Goal: Task Accomplishment & Management: Manage account settings

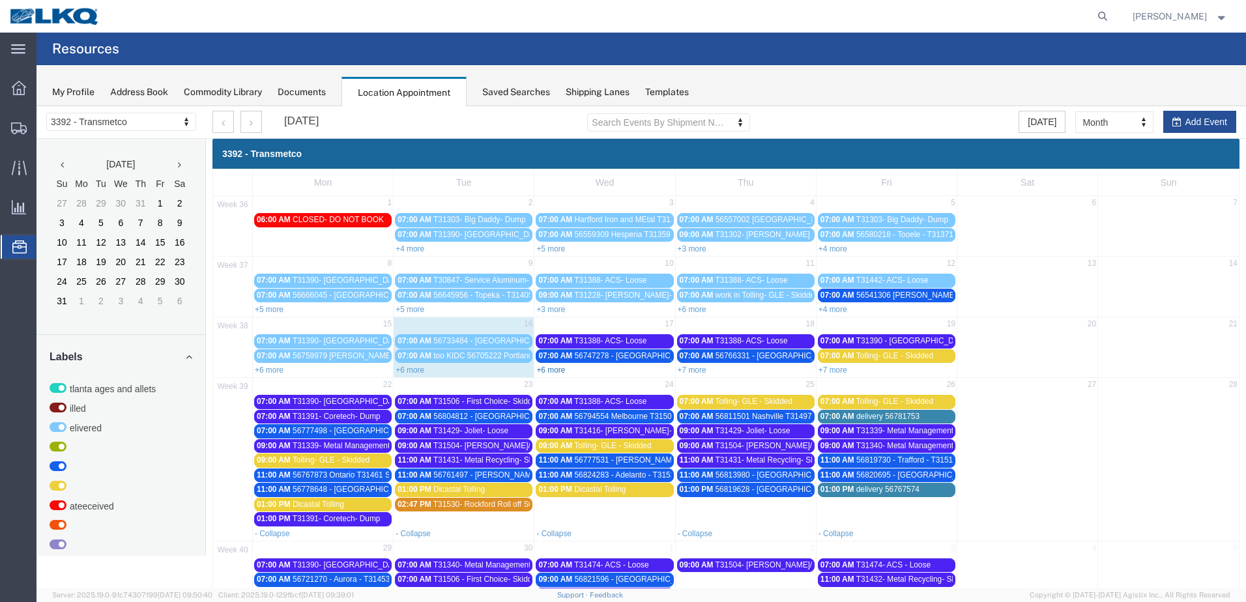
click at [554, 370] on link "+6 more" at bounding box center [550, 370] width 29 height 9
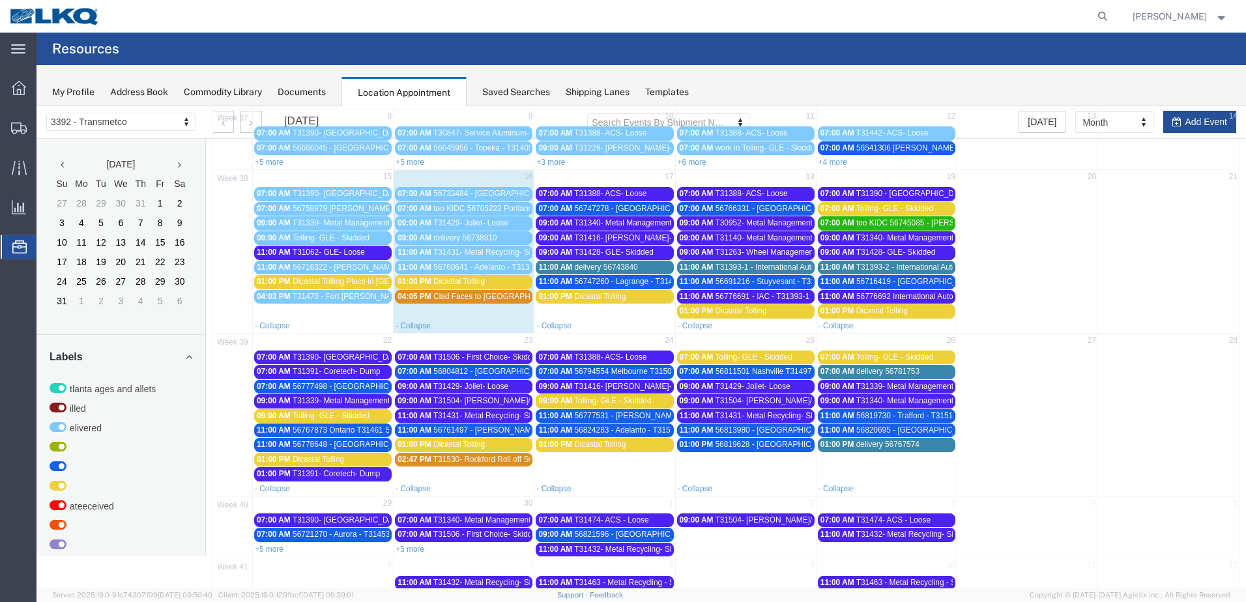
scroll to position [118, 0]
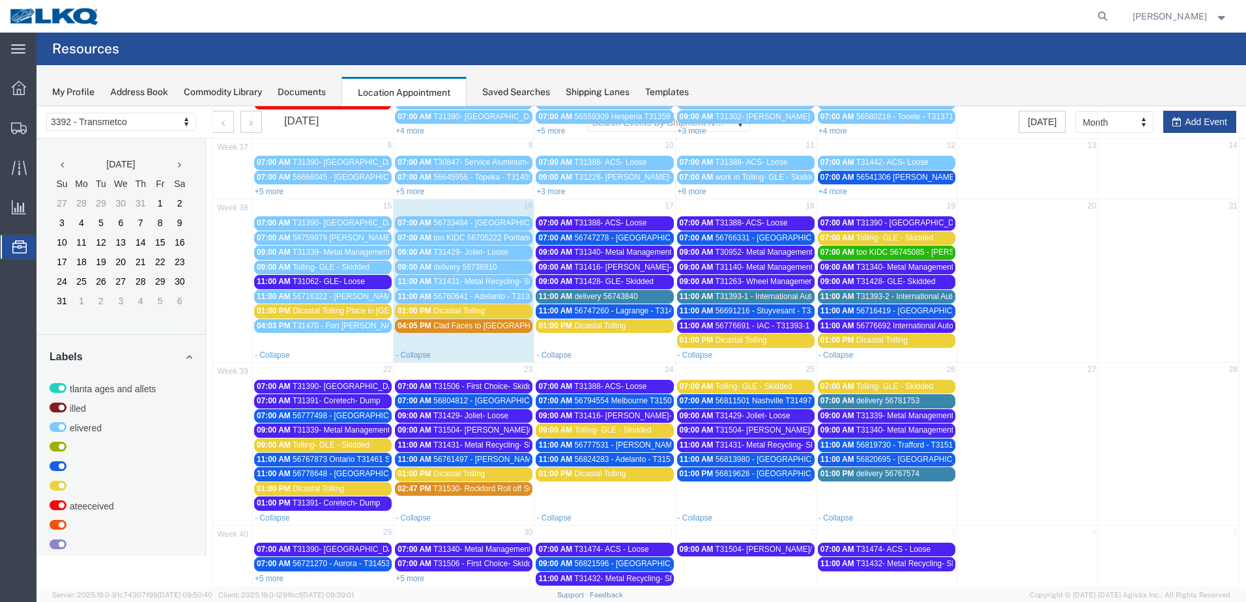
click at [739, 355] on div "- Collapse" at bounding box center [746, 354] width 140 height 13
select select "1"
select select
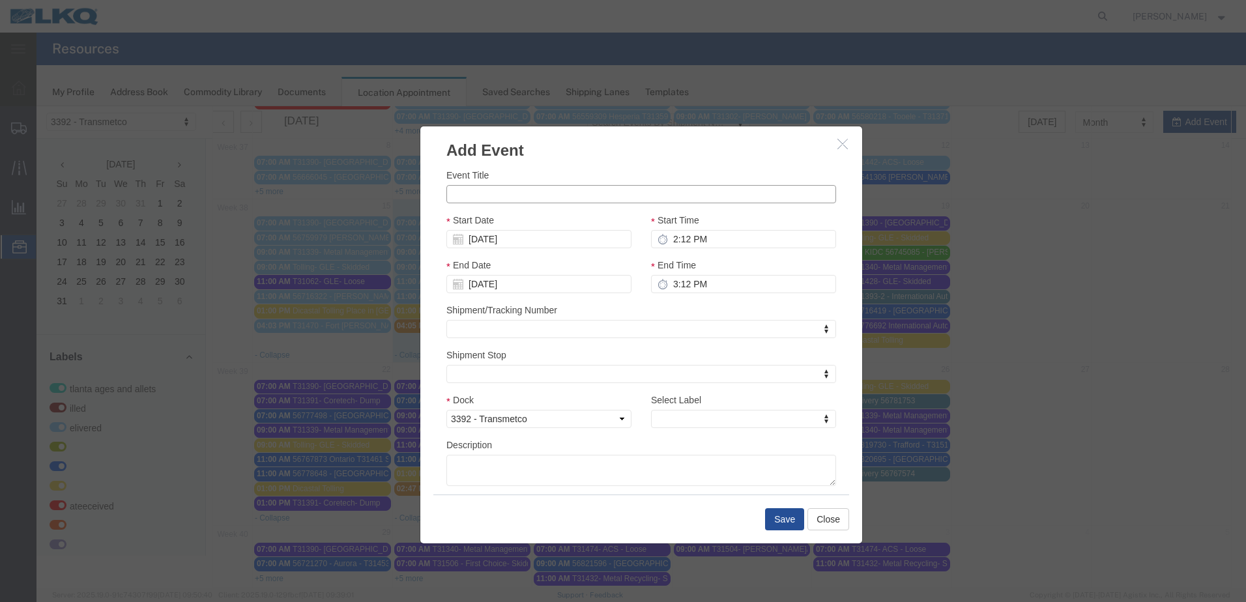
click at [580, 197] on input "Event Title" at bounding box center [641, 194] width 390 height 18
type input "T31542- Saturn Roll Off Swap"
type input "2a:12 PM"
click at [668, 241] on input "2a:12 PM" at bounding box center [743, 239] width 185 height 18
type input "4:00 PM"
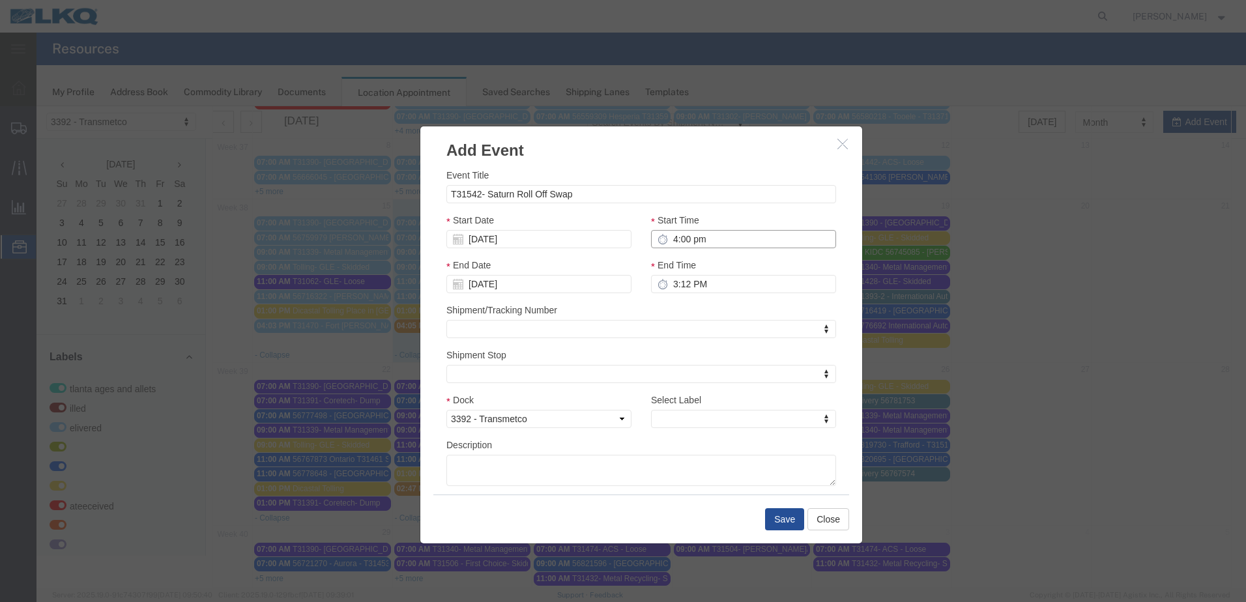
type input "5:00 PM"
type input "4:00 PM"
type input "over"
select select "3540"
click at [783, 520] on button "Save" at bounding box center [784, 519] width 39 height 22
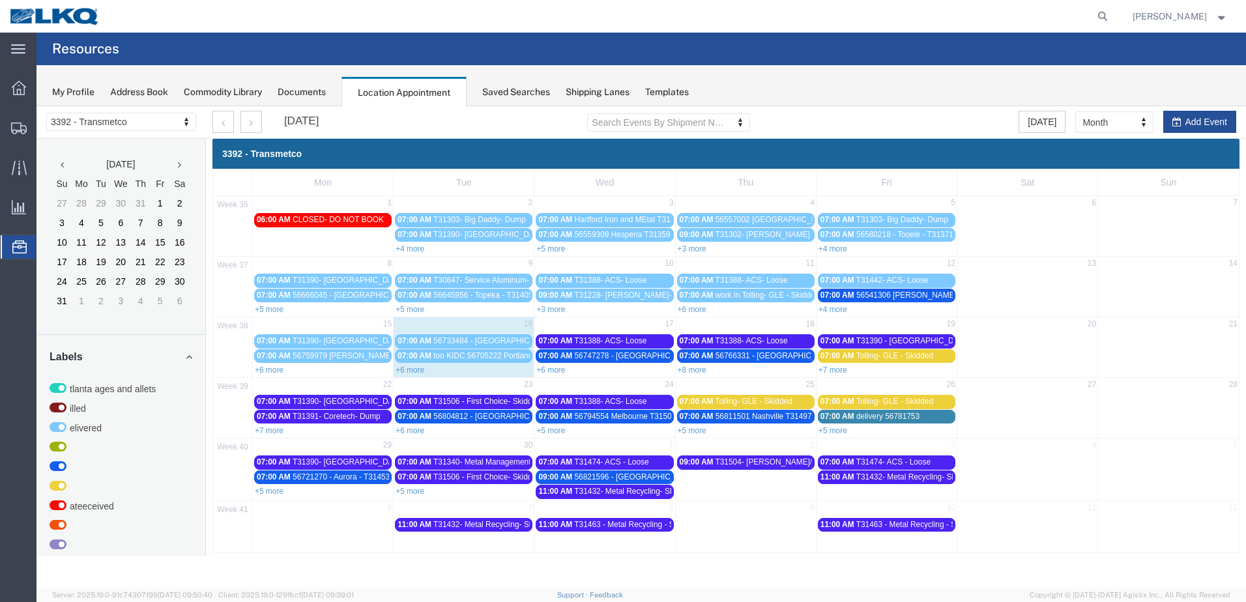
scroll to position [0, 0]
click at [417, 371] on link "+6 more" at bounding box center [410, 370] width 29 height 9
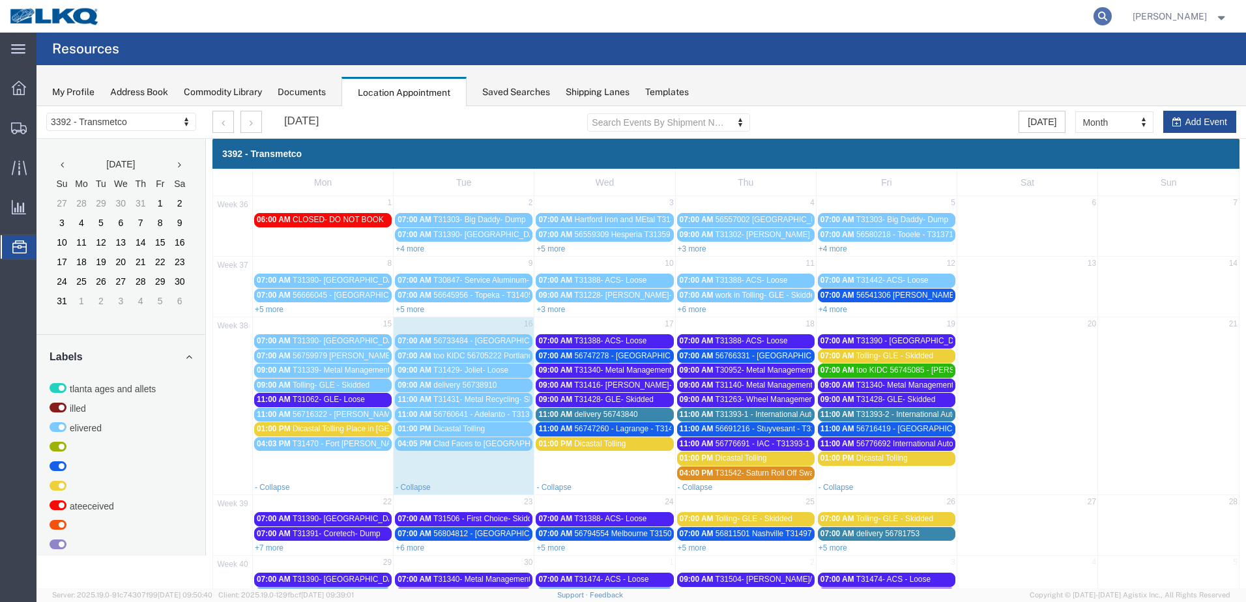
drag, startPoint x: 1120, startPoint y: 16, endPoint x: 1114, endPoint y: 20, distance: 7.6
click at [1112, 16] on icon at bounding box center [1102, 16] width 18 height 18
click at [1027, 20] on input "search" at bounding box center [895, 16] width 396 height 31
paste input "56738910"
type input "56738910"
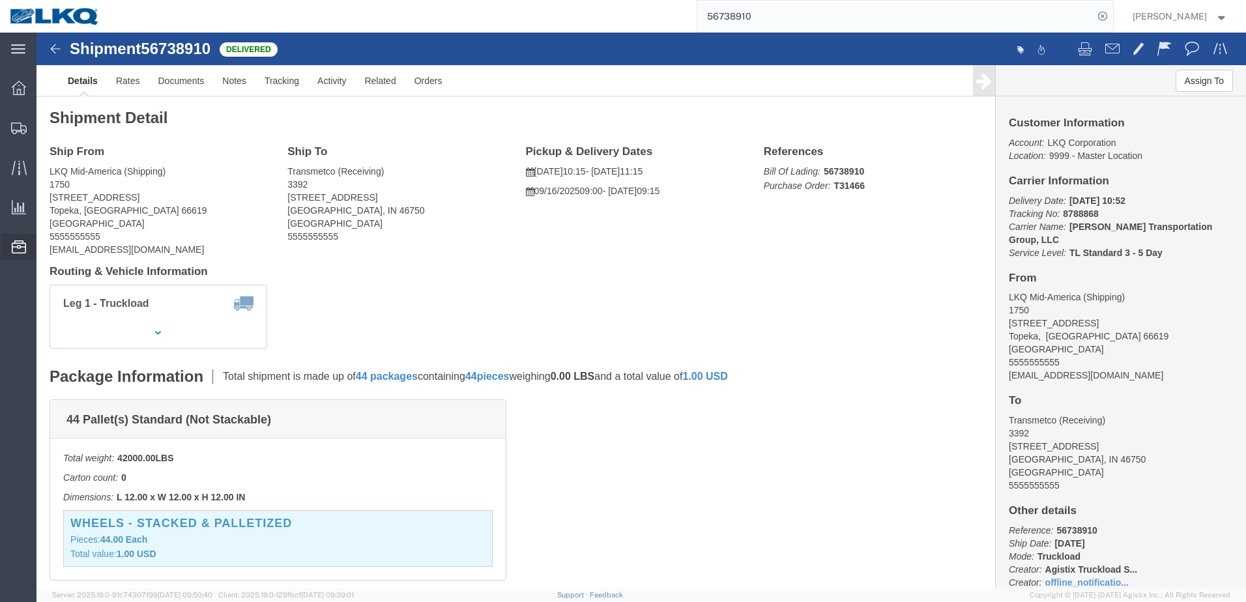
click at [13, 244] on icon at bounding box center [19, 246] width 14 height 13
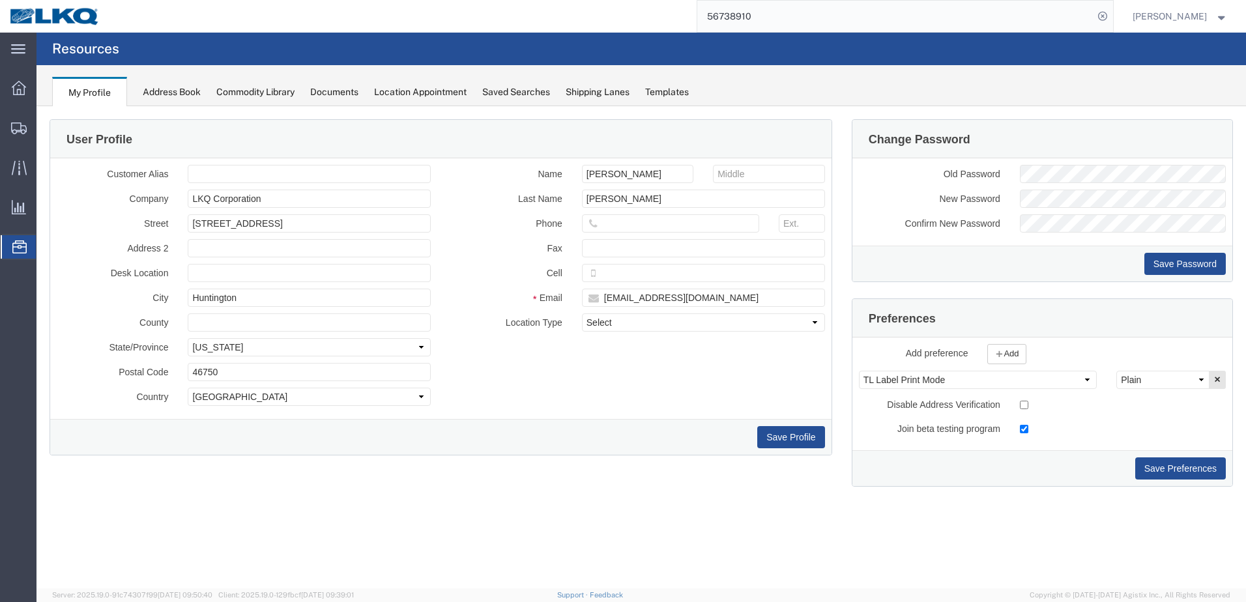
click at [394, 94] on div "Location Appointment" at bounding box center [420, 92] width 93 height 14
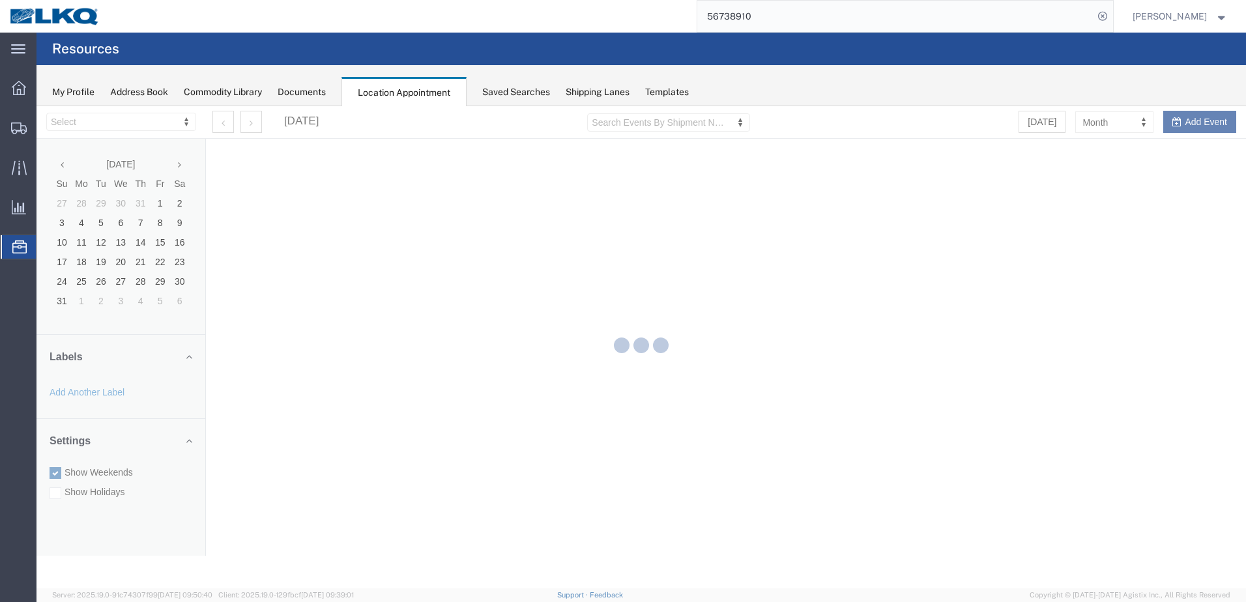
select select "28018"
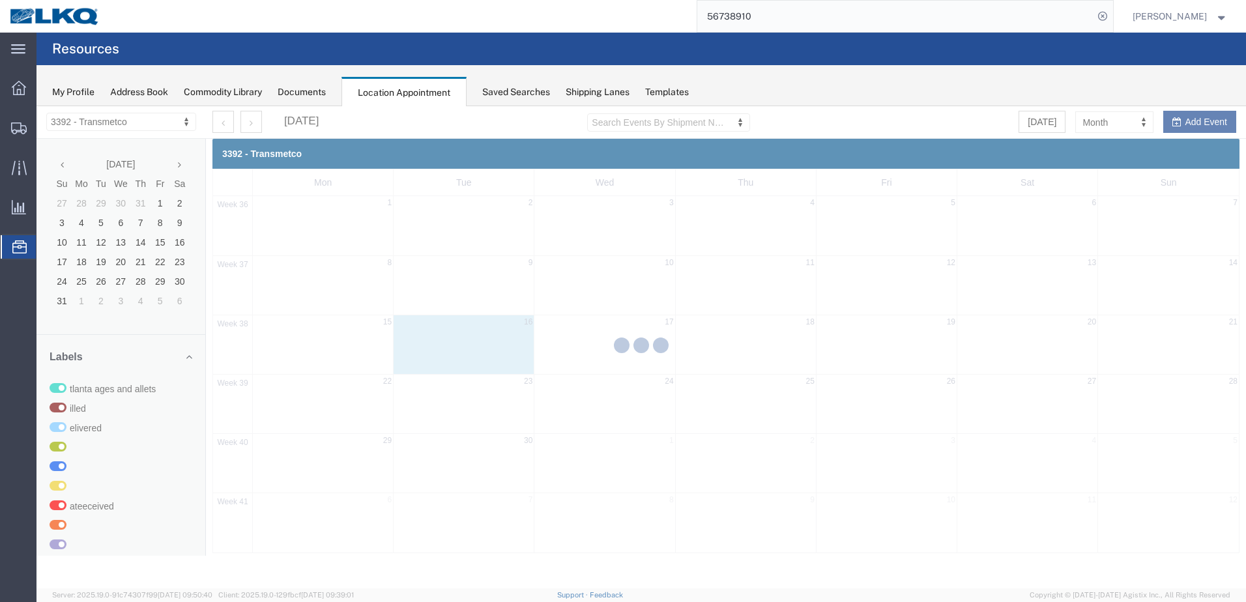
click at [326, 94] on div "Documents" at bounding box center [302, 92] width 48 height 14
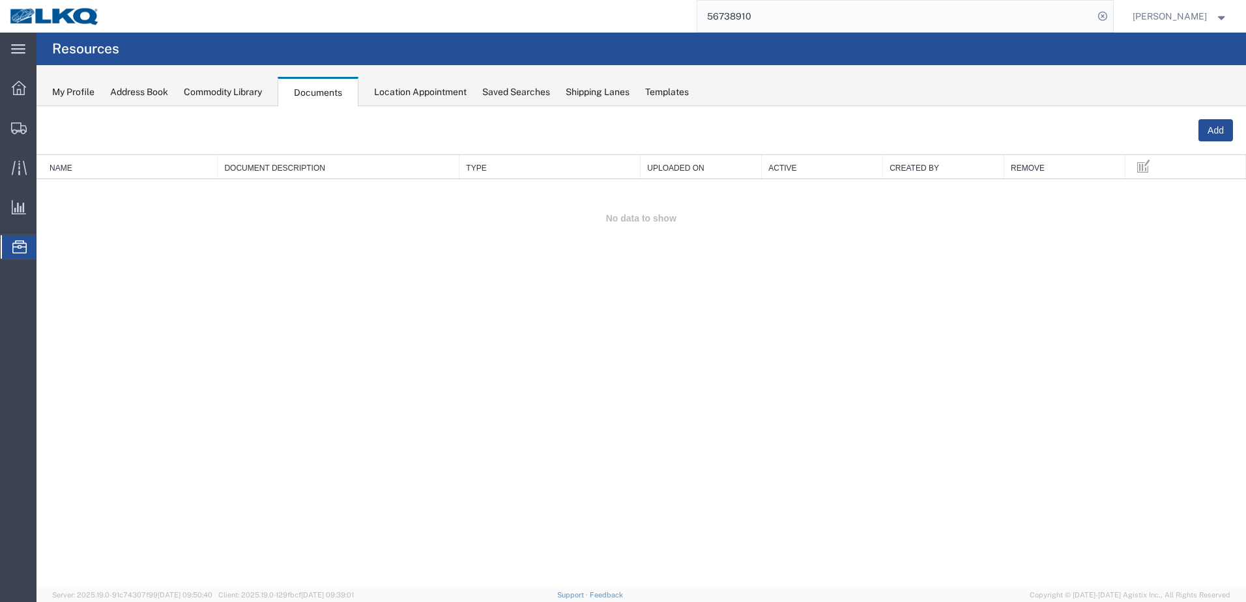
click at [396, 87] on div "Location Appointment" at bounding box center [420, 92] width 93 height 14
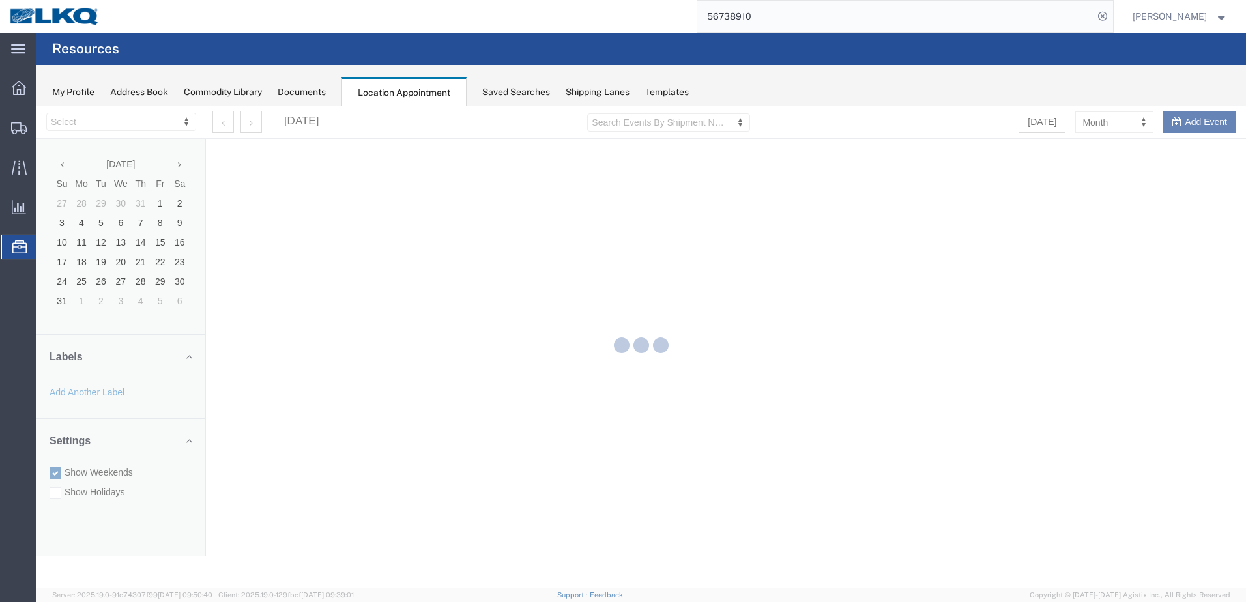
select select "28018"
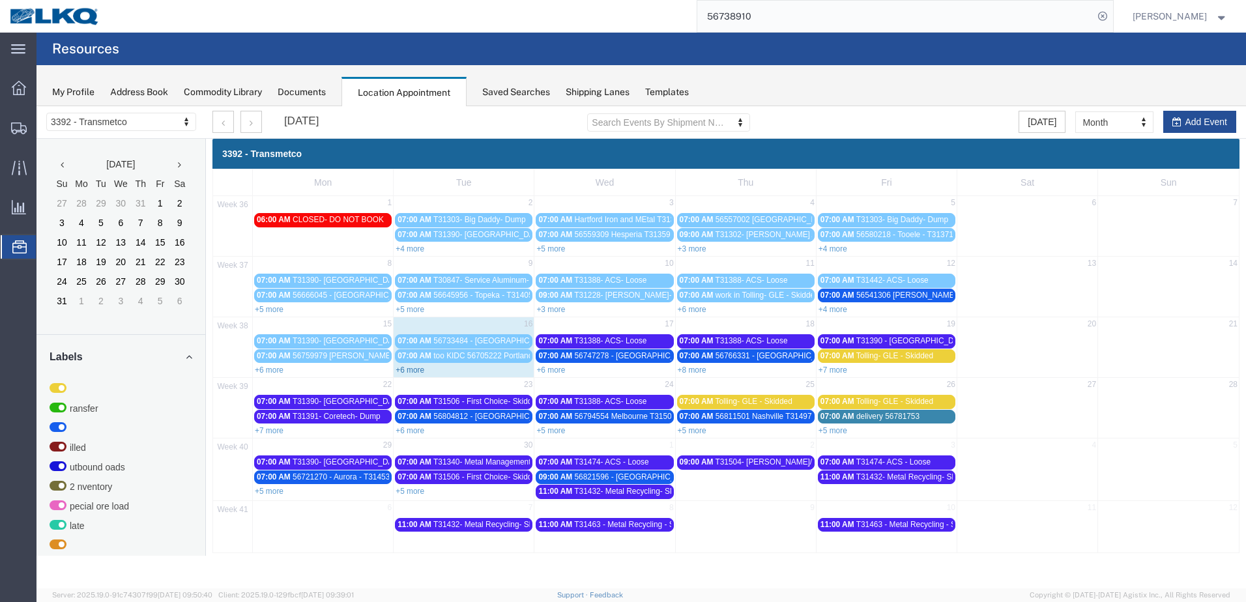
click at [410, 367] on link "+6 more" at bounding box center [410, 370] width 29 height 9
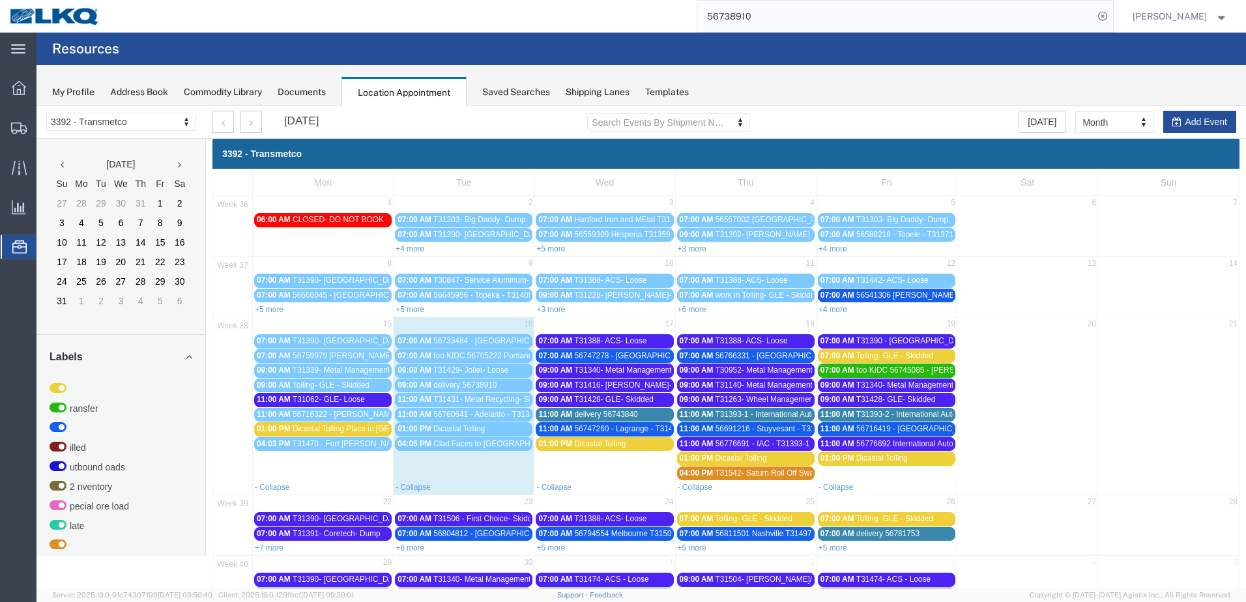
click at [500, 386] on div "09:00 AM delivery 56738910" at bounding box center [463, 386] width 132 height 10
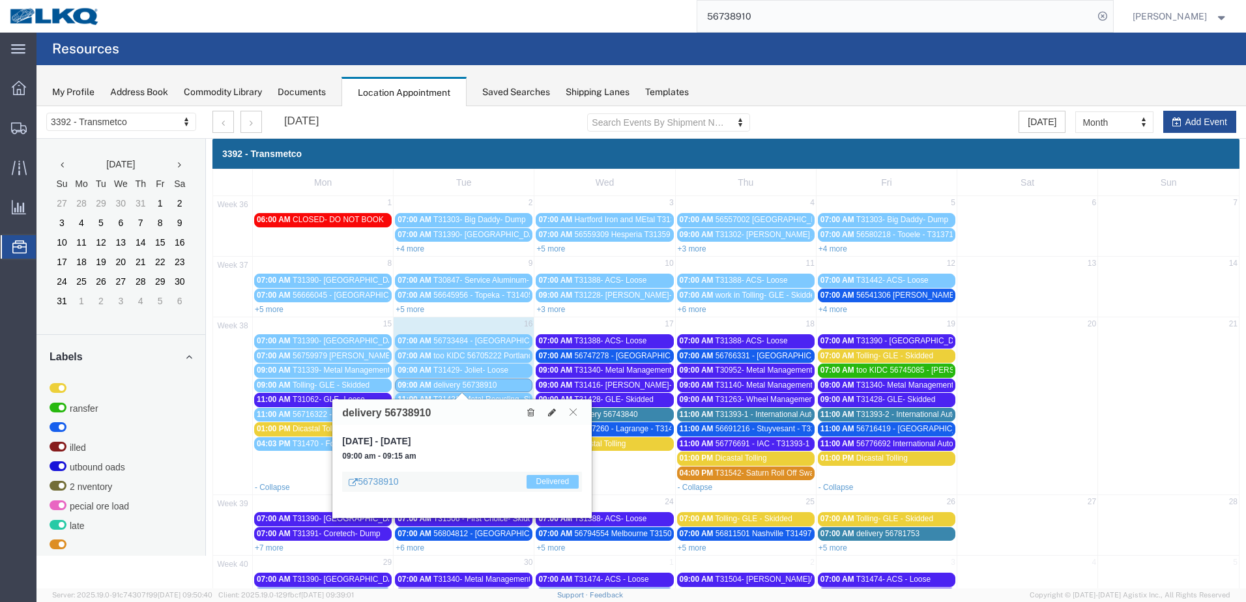
click at [573, 411] on icon at bounding box center [572, 412] width 7 height 8
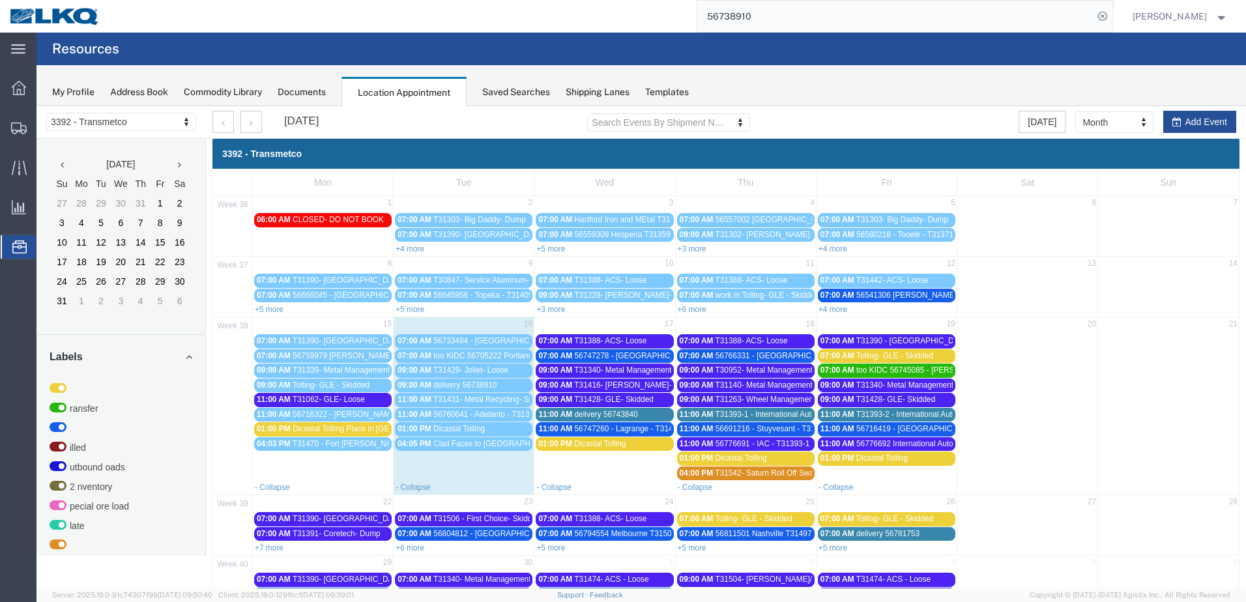
click at [627, 416] on span "delivery 56743840" at bounding box center [606, 414] width 63 height 9
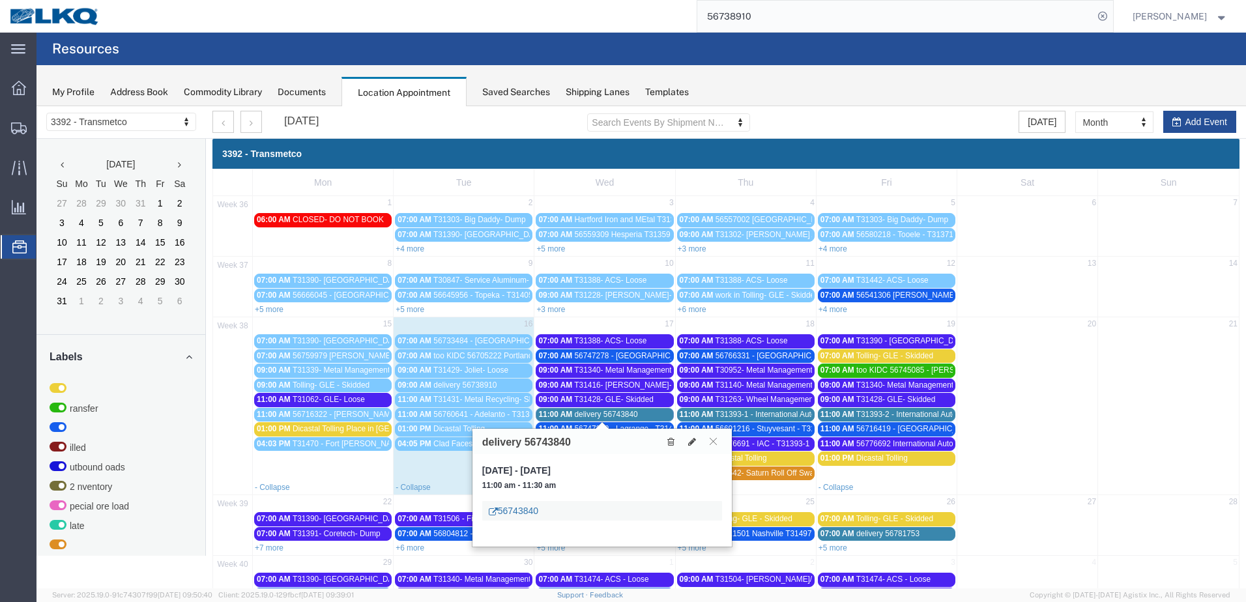
click at [519, 511] on link "56743840" at bounding box center [514, 510] width 50 height 13
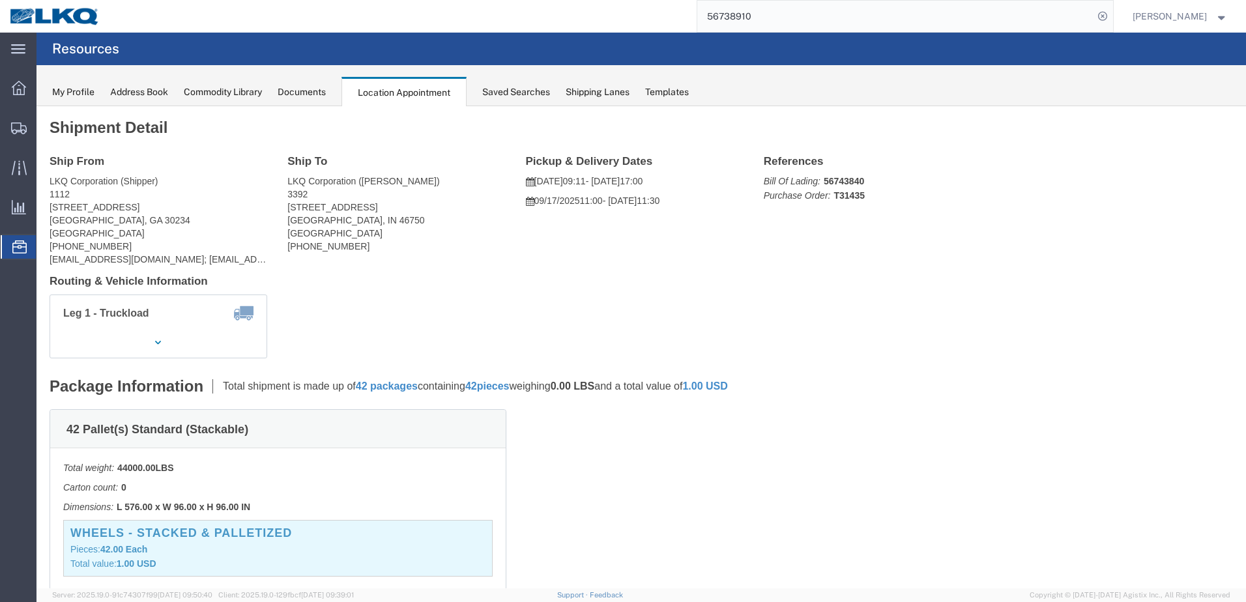
click at [414, 89] on div "Location Appointment" at bounding box center [403, 92] width 125 height 30
click at [4, 252] on div at bounding box center [19, 246] width 36 height 23
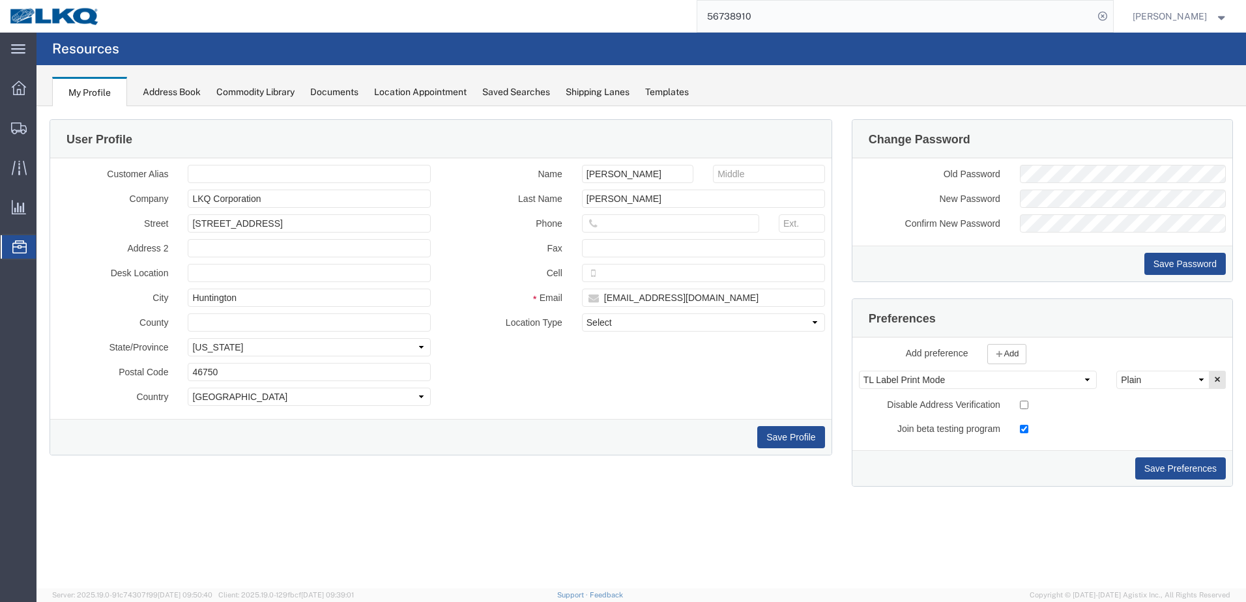
click at [248, 88] on div "Commodity Library" at bounding box center [255, 92] width 78 height 14
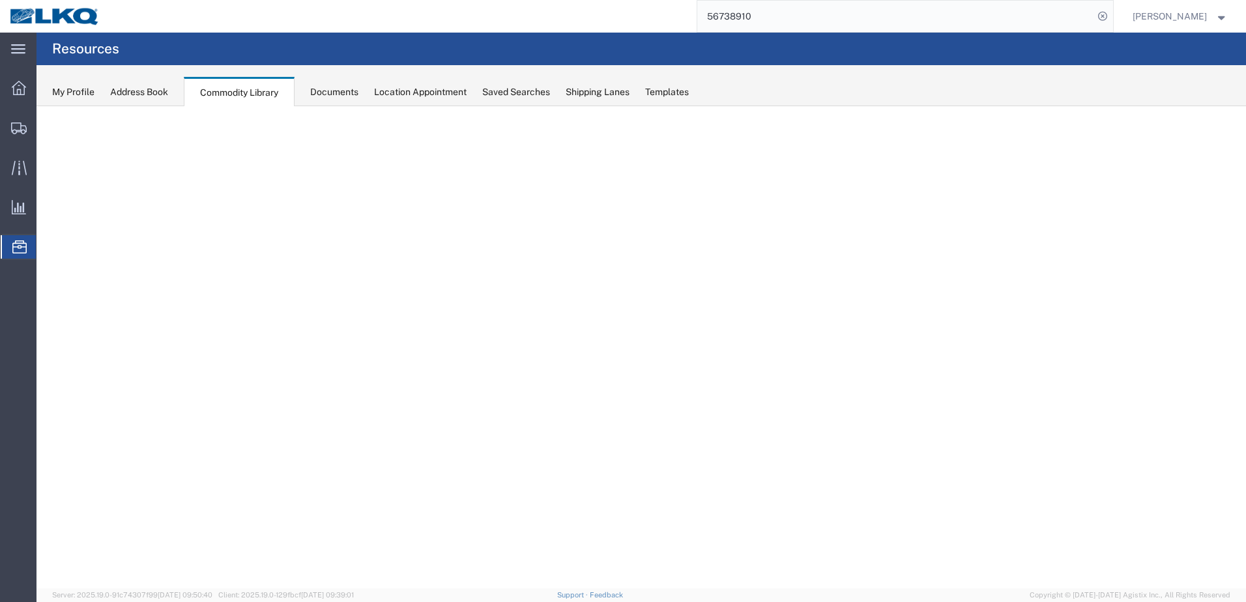
click at [431, 96] on div "Location Appointment" at bounding box center [420, 92] width 93 height 14
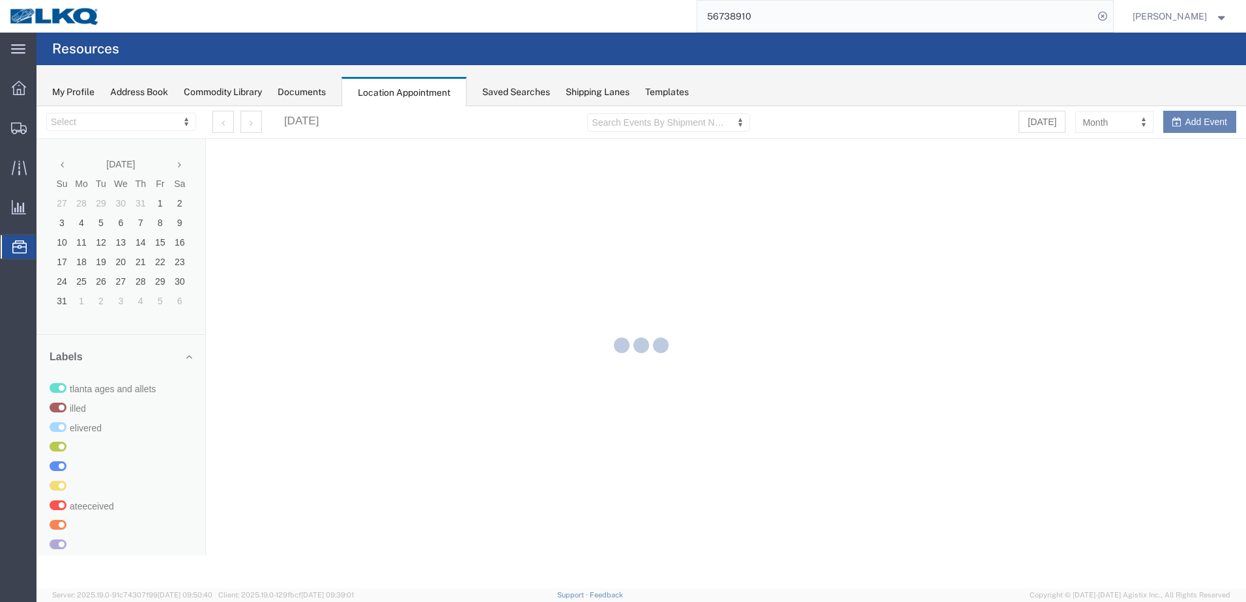
select select "28018"
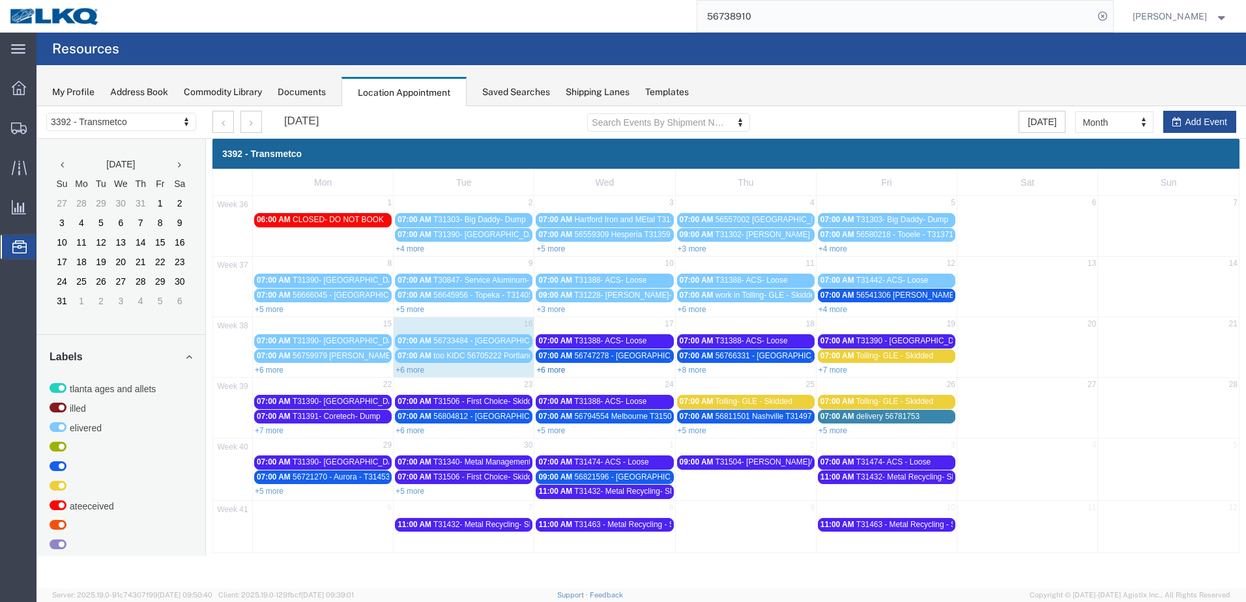
click at [546, 371] on link "+6 more" at bounding box center [550, 370] width 29 height 9
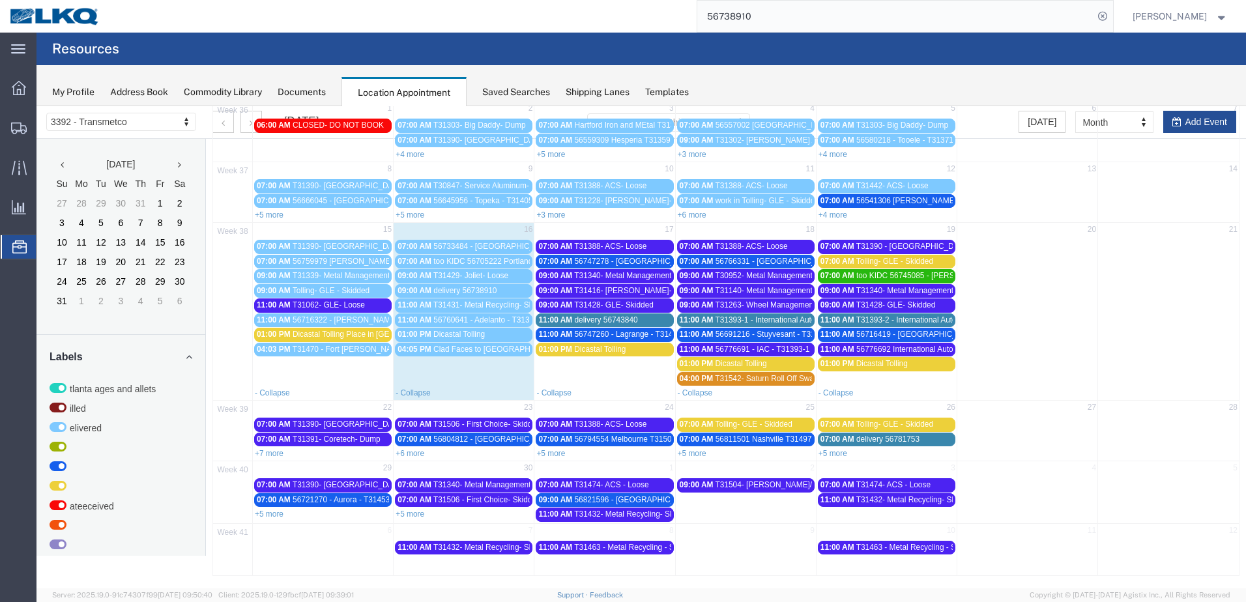
scroll to position [96, 0]
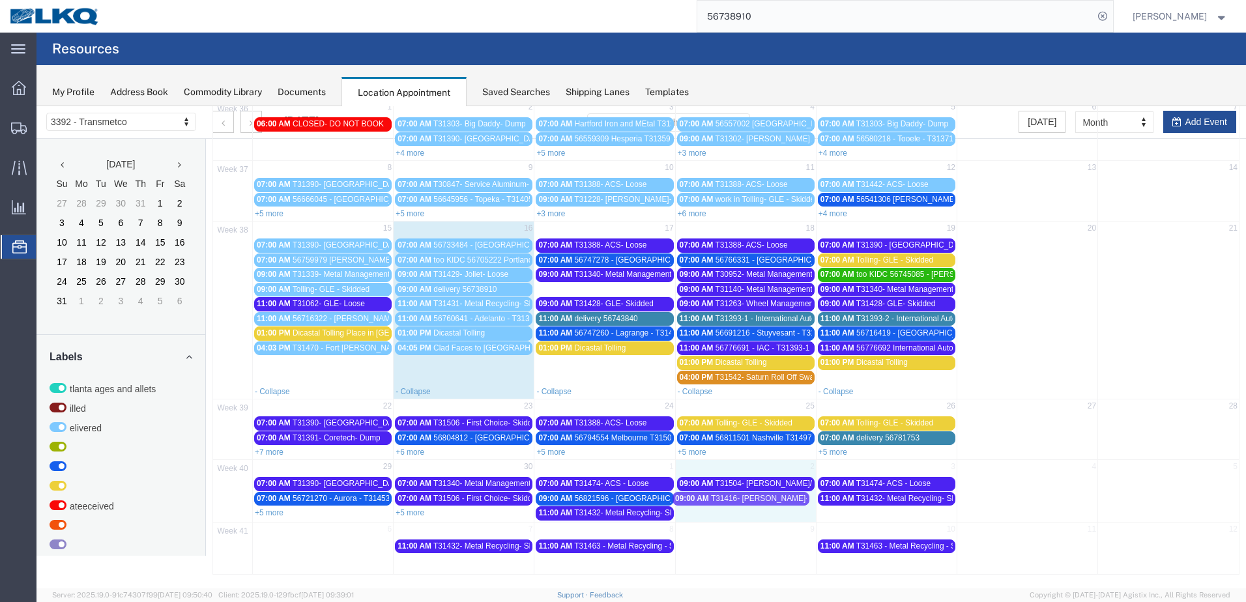
drag, startPoint x: 628, startPoint y: 290, endPoint x: 767, endPoint y: 499, distance: 251.0
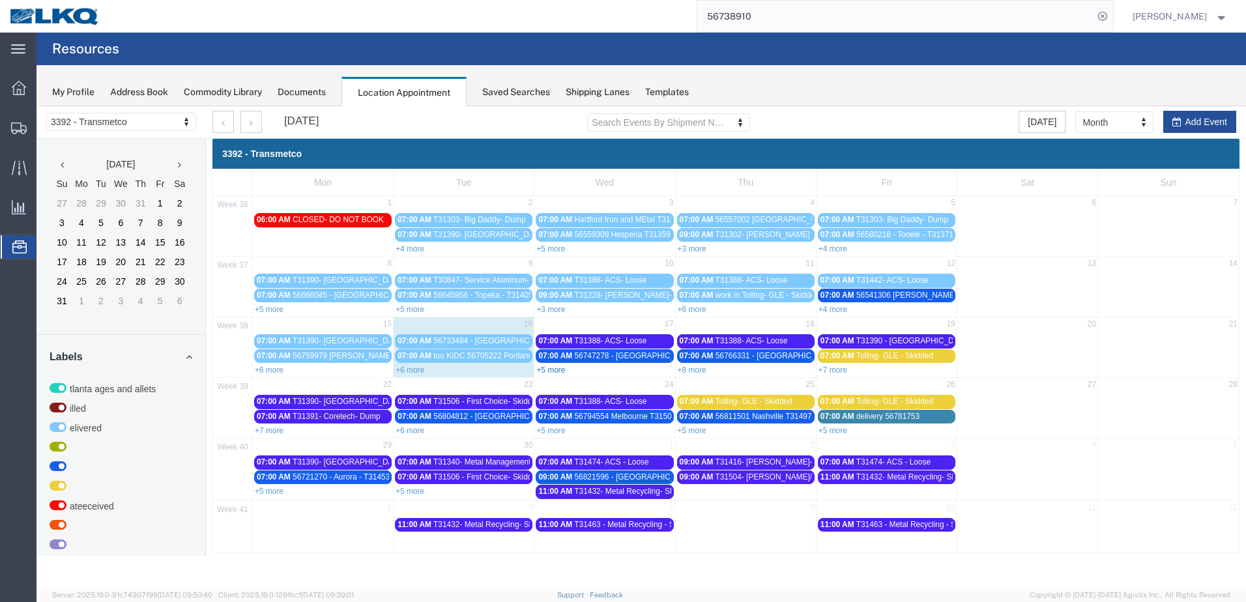
click at [557, 370] on link "+5 more" at bounding box center [550, 370] width 29 height 9
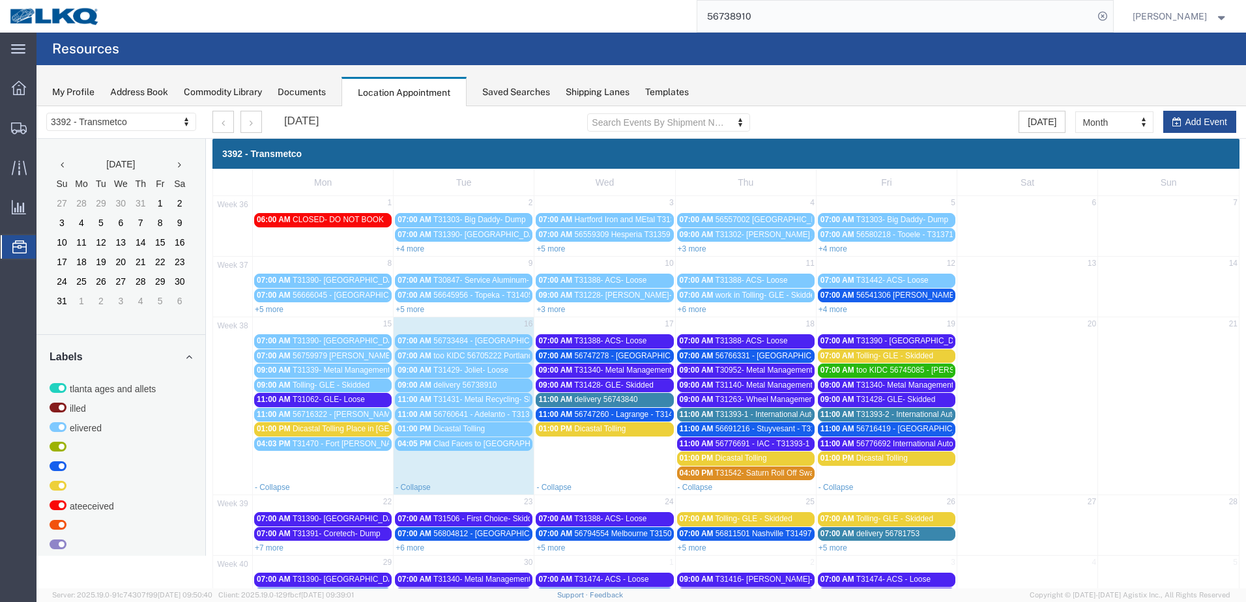
scroll to position [96, 0]
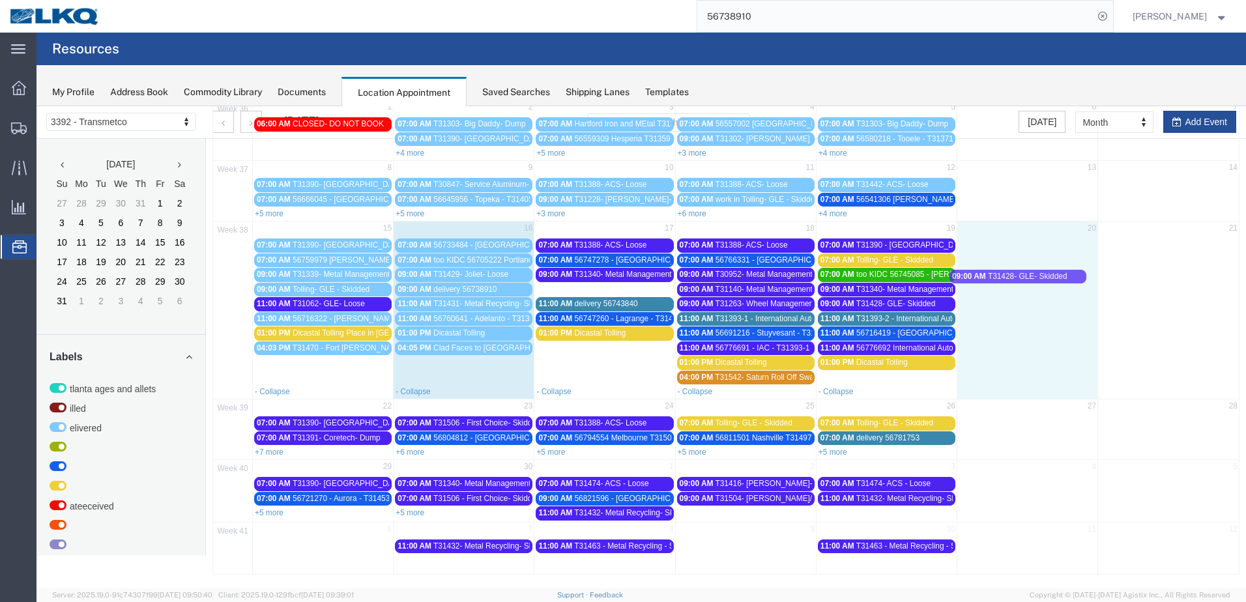
drag, startPoint x: 614, startPoint y: 288, endPoint x: 1029, endPoint y: 275, distance: 415.9
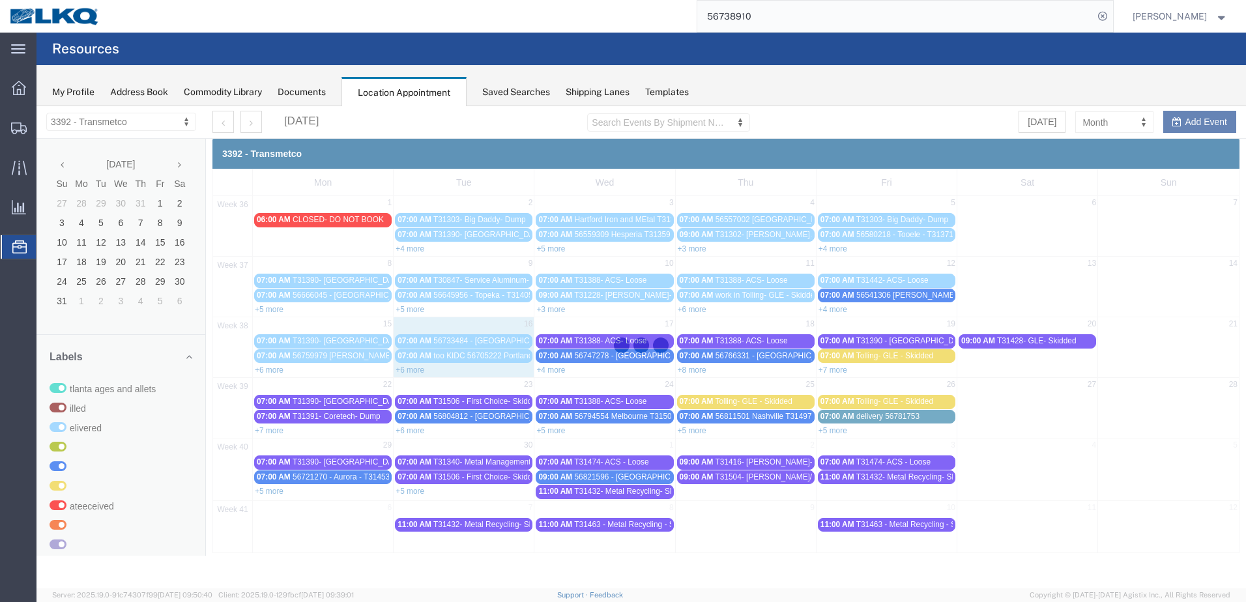
scroll to position [0, 0]
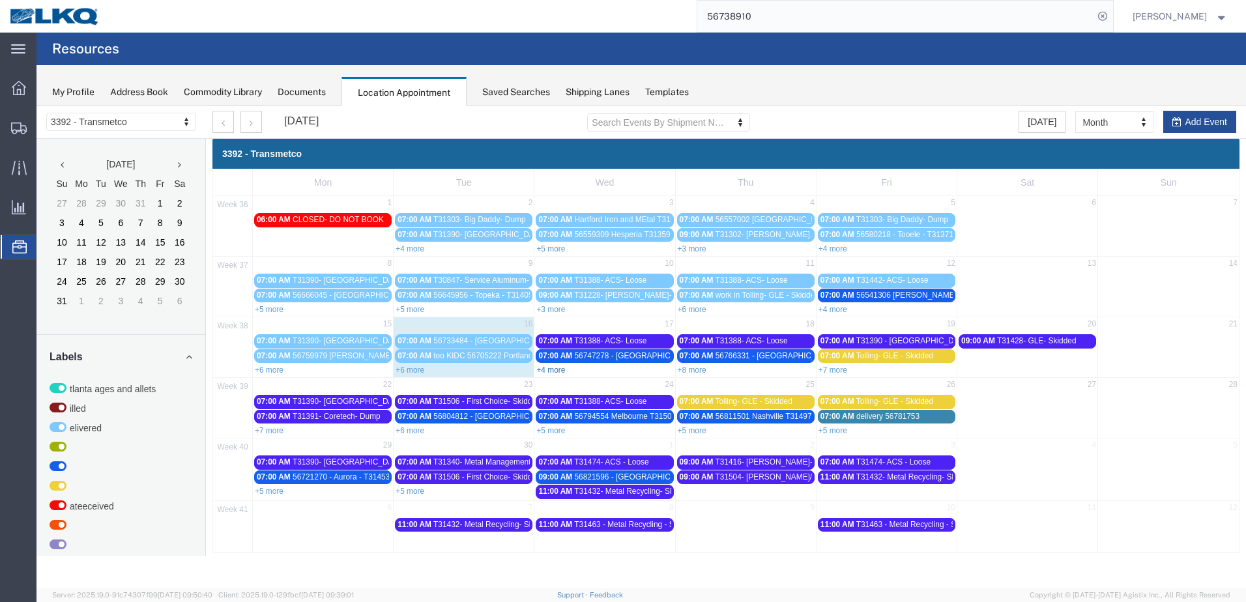
click at [551, 371] on link "+4 more" at bounding box center [550, 370] width 29 height 9
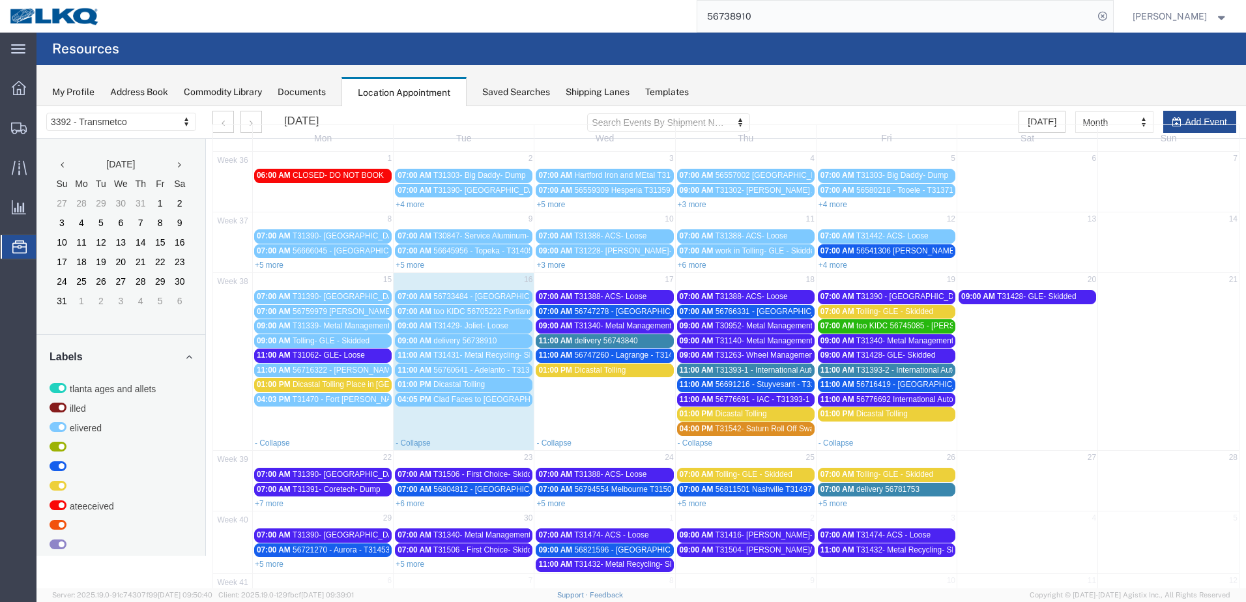
scroll to position [96, 0]
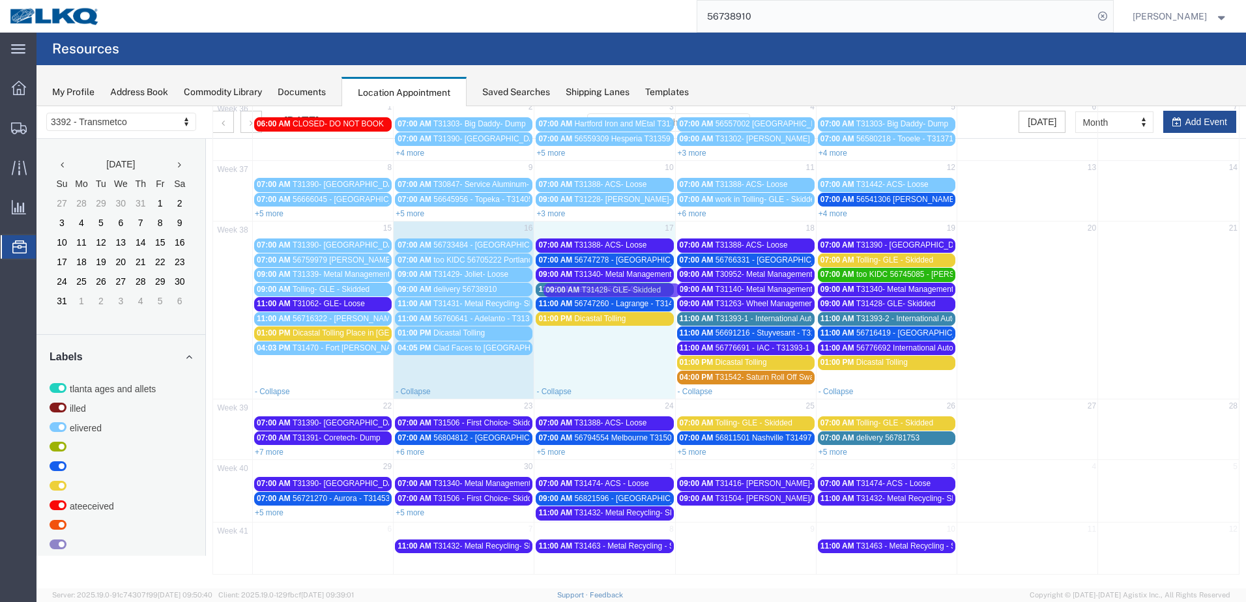
drag, startPoint x: 1024, startPoint y: 245, endPoint x: 614, endPoint y: 290, distance: 412.3
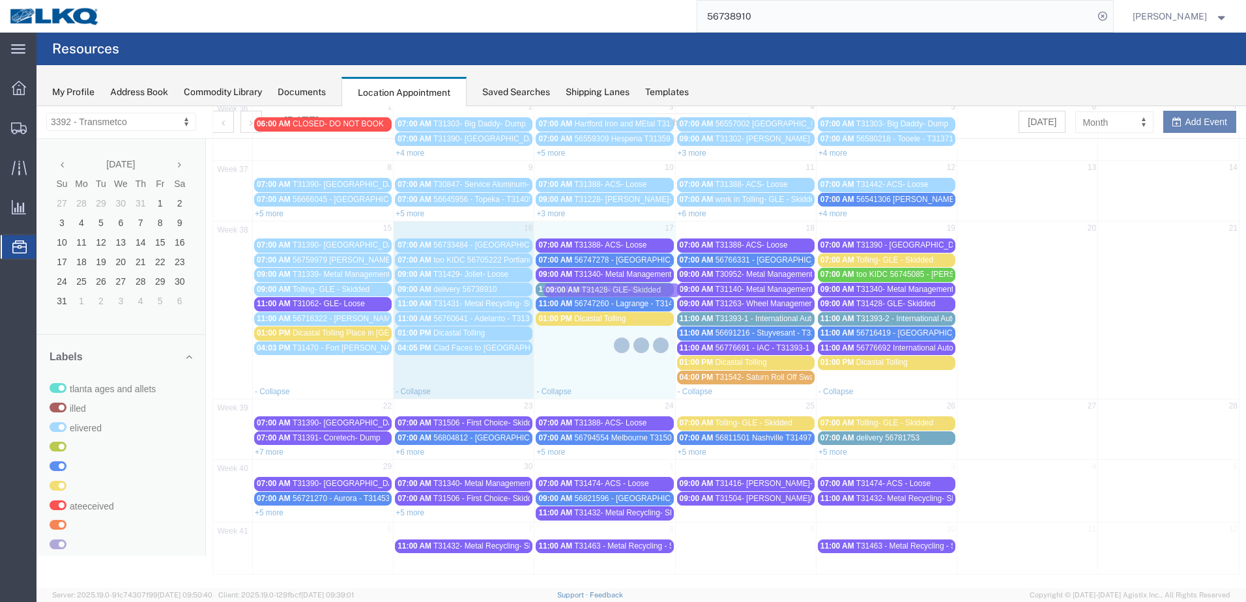
scroll to position [0, 0]
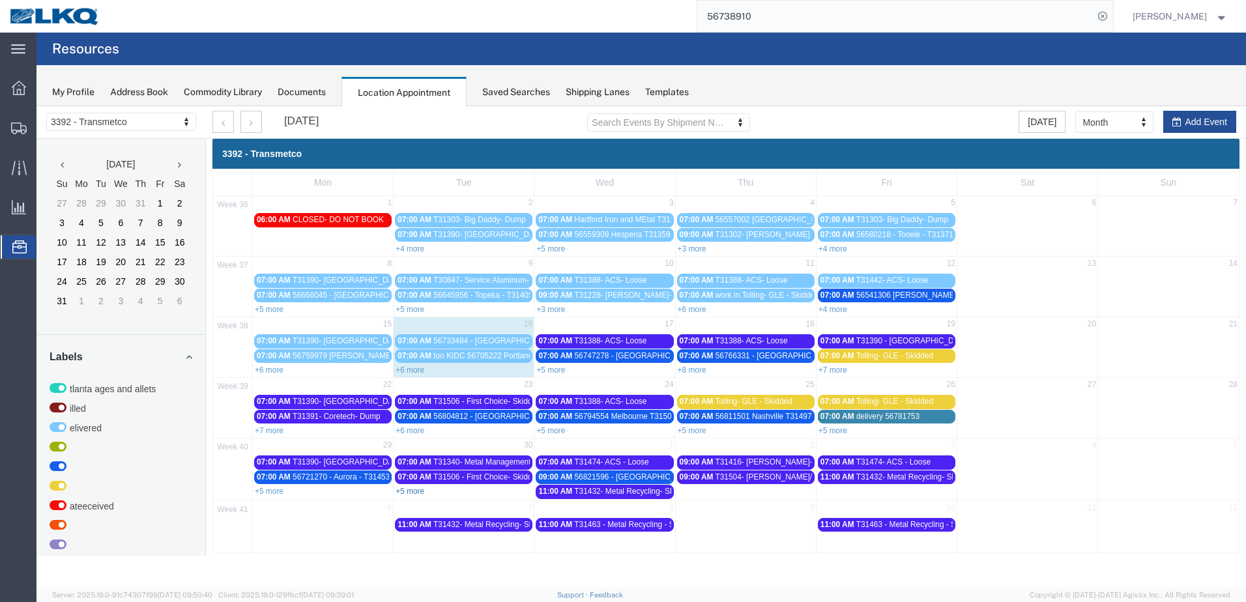
click at [418, 491] on link "+5 more" at bounding box center [410, 491] width 29 height 9
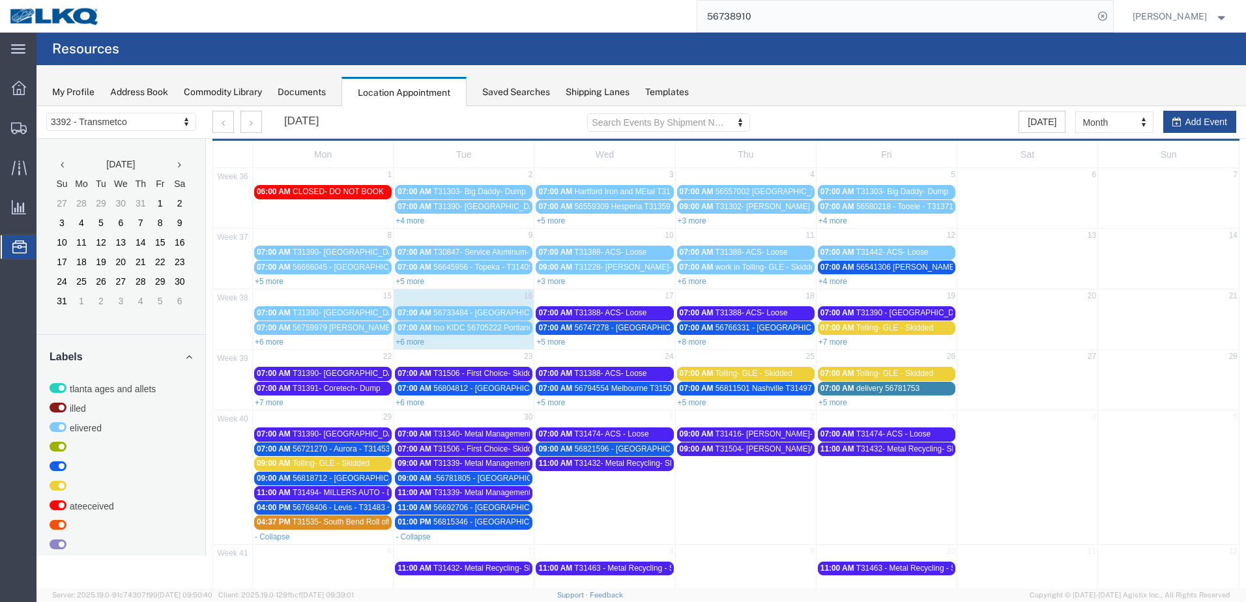
scroll to position [50, 0]
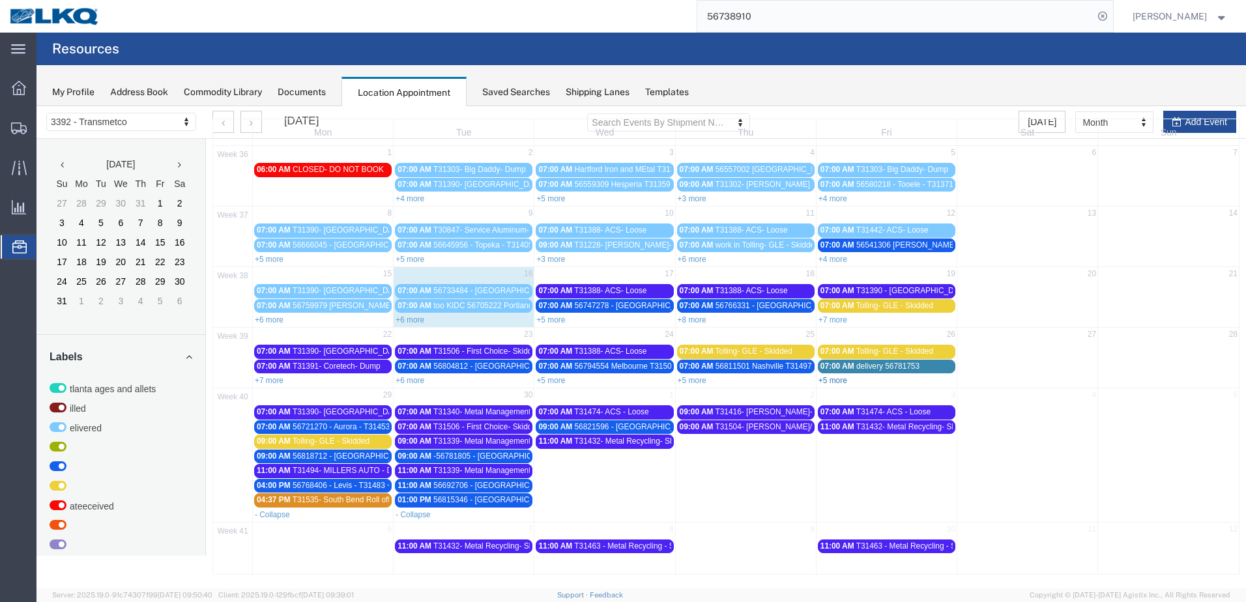
click at [839, 382] on link "+5 more" at bounding box center [832, 380] width 29 height 9
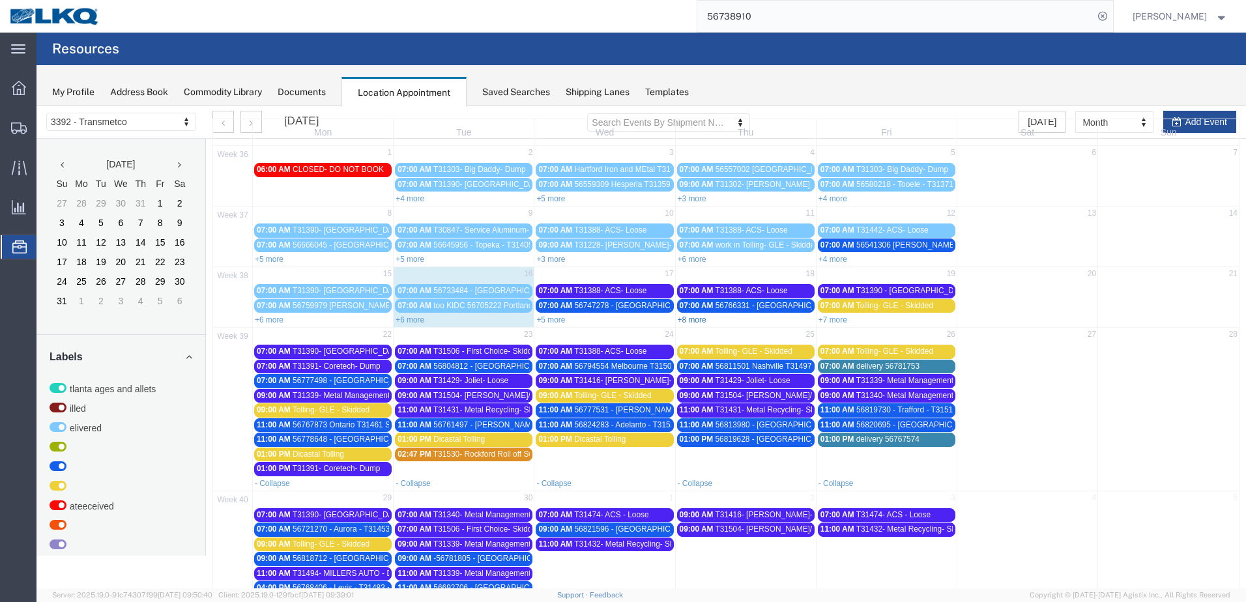
click at [680, 318] on link "+8 more" at bounding box center [692, 319] width 29 height 9
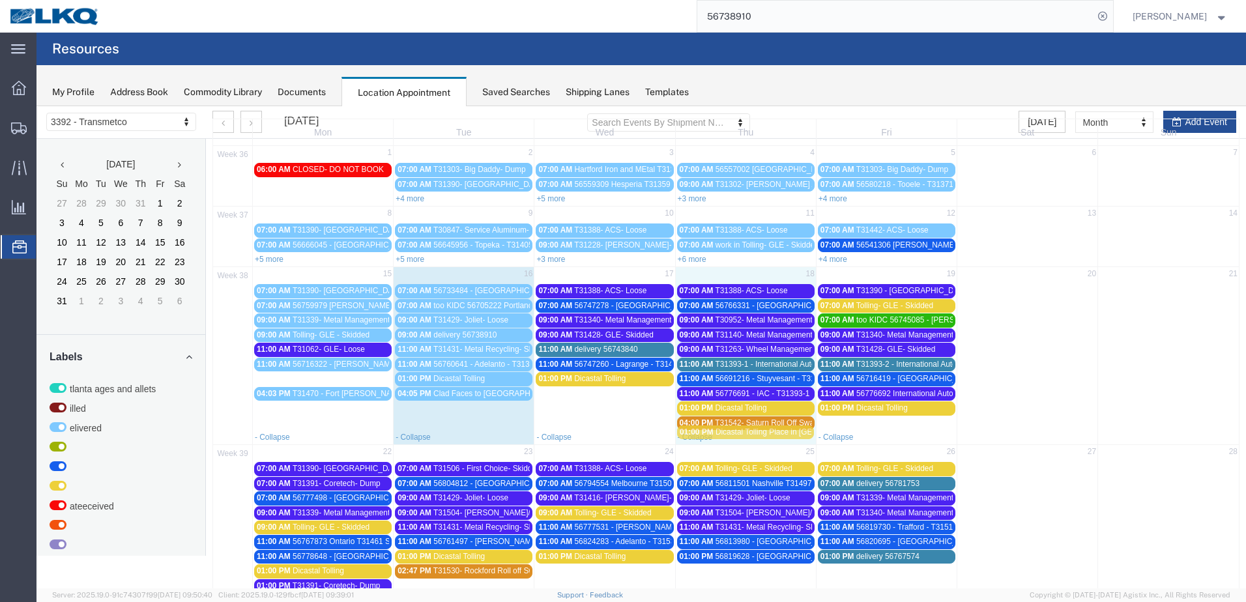
drag, startPoint x: 351, startPoint y: 377, endPoint x: 773, endPoint y: 431, distance: 426.2
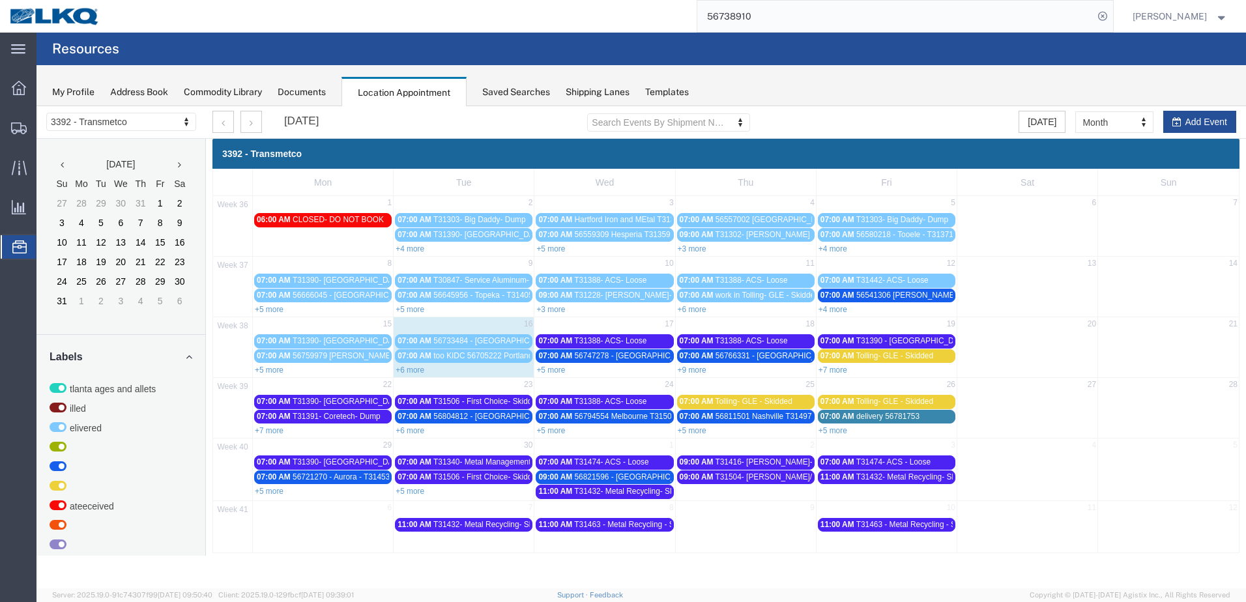
scroll to position [0, 0]
click at [699, 372] on link "+9 more" at bounding box center [692, 370] width 29 height 9
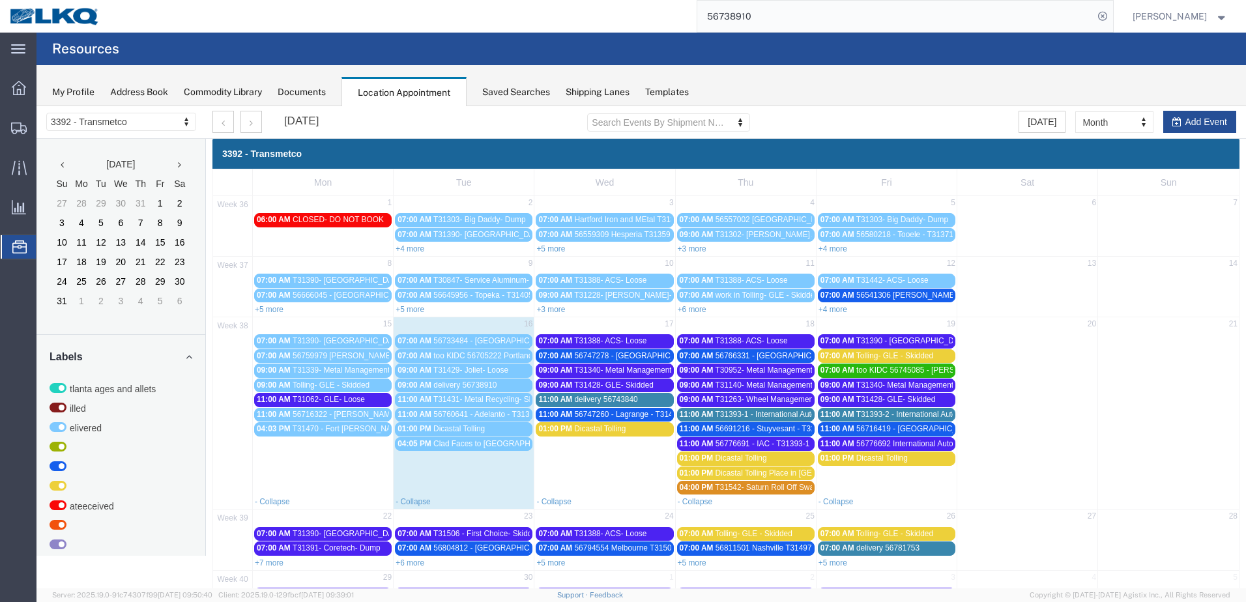
click at [738, 444] on span "56776691 - IAC - T31393-1 - Palletized" at bounding box center [782, 443] width 135 height 9
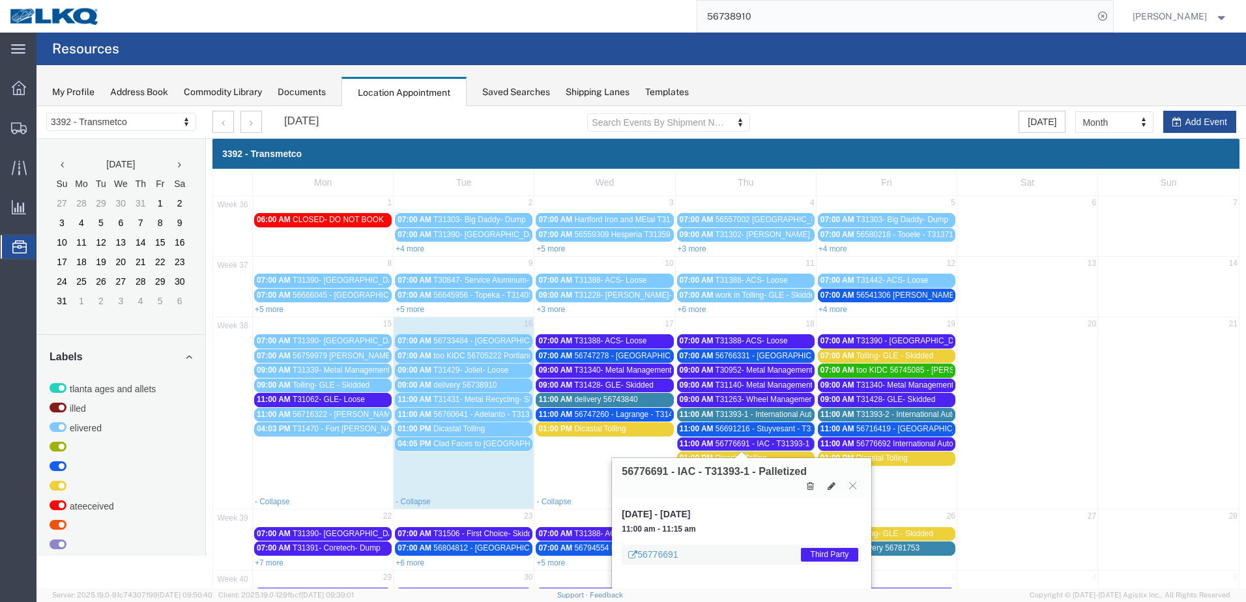
click at [755, 412] on span "T31393-1 - International Auto- Skidded" at bounding box center [781, 414] width 133 height 9
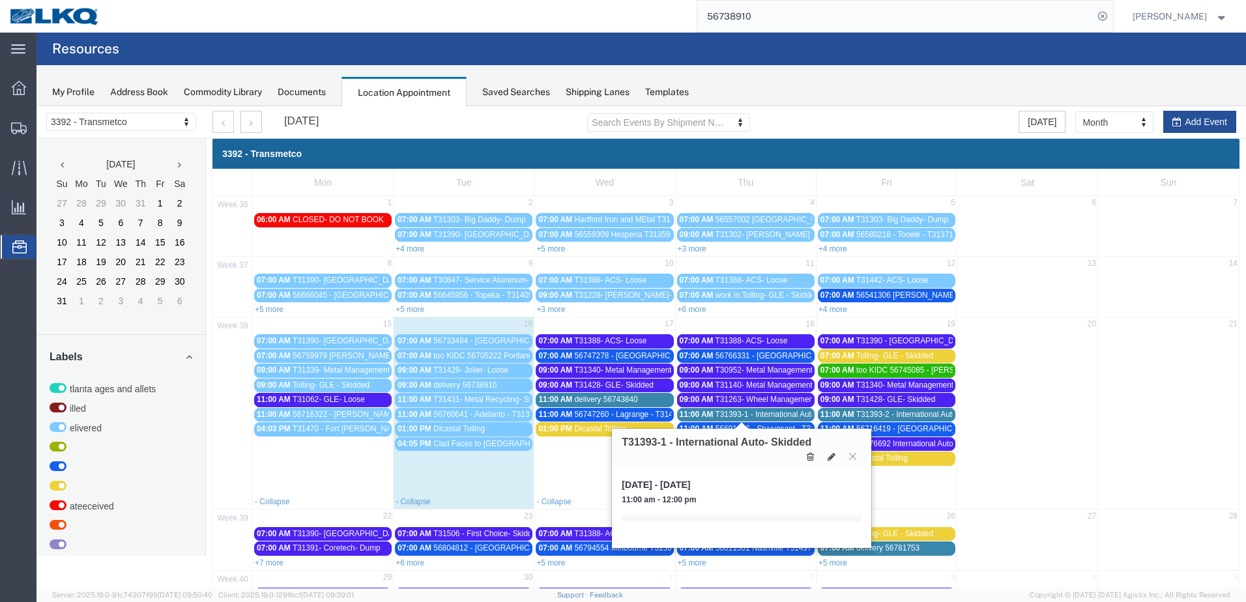
click at [813, 455] on icon at bounding box center [810, 456] width 7 height 9
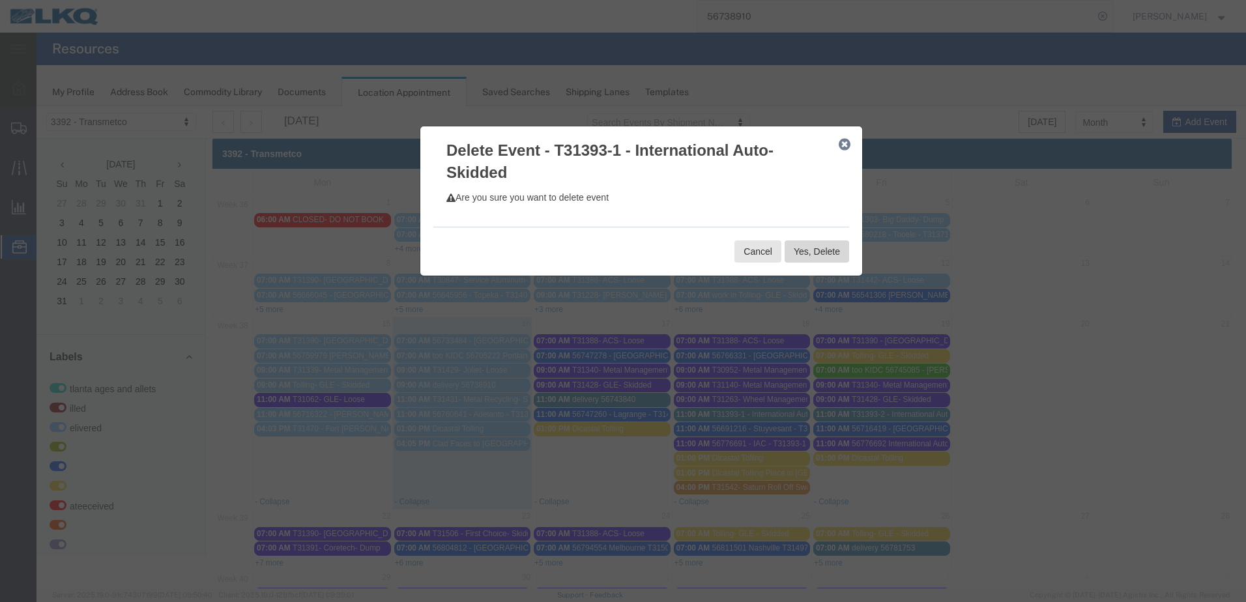
click at [817, 253] on button "Yes, Delete" at bounding box center [816, 251] width 65 height 22
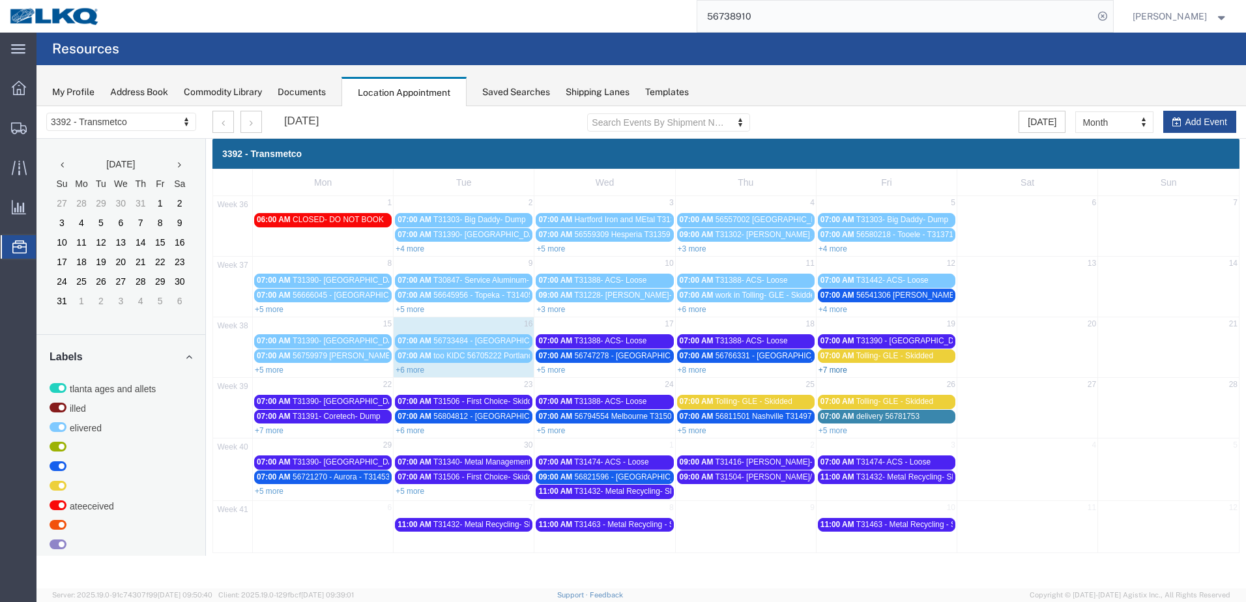
click at [834, 366] on link "+7 more" at bounding box center [832, 370] width 29 height 9
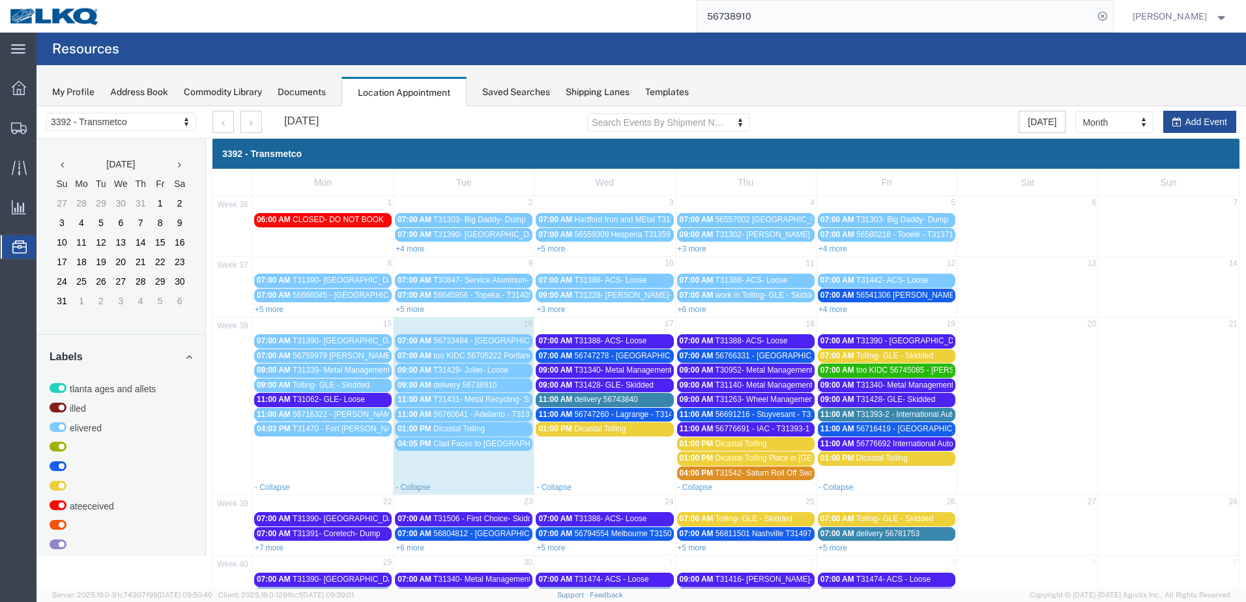
click at [887, 414] on span "T31393-2 - International Auto - Skidded" at bounding box center [924, 414] width 136 height 9
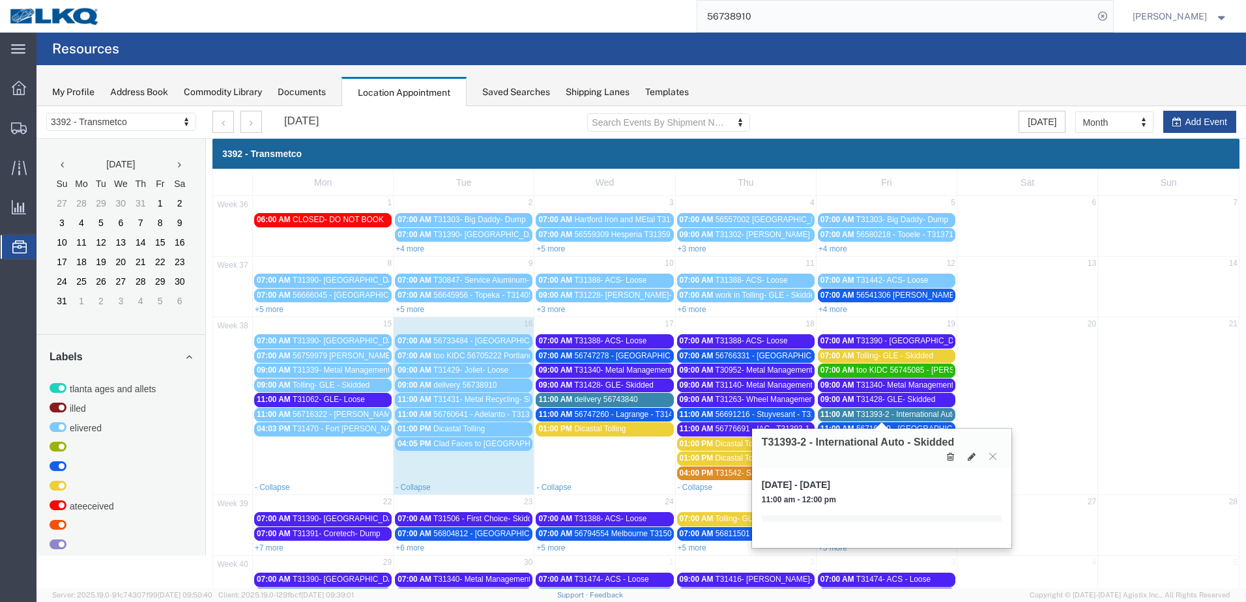
click at [949, 457] on icon at bounding box center [950, 456] width 7 height 9
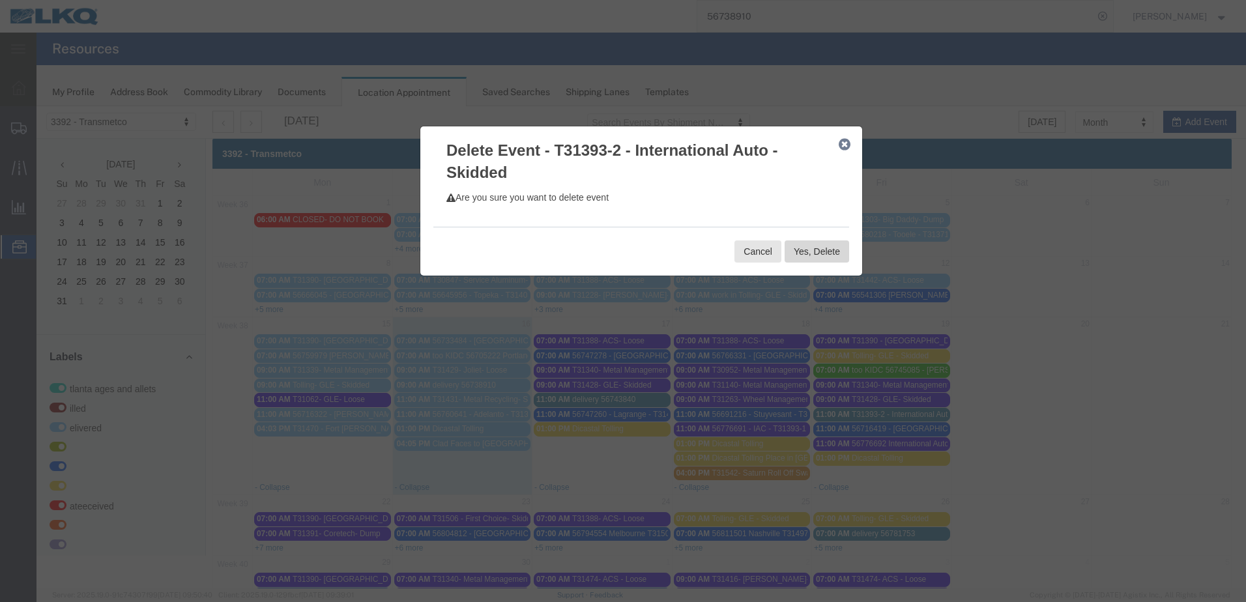
click at [816, 254] on button "Yes, Delete" at bounding box center [816, 251] width 65 height 22
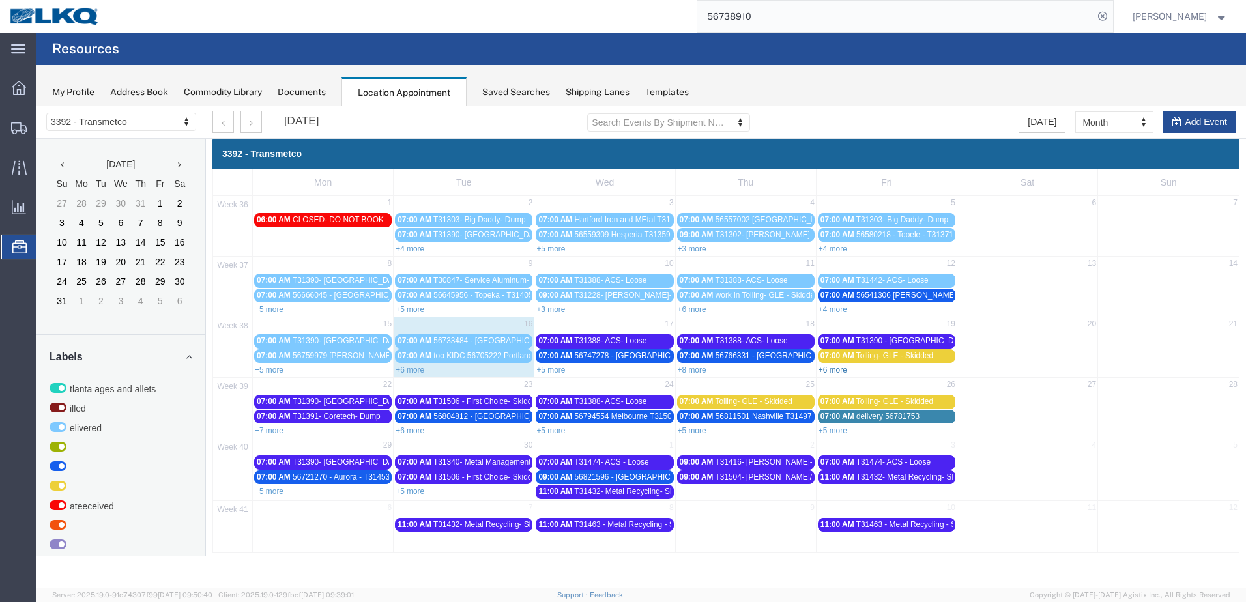
click at [841, 369] on link "+6 more" at bounding box center [832, 370] width 29 height 9
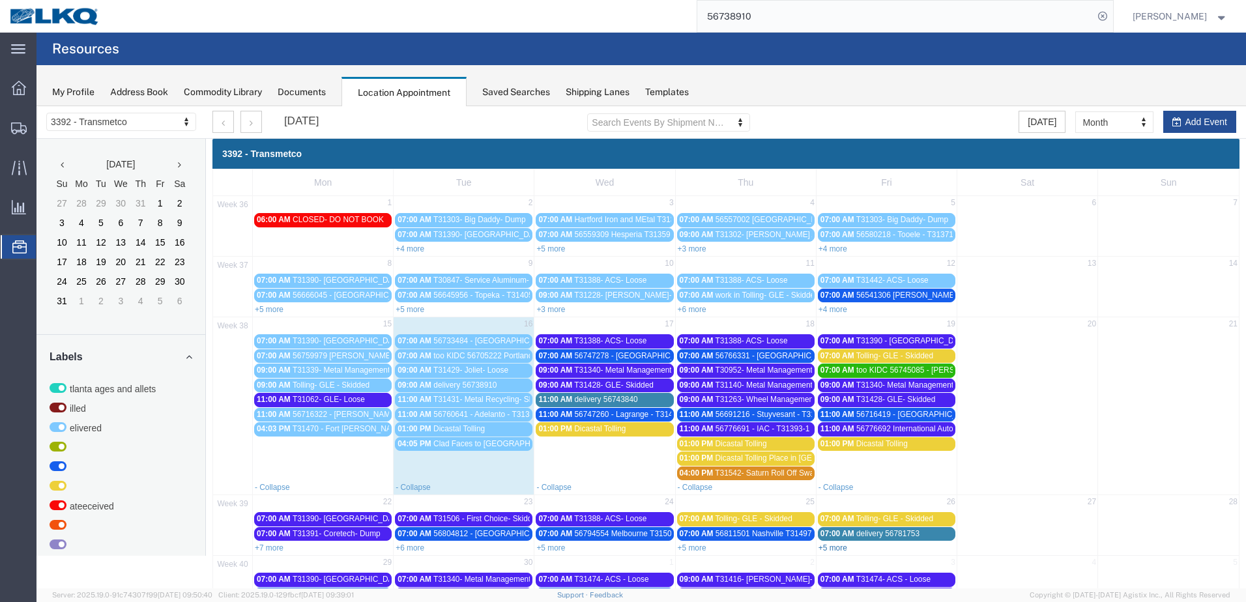
click at [829, 551] on link "+5 more" at bounding box center [832, 547] width 29 height 9
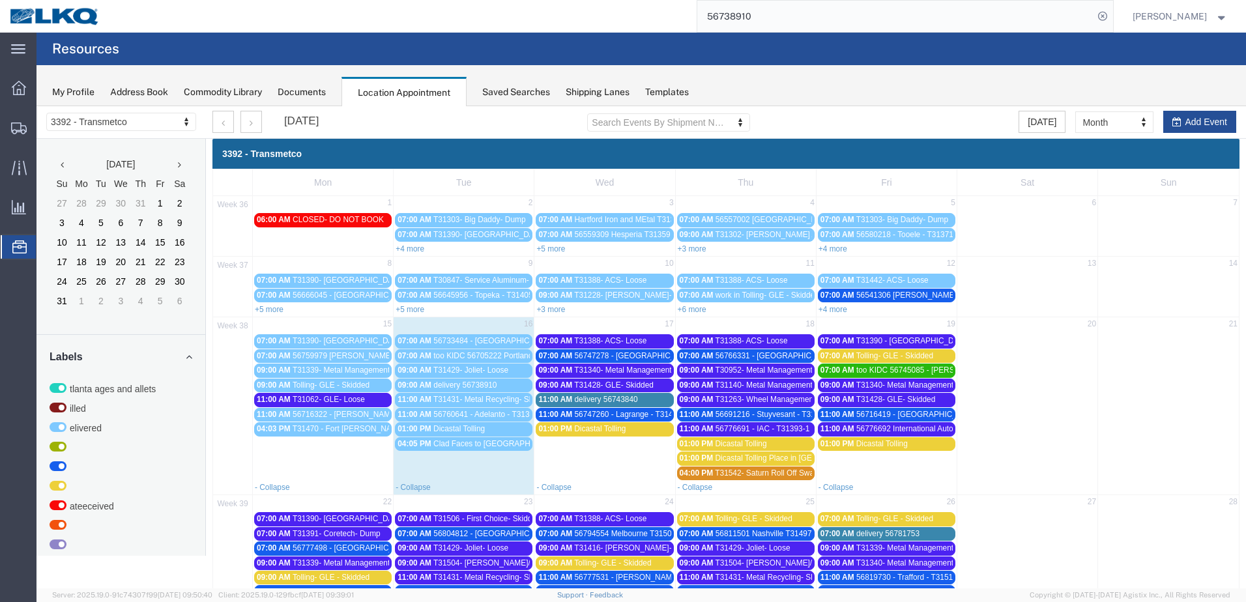
scroll to position [65, 0]
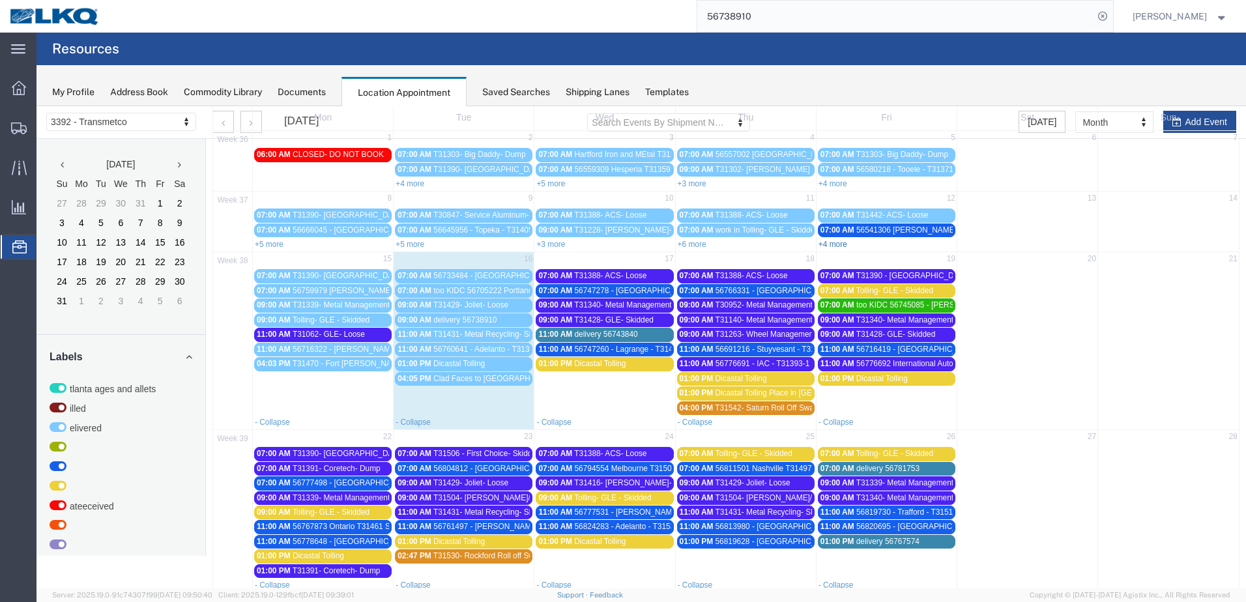
click at [828, 245] on link "+4 more" at bounding box center [832, 244] width 29 height 9
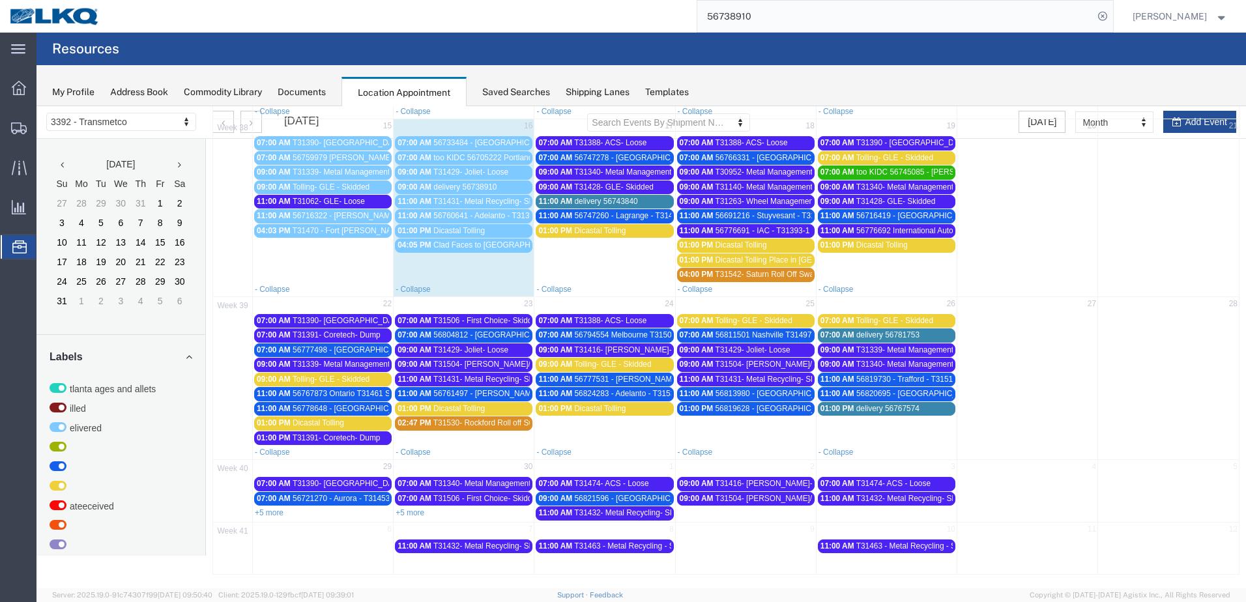
scroll to position [221, 0]
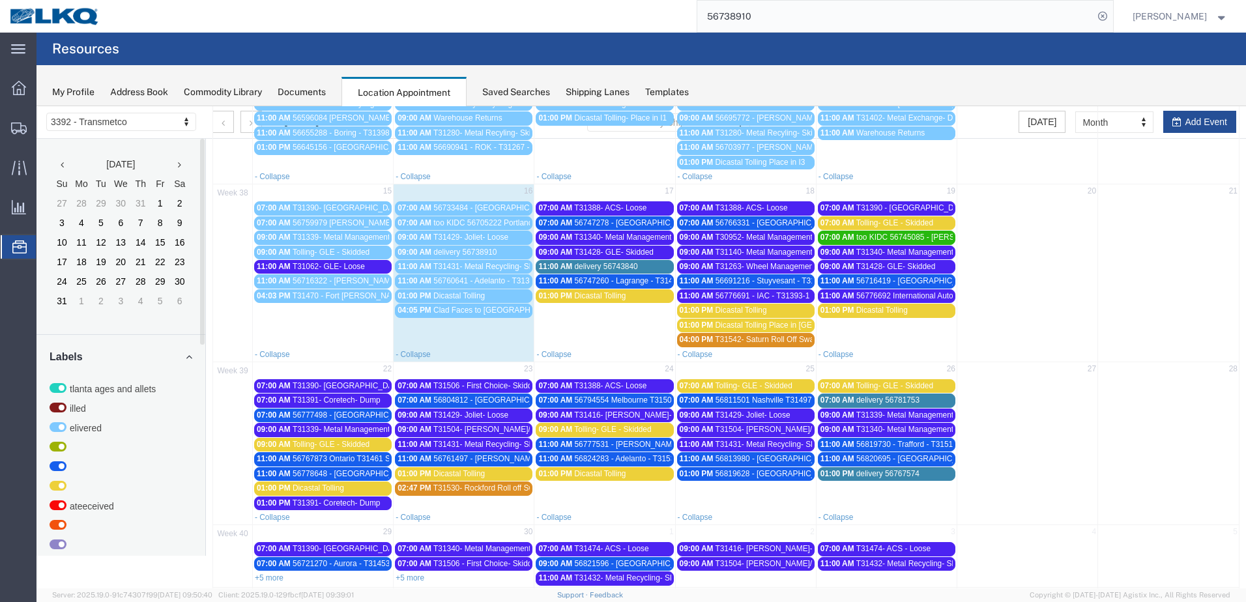
click at [606, 265] on span "delivery 56743840" at bounding box center [606, 266] width 63 height 9
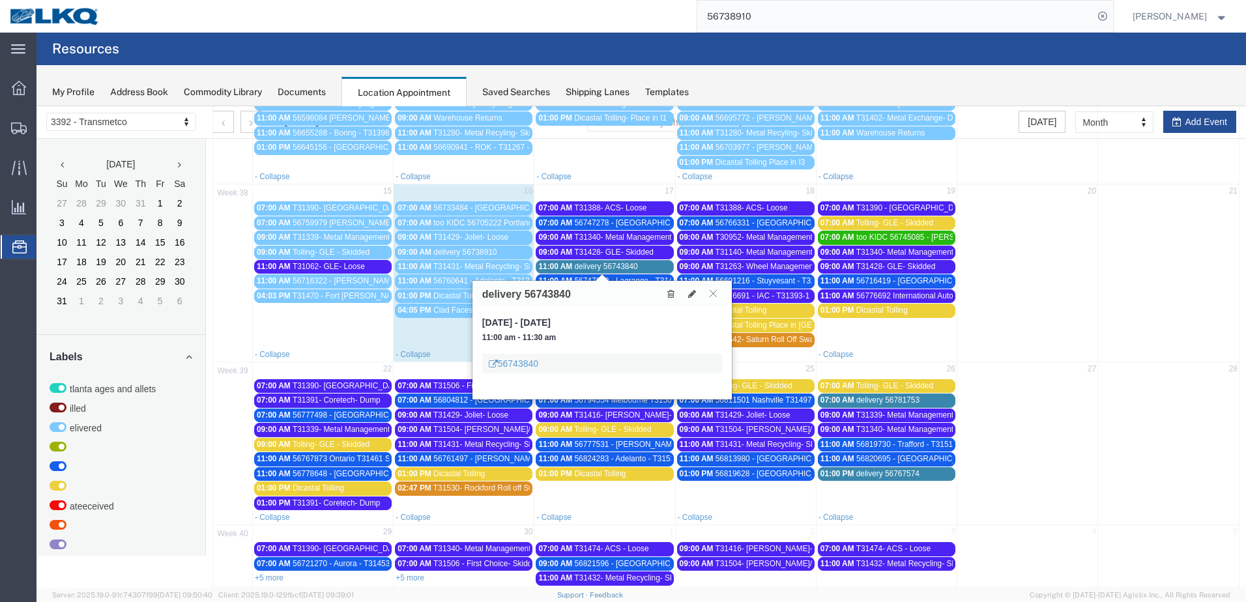
click at [577, 295] on div "delivery 56743840" at bounding box center [601, 293] width 259 height 25
drag, startPoint x: 575, startPoint y: 295, endPoint x: 482, endPoint y: 298, distance: 92.6
click at [482, 298] on div "delivery 56743840" at bounding box center [601, 293] width 259 height 25
copy h3 "delivery 56743840"
click at [521, 363] on link "56743840" at bounding box center [514, 363] width 50 height 13
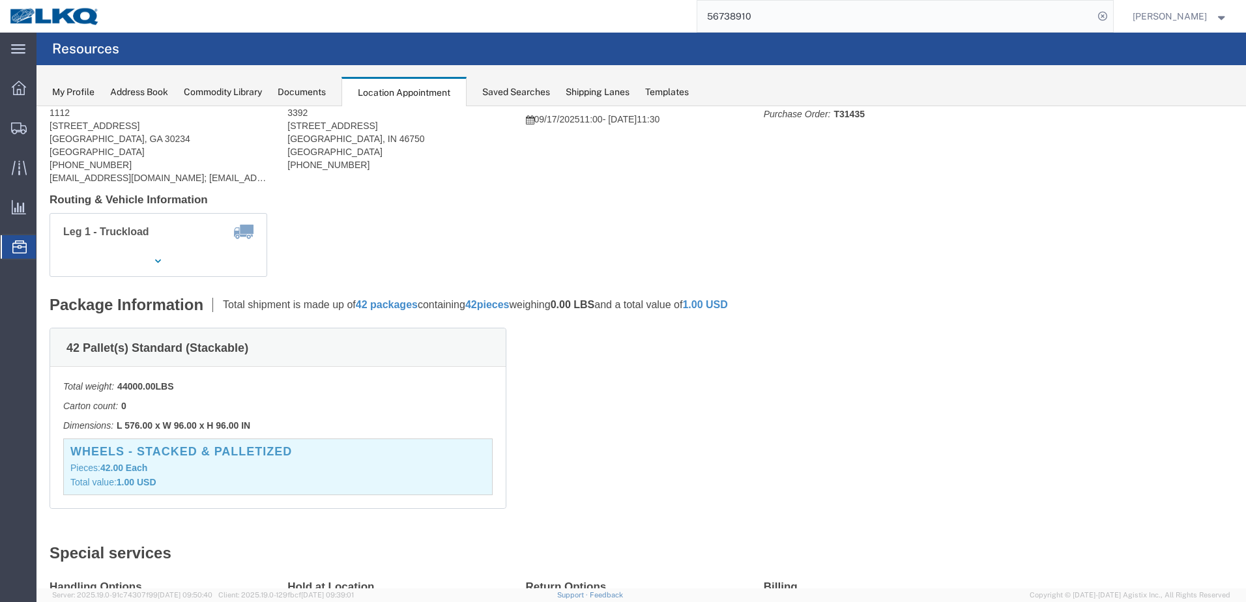
scroll to position [0, 0]
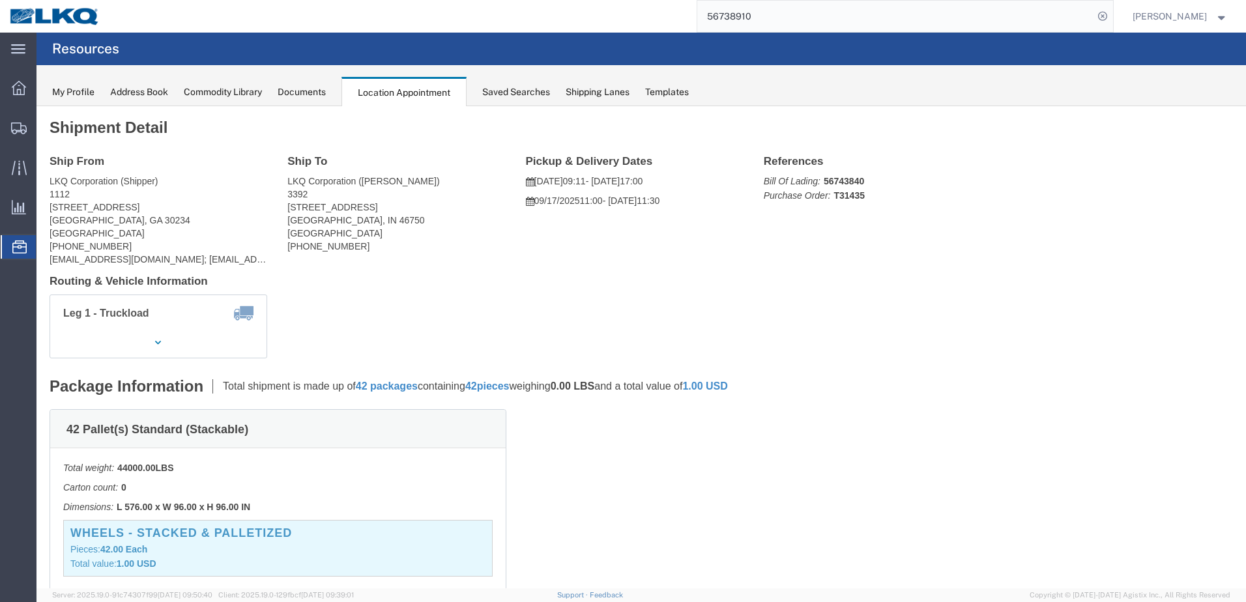
click at [14, 244] on icon at bounding box center [19, 246] width 14 height 13
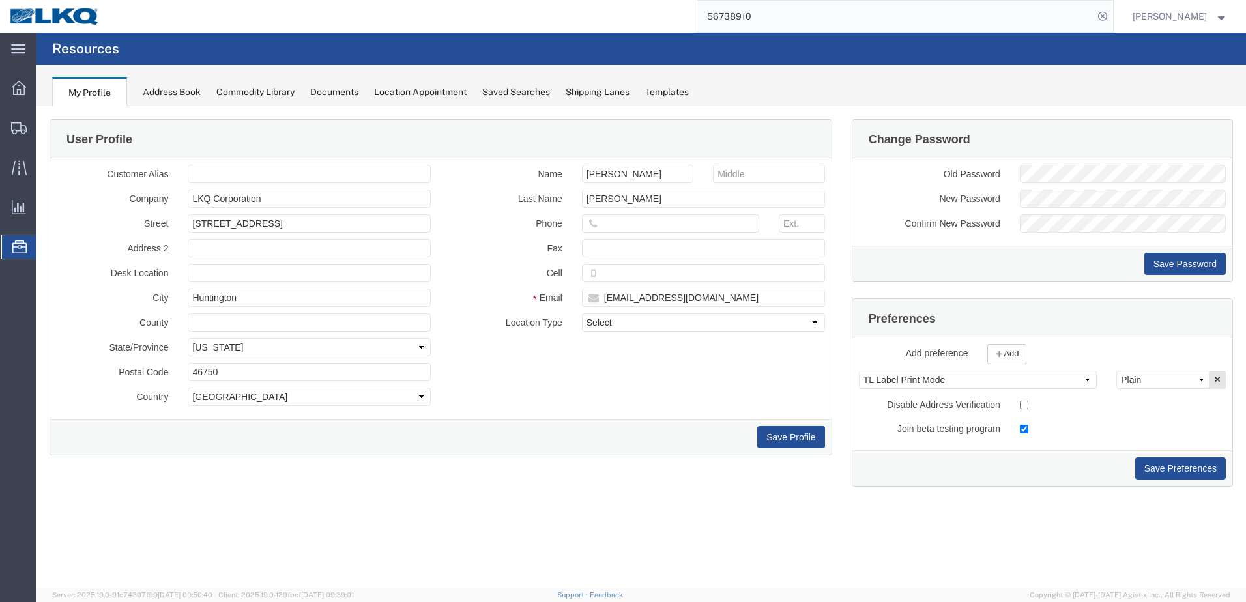
click at [433, 91] on div "Location Appointment" at bounding box center [420, 92] width 93 height 14
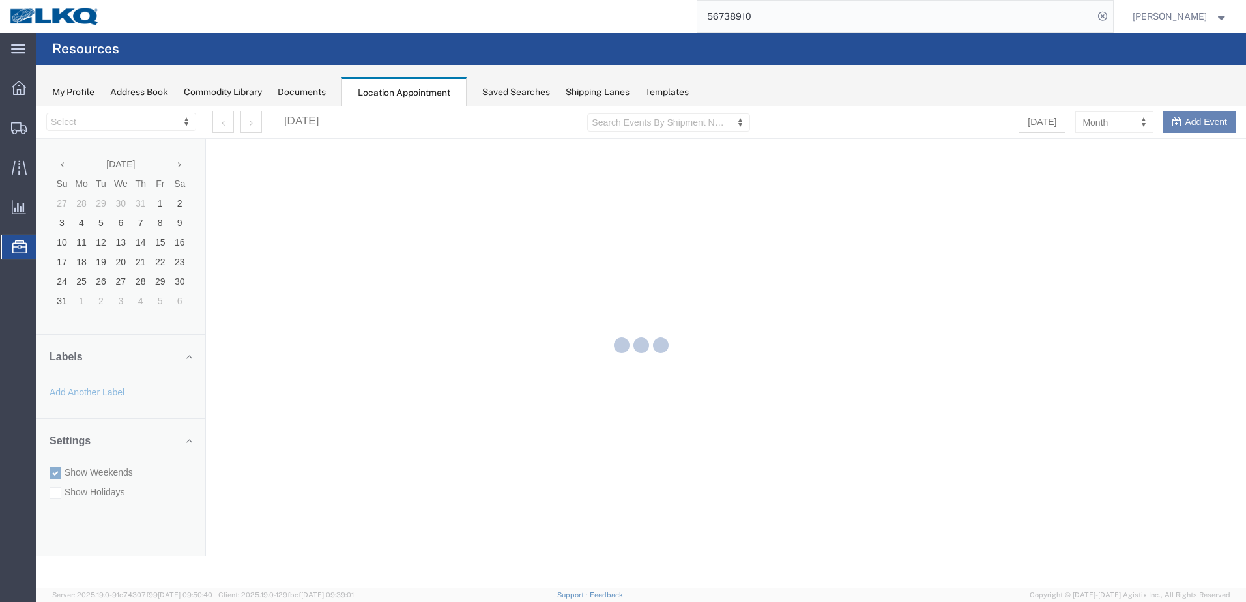
select select "28018"
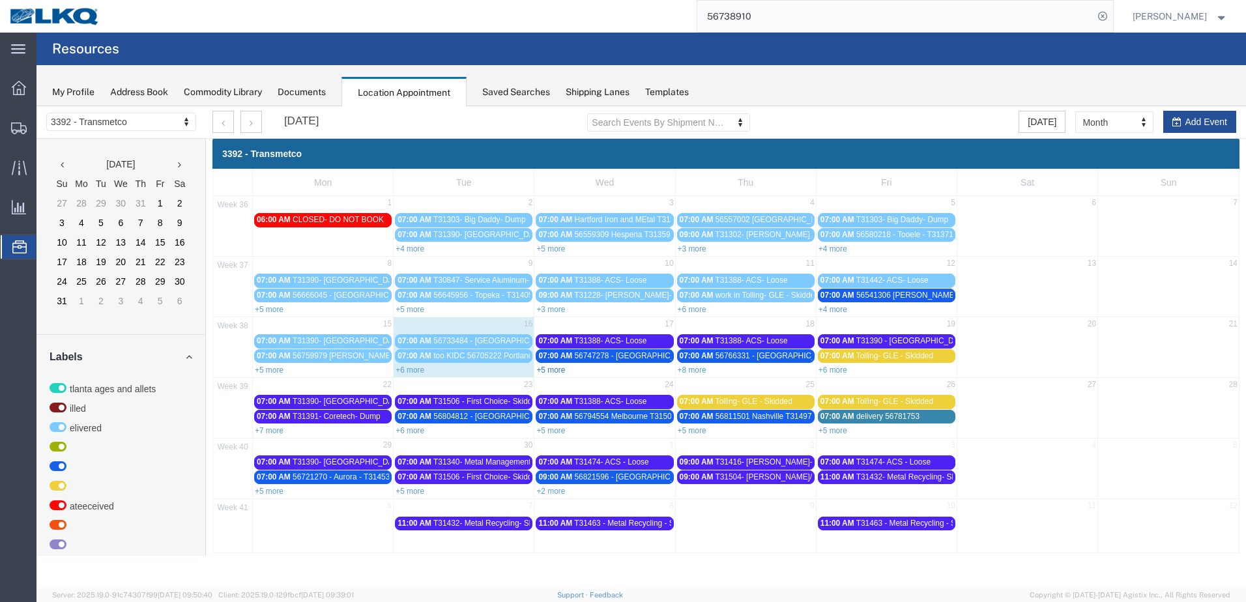
click at [562, 366] on link "+5 more" at bounding box center [550, 370] width 29 height 9
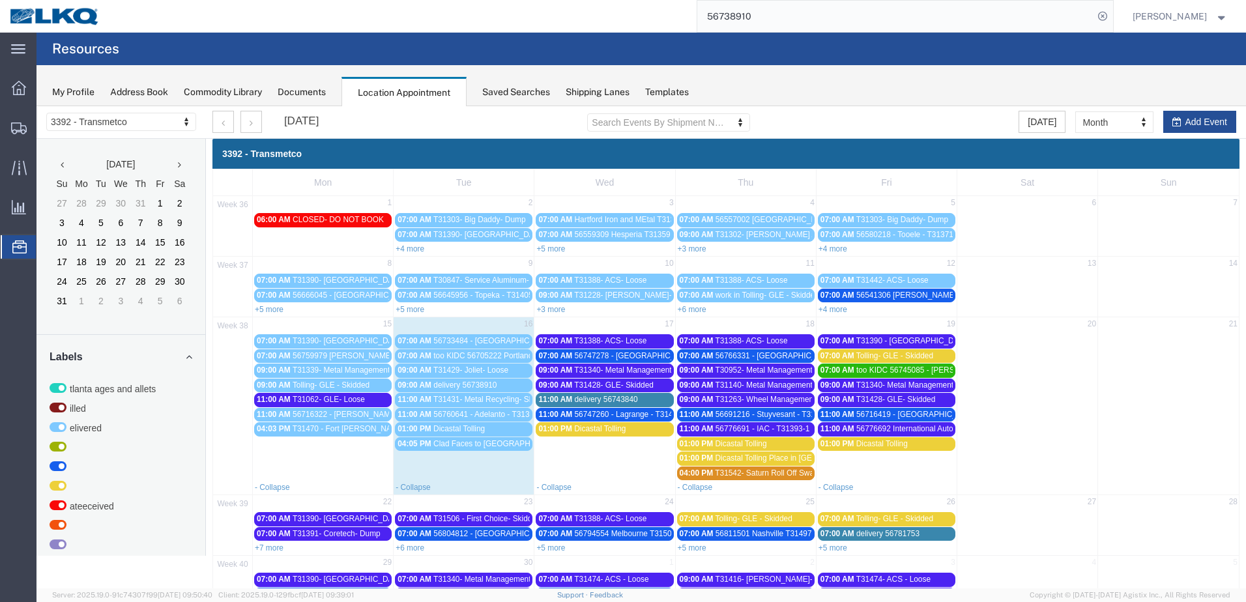
click at [597, 399] on span "delivery 56743840" at bounding box center [606, 399] width 63 height 9
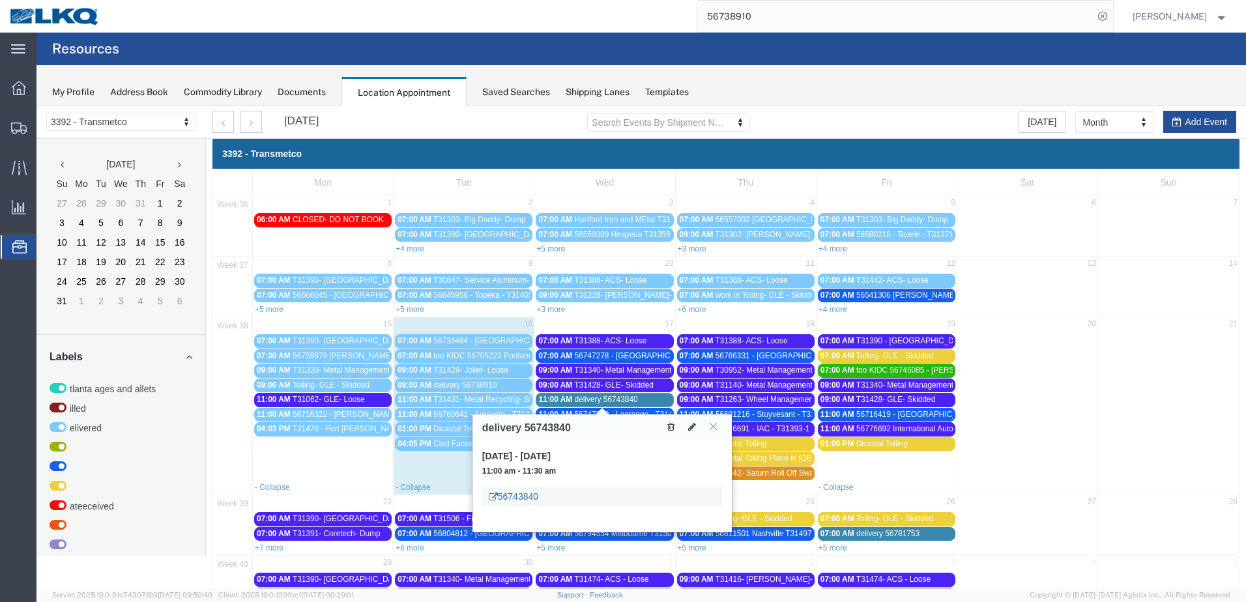
click at [513, 497] on link "56743840" at bounding box center [514, 496] width 50 height 13
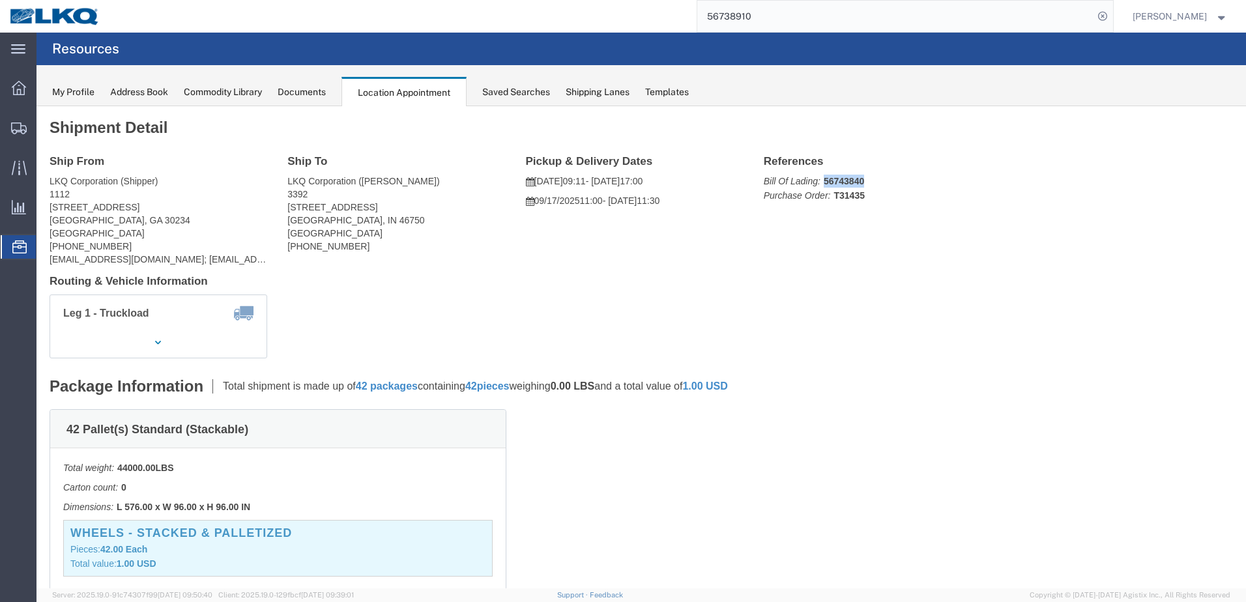
click b "56743840"
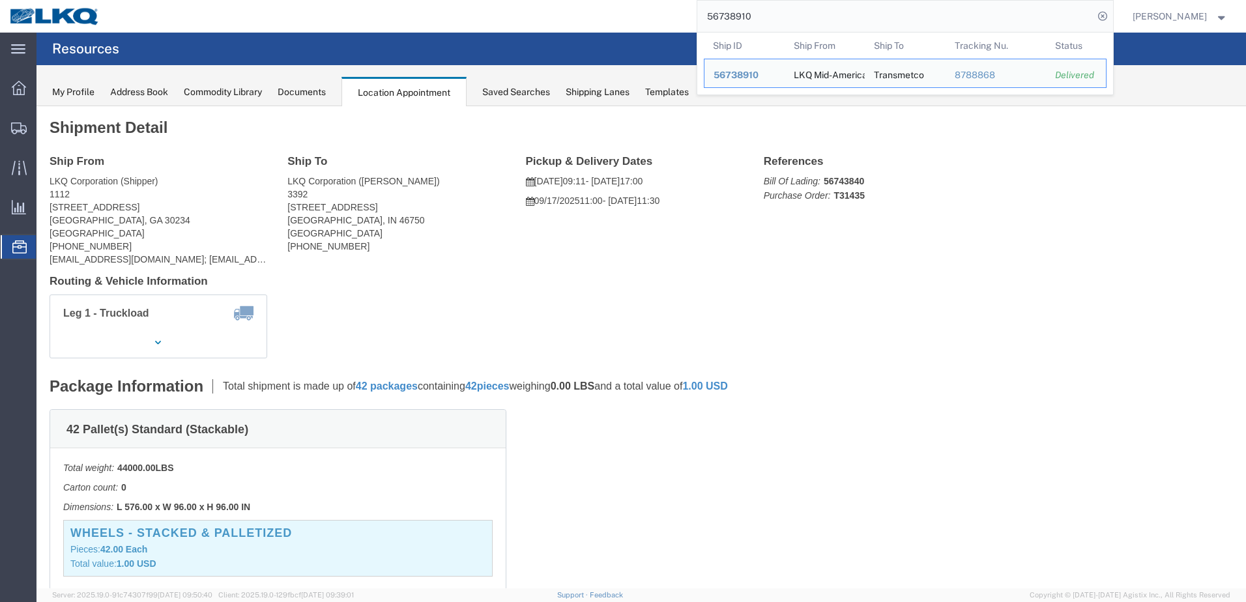
drag, startPoint x: 785, startPoint y: 15, endPoint x: 699, endPoint y: -7, distance: 88.7
click at [699, 0] on html "main_menu Created with Sketch. Collapse Menu Overview Shipments Shipment Manage…" at bounding box center [623, 301] width 1246 height 602
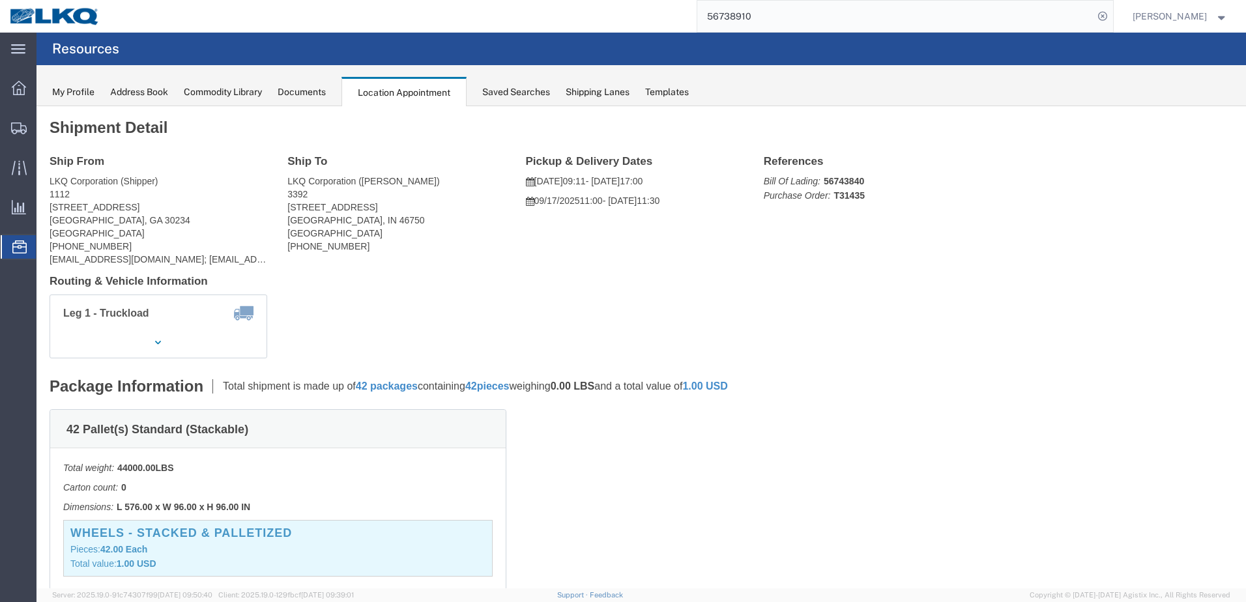
paste input "205 Wabash Rd N Manchester IN 46962"
type input "205 Wabash Rd N Manchester IN 46962"
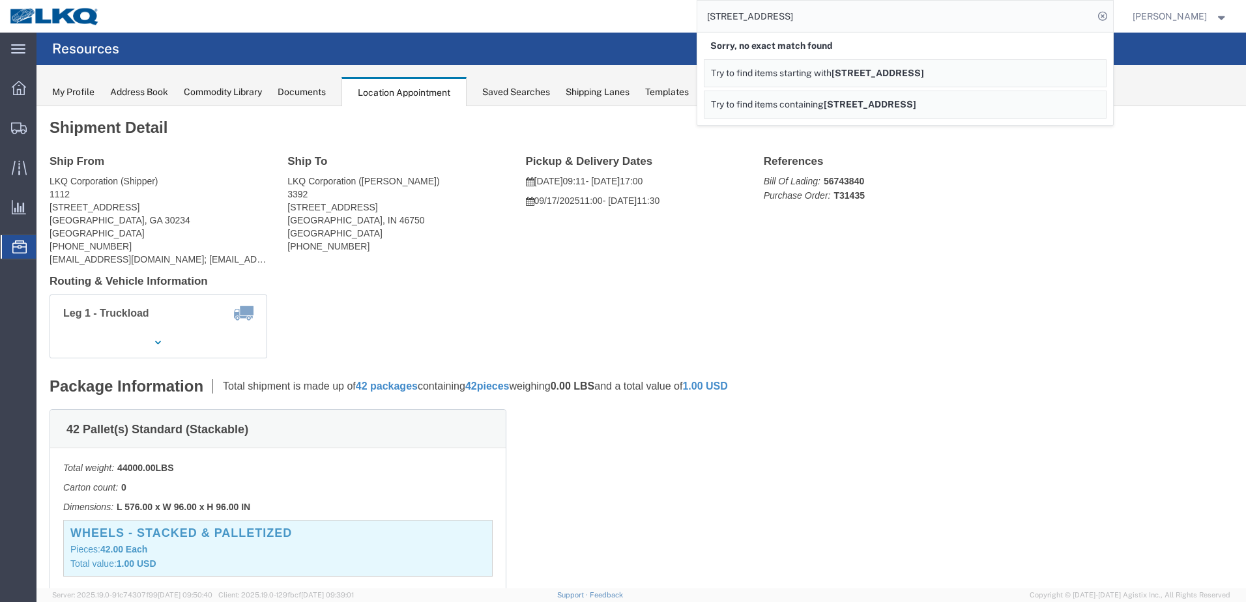
click p "Bill Of Lading: 56743840 Purchase Order: T31435"
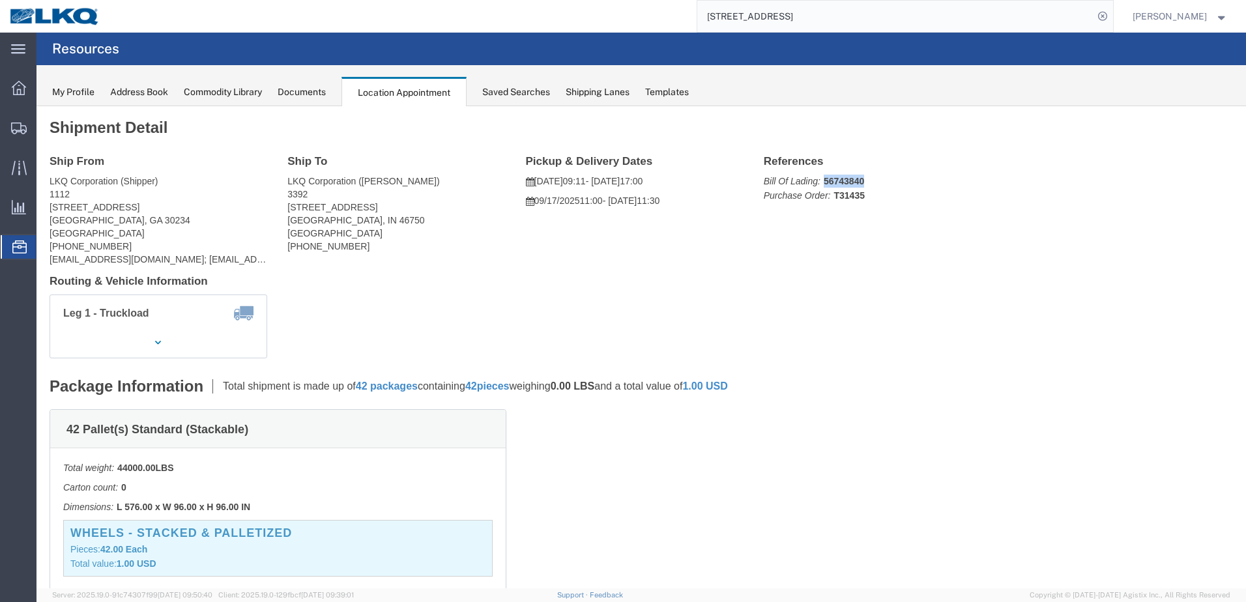
click p "Bill Of Lading: 56743840 Purchase Order: T31435"
click at [902, 34] on agx-page-header "Resources" at bounding box center [640, 49] width 1209 height 33
click at [1112, 10] on icon at bounding box center [1102, 16] width 18 height 18
click at [1112, 12] on icon at bounding box center [1102, 16] width 18 height 18
click at [958, 16] on input "search" at bounding box center [895, 16] width 396 height 31
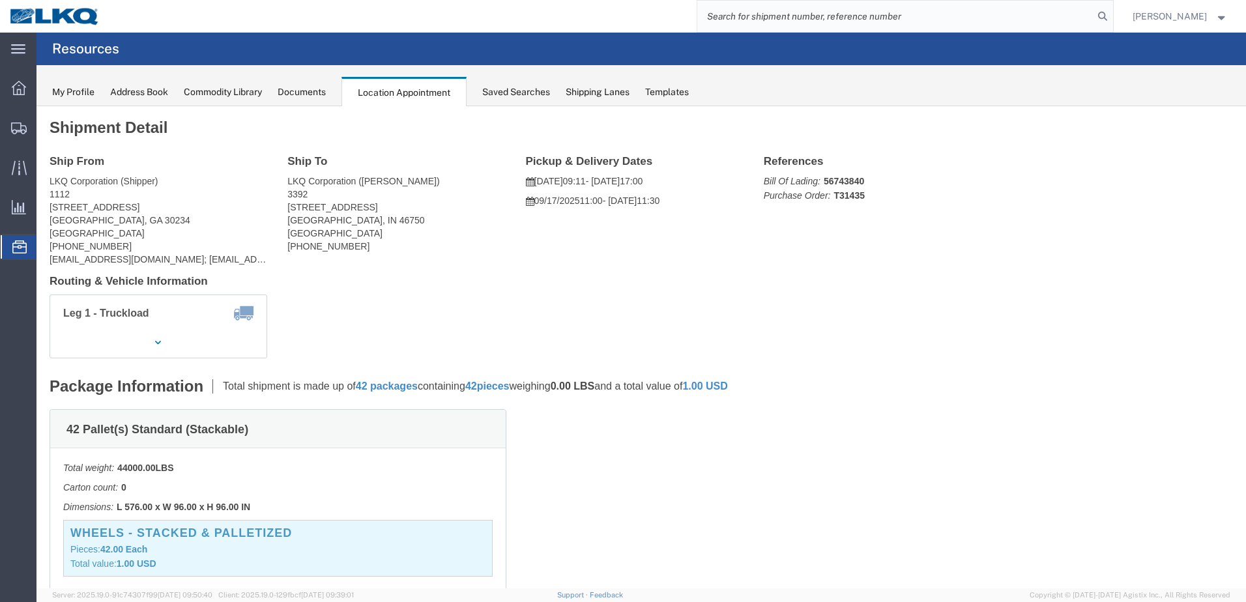
paste input "205 Wabash Rd N Manchester IN 46962"
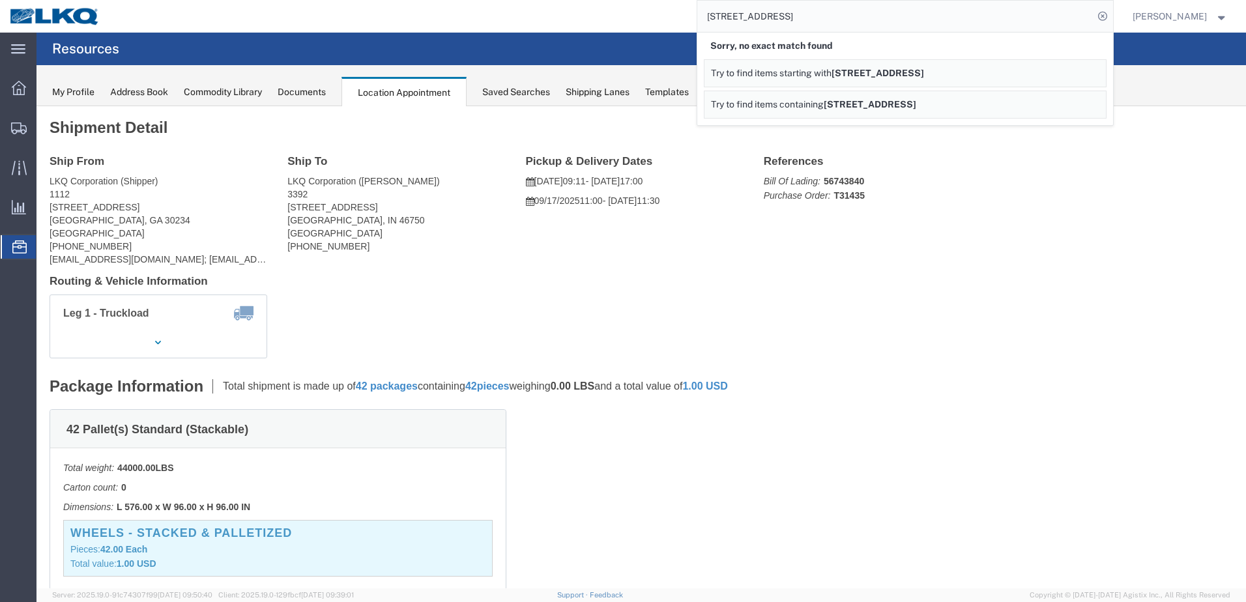
click p "Bill Of Lading: 56743840 Purchase Order: T31435"
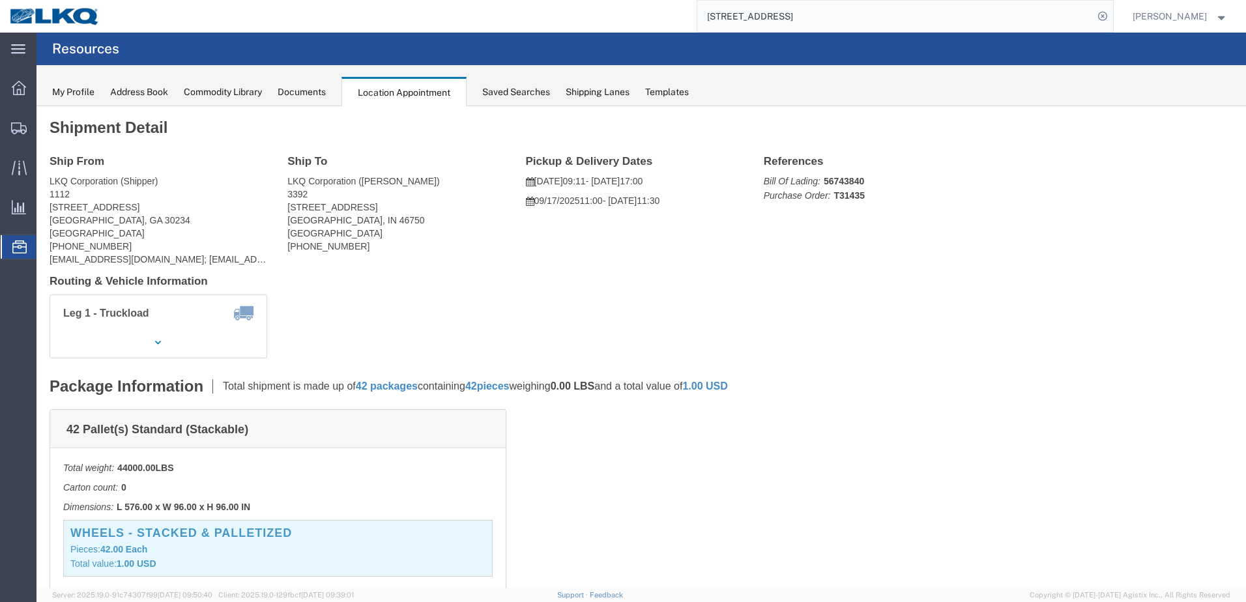
click at [1008, 21] on input "205 Wabash Rd N Manchester IN 46962" at bounding box center [895, 16] width 396 height 31
type input "2"
type input "56743840"
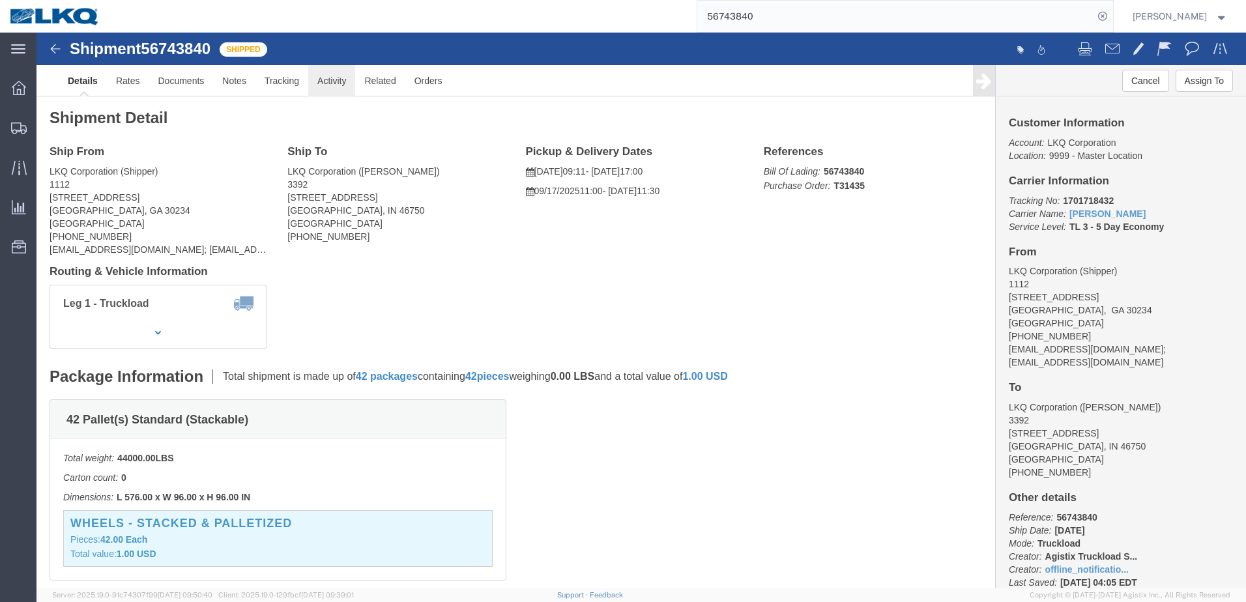
click link "Activity"
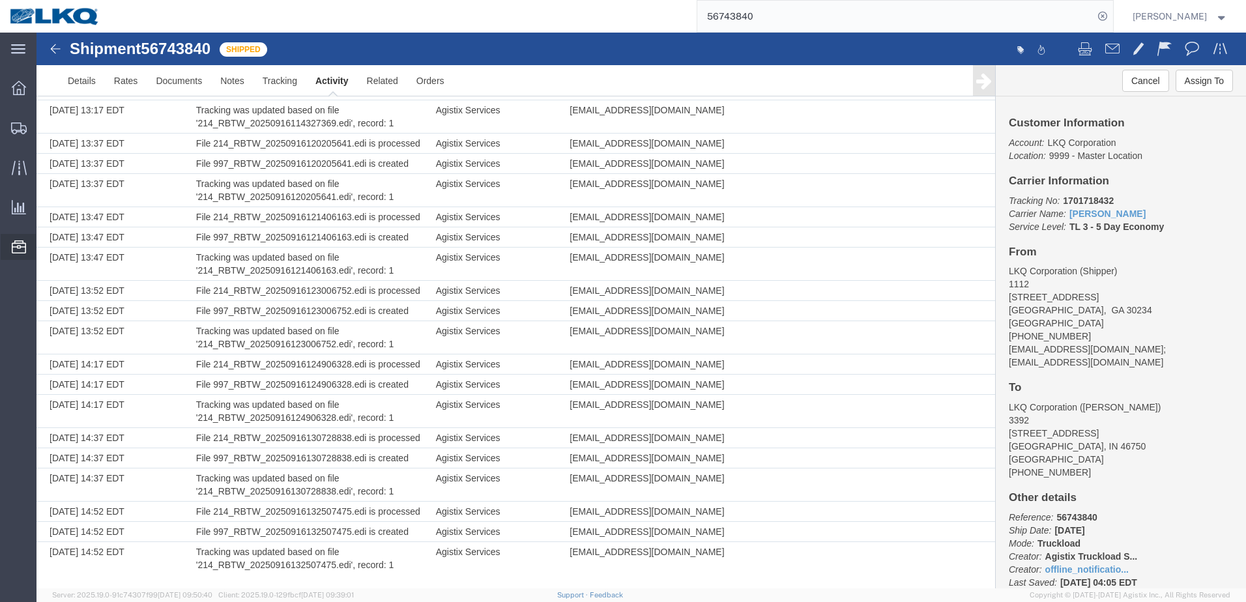
click at [22, 244] on icon at bounding box center [19, 246] width 14 height 13
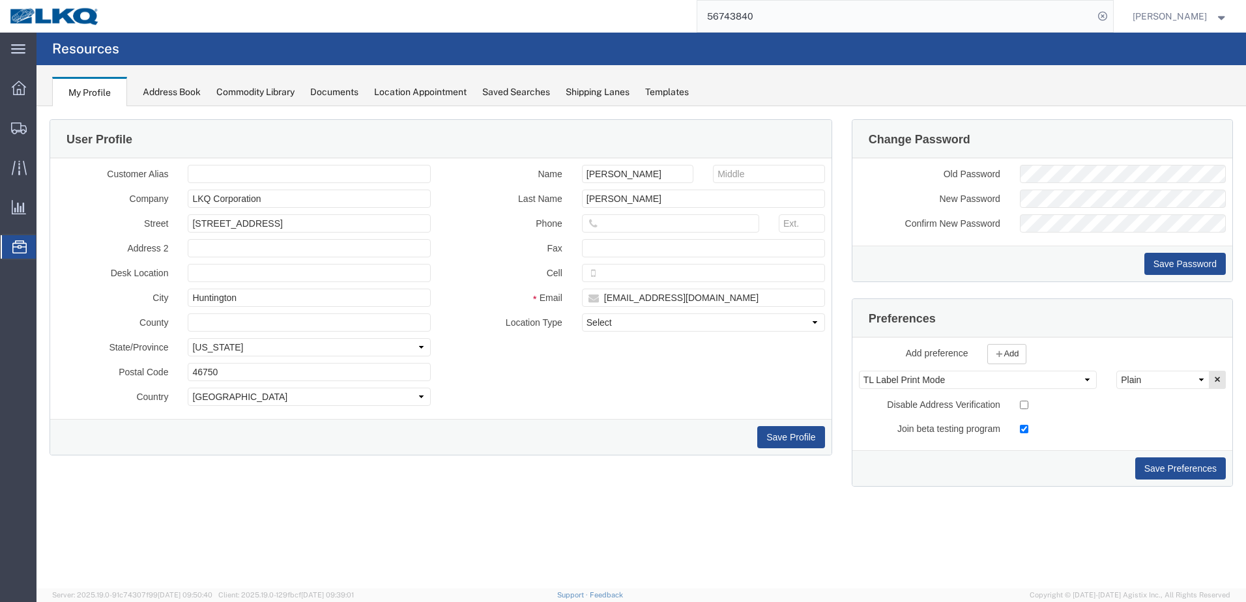
click at [424, 93] on div "Location Appointment" at bounding box center [420, 92] width 93 height 14
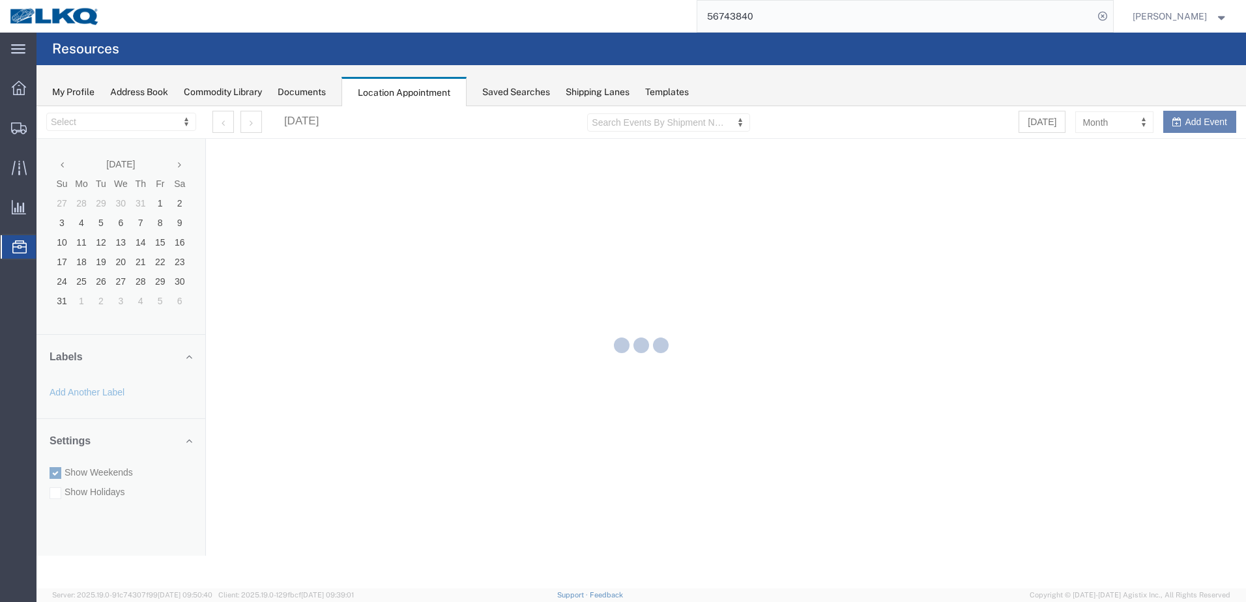
select select "28018"
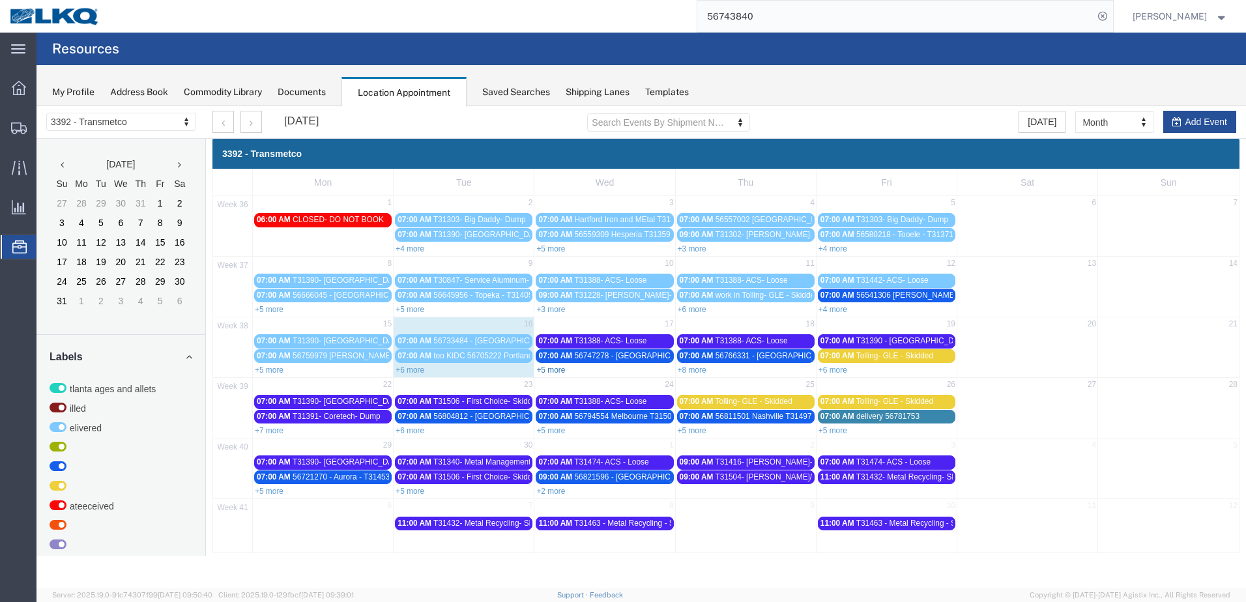
click at [559, 369] on link "+5 more" at bounding box center [550, 370] width 29 height 9
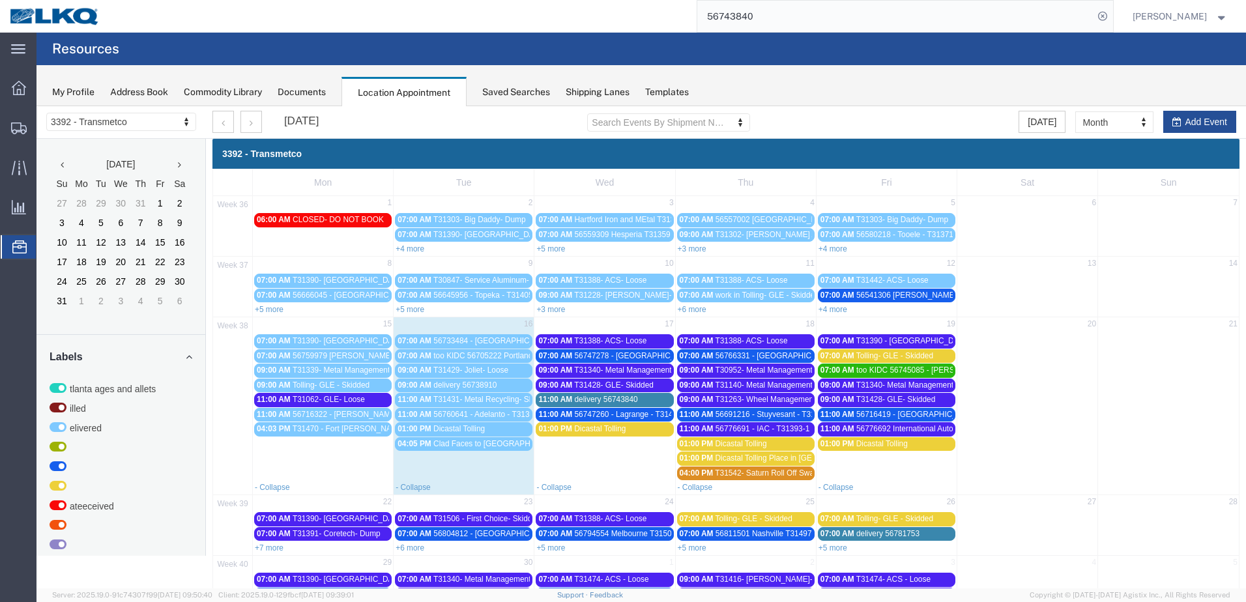
click at [609, 395] on span "delivery 56743840" at bounding box center [606, 399] width 63 height 9
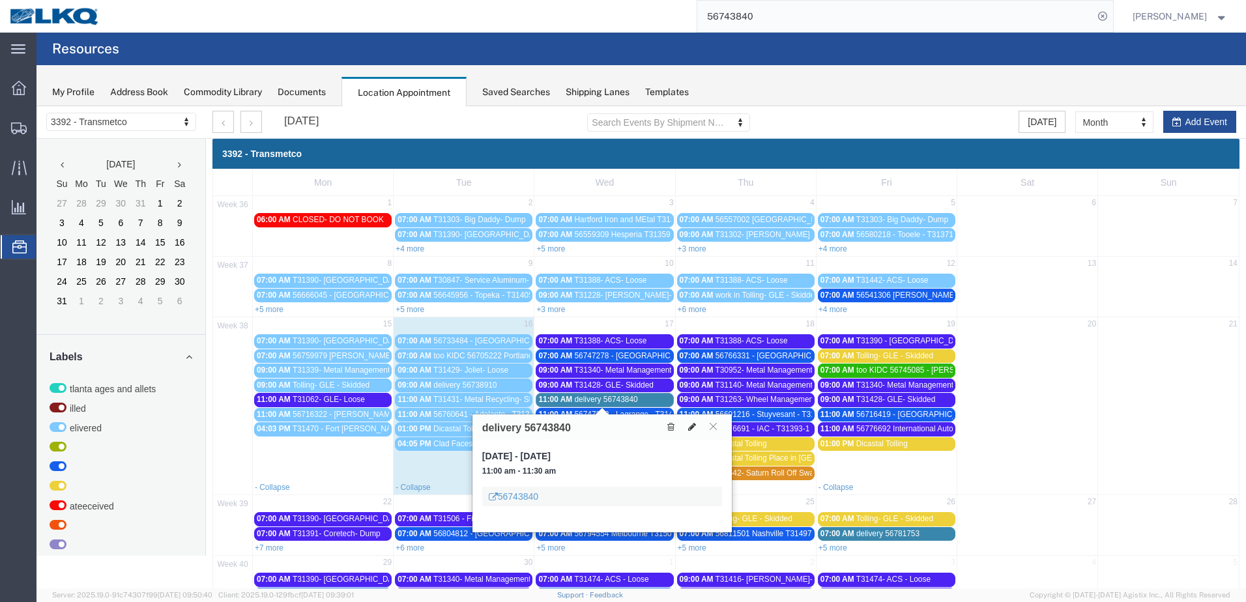
click at [689, 427] on icon at bounding box center [692, 426] width 8 height 9
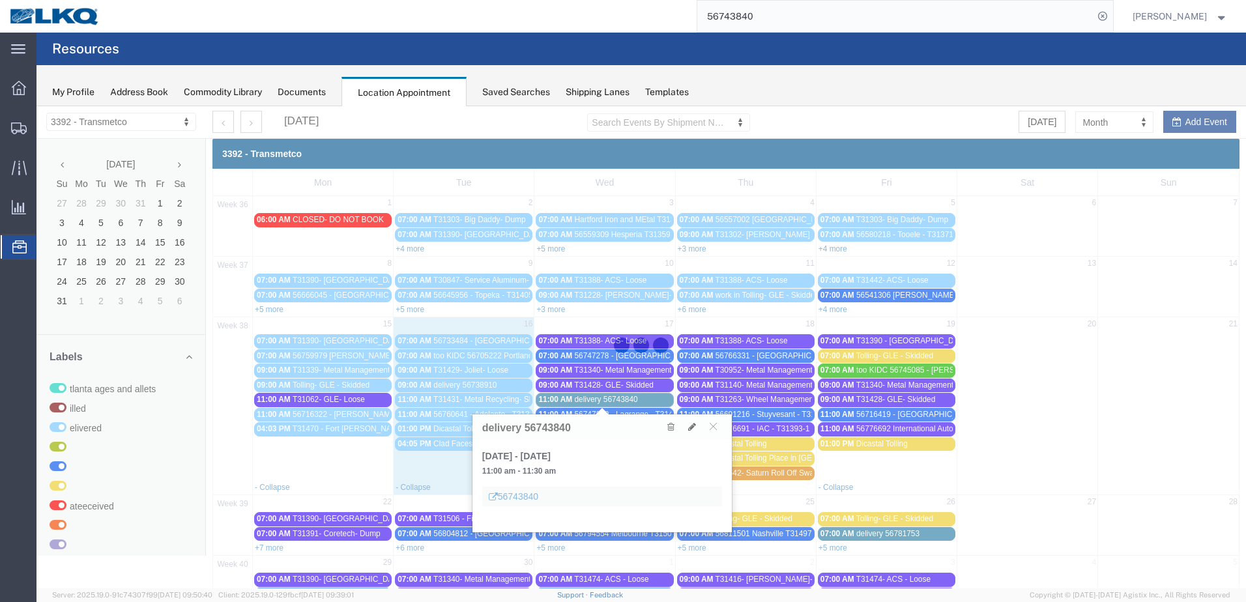
select select "1"
select select
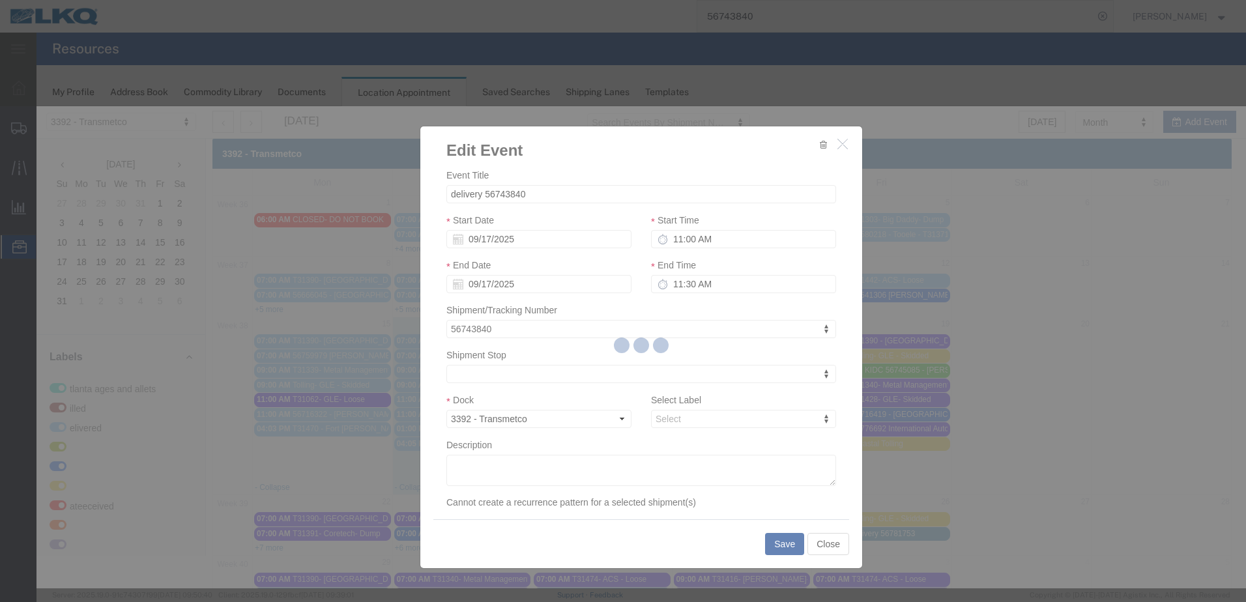
select select
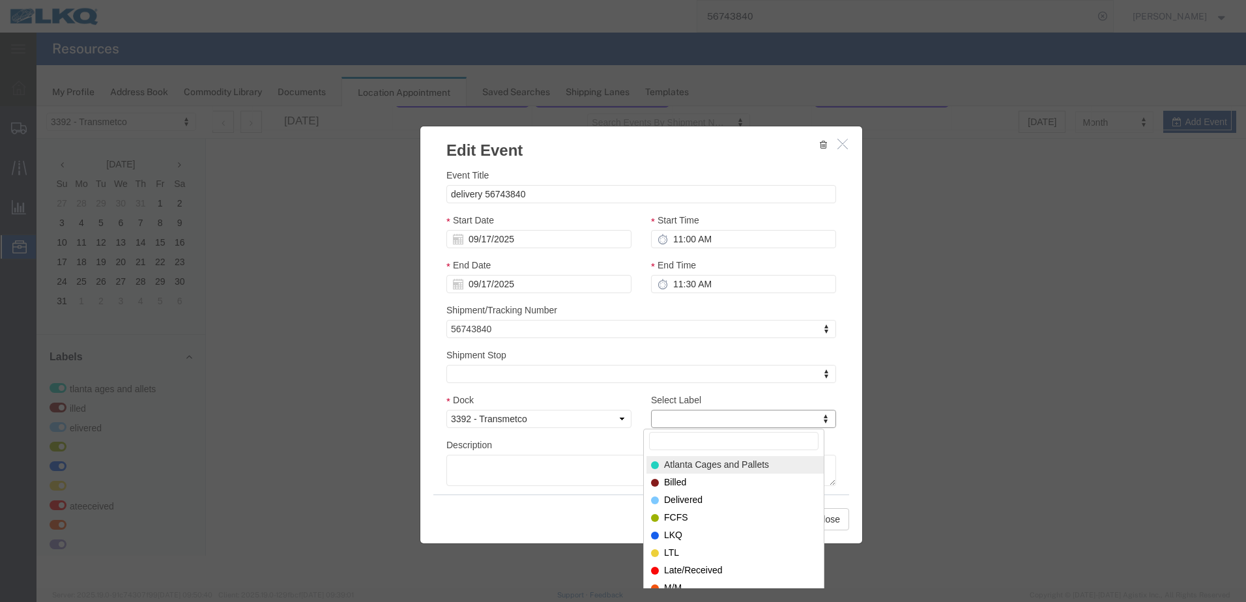
scroll to position [96, 0]
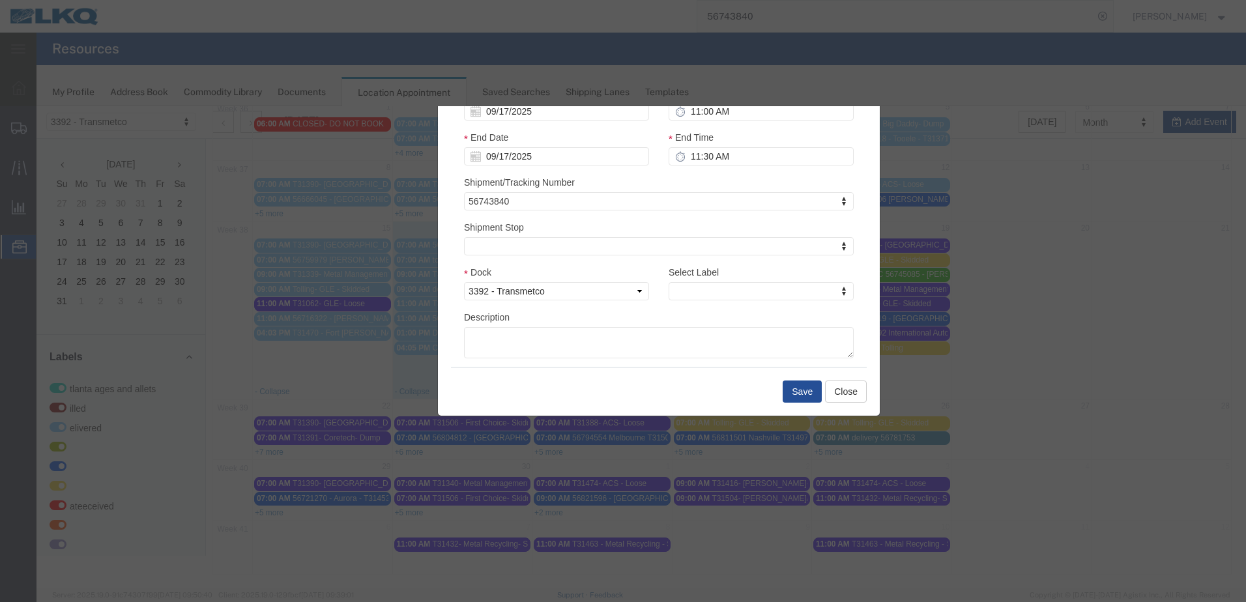
drag, startPoint x: 779, startPoint y: 131, endPoint x: 796, endPoint y: 3, distance: 128.9
click at [796, 10] on html "Location Scheduling 3392 - Transmetco 3392 - Transmetco August 2025 Su Mo Tu We…" at bounding box center [640, 251] width 1209 height 482
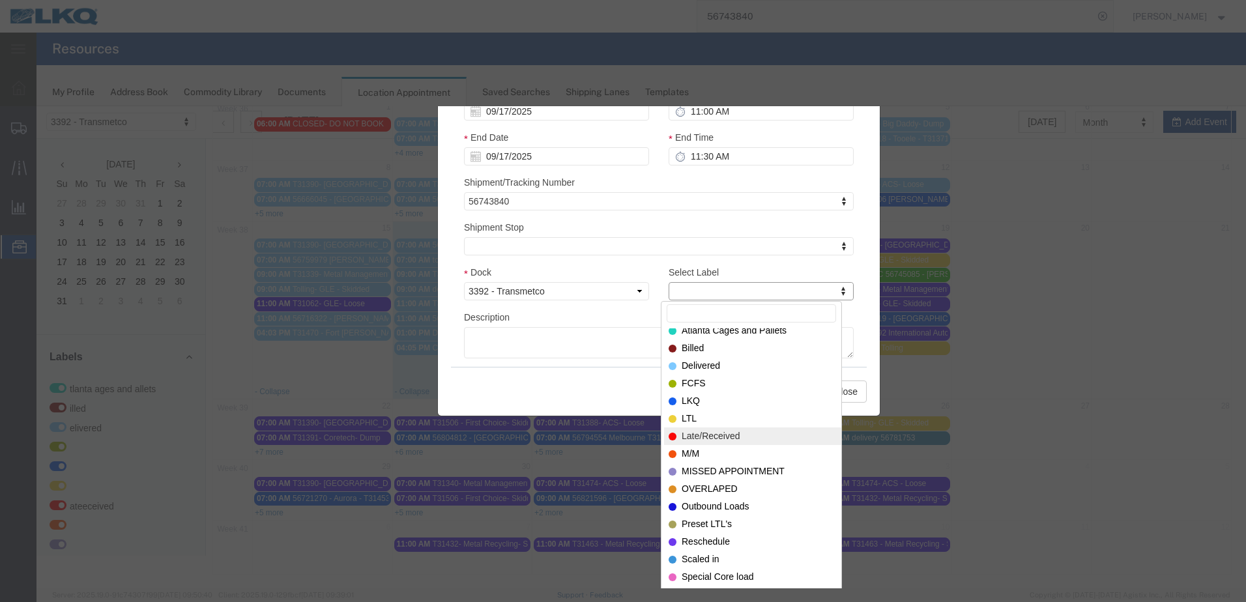
scroll to position [8, 0]
select select "81"
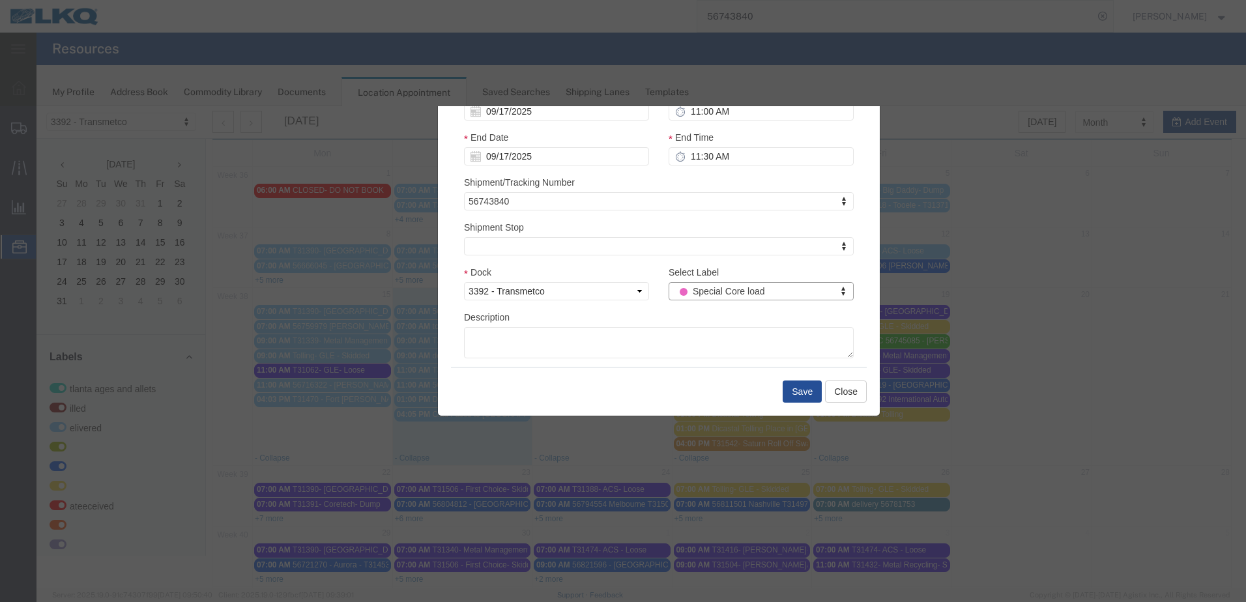
scroll to position [0, 0]
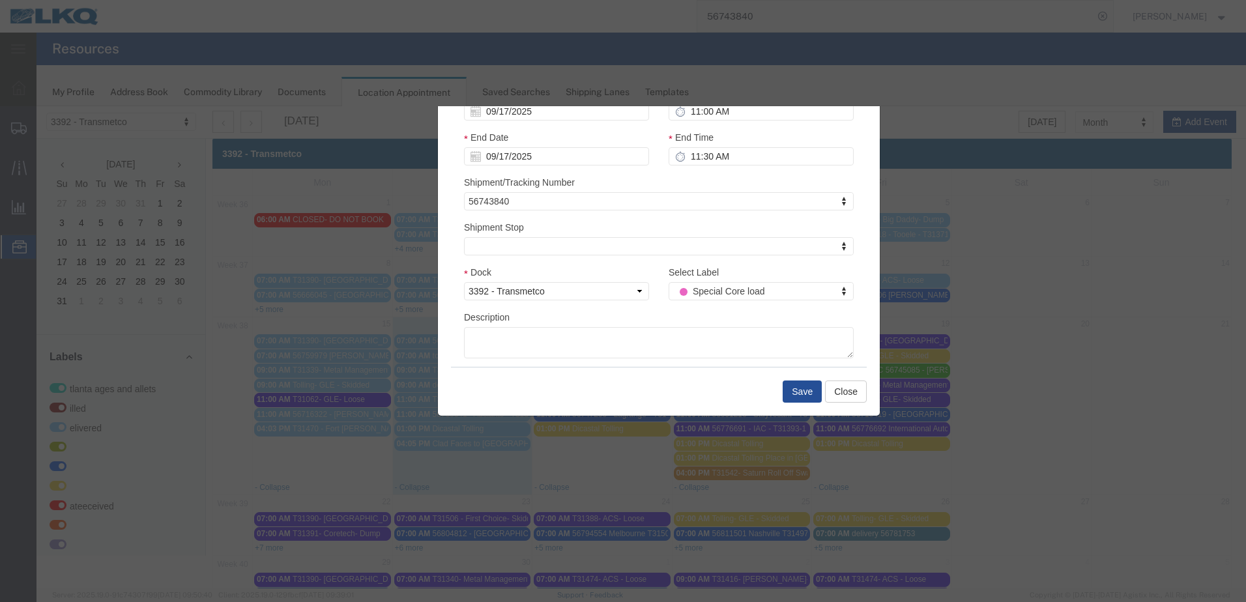
click at [659, 107] on div "Start Time 11:00 AM" at bounding box center [761, 107] width 205 height 45
click at [804, 393] on button "Save" at bounding box center [802, 392] width 39 height 22
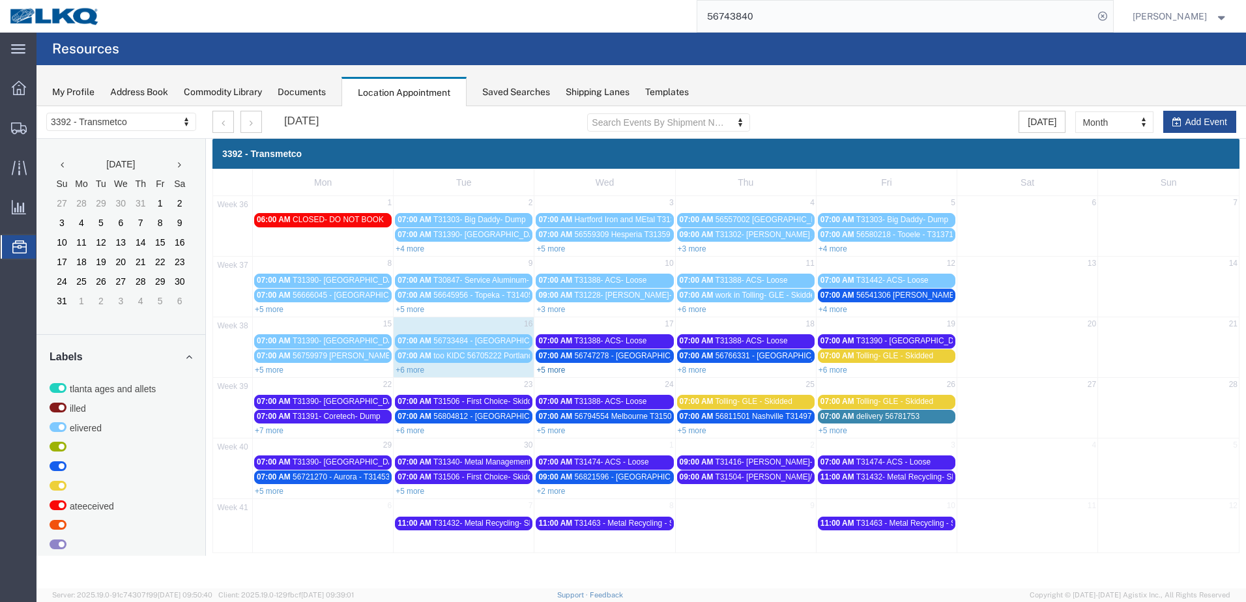
click at [563, 369] on link "+5 more" at bounding box center [550, 370] width 29 height 9
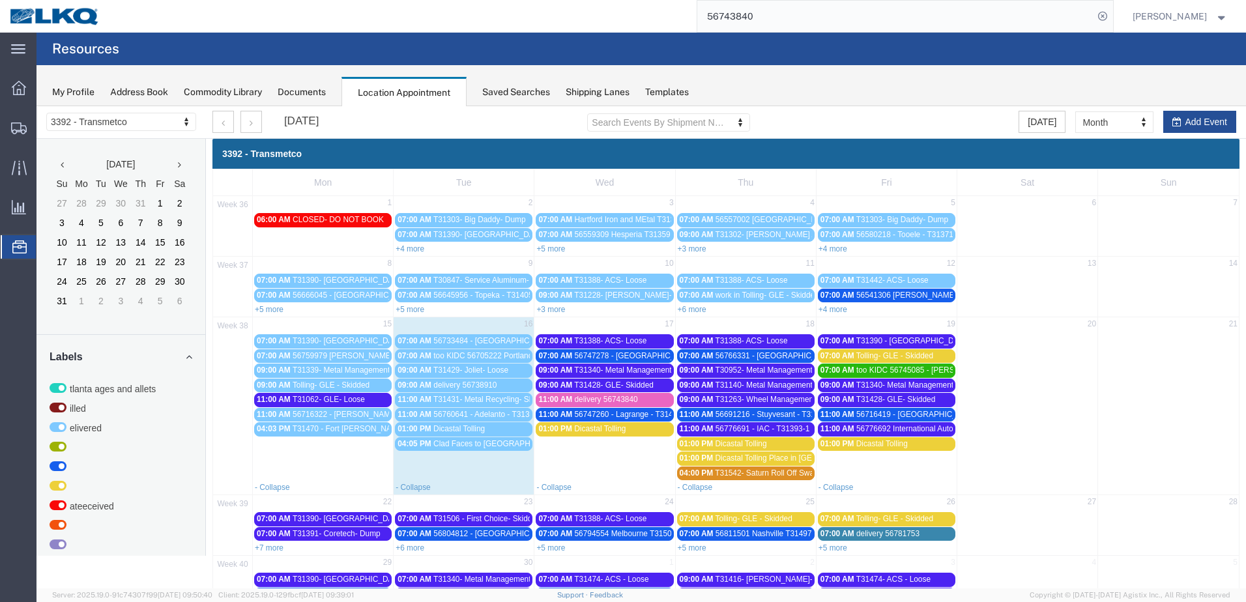
click at [640, 399] on div "11:00 AM delivery 56743840" at bounding box center [604, 400] width 132 height 10
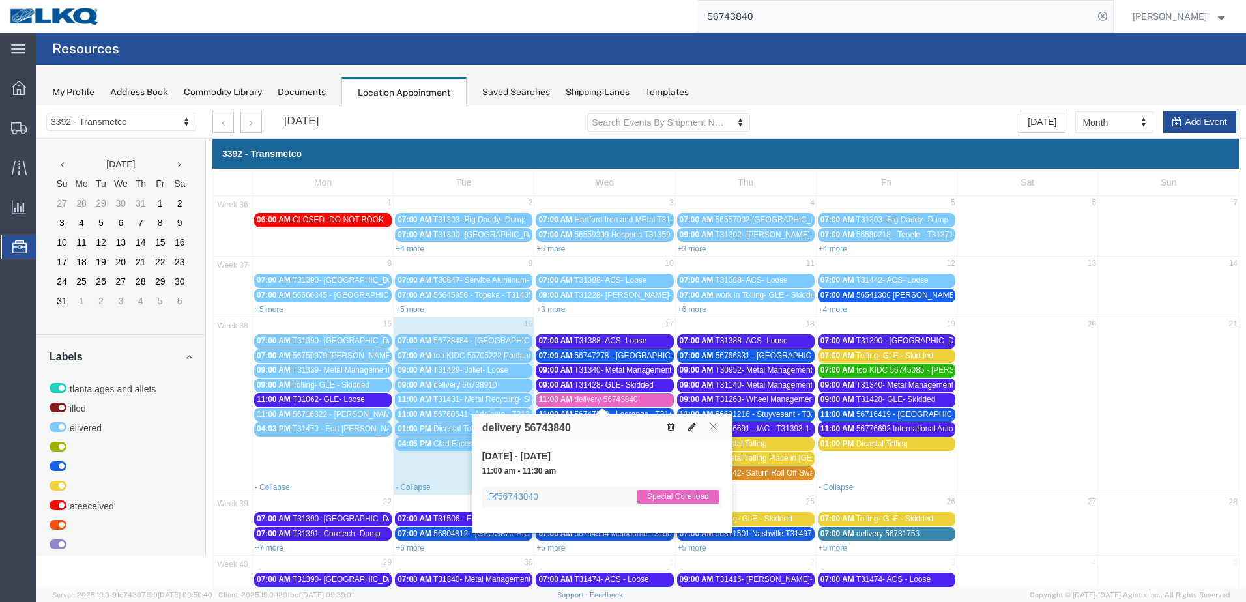
click at [690, 425] on icon at bounding box center [692, 426] width 8 height 9
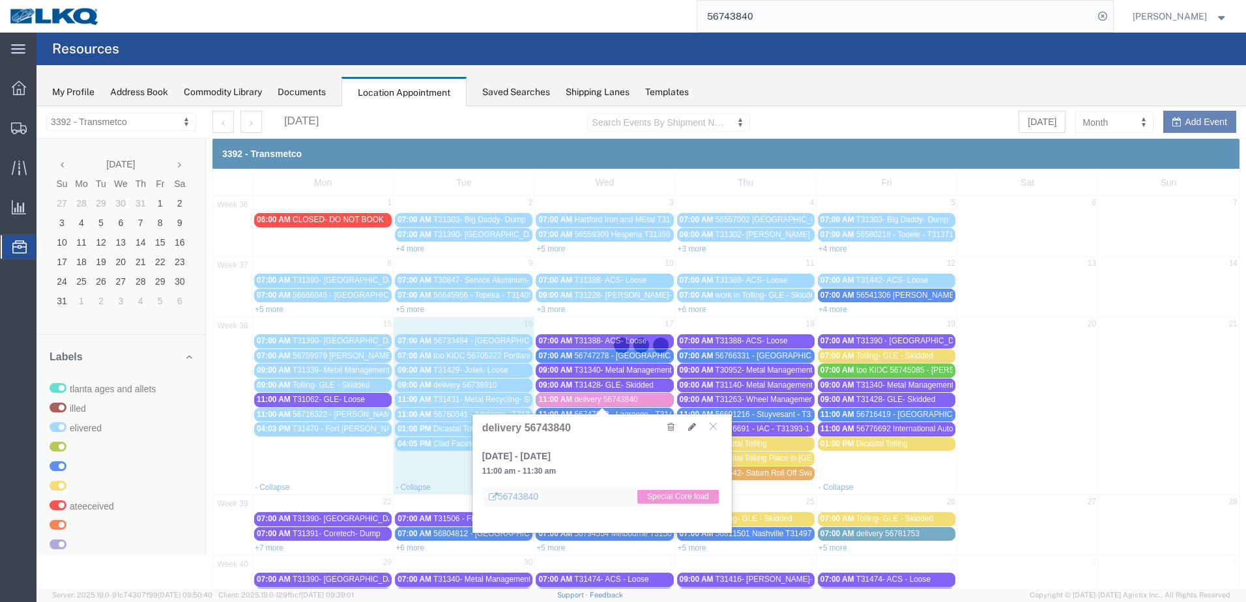
select select "100"
select select "1"
select select "81"
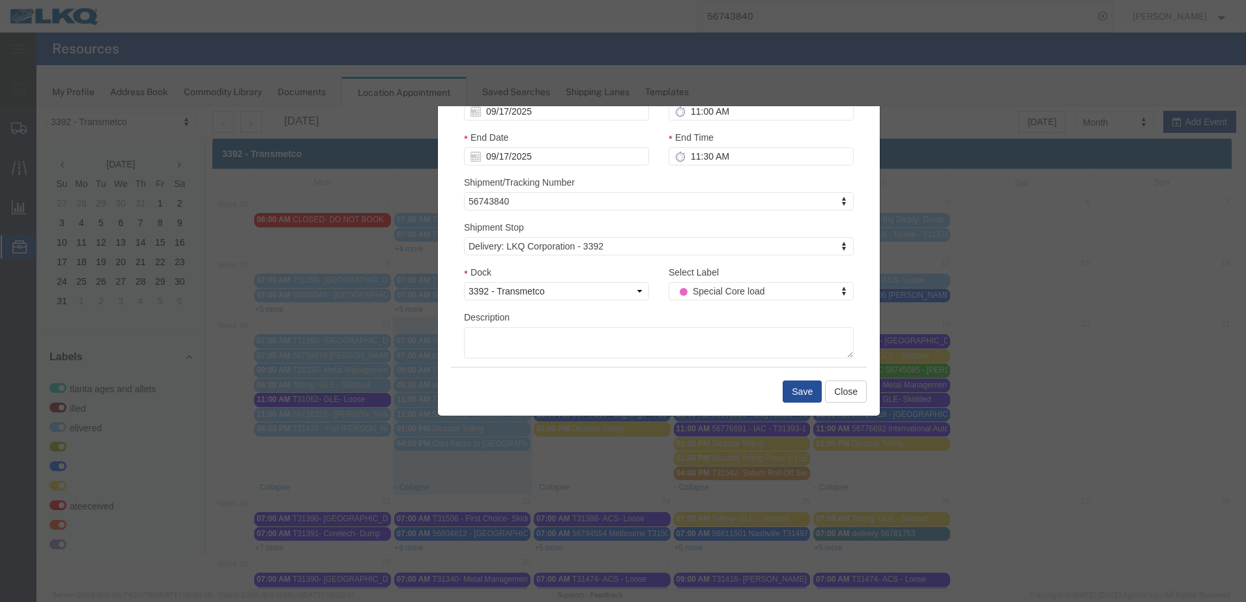
drag, startPoint x: 661, startPoint y: 407, endPoint x: 655, endPoint y: 412, distance: 7.8
click at [655, 412] on div "Save Close" at bounding box center [659, 391] width 416 height 49
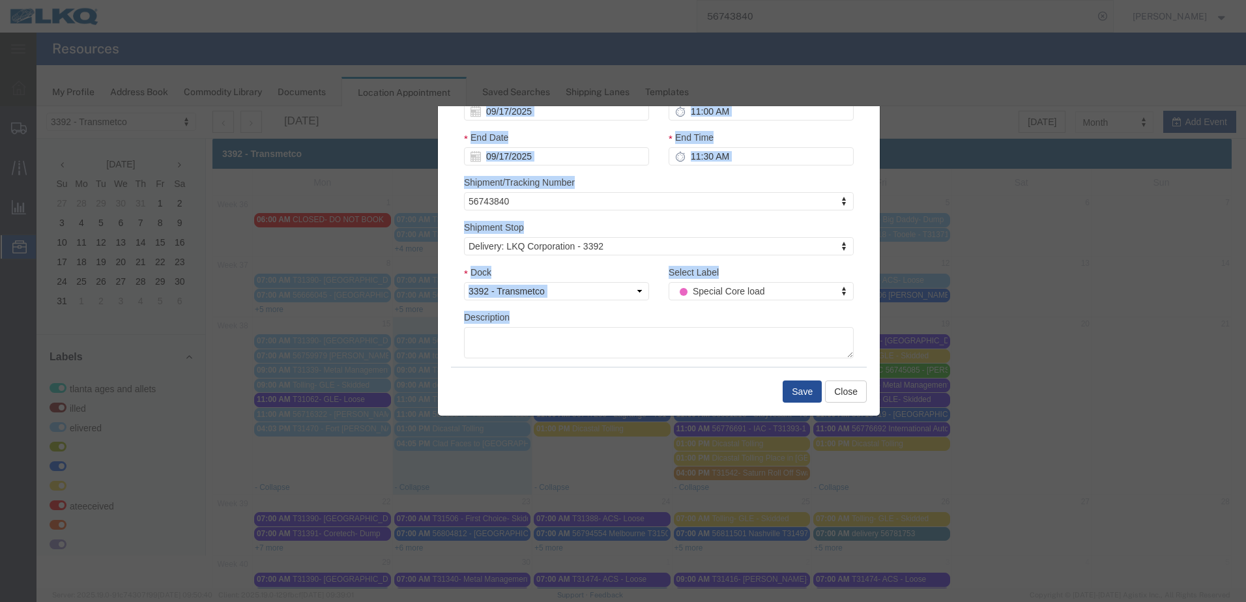
drag, startPoint x: 663, startPoint y: 410, endPoint x: 662, endPoint y: 420, distance: 10.5
click at [662, 420] on div "Edit Event Event Title delivery 56743840 Start Date 09/17/2025 Start Time 11:00…" at bounding box center [640, 347] width 1209 height 482
drag, startPoint x: 662, startPoint y: 420, endPoint x: 657, endPoint y: 404, distance: 17.1
click at [657, 404] on div "Save Close" at bounding box center [659, 391] width 416 height 49
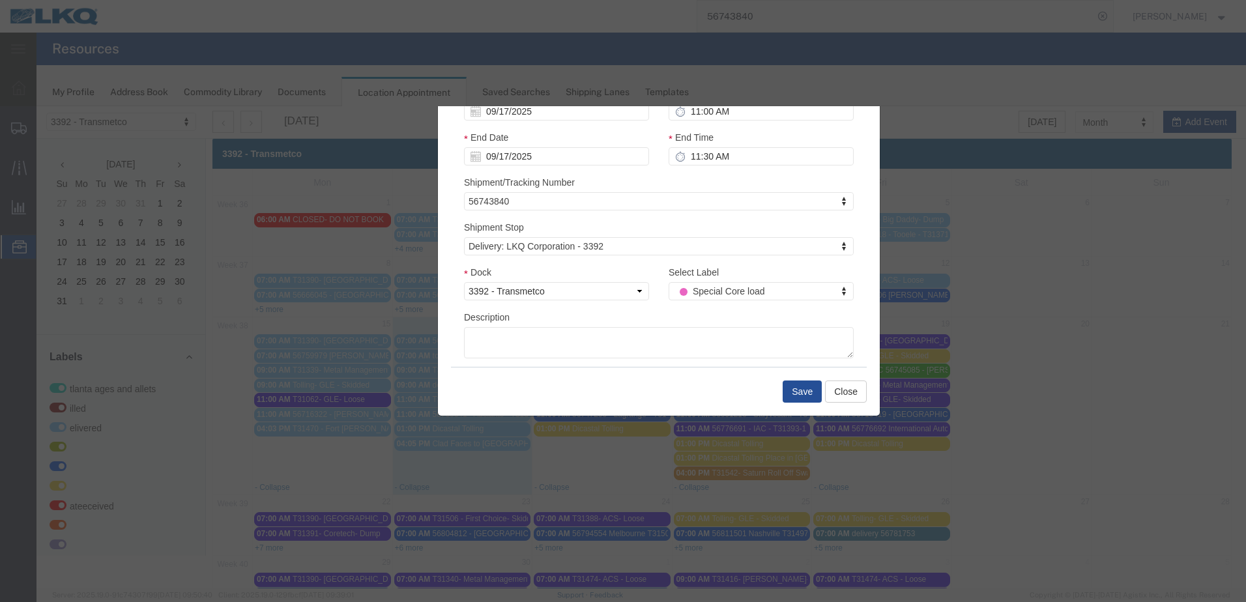
click at [656, 407] on div "Save Close" at bounding box center [659, 391] width 416 height 49
click at [834, 392] on button "Close" at bounding box center [846, 392] width 42 height 22
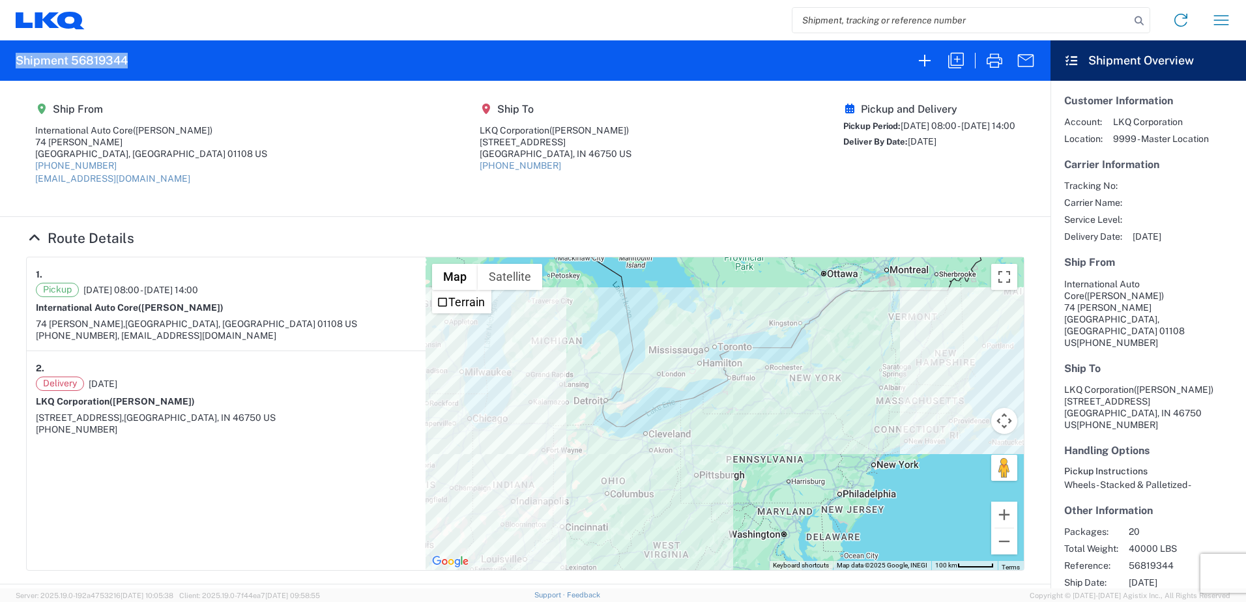
click at [37, 25] on icon at bounding box center [47, 20] width 24 height 16
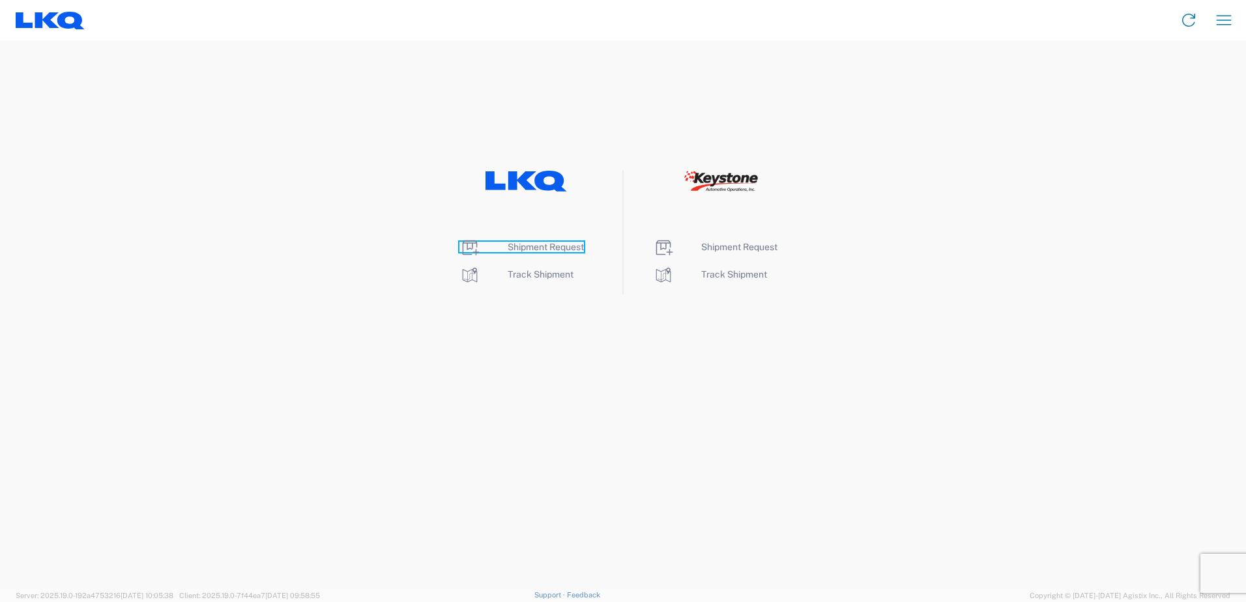
click at [564, 245] on span "Shipment Request" at bounding box center [546, 247] width 76 height 10
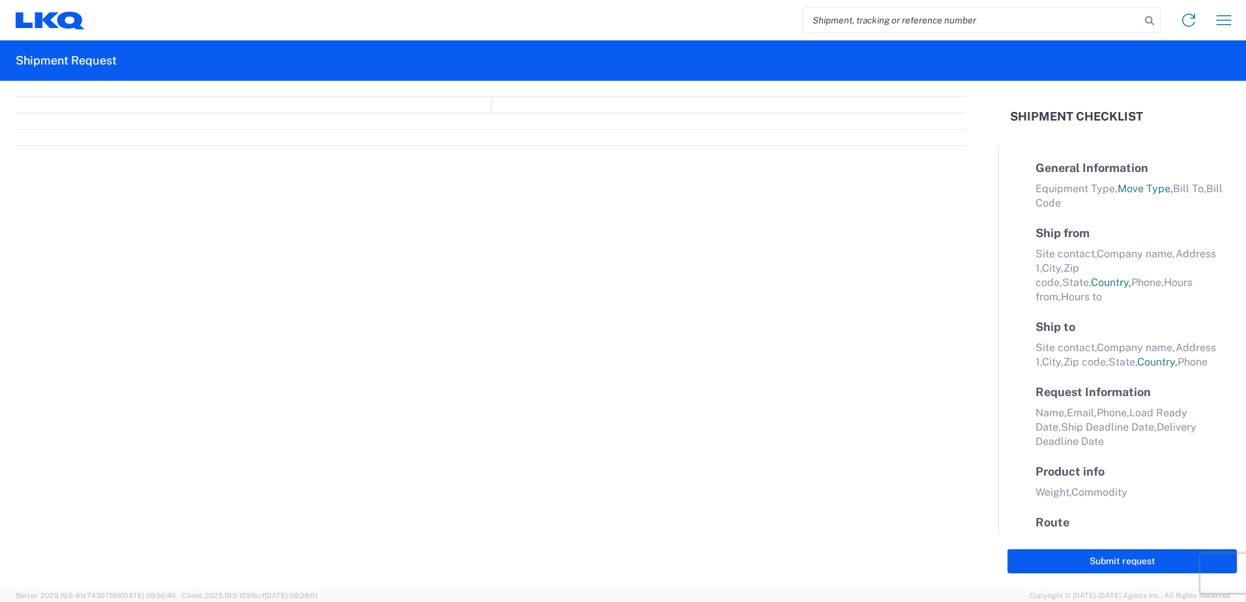
select select "FULL"
select select "LBS"
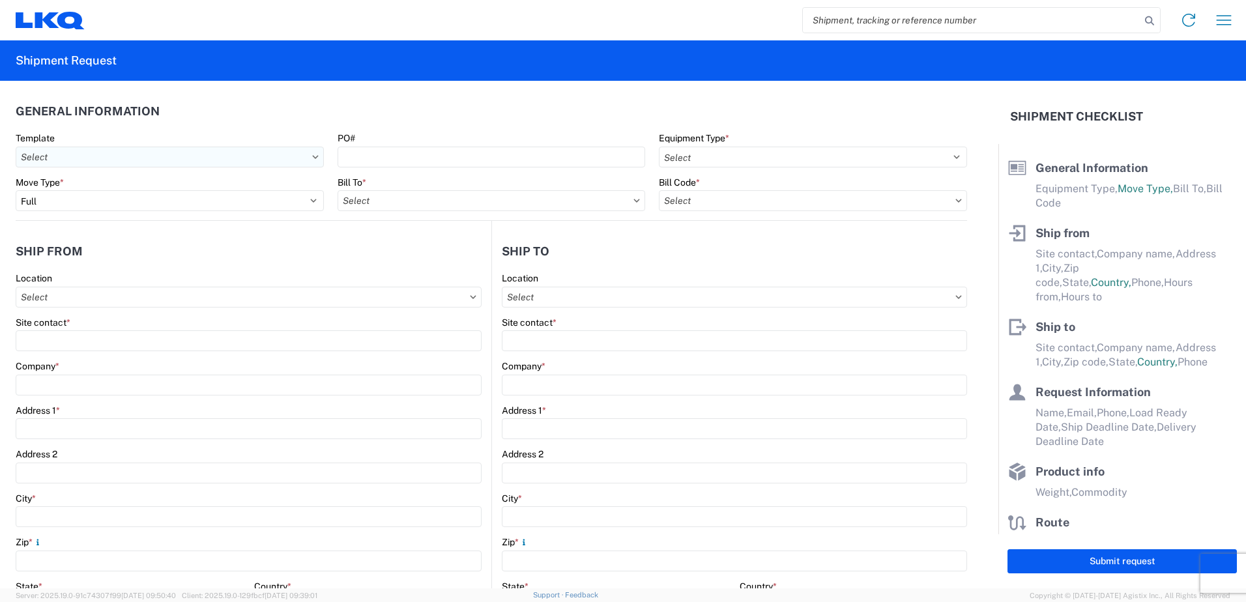
click at [190, 158] on input "text" at bounding box center [170, 157] width 308 height 21
type input "W"
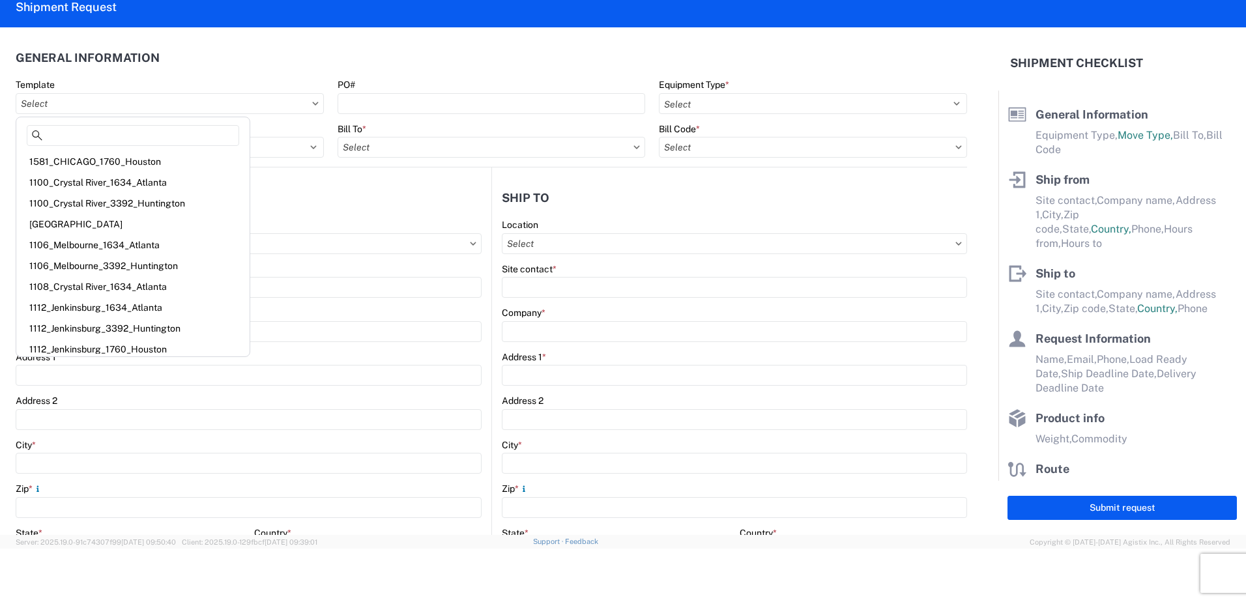
click at [256, 87] on div "Template" at bounding box center [170, 85] width 308 height 12
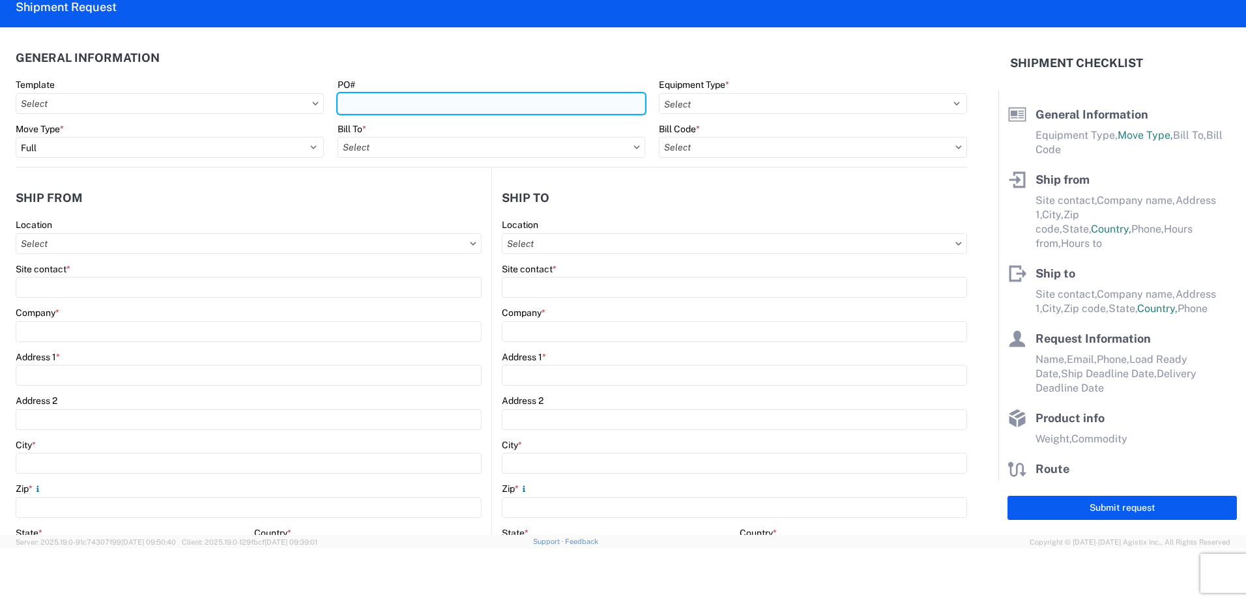
click at [398, 111] on input "PO#" at bounding box center [492, 103] width 308 height 21
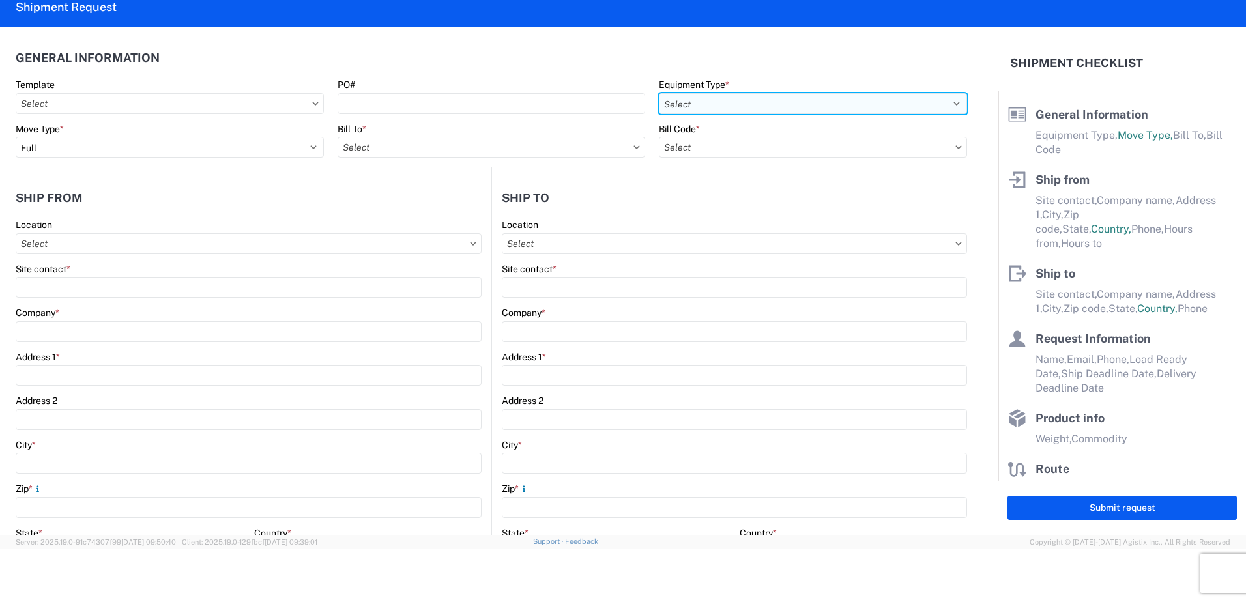
click at [745, 102] on select "Select 53’ Dry Van Flatbed Dropdeck (van) Lowboy (flatbed) Rail" at bounding box center [813, 103] width 308 height 21
select select "STDV"
click at [659, 93] on select "Select 53’ Dry Van Flatbed Dropdeck (van) Lowboy (flatbed) Rail" at bounding box center [813, 103] width 308 height 21
click at [424, 145] on input "text" at bounding box center [492, 147] width 308 height 21
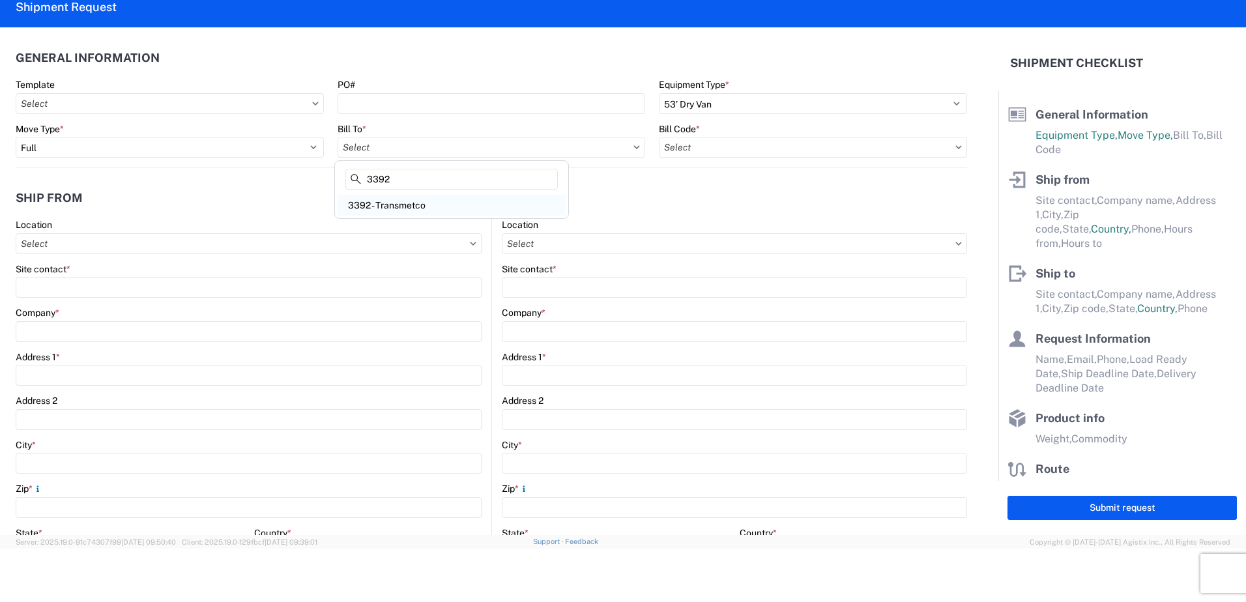
type input "3392"
drag, startPoint x: 419, startPoint y: 203, endPoint x: 459, endPoint y: 197, distance: 40.2
click at [419, 202] on div "3392 - Transmetco" at bounding box center [452, 205] width 228 height 21
type input "3392 - Transmetco"
click at [720, 150] on input "text" at bounding box center [813, 147] width 308 height 21
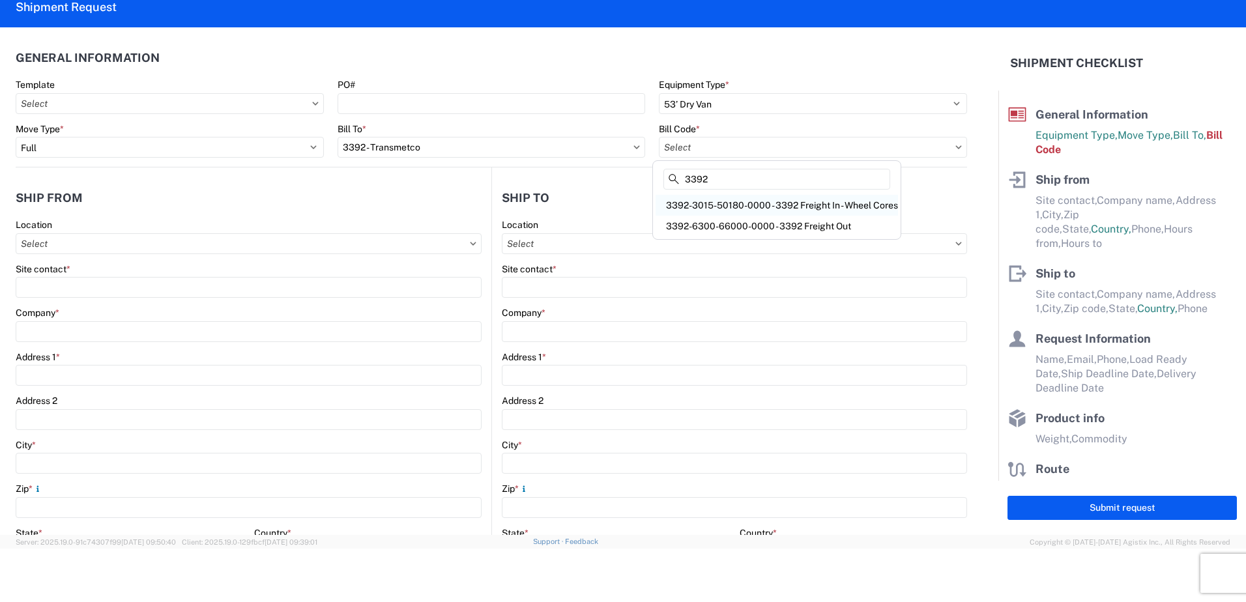
type input "3392"
click at [796, 204] on div "3392-3015-50180-0000 - 3392 Freight In - Wheel Cores" at bounding box center [776, 205] width 242 height 21
type input "3392-3015-50180-0000 - 3392 Freight In - Wheel Cores"
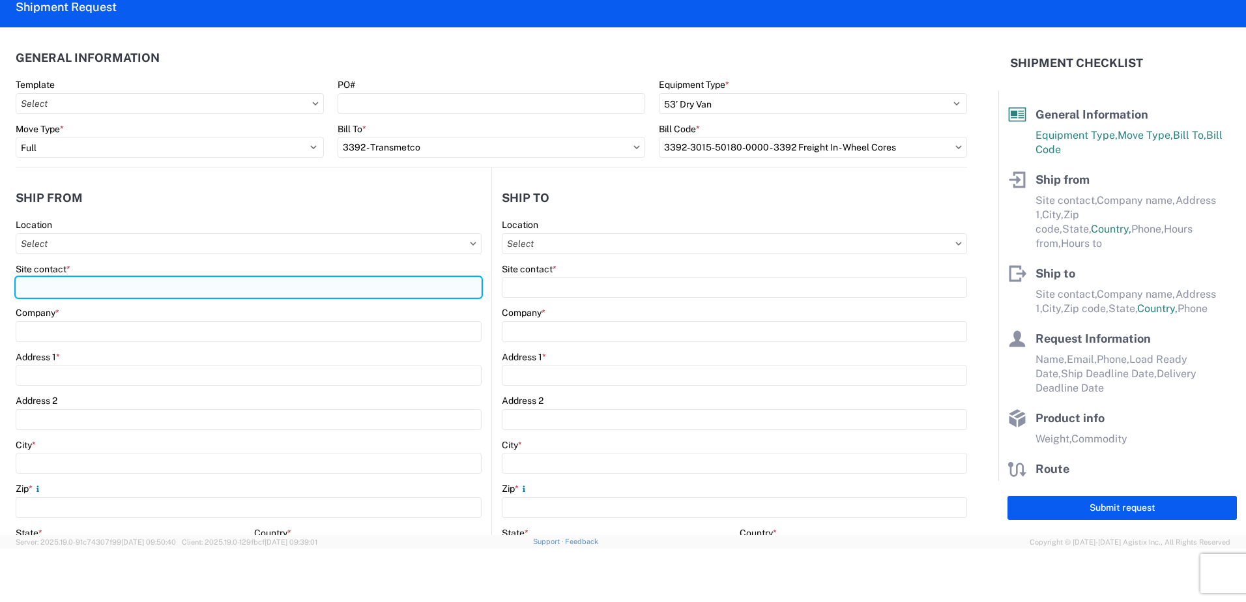
click at [160, 281] on input "Site contact *" at bounding box center [249, 287] width 466 height 21
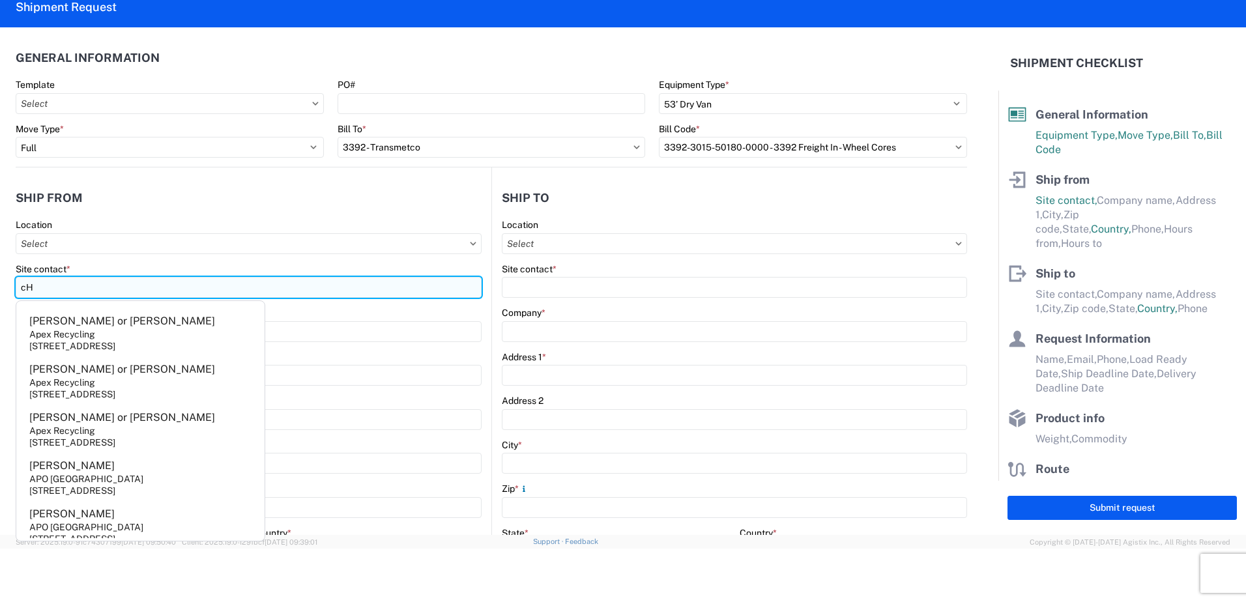
type input "c"
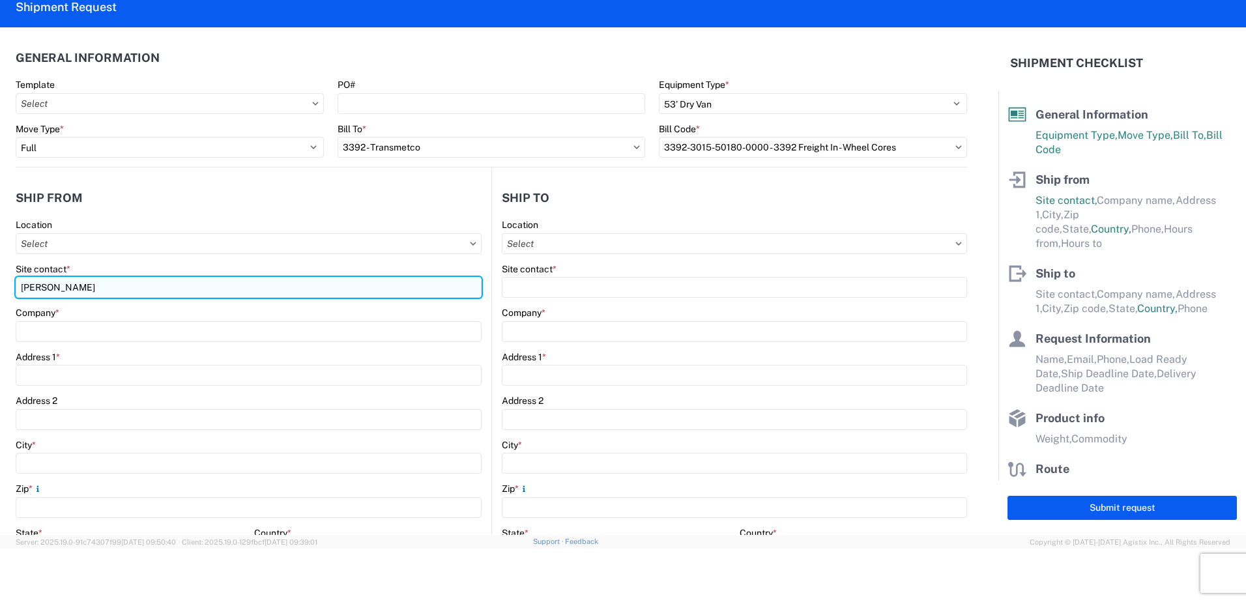
type input "Chris"
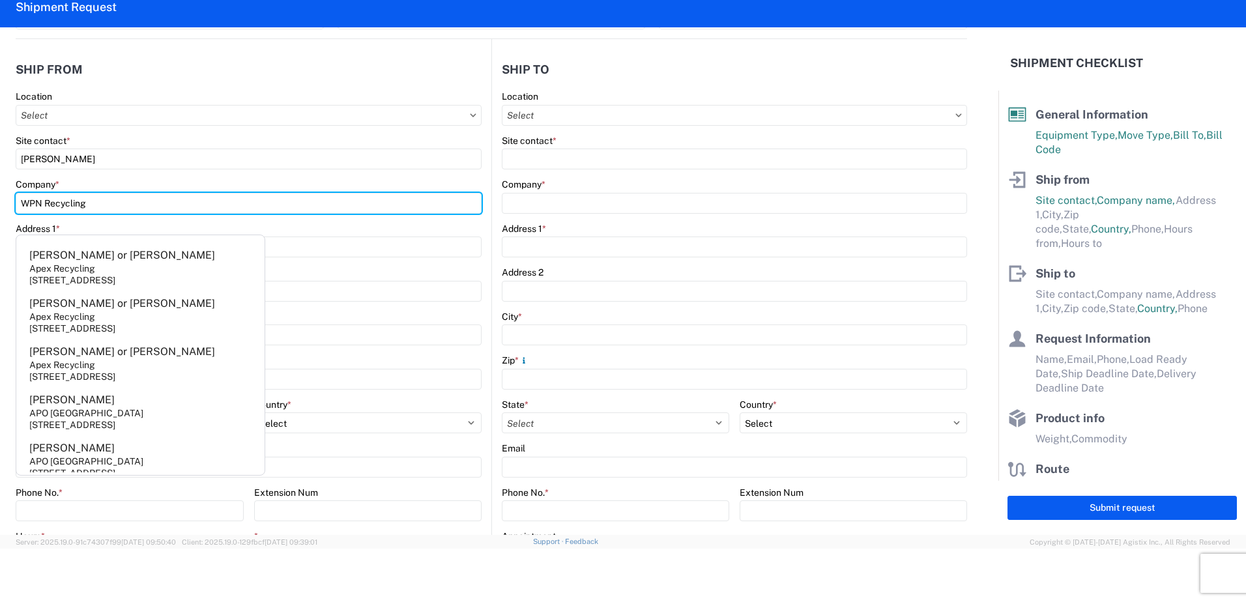
scroll to position [65, 0]
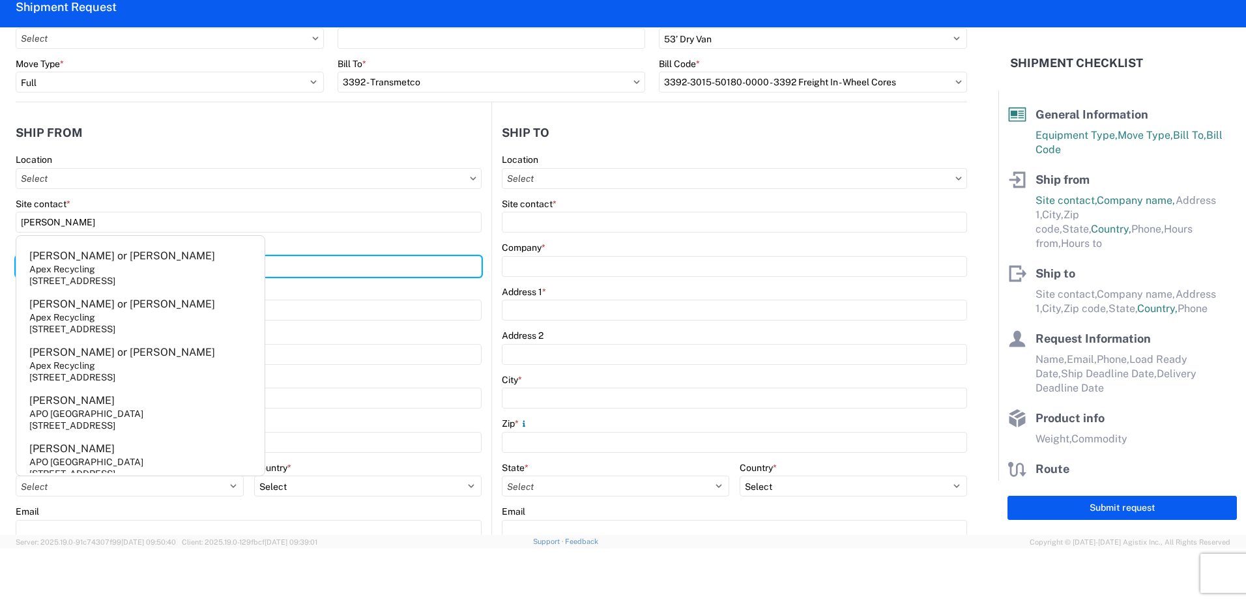
type input "WPN Recycling"
click at [310, 146] on header "Ship from" at bounding box center [254, 132] width 476 height 29
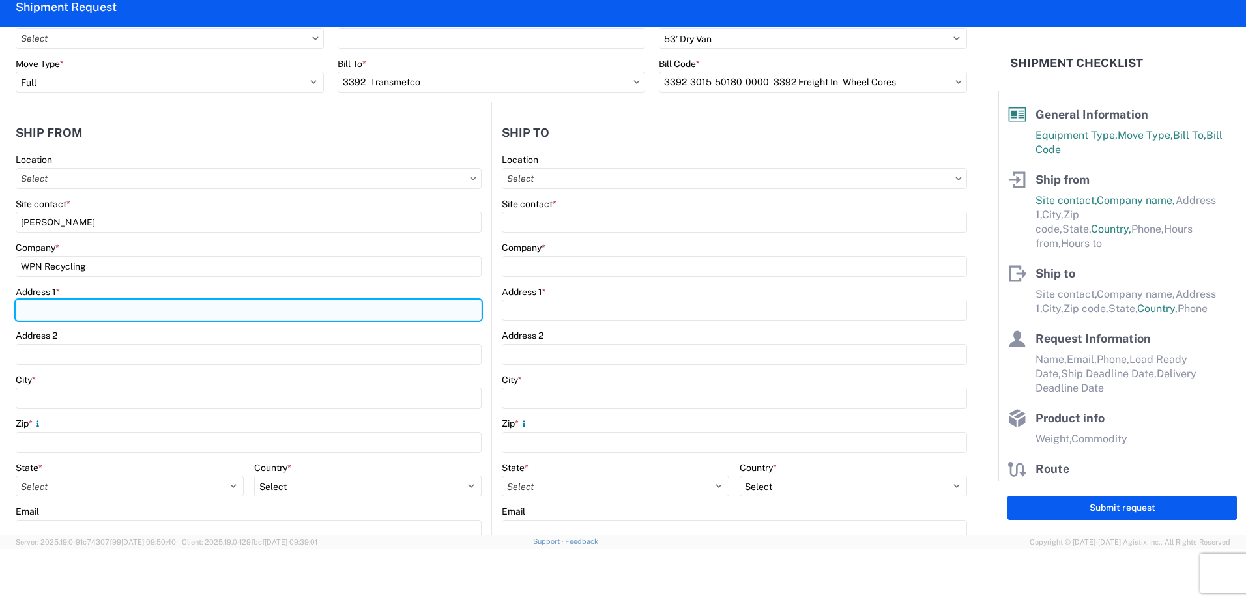
click at [87, 305] on input "Address 1 *" at bounding box center [249, 310] width 466 height 21
type input "5101 Andard Ave"
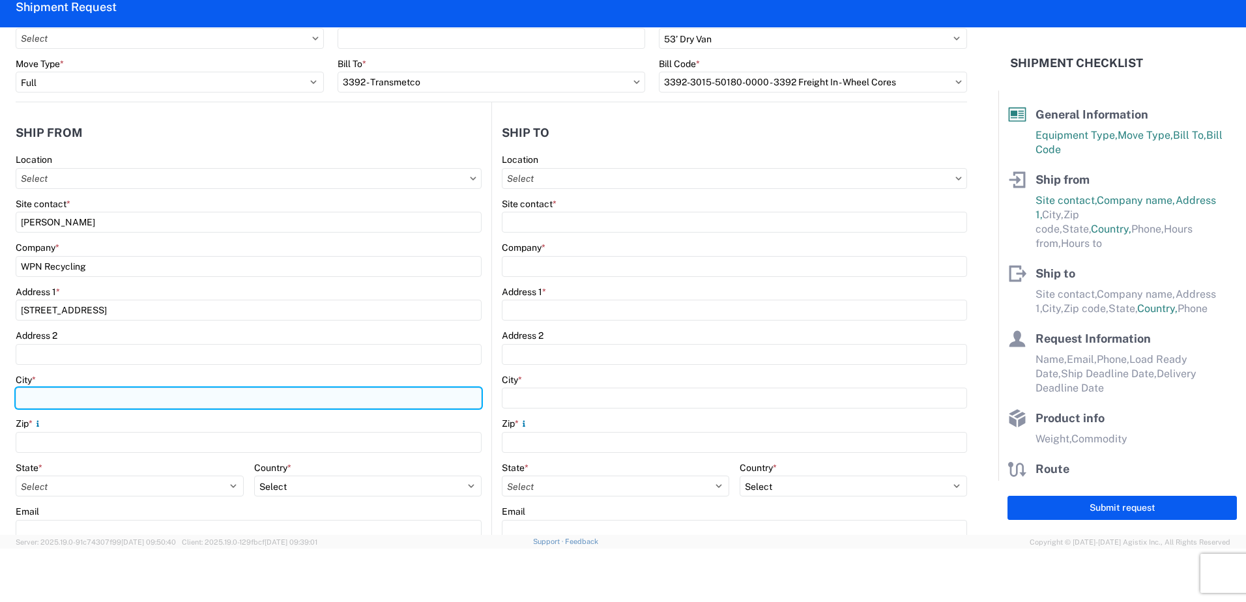
click at [74, 403] on input "City *" at bounding box center [249, 398] width 466 height 21
type input "Baltimore"
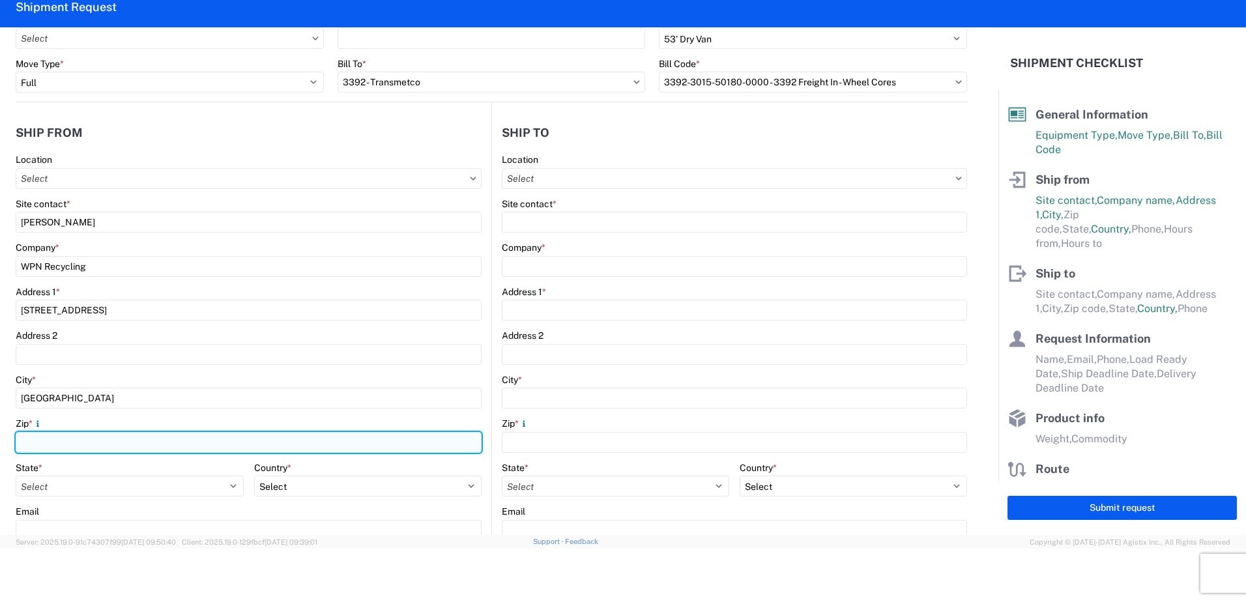
click at [59, 442] on input "Zip *" at bounding box center [249, 442] width 466 height 21
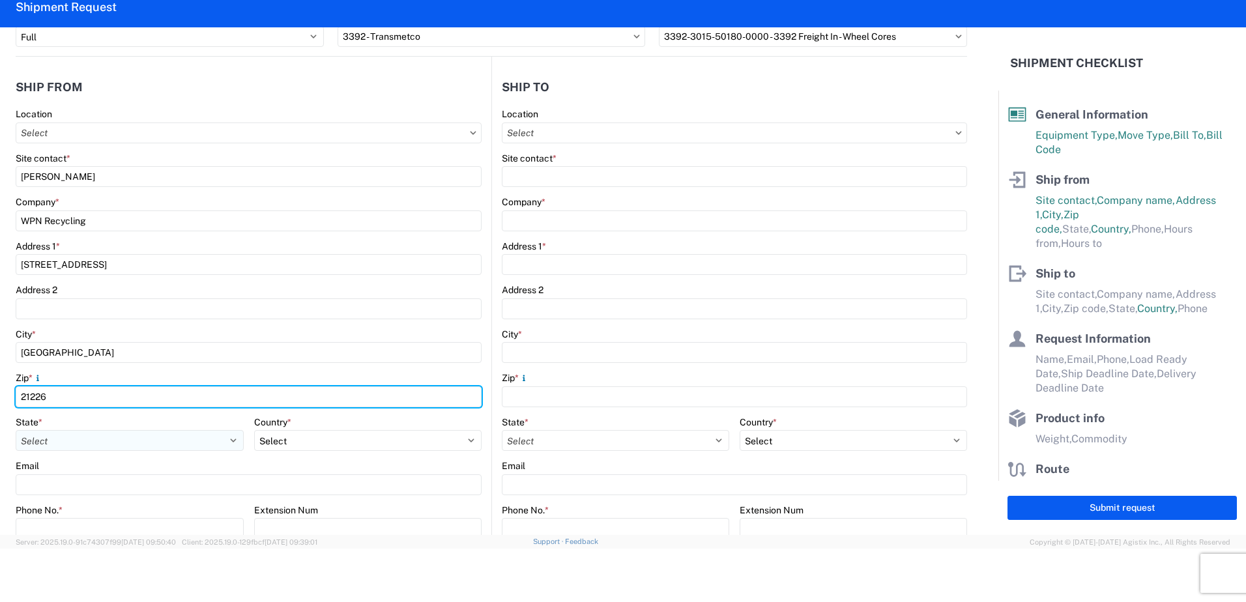
scroll to position [130, 0]
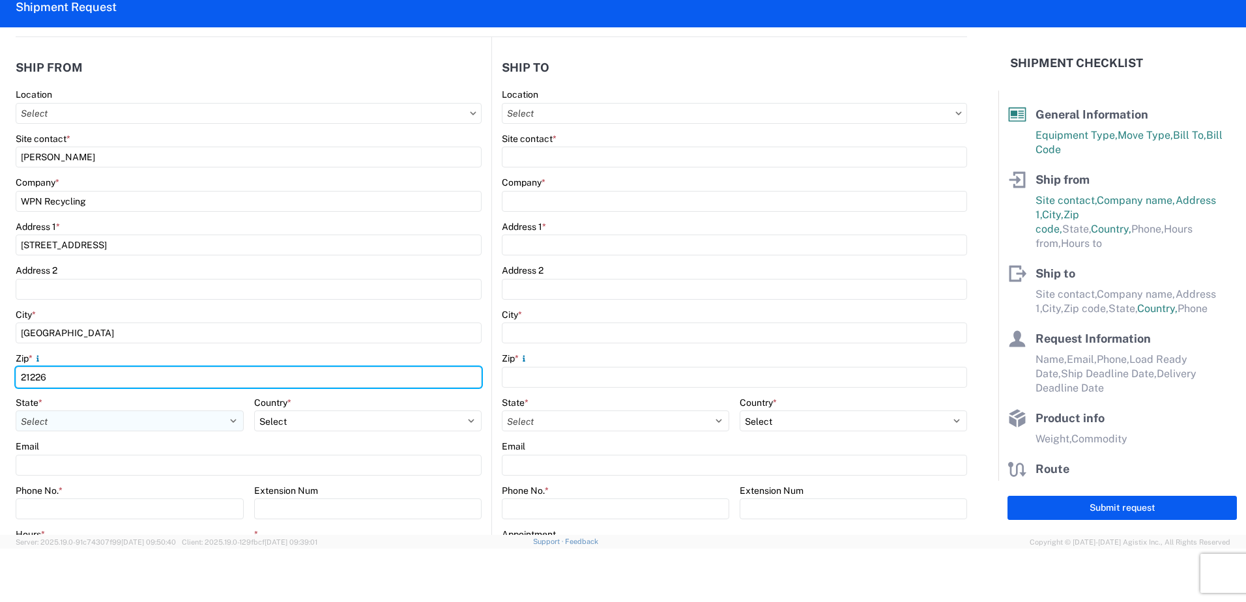
type input "21226"
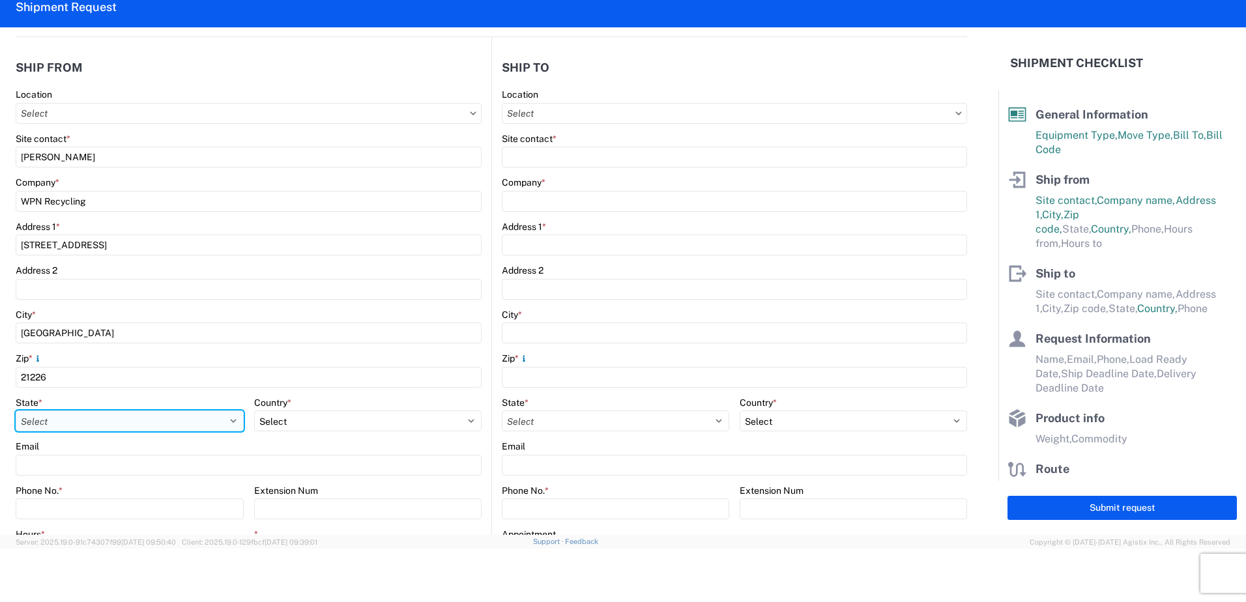
click at [232, 421] on select "Select Alabama Alaska Arizona Arkansas Armed Forces Americas Armed Forces Europ…" at bounding box center [130, 420] width 228 height 21
select select "MD"
click at [16, 410] on select "Select Alabama Alaska Arizona Arkansas Armed Forces Americas Armed Forces Europ…" at bounding box center [130, 420] width 228 height 21
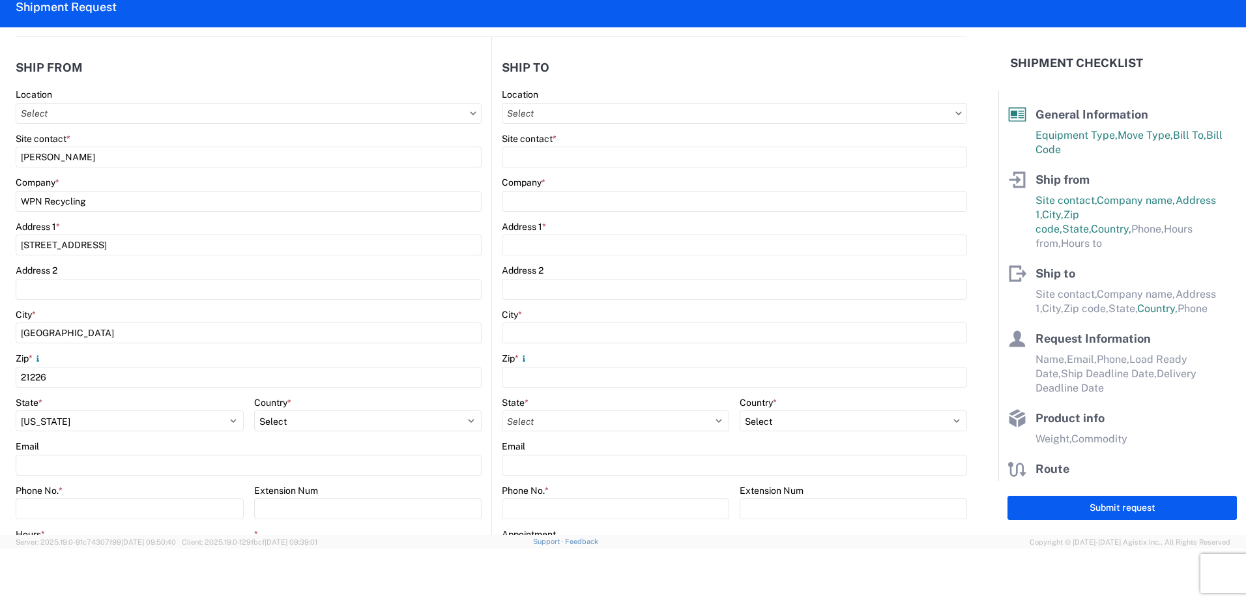
click at [149, 445] on div "Email" at bounding box center [249, 446] width 466 height 12
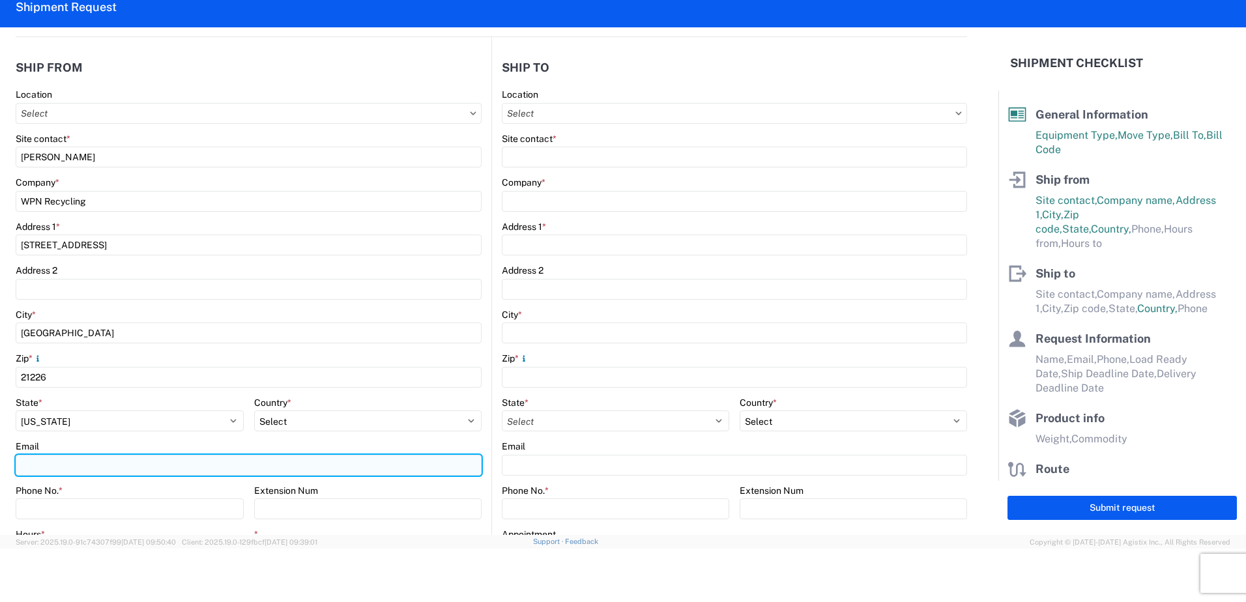
click at [148, 458] on input "Email" at bounding box center [249, 465] width 466 height 21
click at [130, 465] on input "Email" at bounding box center [249, 465] width 466 height 21
paste input "wpn_recycling@hotmail.com"
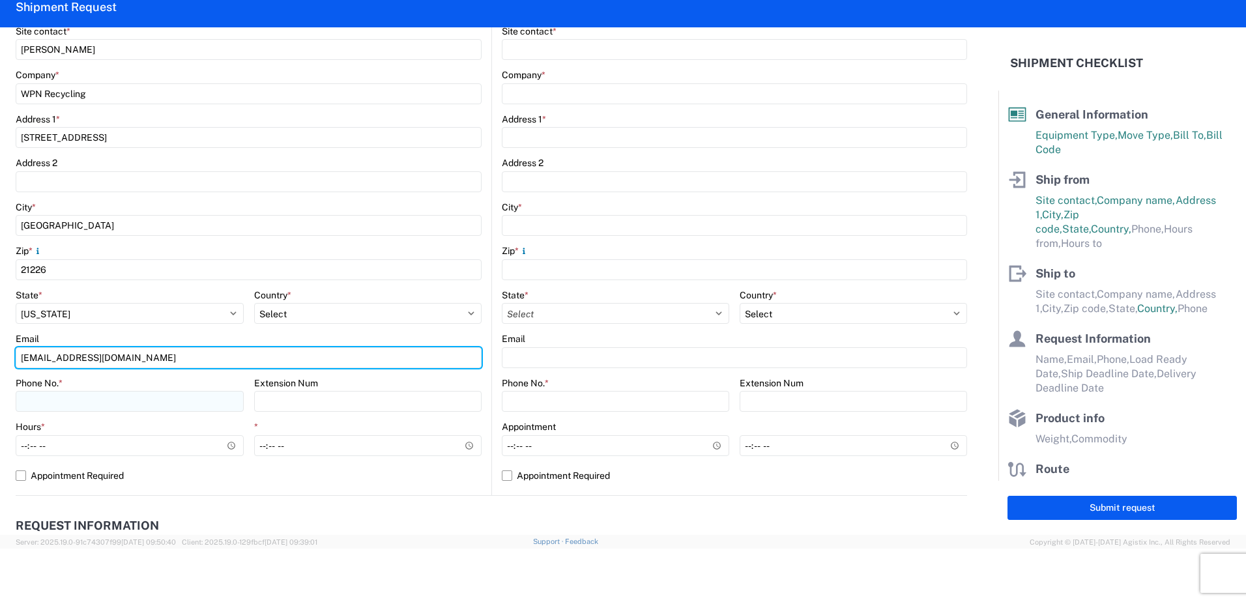
scroll to position [261, 0]
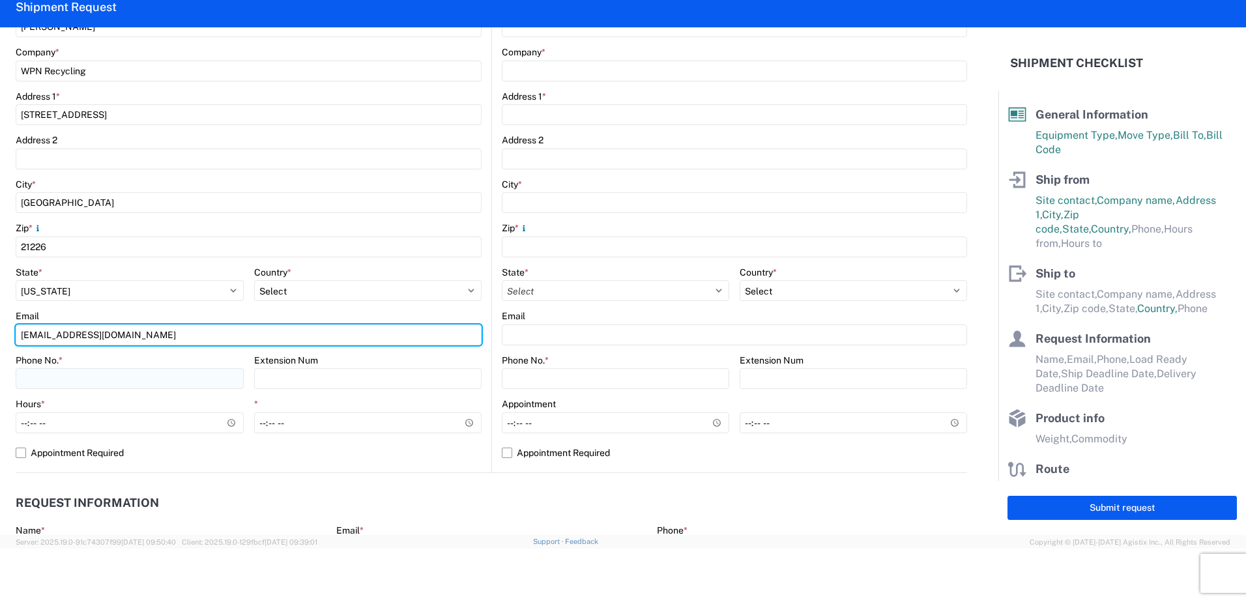
type input "wpn_recycling@hotmail.com"
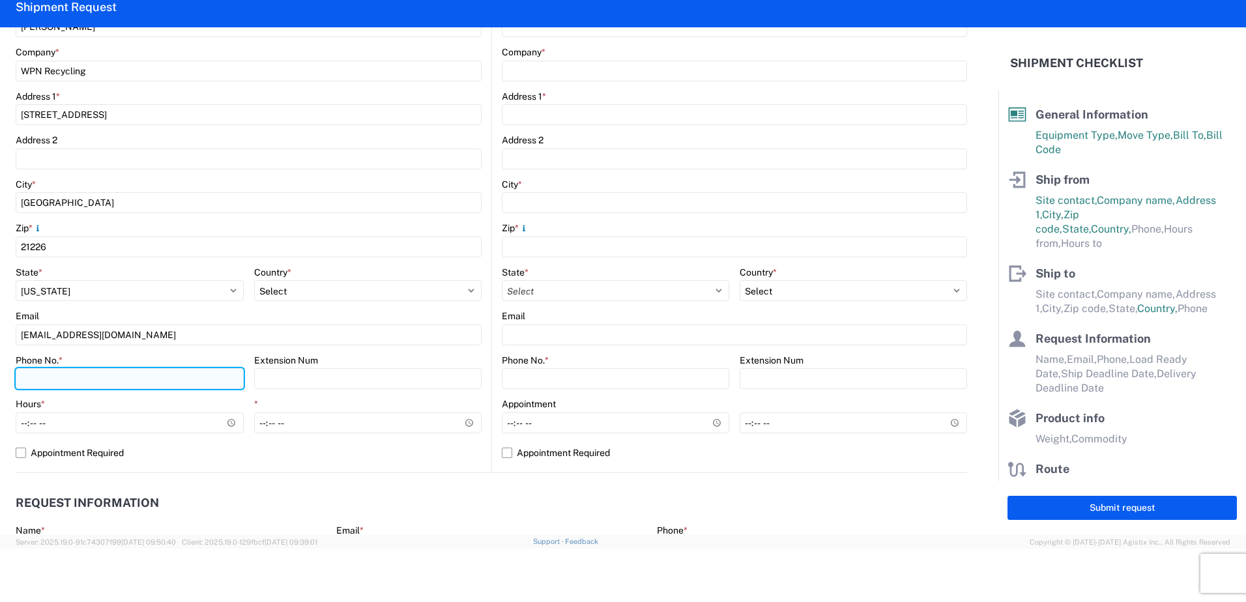
click at [106, 376] on input "Phone No. *" at bounding box center [130, 378] width 228 height 21
drag, startPoint x: 36, startPoint y: 379, endPoint x: 65, endPoint y: 390, distance: 30.7
click at [36, 380] on input "2404624750" at bounding box center [130, 378] width 228 height 21
type input "240-462-4750"
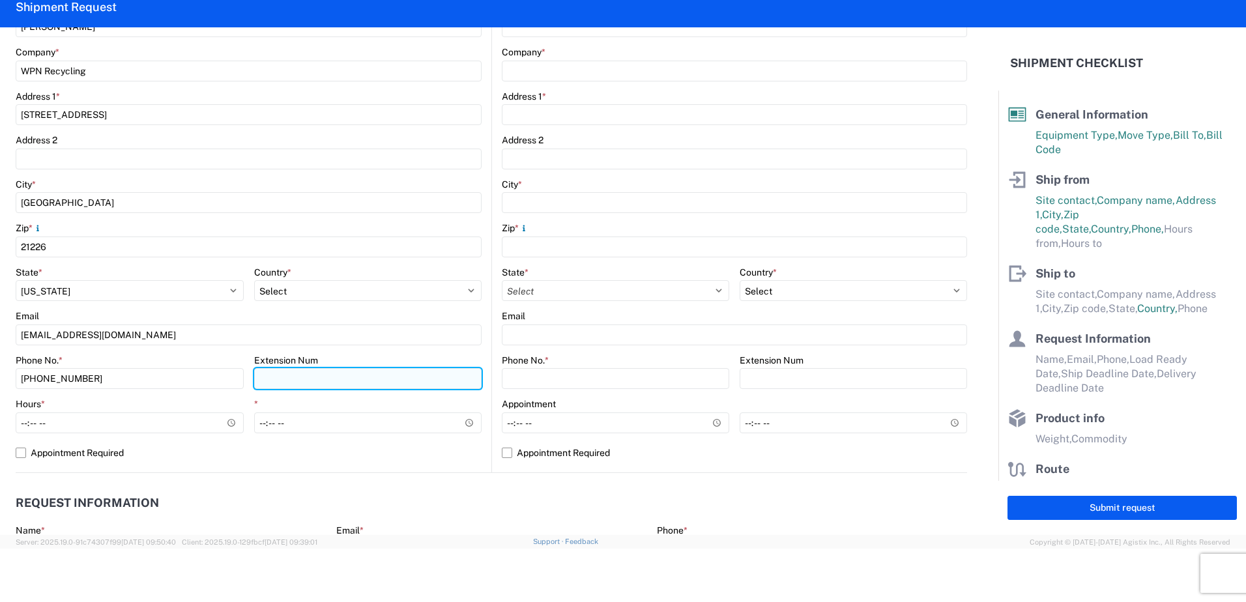
click at [296, 381] on input "Extension Num" at bounding box center [368, 378] width 228 height 21
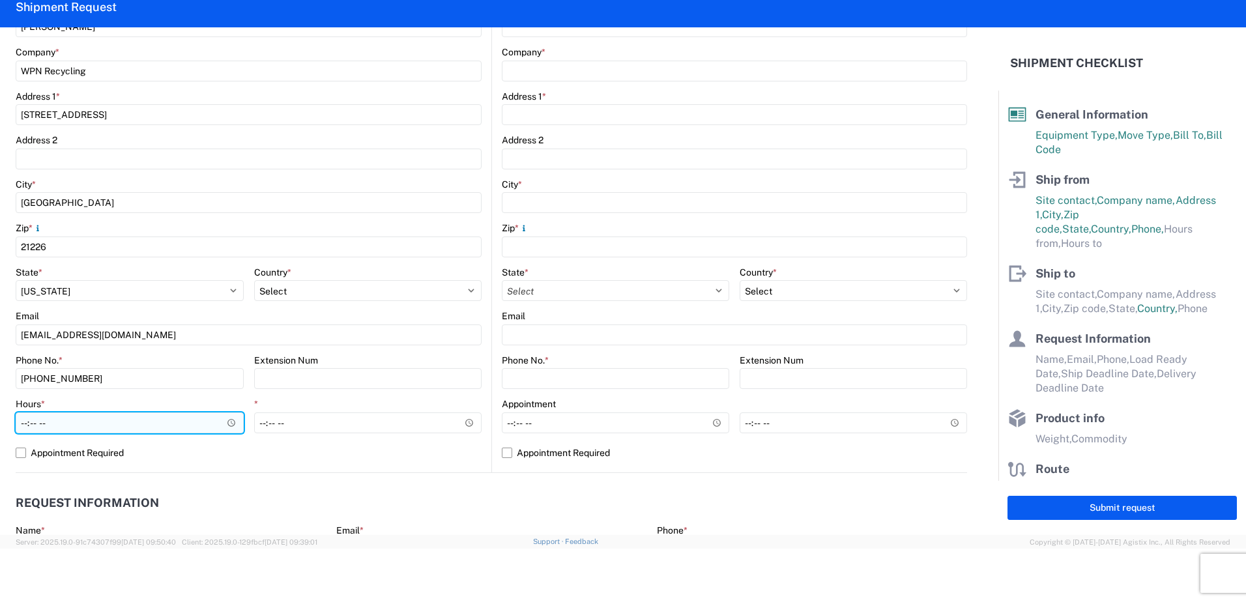
click at [94, 425] on input "Hours *" at bounding box center [130, 422] width 228 height 21
type input "09:30"
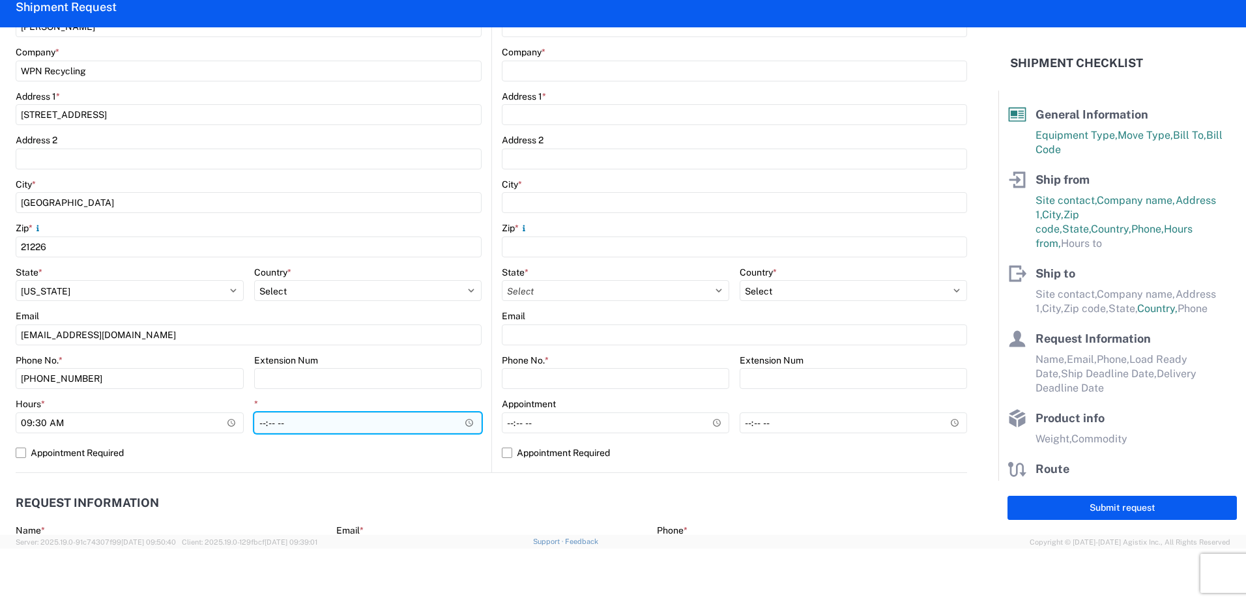
click at [262, 420] on input "*" at bounding box center [368, 422] width 228 height 21
type input "17:00"
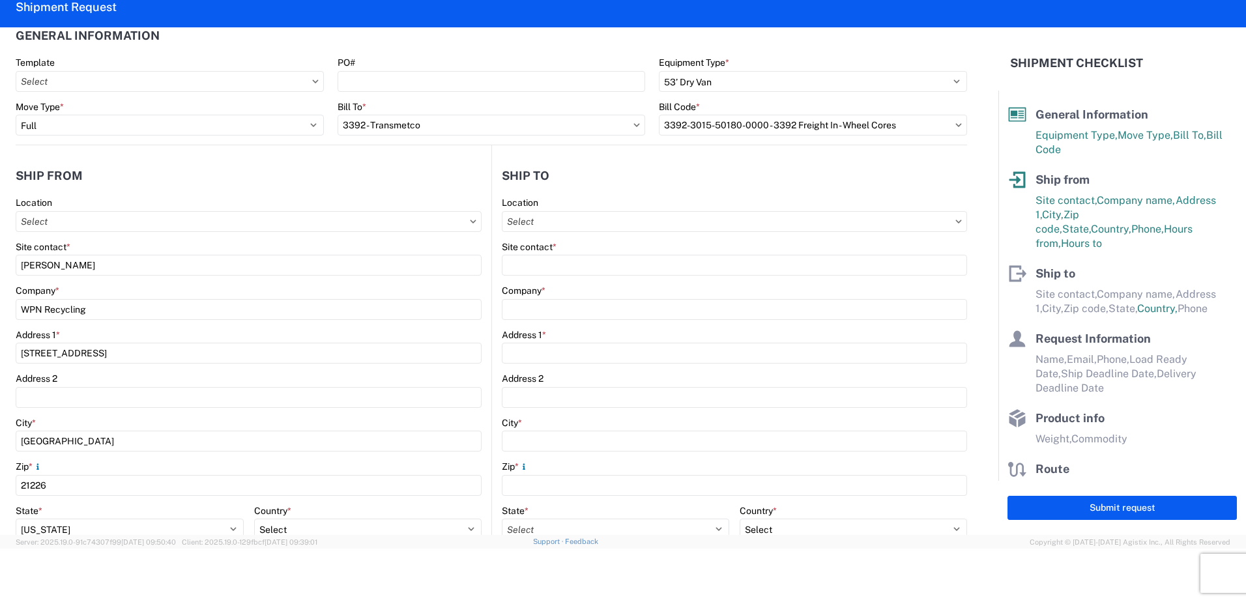
scroll to position [0, 0]
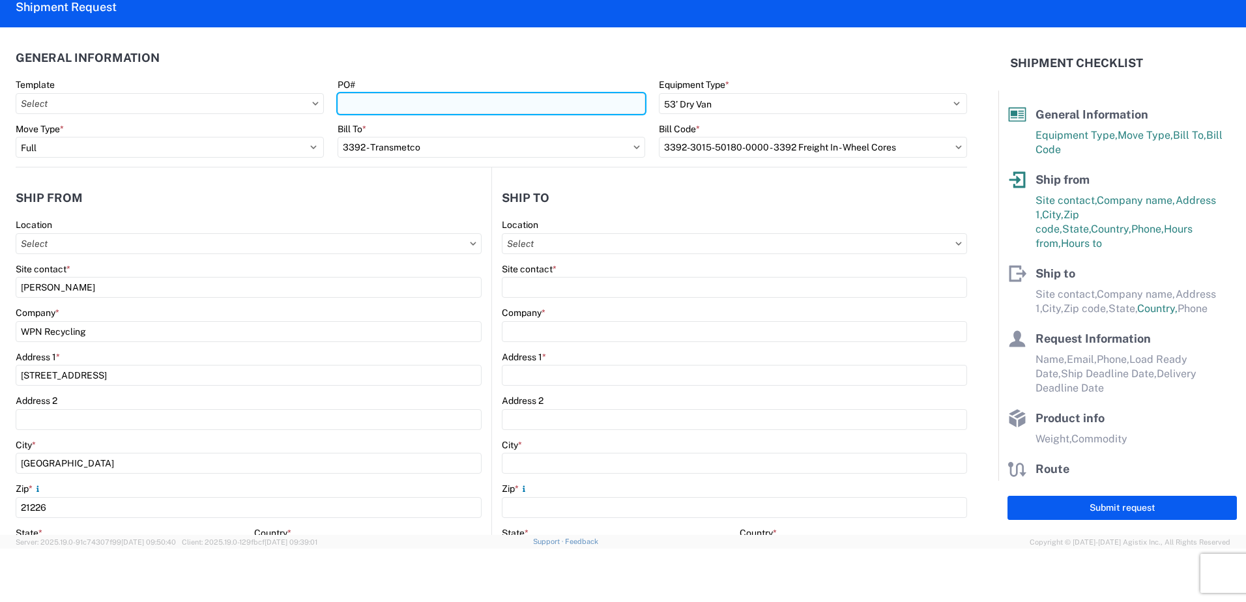
click at [483, 108] on input "PO#" at bounding box center [492, 103] width 308 height 21
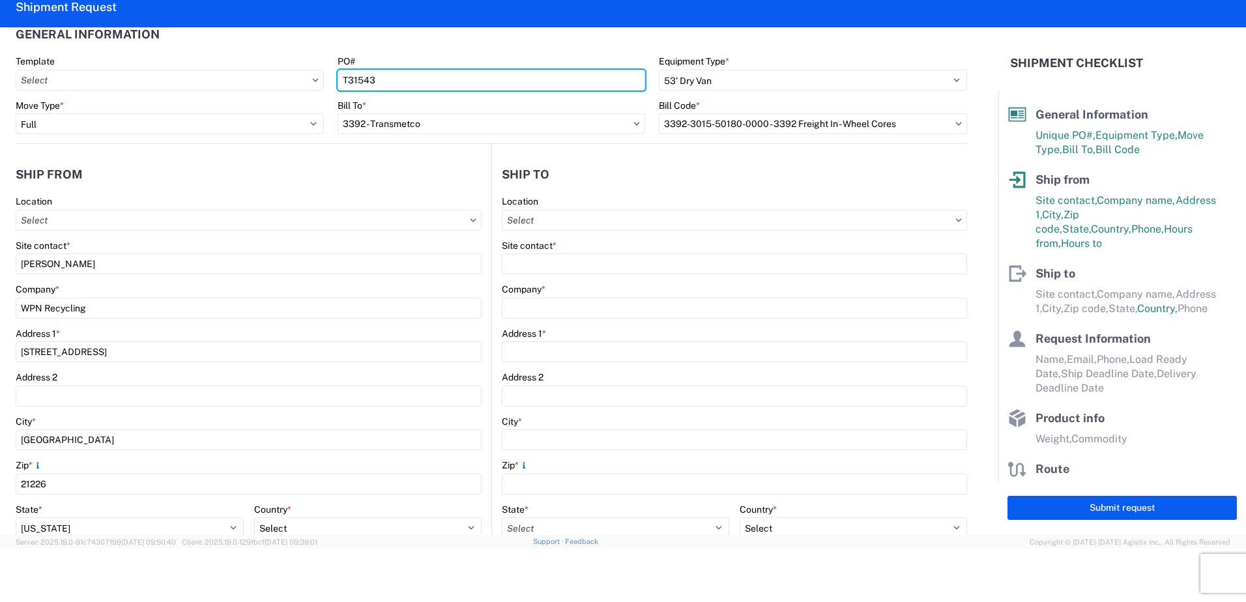
scroll to position [65, 0]
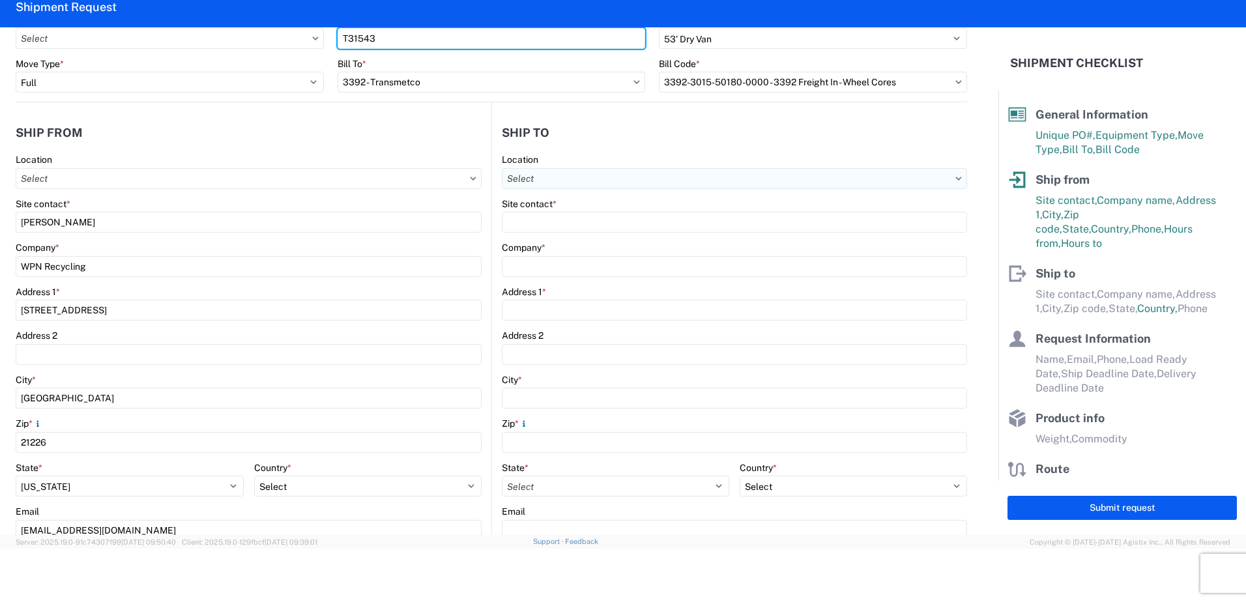
type input "T31543"
click at [556, 179] on input "text" at bounding box center [734, 178] width 465 height 21
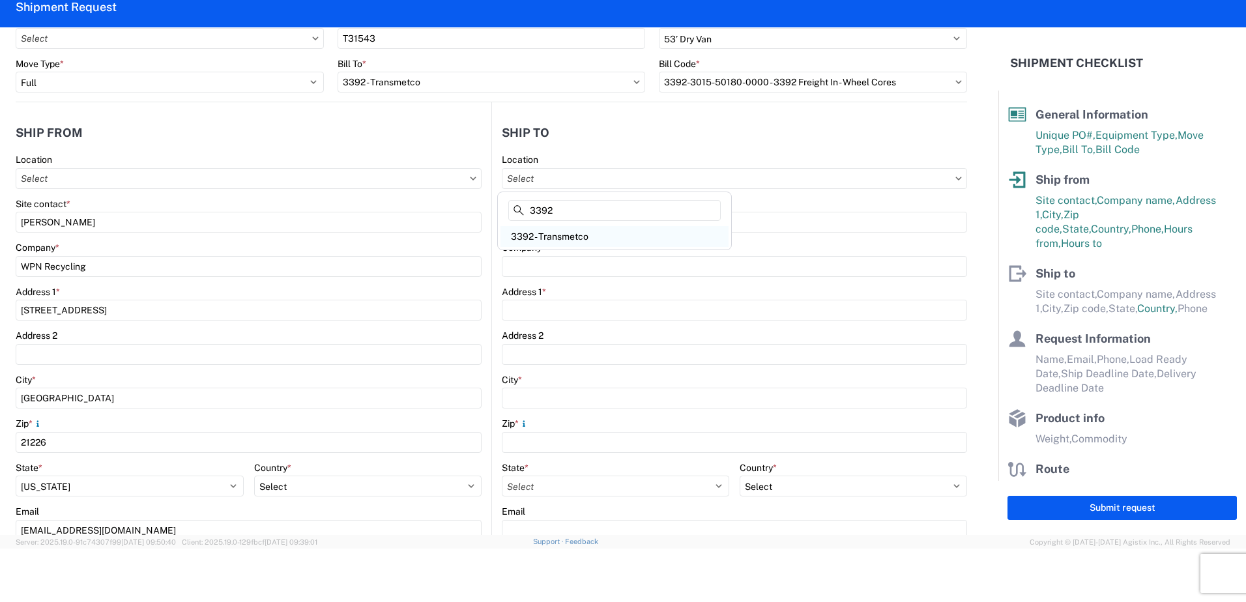
type input "3392"
click at [581, 235] on div "3392 - Transmetco" at bounding box center [614, 236] width 228 height 21
type input "3392 - Transmetco"
type input "LKQ Corporation"
type input "[STREET_ADDRESS]"
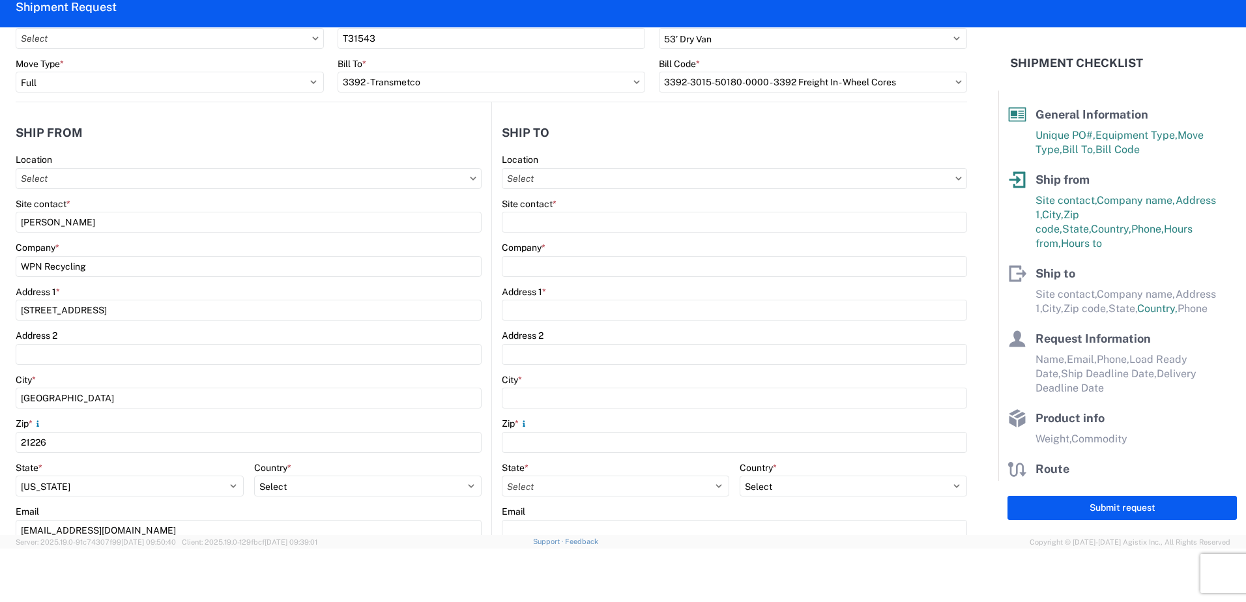
type input "Huntington"
type input "46750"
select select "IN"
select select "US"
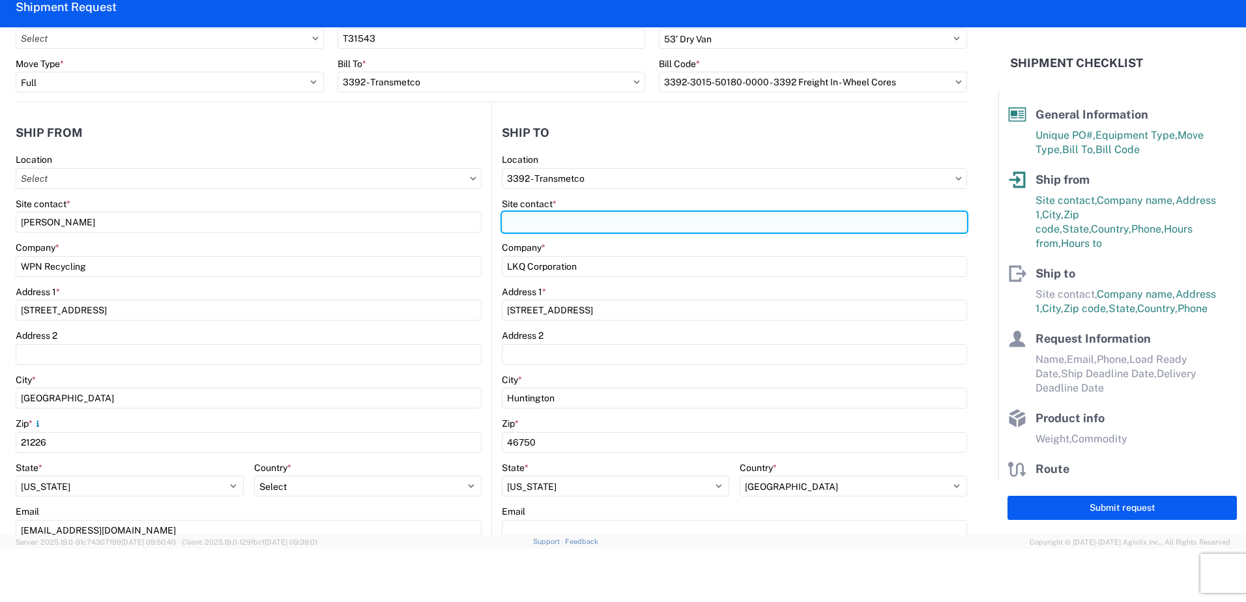
click at [575, 222] on input "Site contact *" at bounding box center [734, 222] width 465 height 21
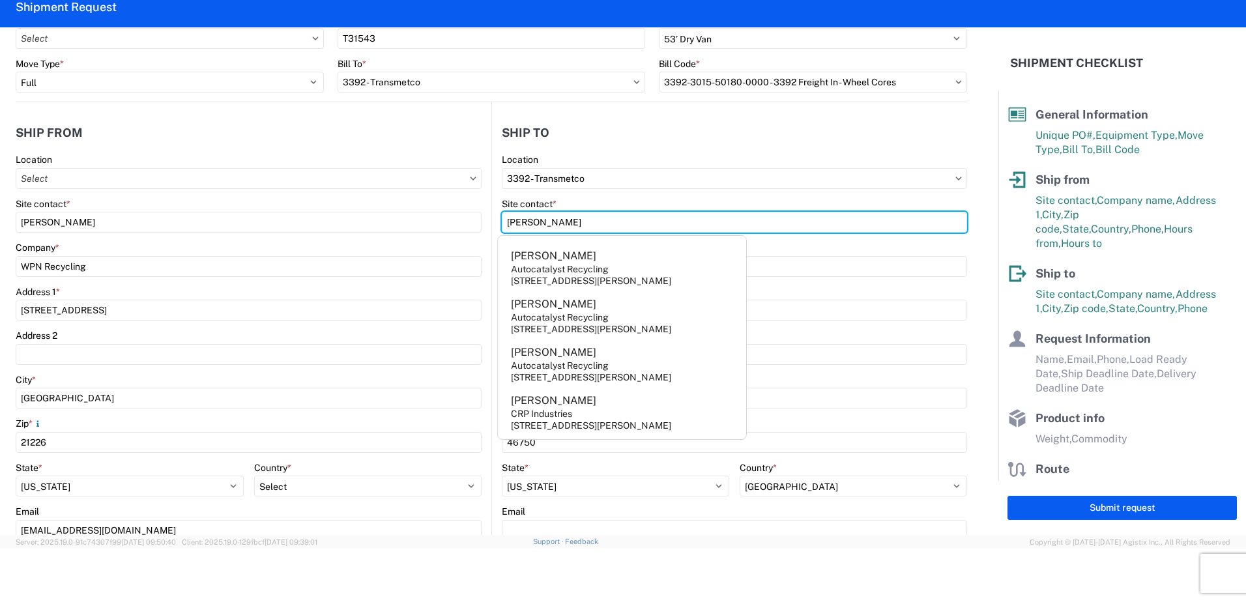
type input "Ryan"
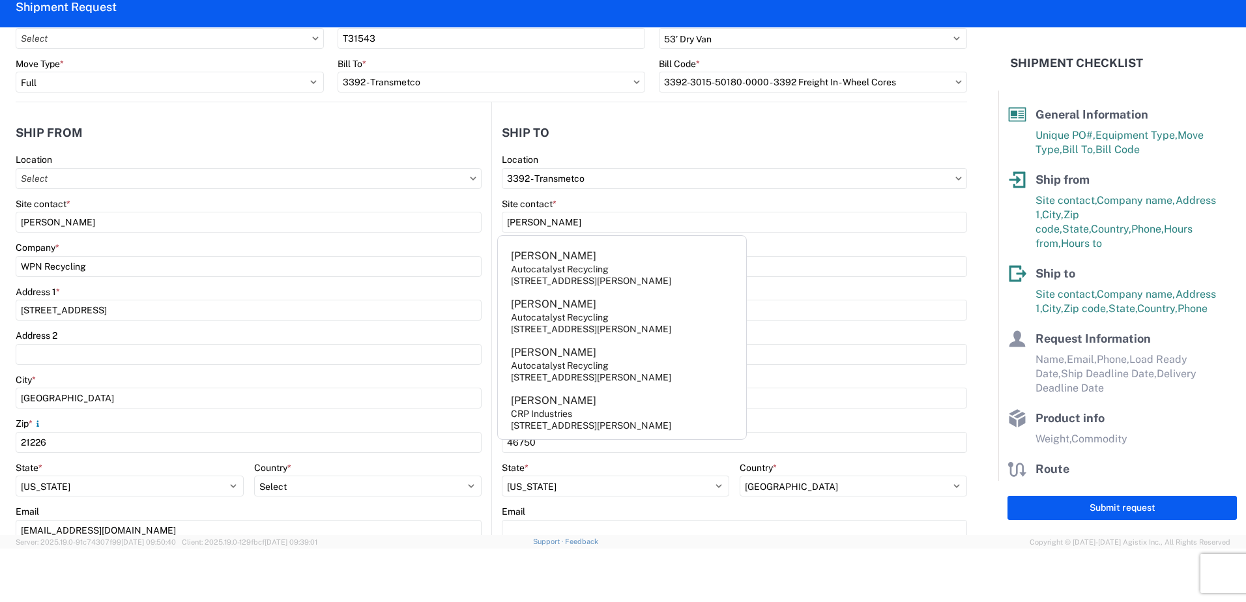
click at [577, 144] on header "Ship to" at bounding box center [729, 132] width 475 height 29
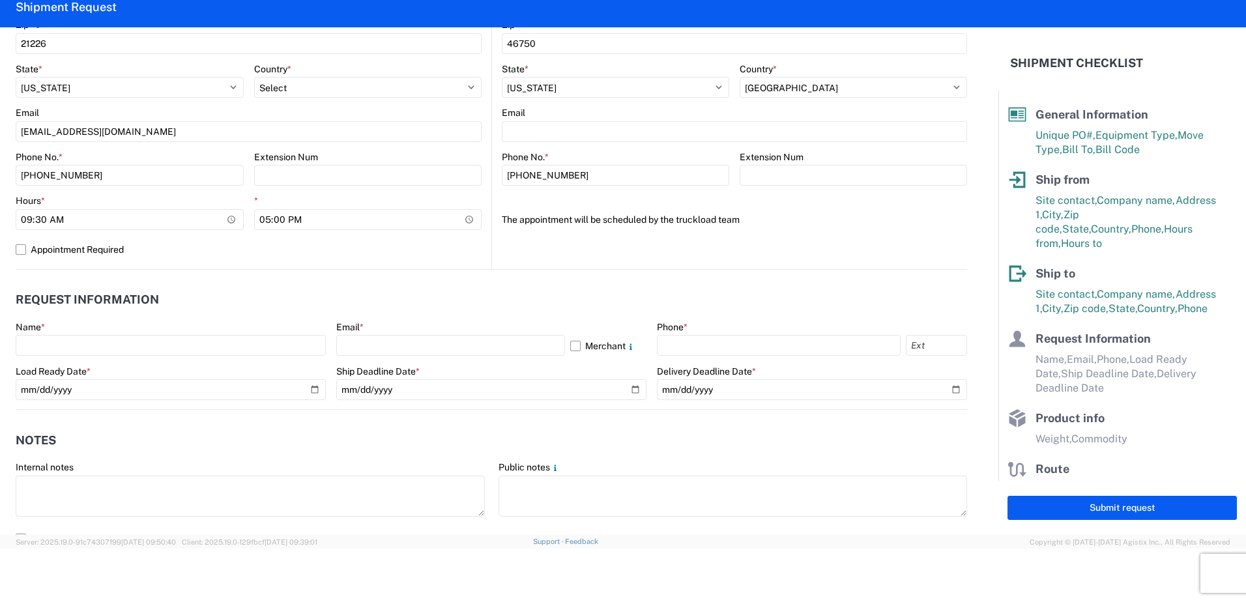
scroll to position [456, 0]
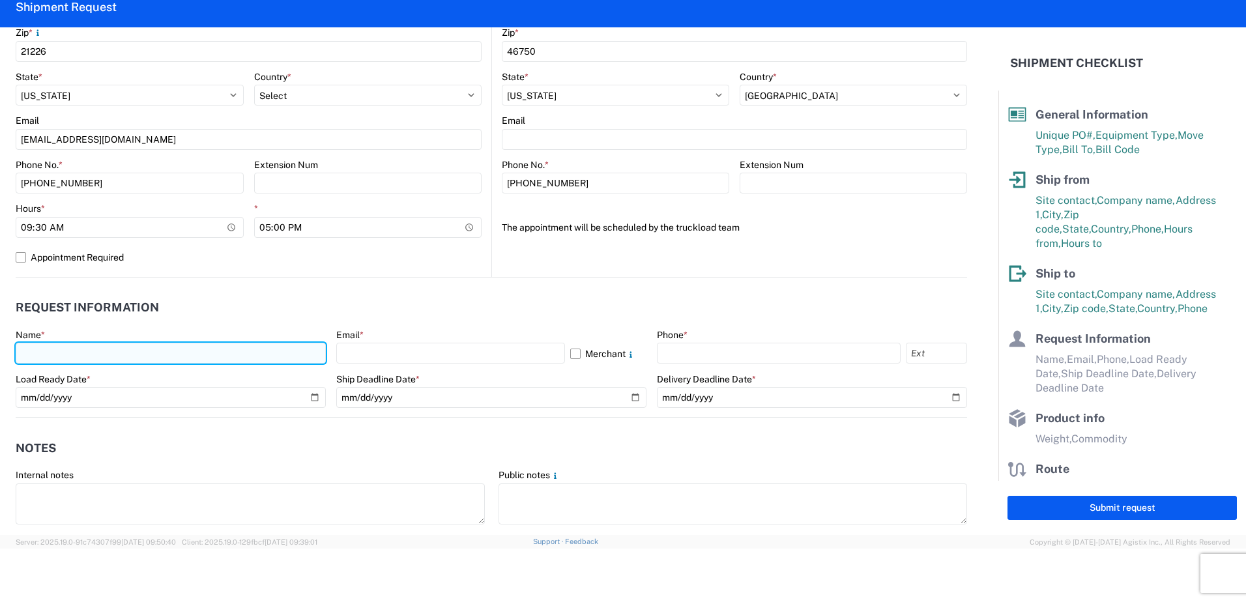
click at [259, 359] on input "text" at bounding box center [171, 353] width 310 height 21
type input "Ryan"
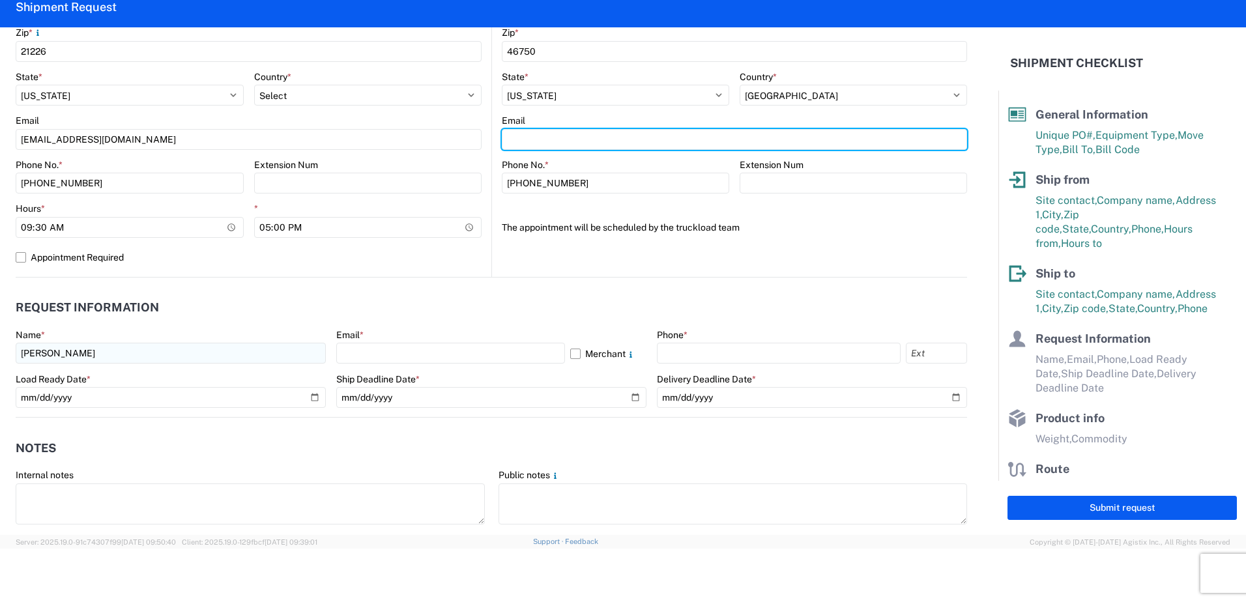
type input "rxgledhill@lkqcorp.com"
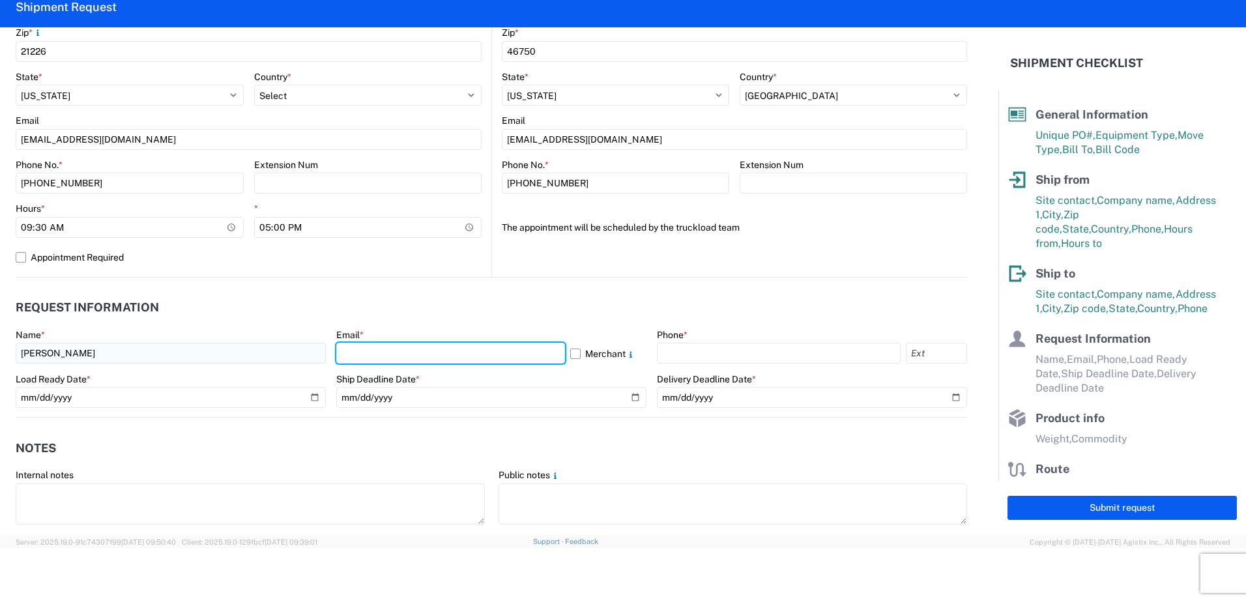
type input "rxgledhill@lkqcorp.com"
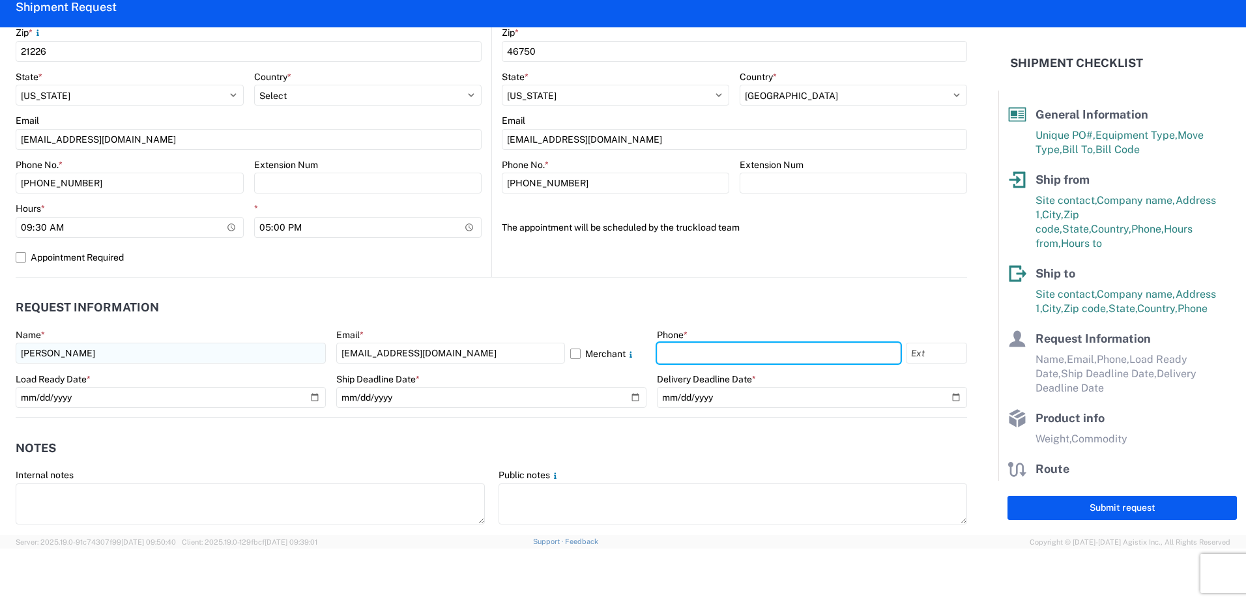
type input "2602245817"
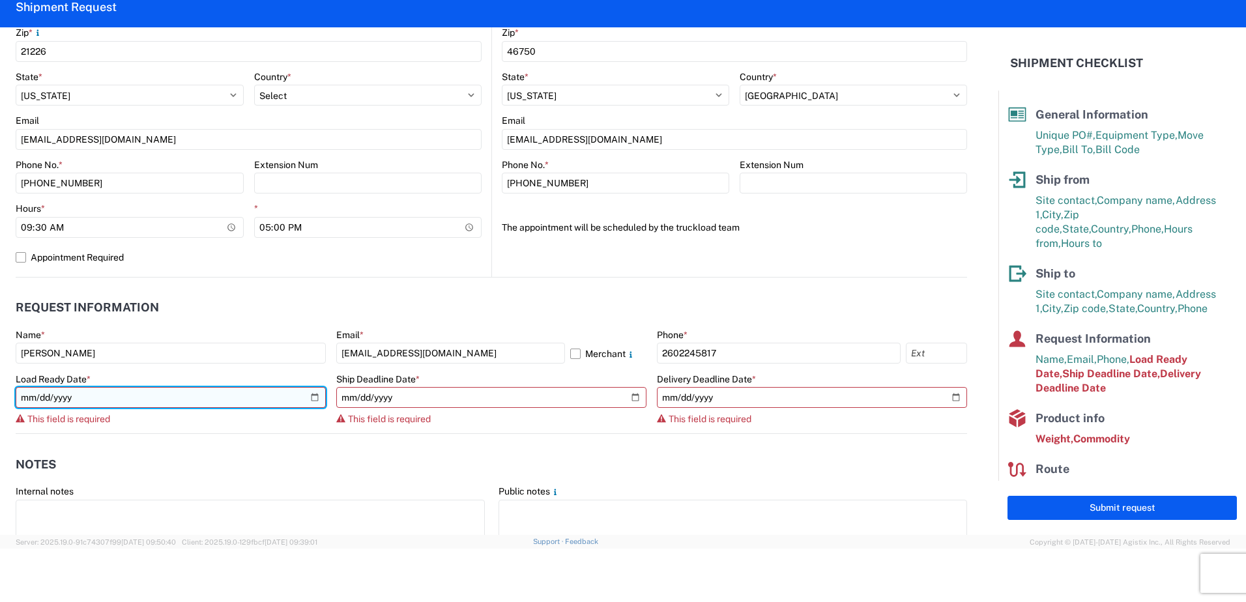
click at [312, 397] on input "date" at bounding box center [171, 397] width 310 height 21
type input "2025-09-30"
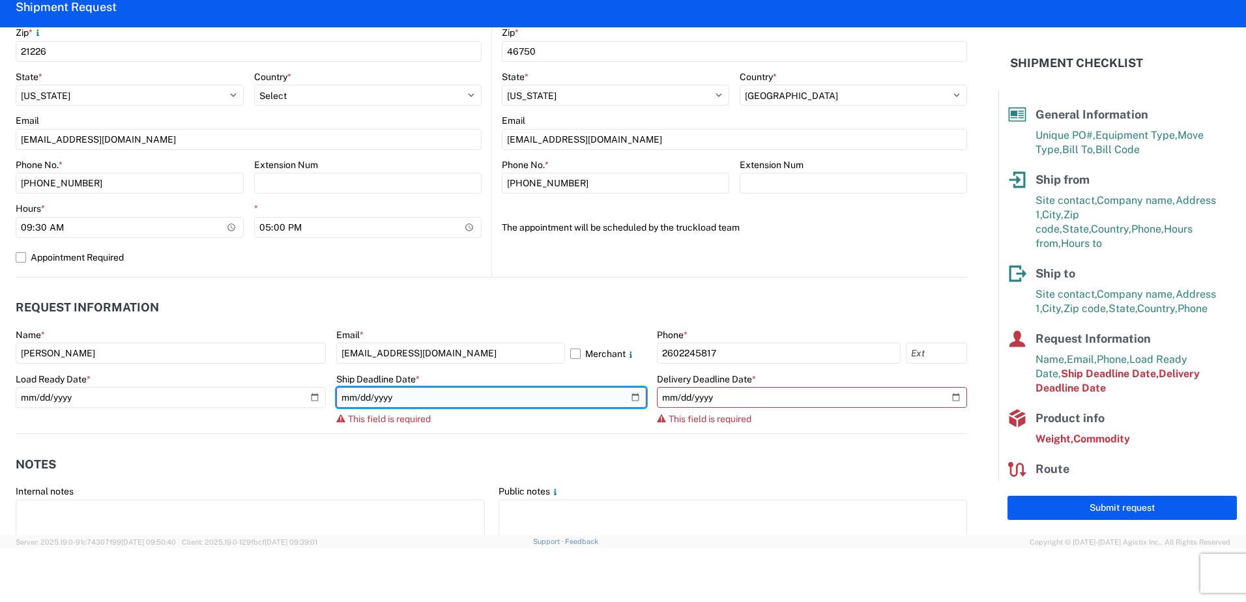
click at [633, 396] on input "date" at bounding box center [491, 397] width 310 height 21
type input "2025-09-30"
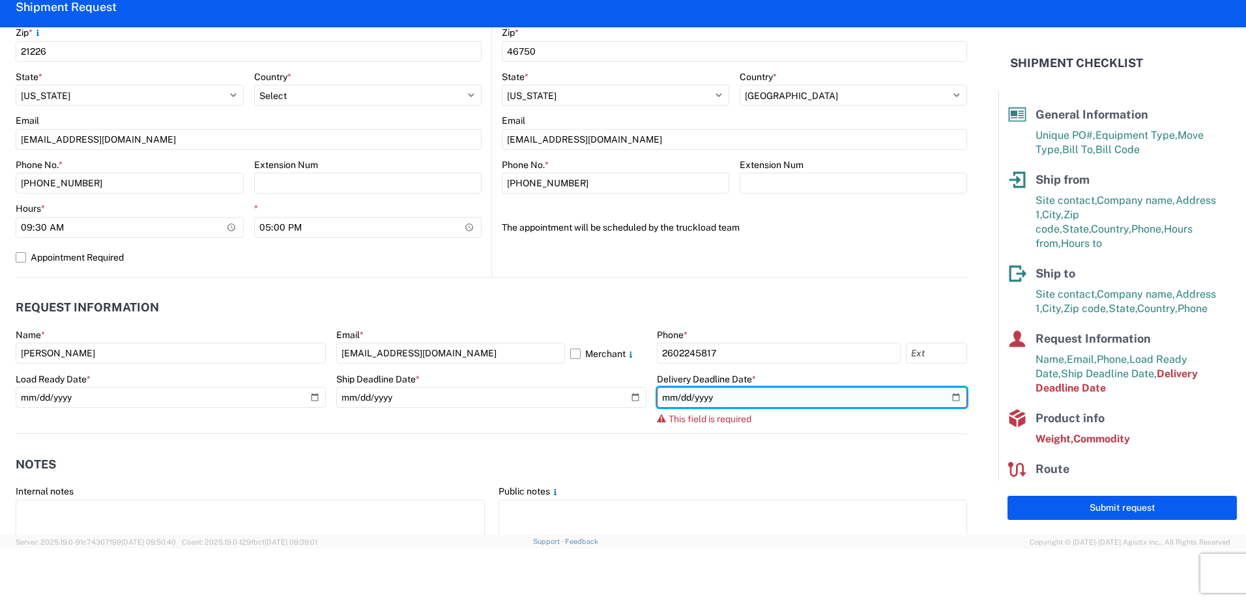
click at [945, 399] on input "date" at bounding box center [812, 397] width 310 height 21
type input "2025-10-02"
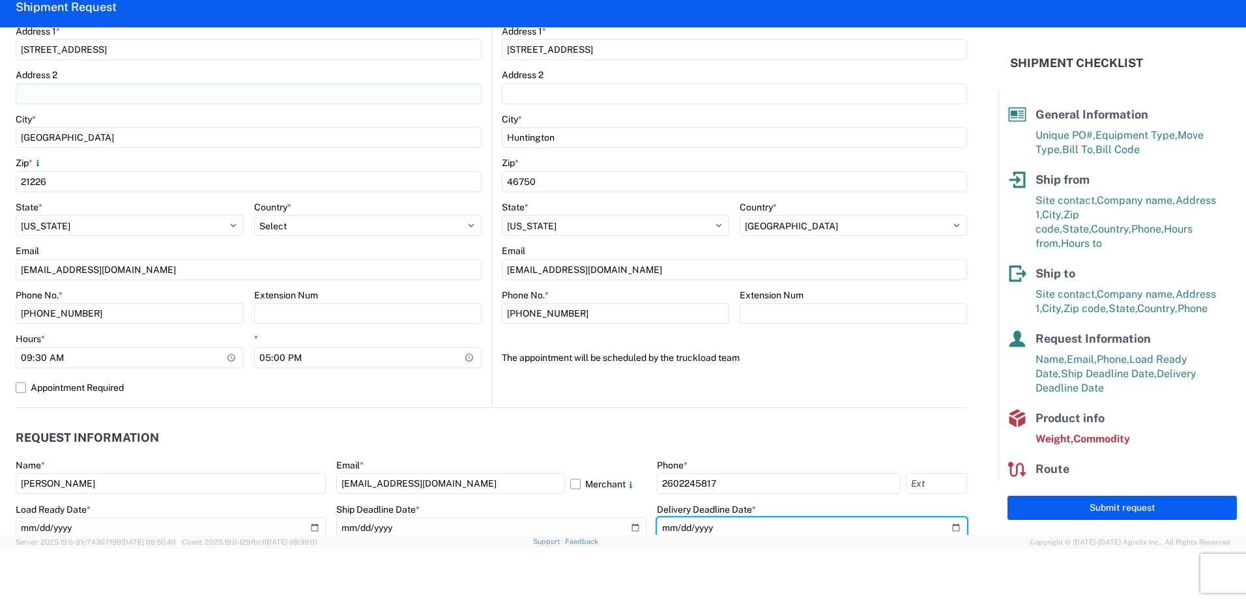
scroll to position [717, 0]
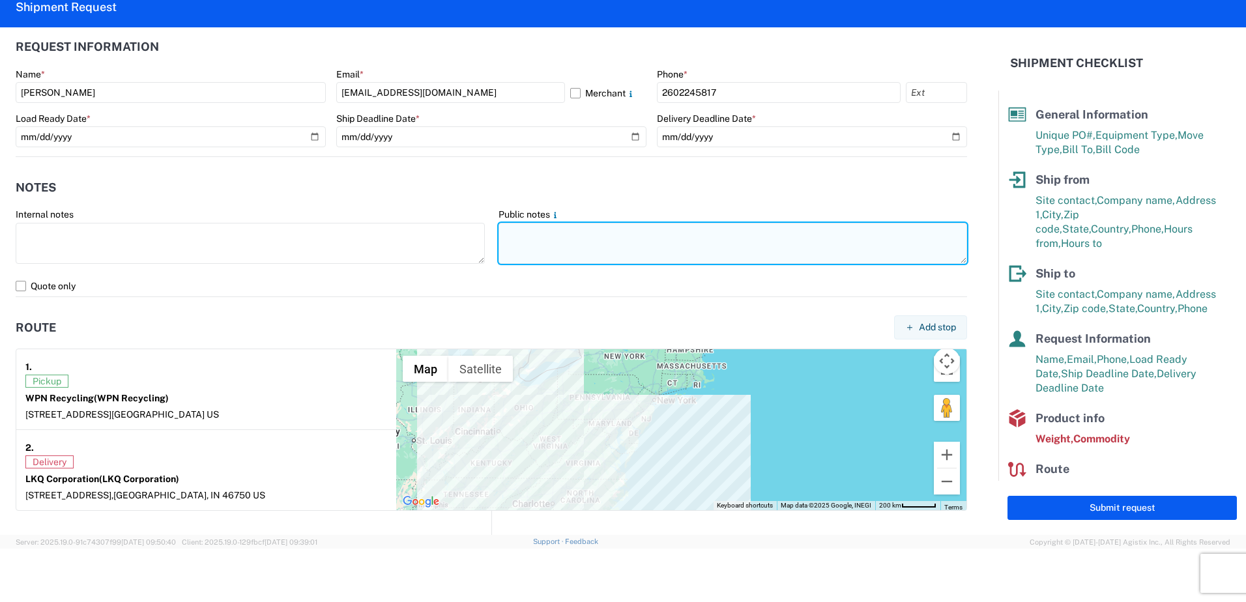
click at [526, 247] on textarea at bounding box center [732, 243] width 469 height 41
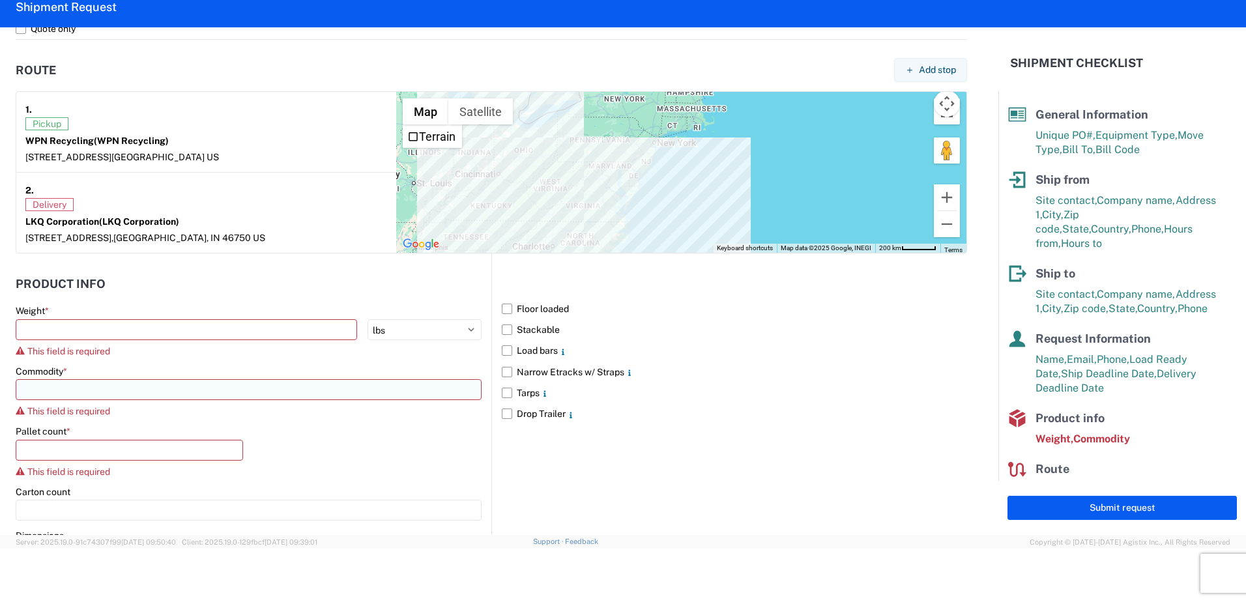
scroll to position [1043, 0]
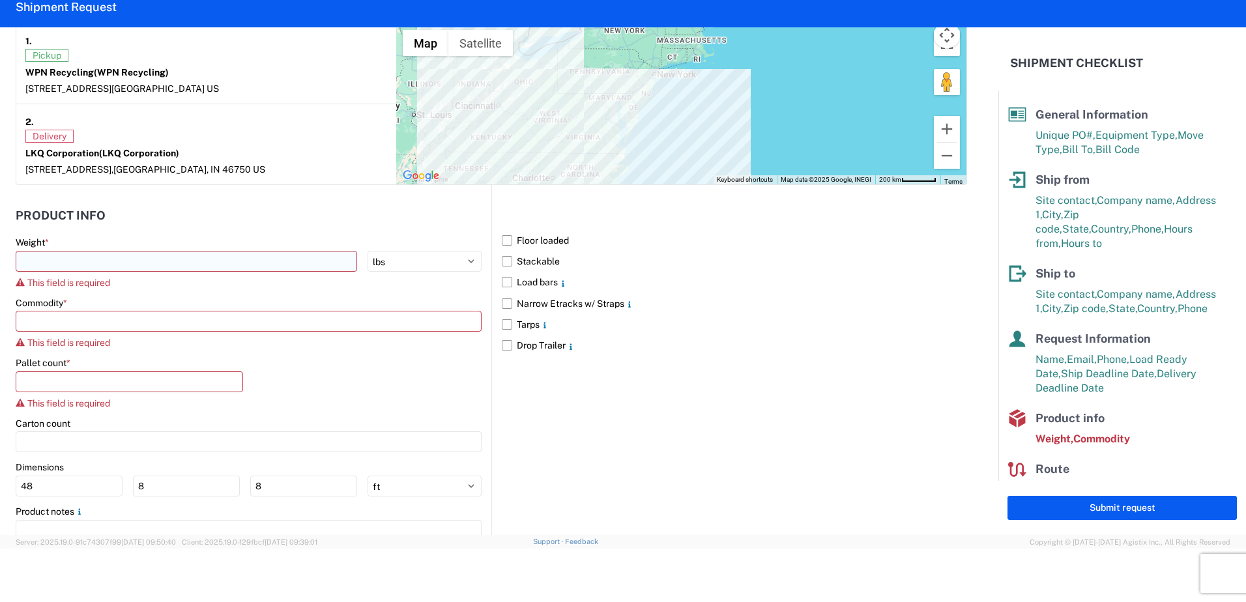
type textarea "Pickup location is not open on Wednesday's"
click at [214, 266] on input "number" at bounding box center [186, 261] width 341 height 21
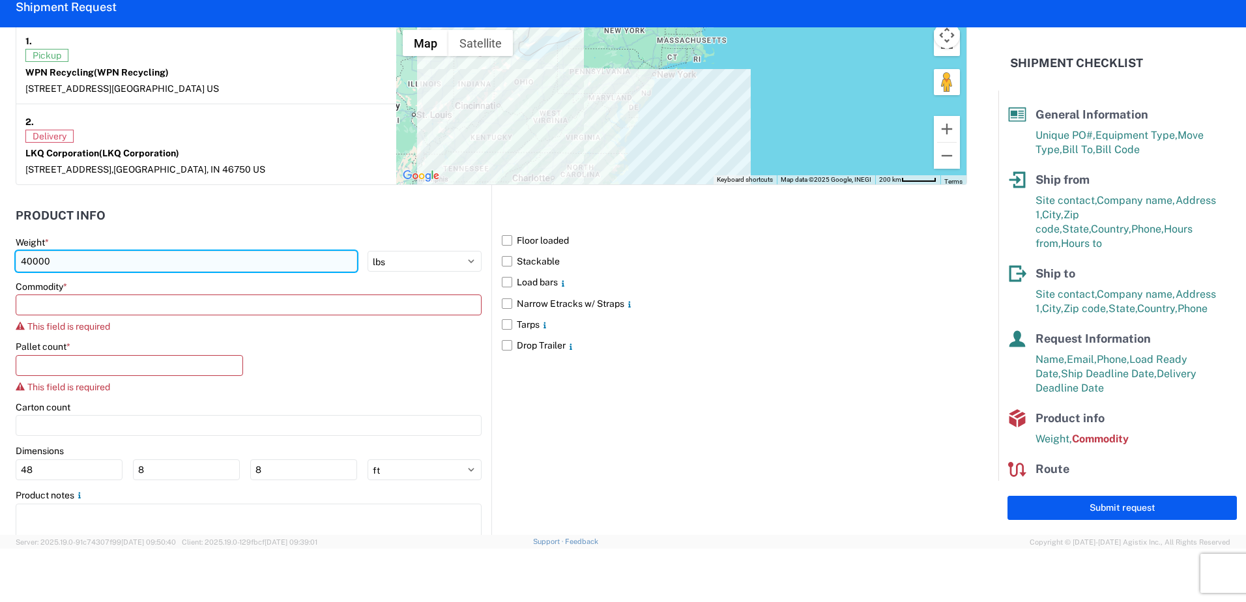
type input "40000"
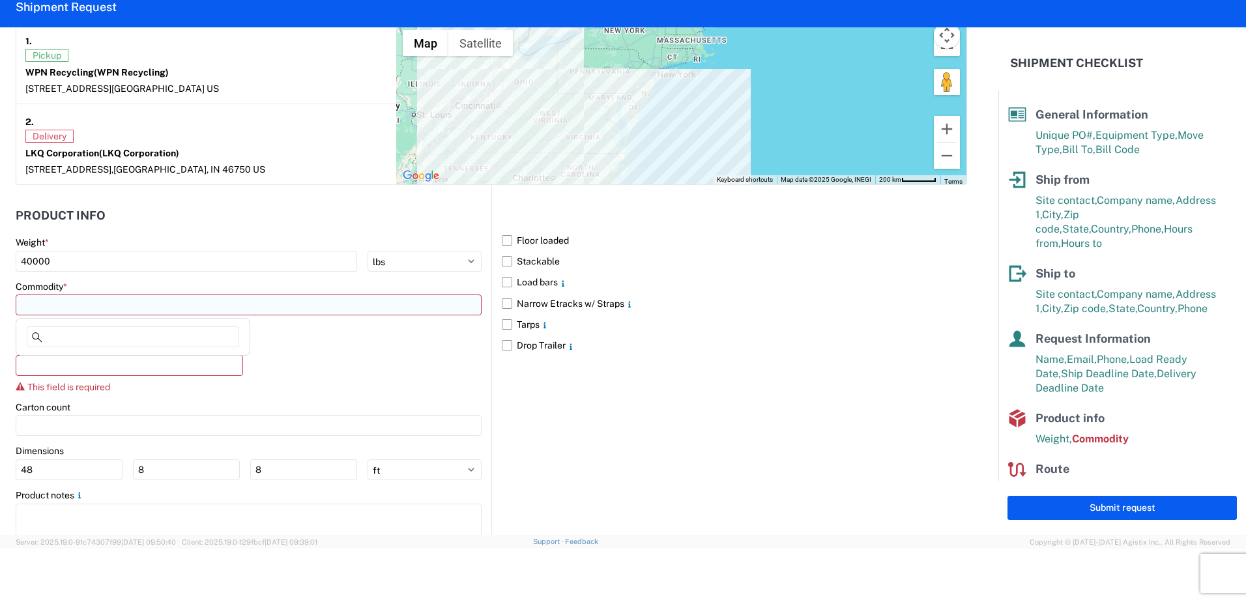
click at [298, 307] on input at bounding box center [249, 305] width 466 height 21
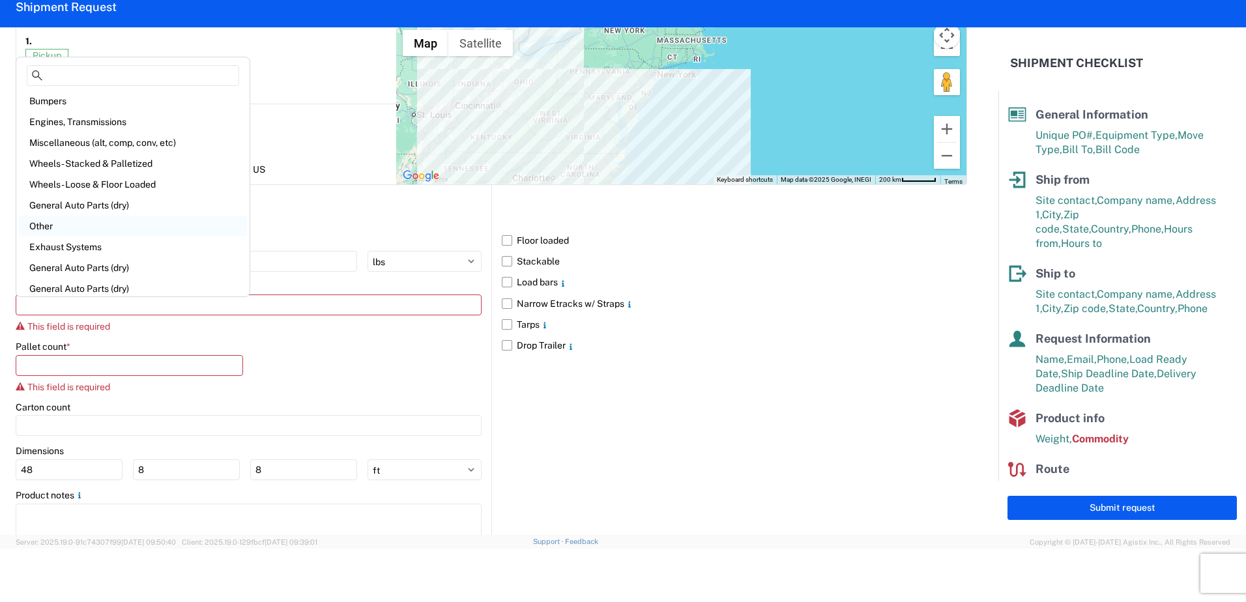
scroll to position [0, 0]
click at [129, 167] on div "Wheels - Stacked & Palletized" at bounding box center [133, 164] width 228 height 21
type input "Wheels - Stacked & Palletized"
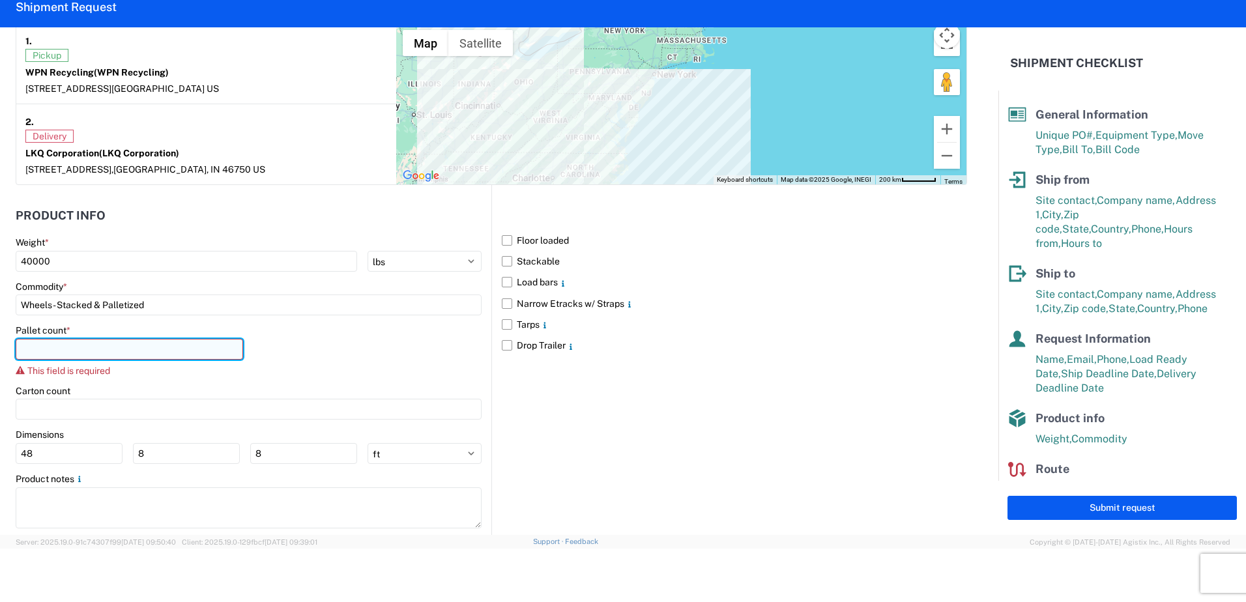
click at [192, 347] on input "number" at bounding box center [129, 349] width 227 height 21
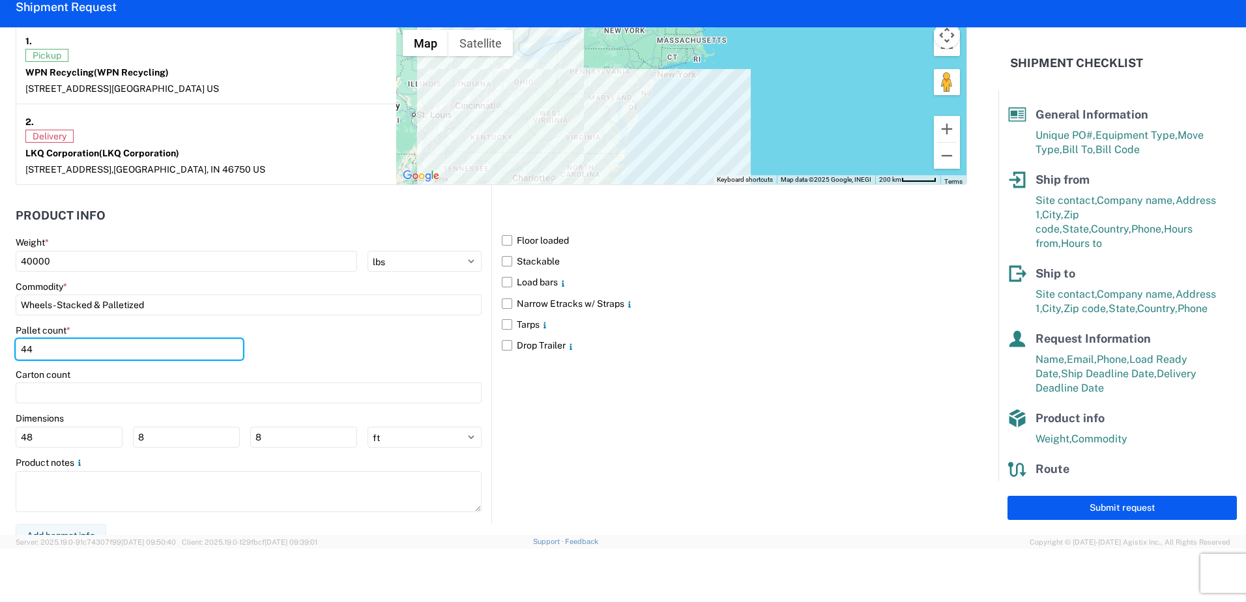
type input "44"
click at [328, 349] on div "Pallet count * 44" at bounding box center [249, 346] width 466 height 44
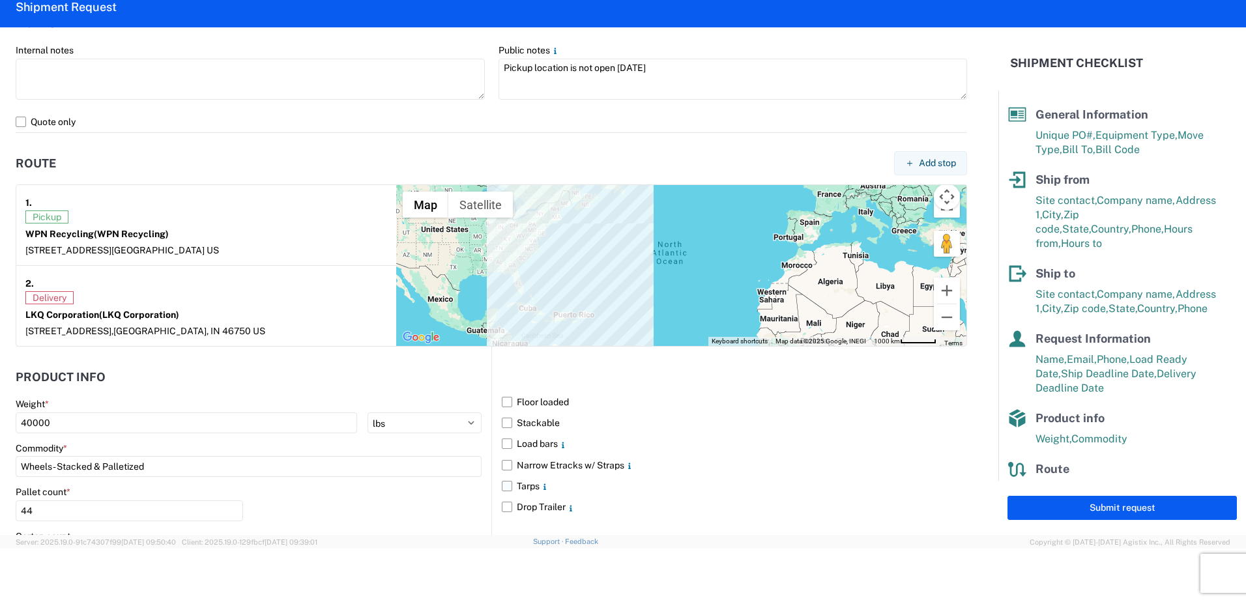
scroll to position [860, 0]
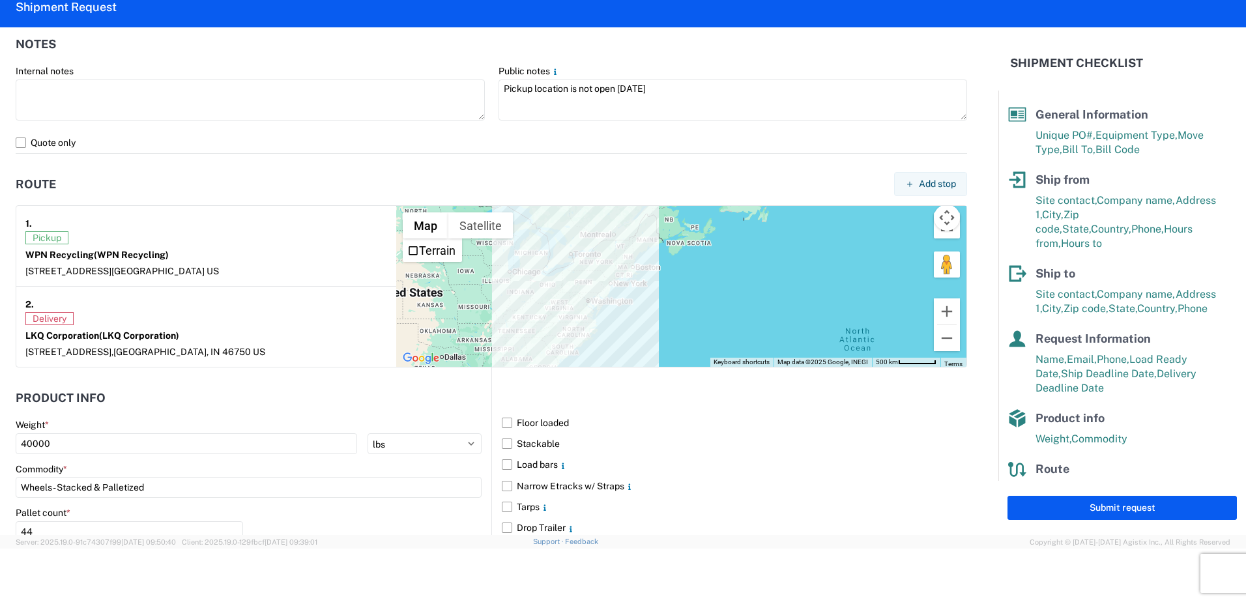
drag, startPoint x: 526, startPoint y: 274, endPoint x: 685, endPoint y: 367, distance: 184.3
click at [685, 367] on div at bounding box center [681, 286] width 570 height 161
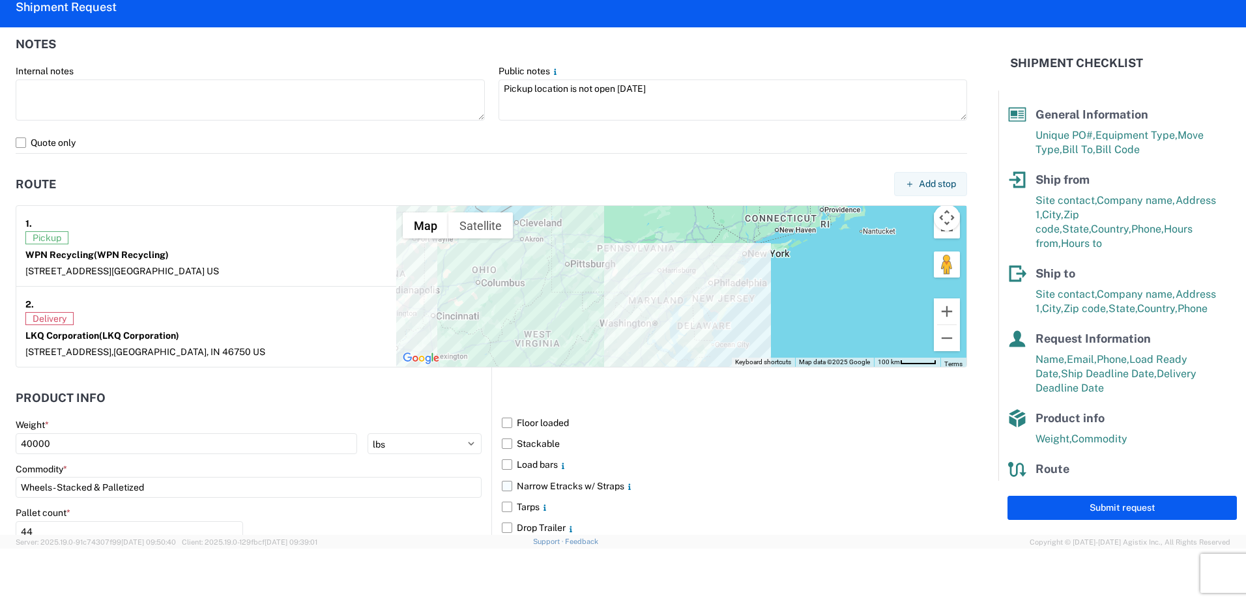
click at [706, 477] on label "Narrow Etracks w/ Straps" at bounding box center [734, 486] width 465 height 21
click at [0, 0] on input "Narrow Etracks w/ Straps" at bounding box center [0, 0] width 0 height 0
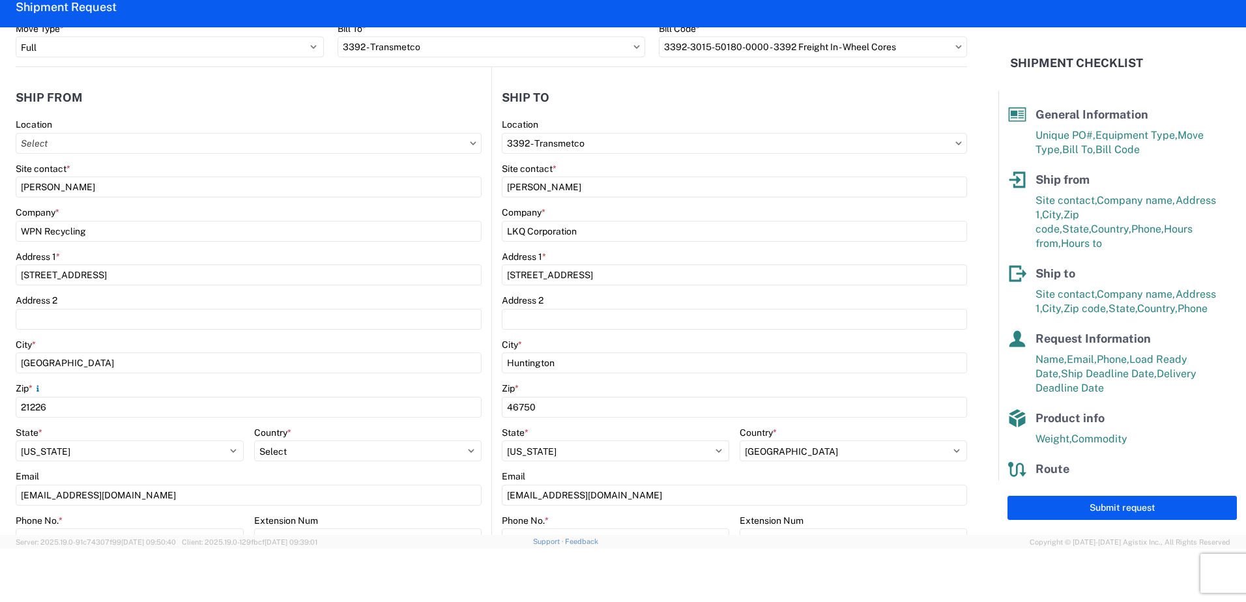
scroll to position [130, 0]
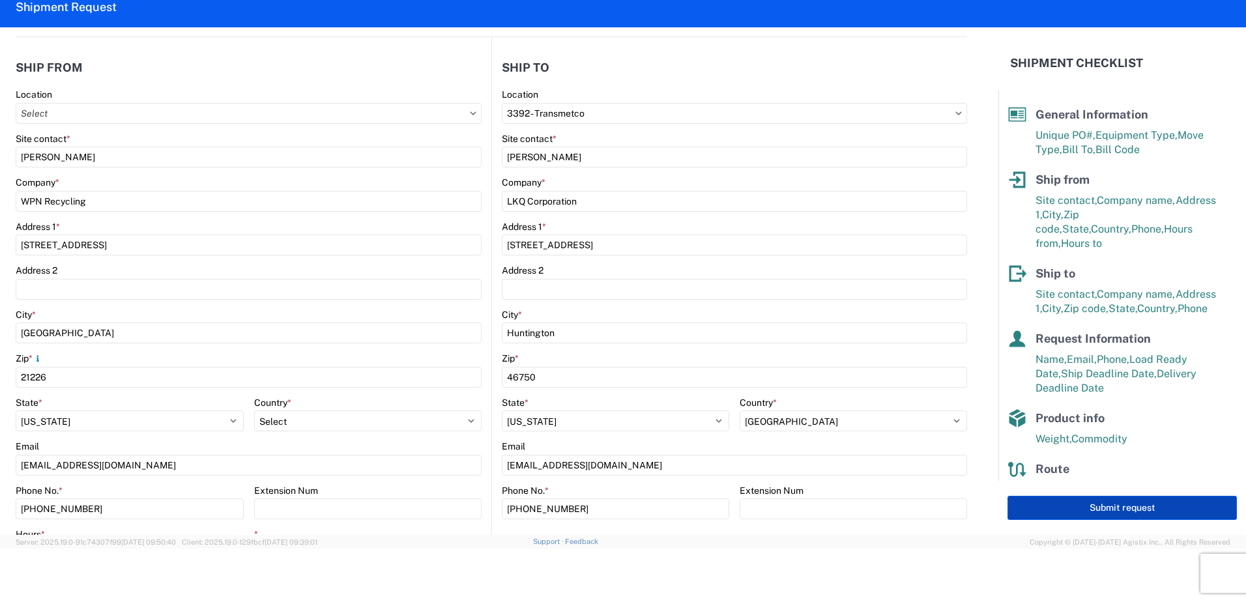
click at [1056, 504] on button "Submit request" at bounding box center [1121, 508] width 229 height 24
select select "US"
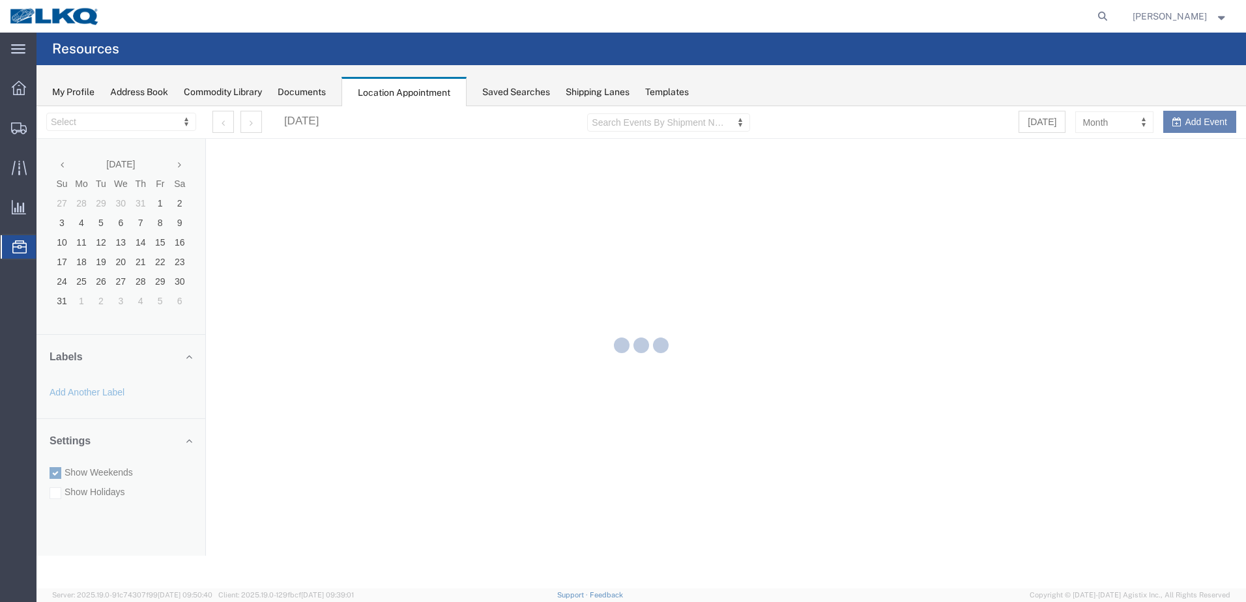
select select "28018"
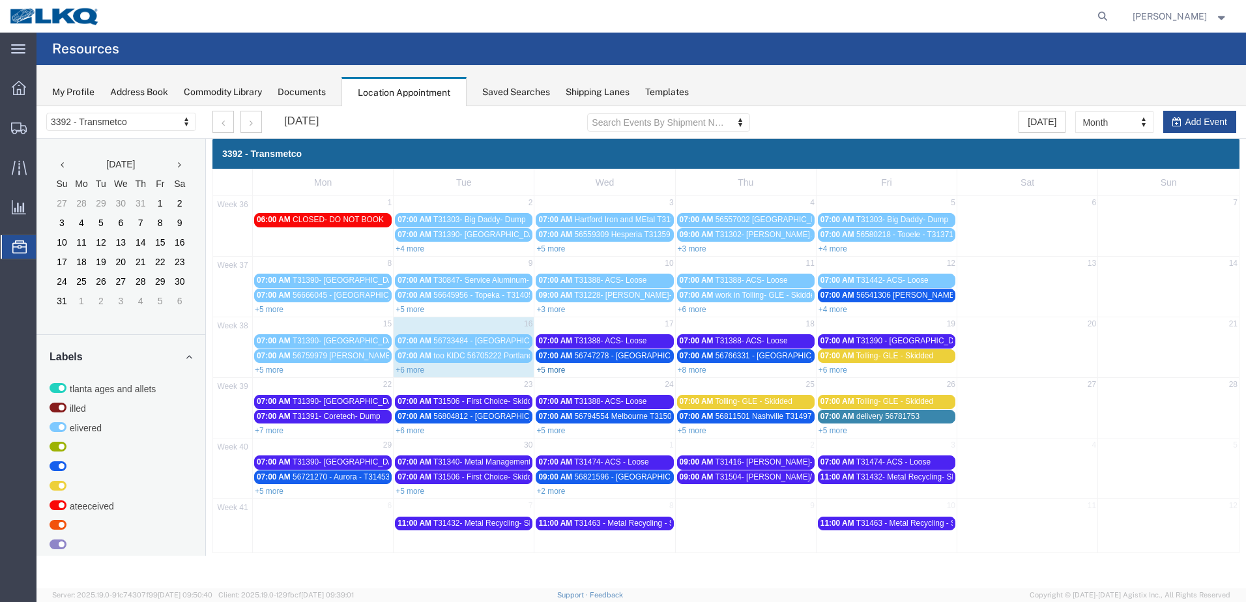
click at [559, 368] on link "+5 more" at bounding box center [550, 370] width 29 height 9
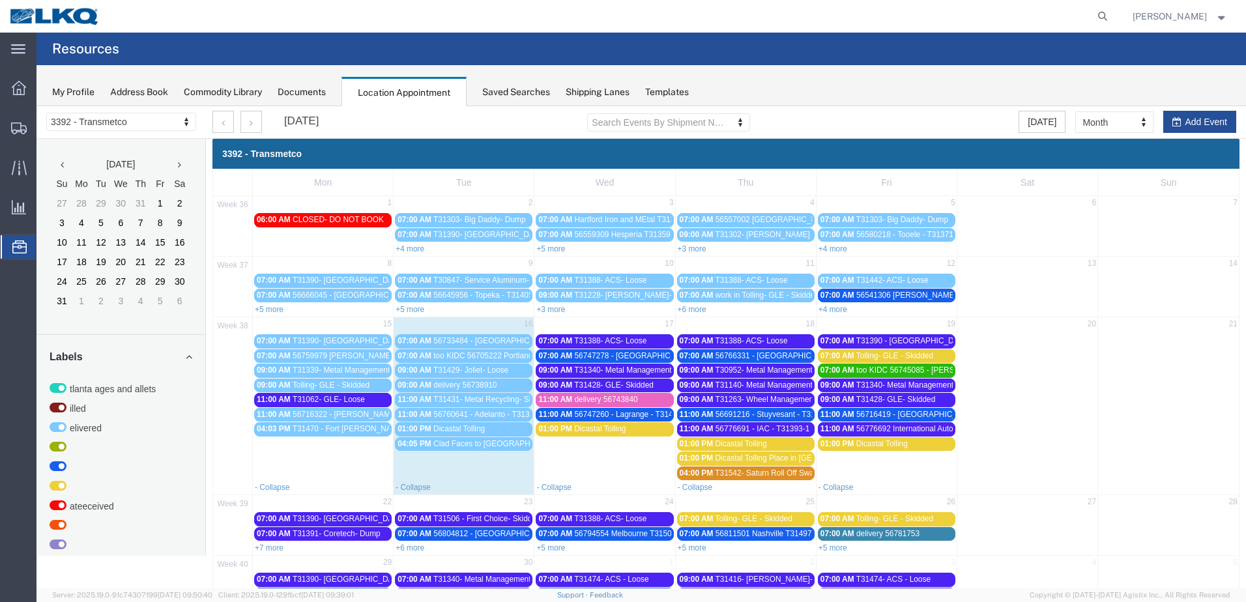
click at [637, 394] on link "11:00 AM delivery 56743840" at bounding box center [604, 400] width 137 height 14
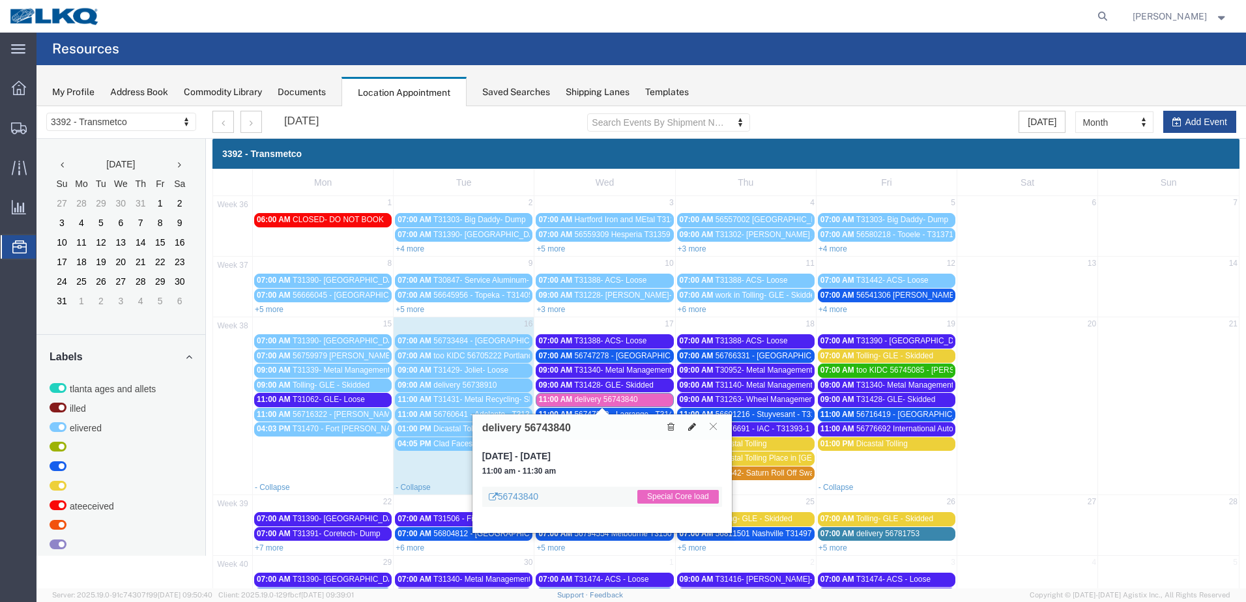
click at [689, 427] on icon at bounding box center [692, 426] width 8 height 9
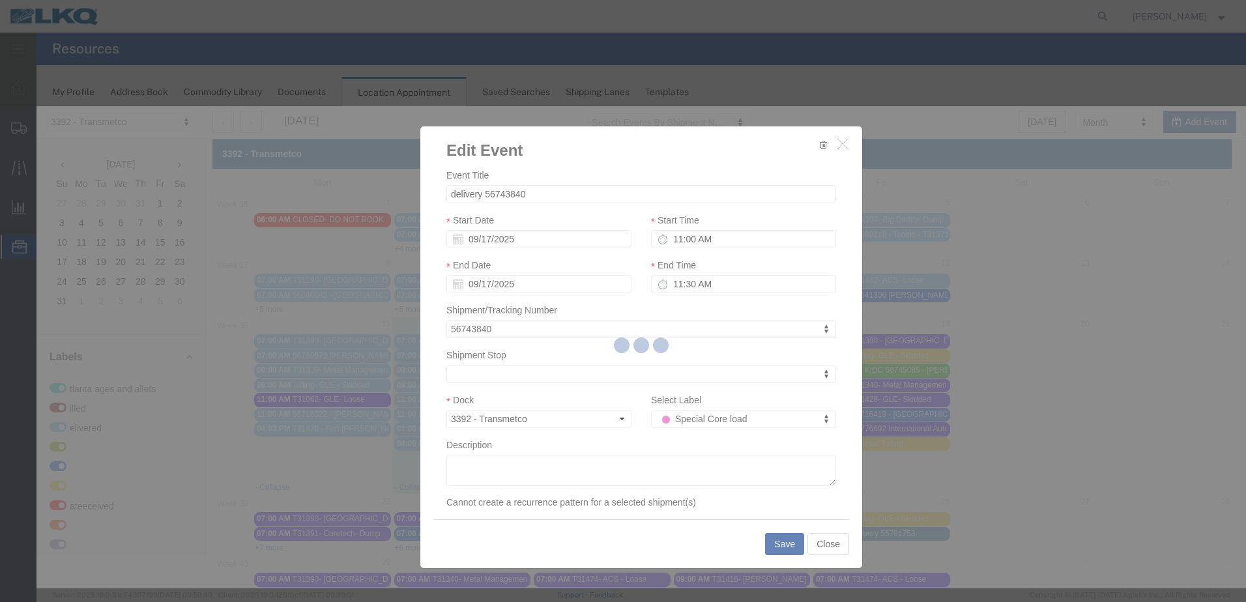
select select
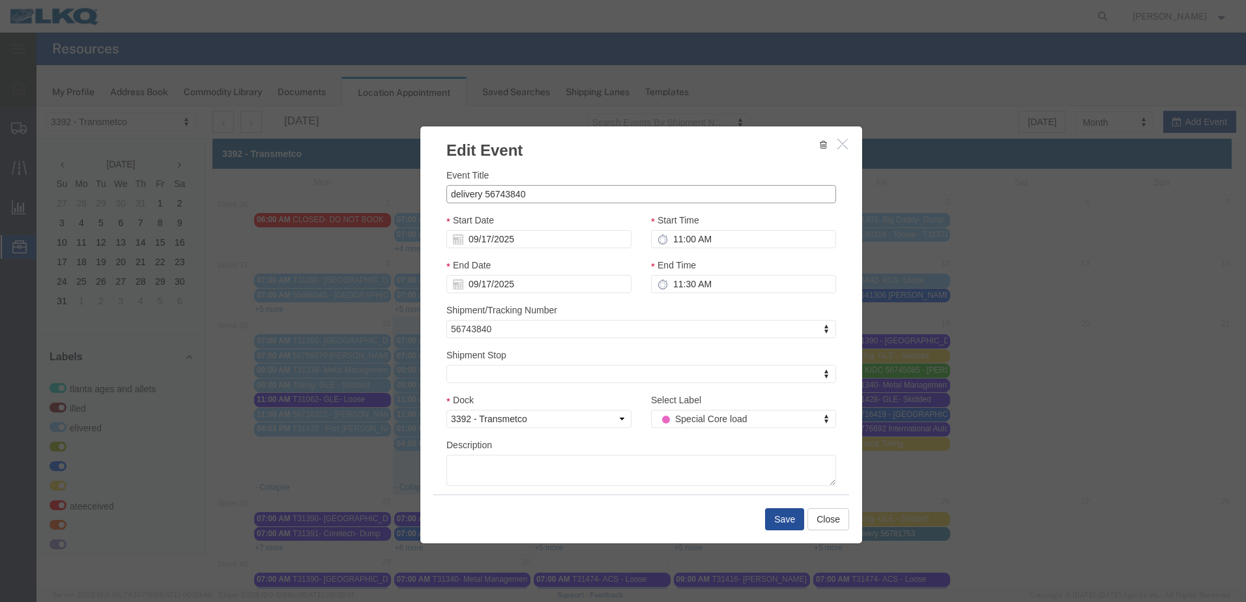
click at [450, 193] on input "delivery 56743840" at bounding box center [641, 194] width 390 height 18
type input "Re-direct delivery to H&S 56743840"
click at [777, 521] on button "Save" at bounding box center [784, 519] width 39 height 22
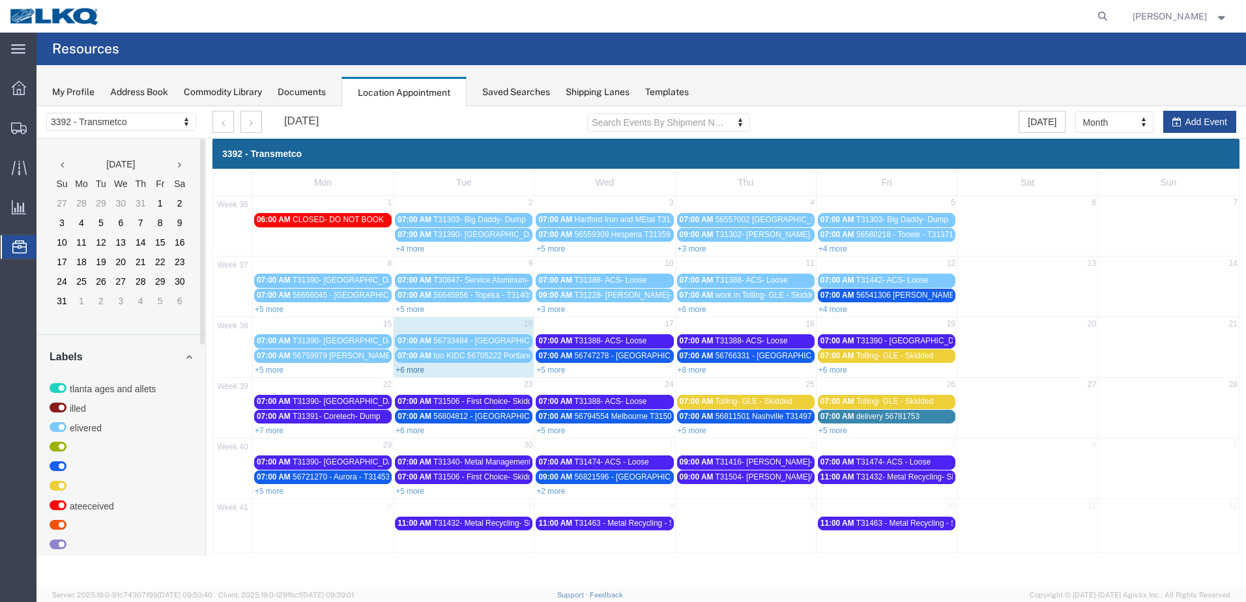
click at [422, 370] on link "+6 more" at bounding box center [410, 370] width 29 height 9
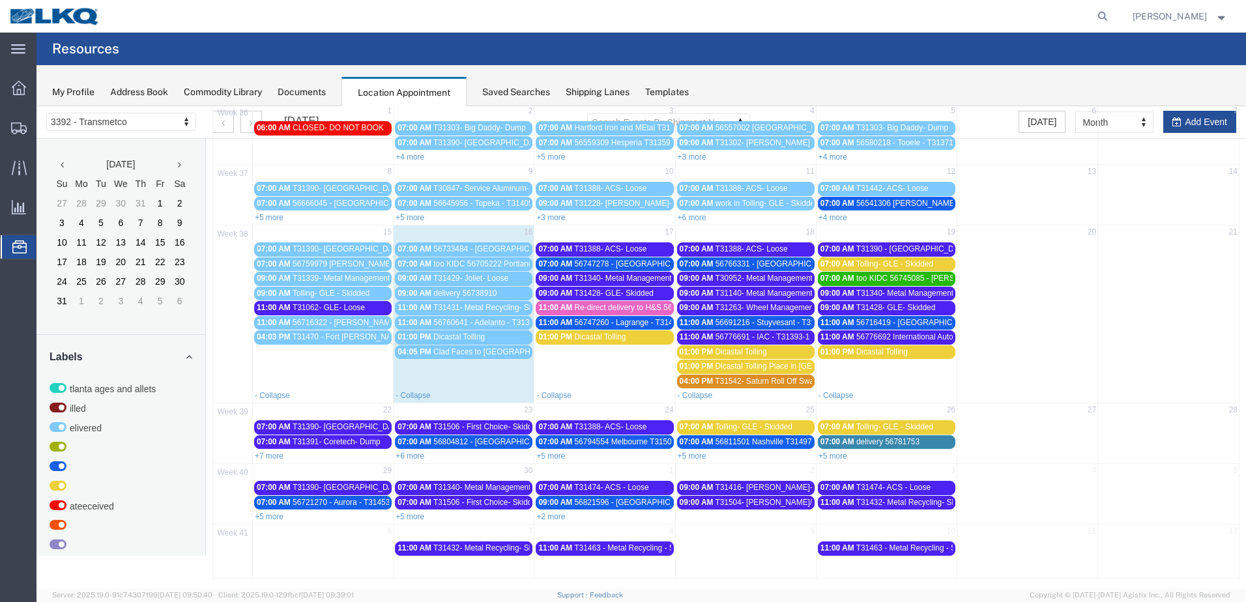
scroll to position [96, 0]
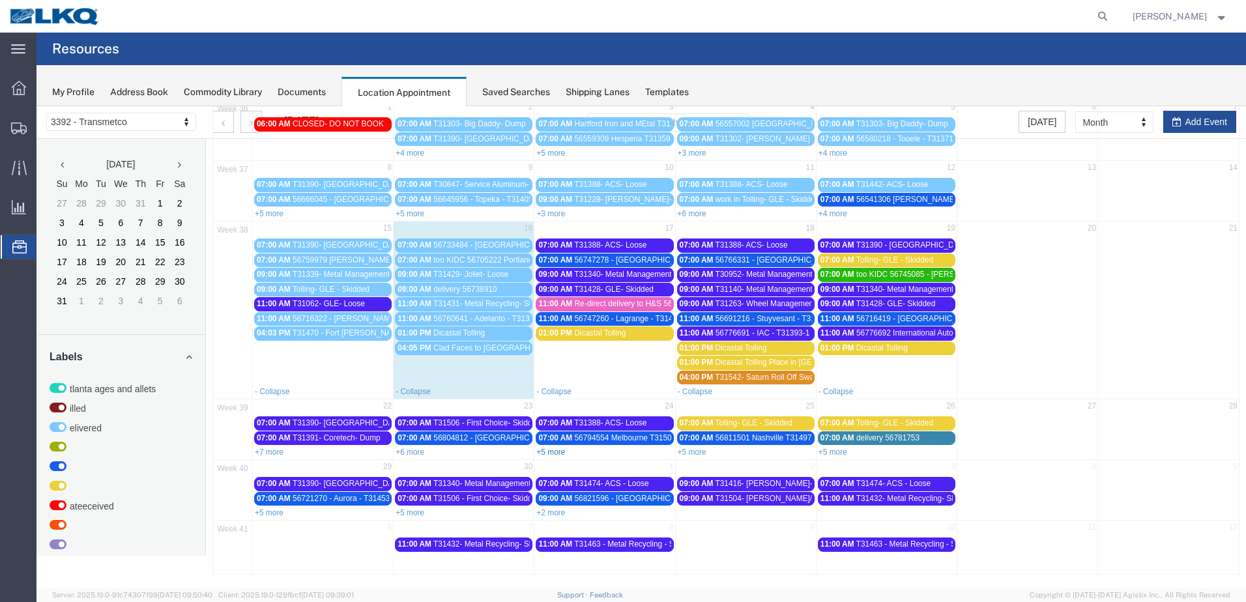
click at [549, 452] on link "+5 more" at bounding box center [550, 452] width 29 height 9
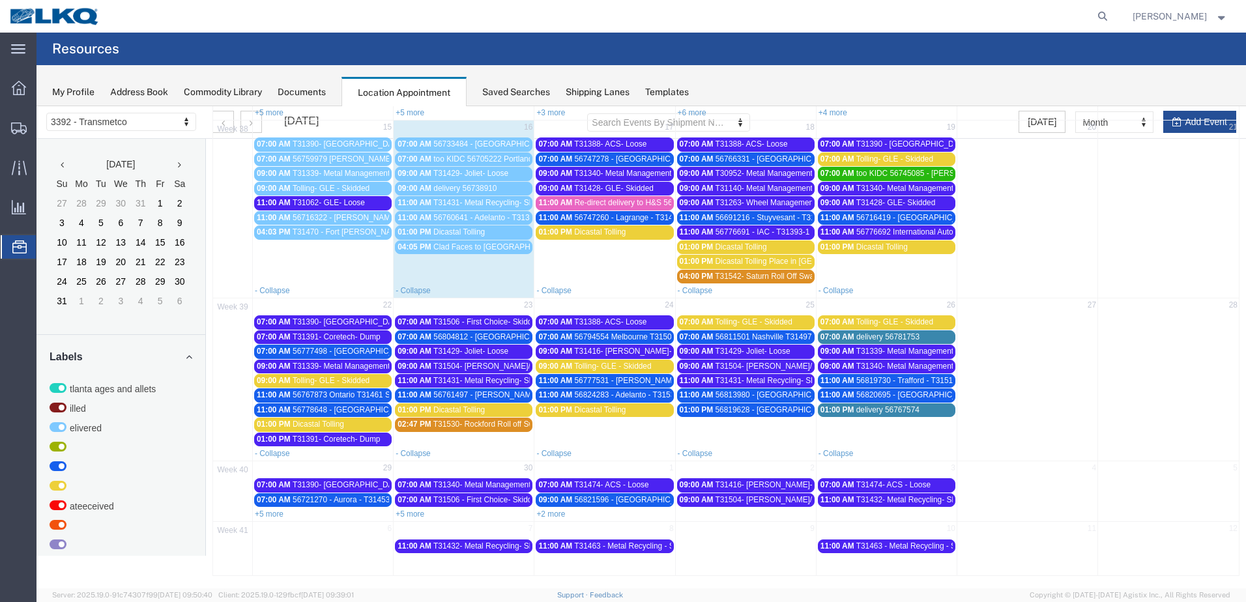
scroll to position [198, 0]
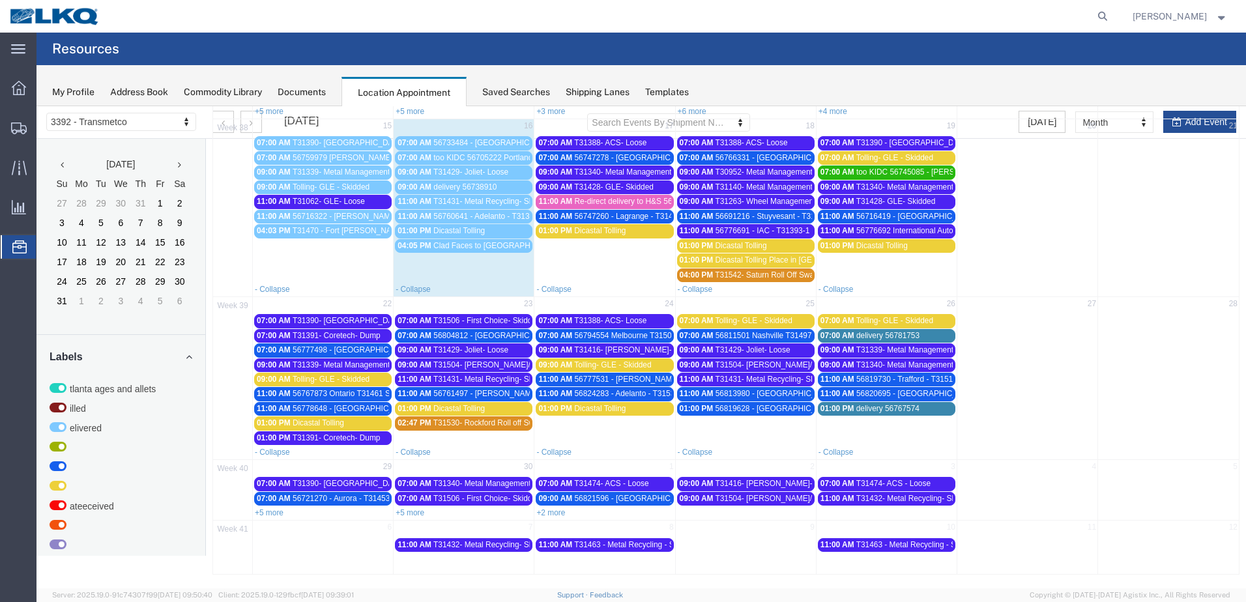
click at [410, 510] on link "+5 more" at bounding box center [410, 512] width 29 height 9
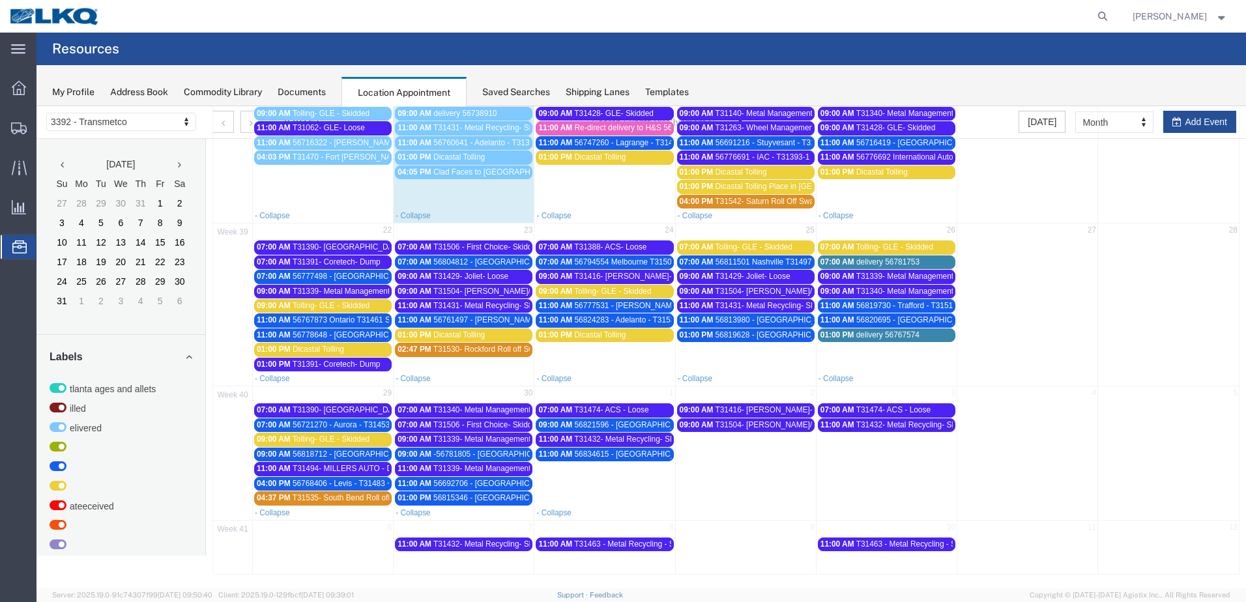
scroll to position [207, 0]
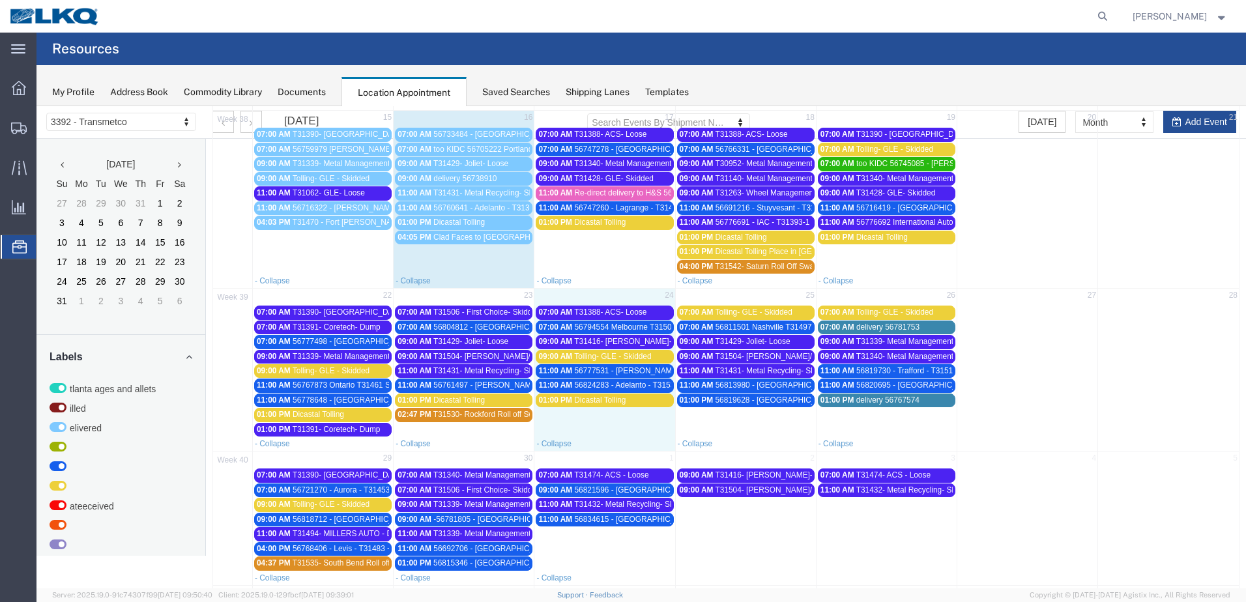
click at [604, 418] on td "01:00 PM Dicastal Tolling" at bounding box center [604, 415] width 141 height 44
select select "1"
select select
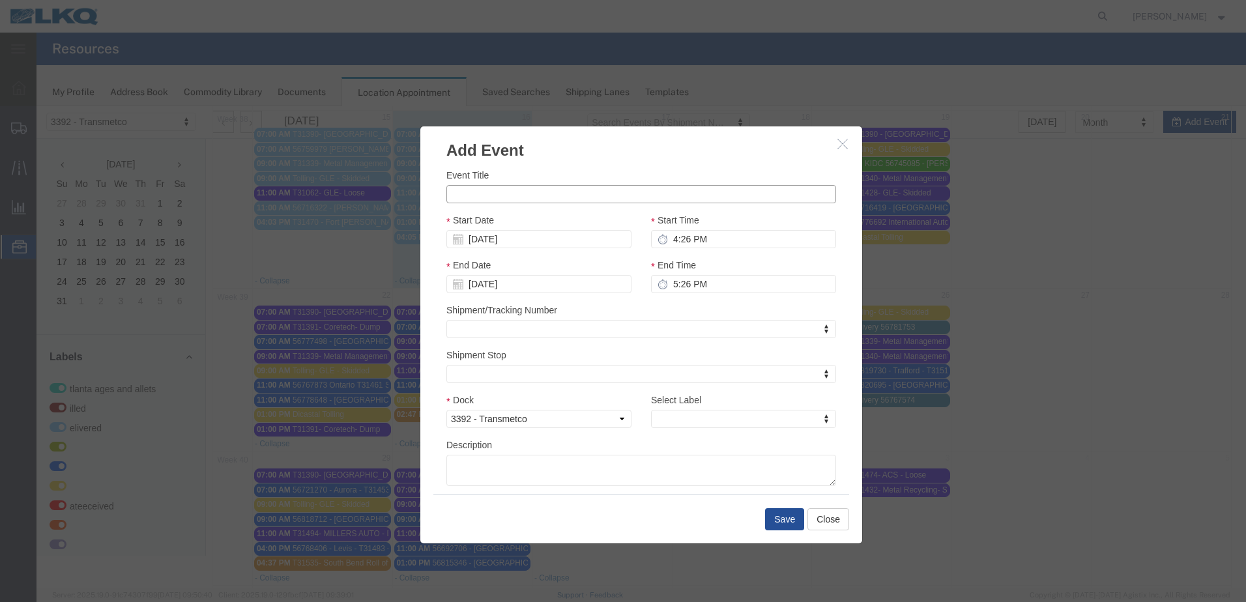
click at [562, 194] on input "Event Title" at bounding box center [641, 194] width 390 height 18
type input "T31402- Metal Exchange- Dump"
click at [669, 237] on input "4:26 PM" at bounding box center [743, 239] width 185 height 18
type input "9:26 PM"
type input "10:26 PM"
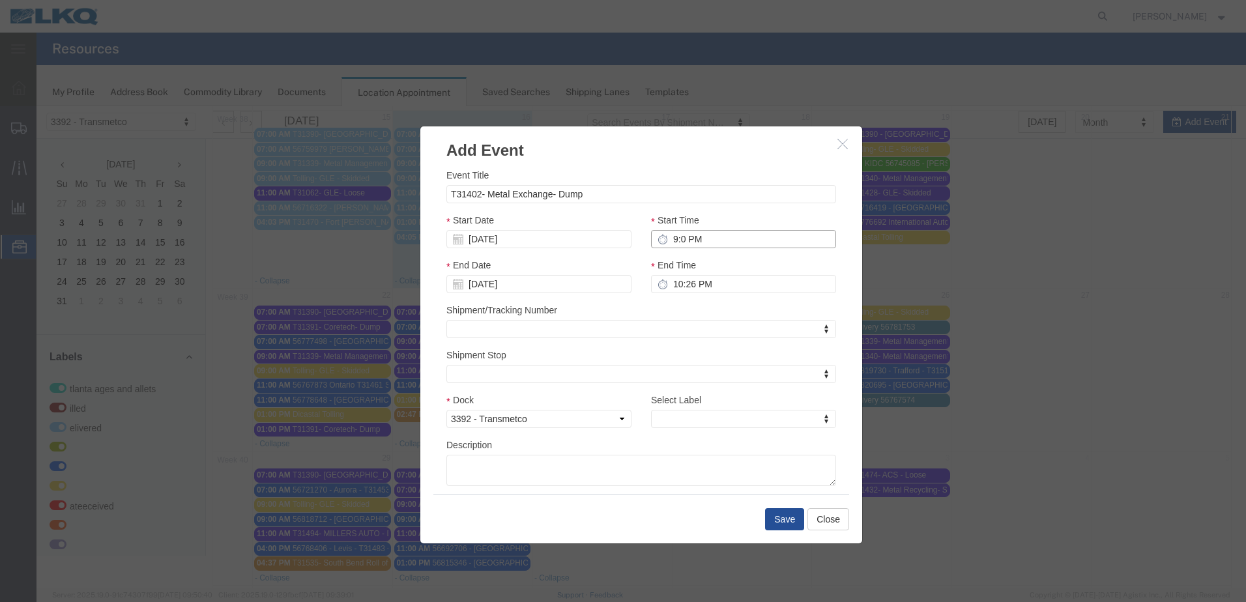
type input "9:00 PM"
type input "10:00 PM"
type input "9:00 AM"
type input "10:00 AM"
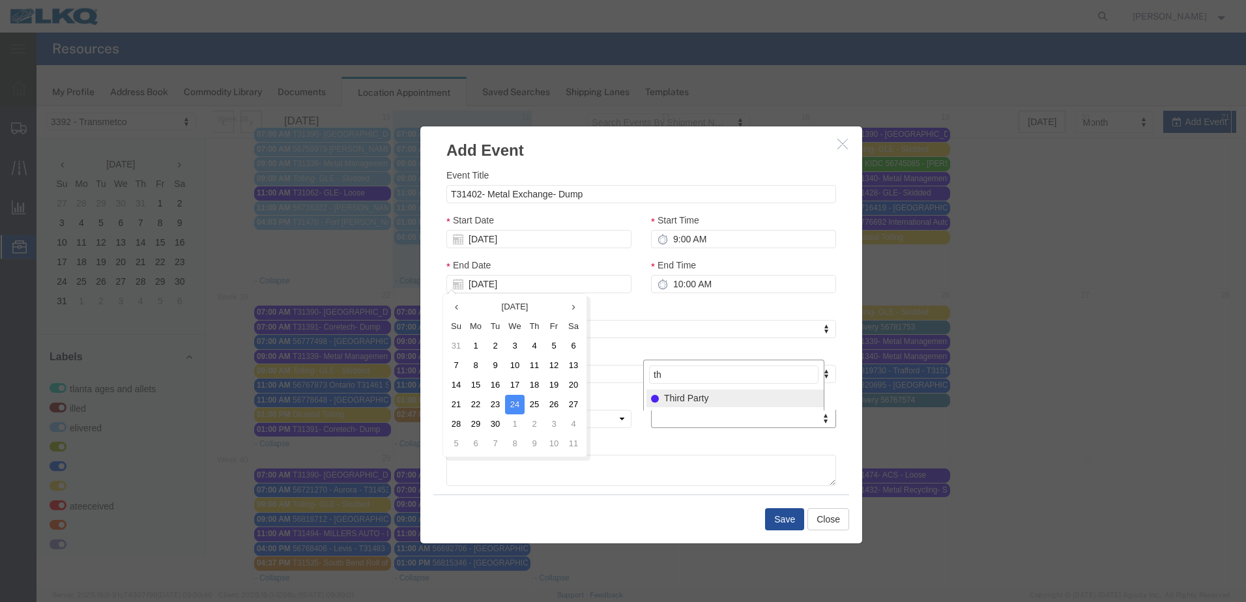
type input "th"
select select "23"
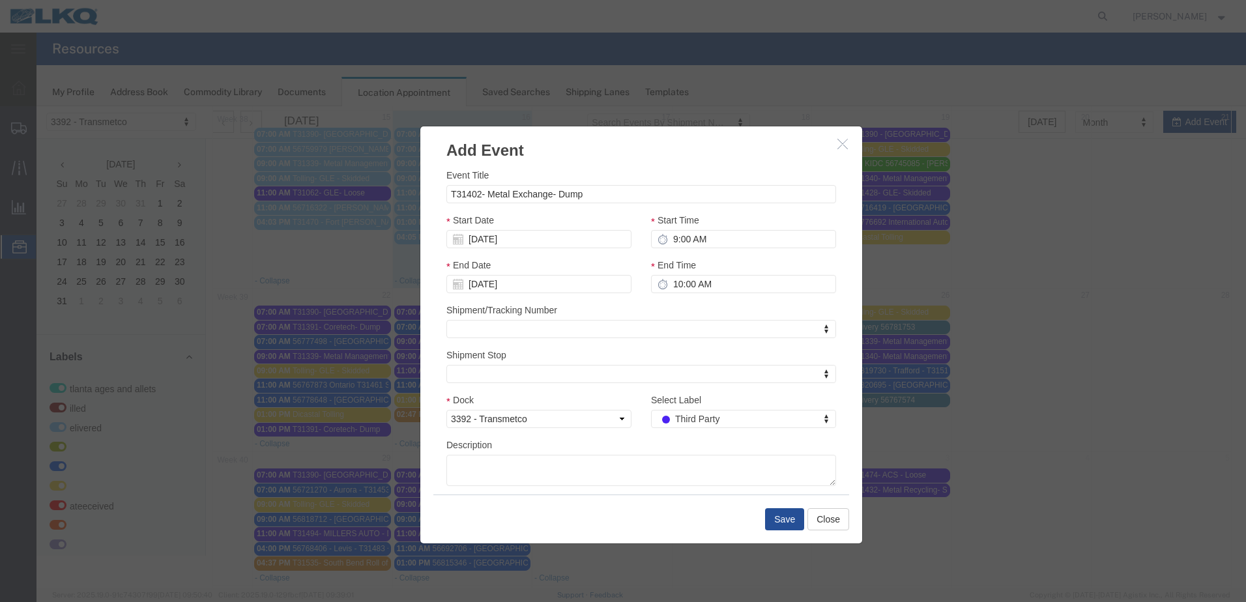
click at [631, 397] on div "Dock Select 3392 - Transmetco" at bounding box center [539, 415] width 205 height 45
click at [779, 522] on button "Save" at bounding box center [784, 519] width 39 height 22
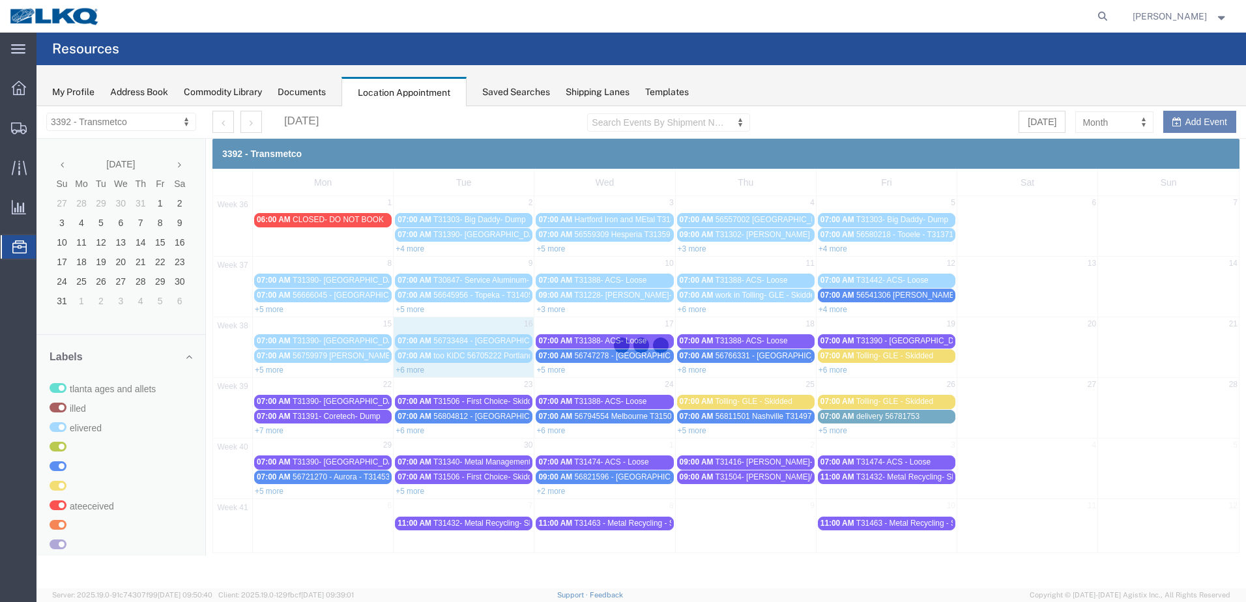
scroll to position [0, 0]
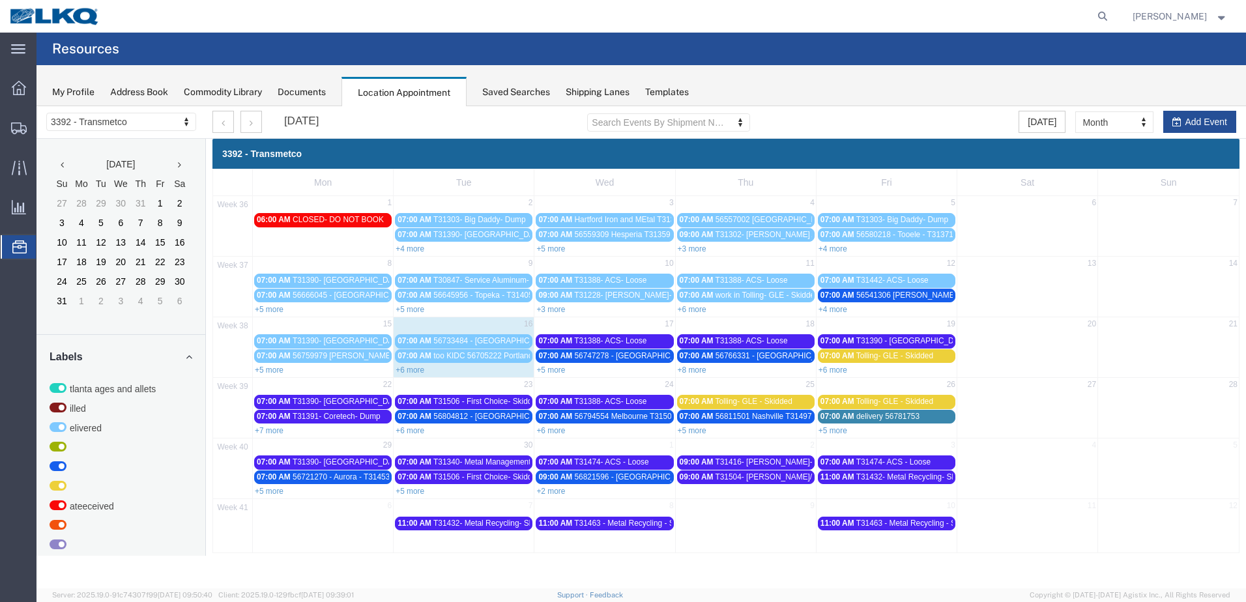
click at [548, 435] on link "+6 more" at bounding box center [550, 430] width 29 height 9
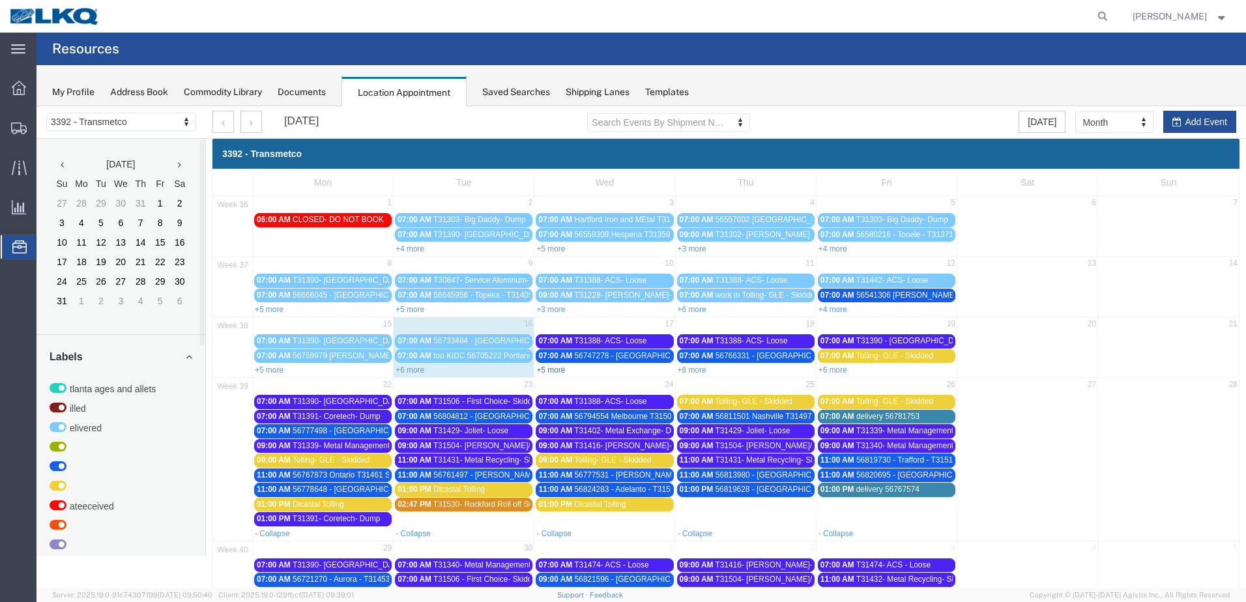
click at [549, 367] on link "+5 more" at bounding box center [550, 370] width 29 height 9
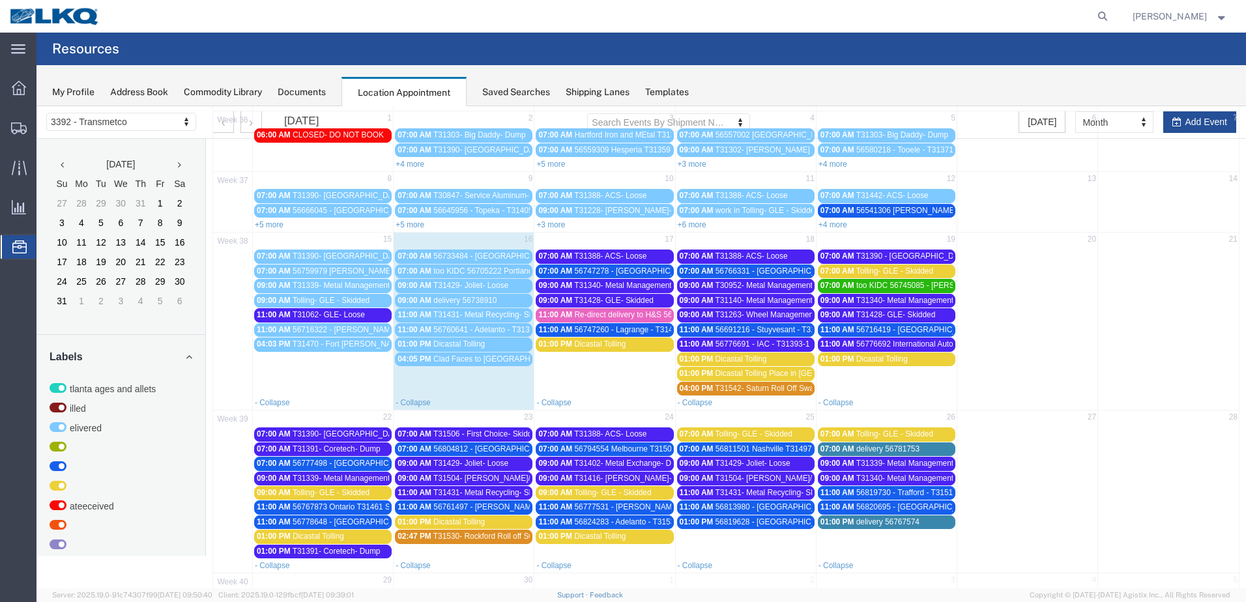
scroll to position [198, 0]
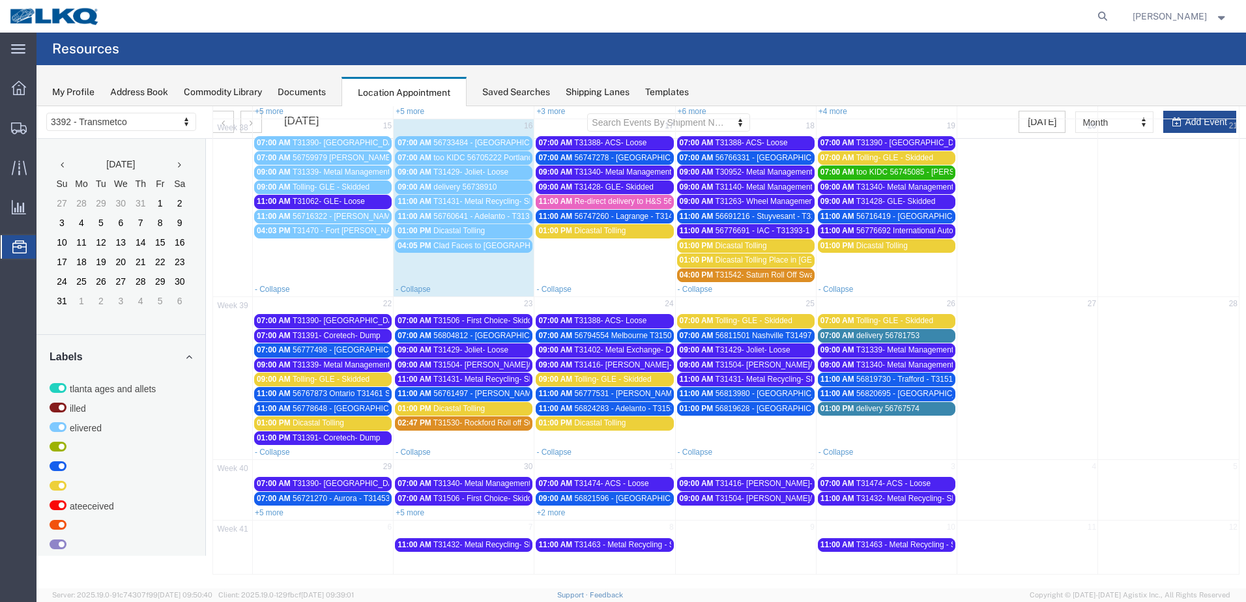
click at [771, 365] on span "T31504- Pauls/ Rochester Iron - Dump" at bounding box center [826, 364] width 223 height 9
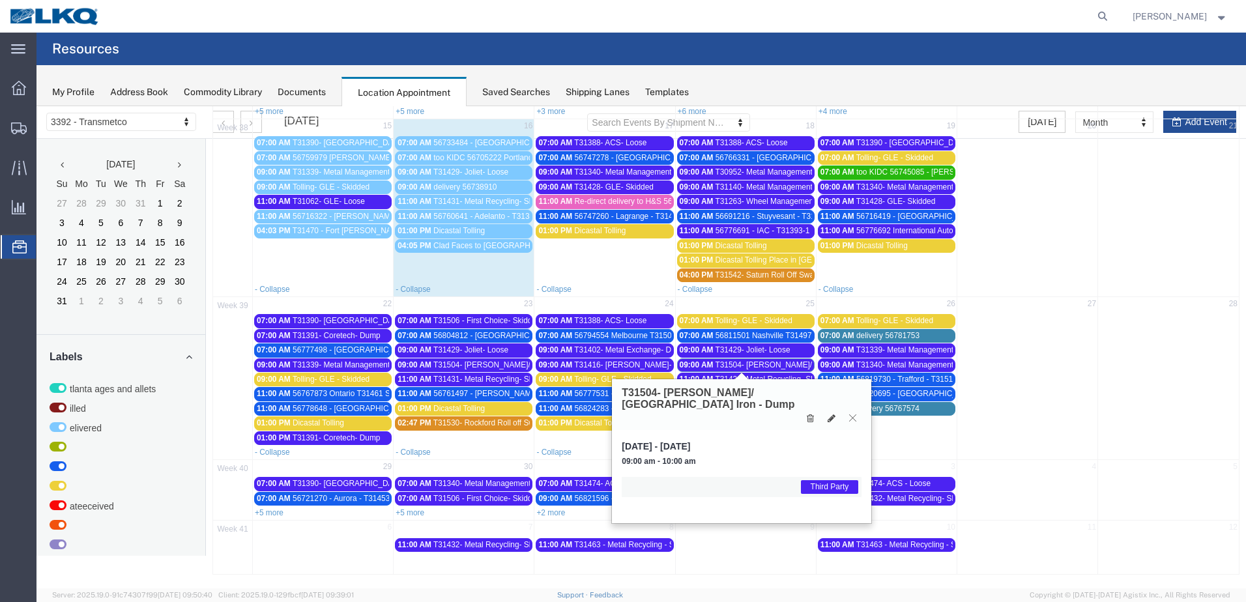
click at [857, 412] on button at bounding box center [853, 418] width 18 height 12
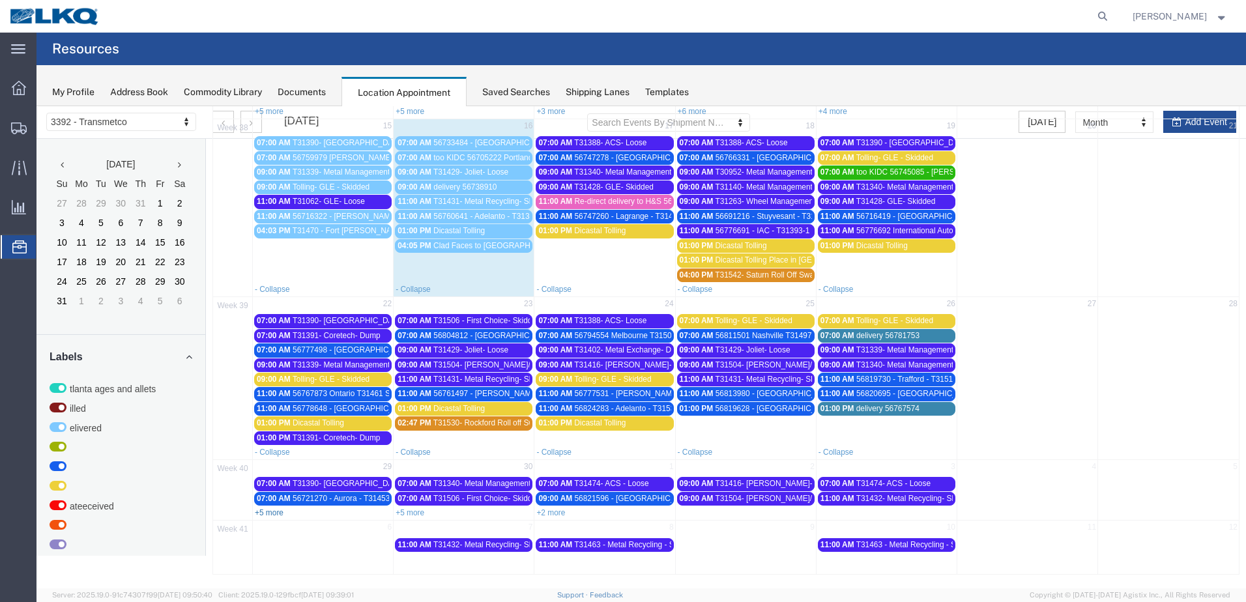
click at [272, 513] on link "+5 more" at bounding box center [269, 512] width 29 height 9
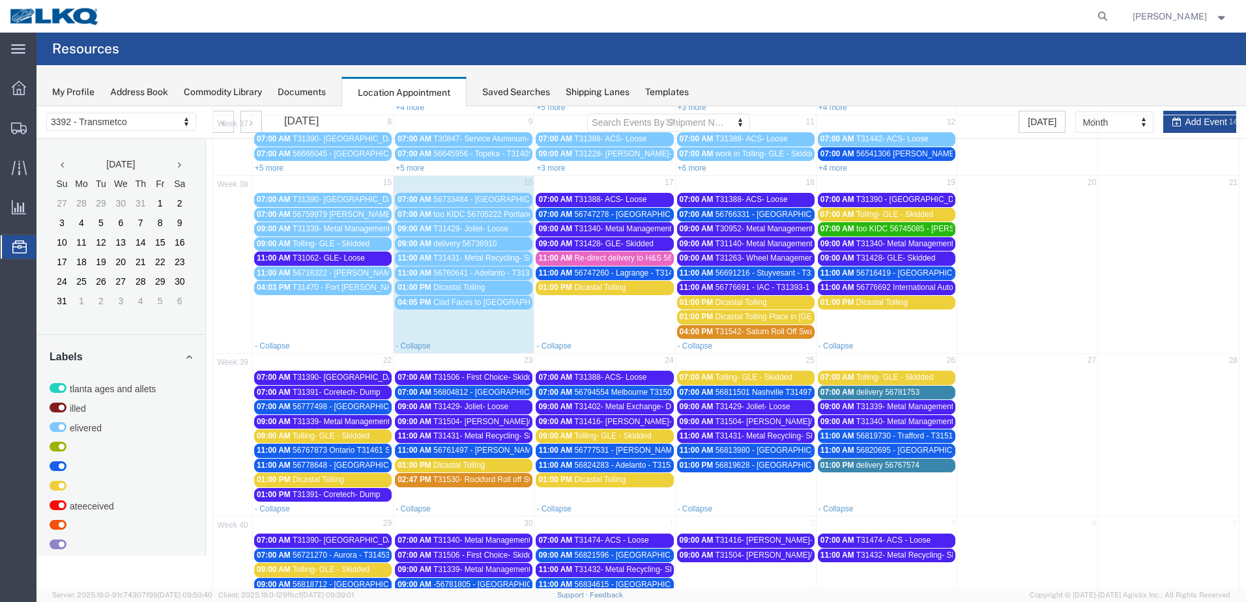
scroll to position [207, 0]
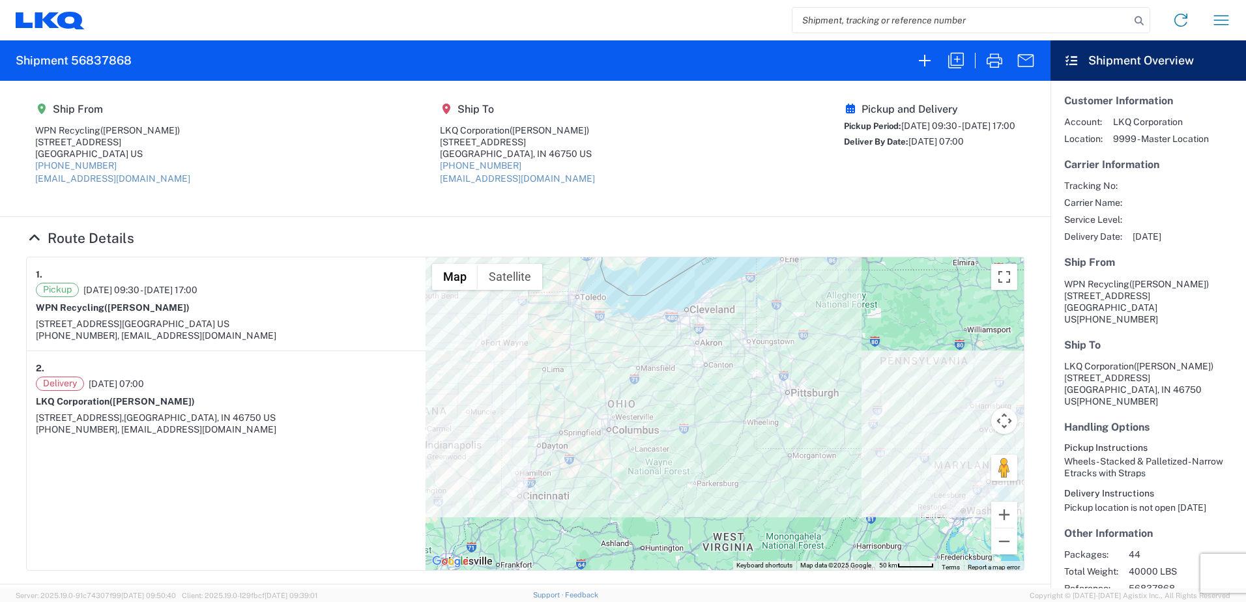
scroll to position [53, 0]
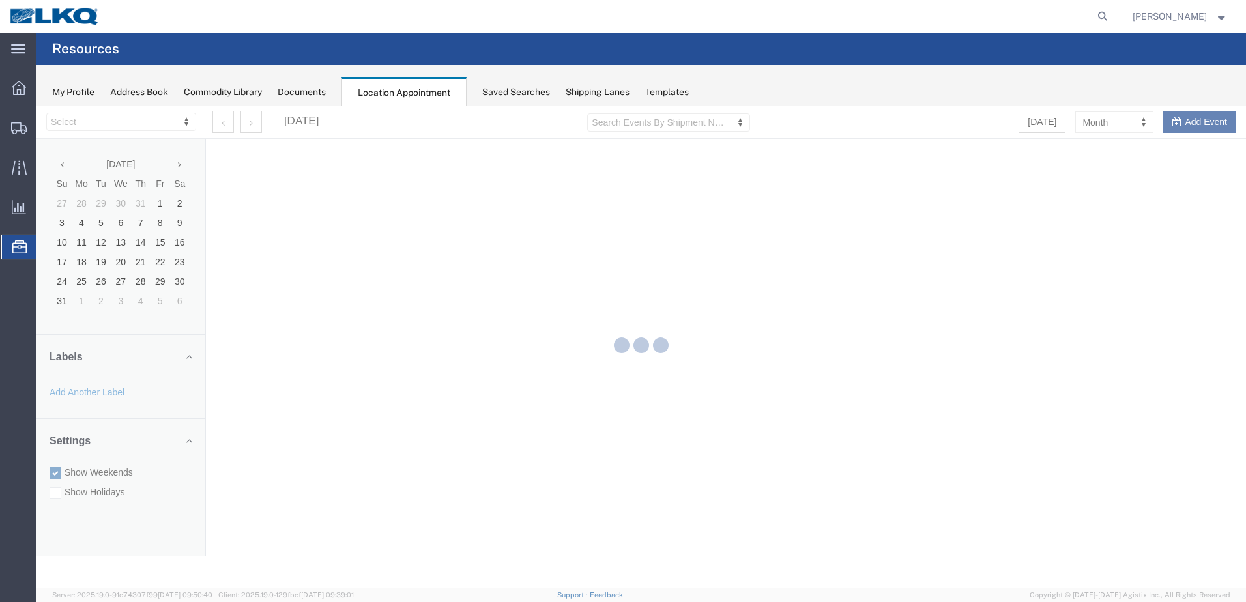
select select "28018"
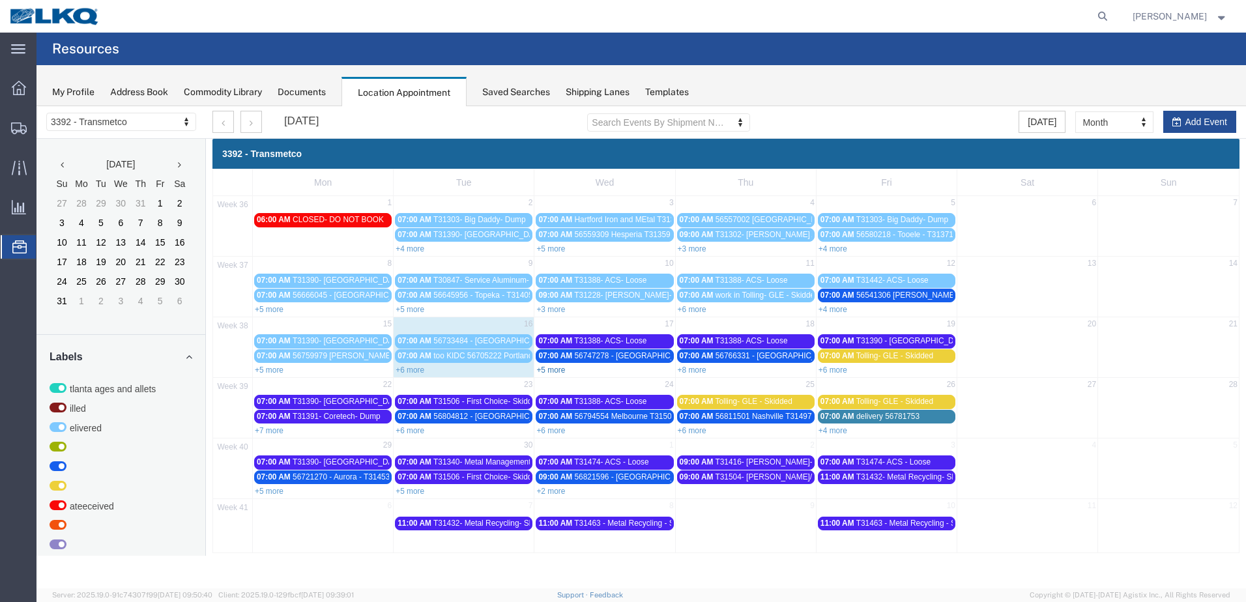
click at [560, 368] on link "+5 more" at bounding box center [550, 370] width 29 height 9
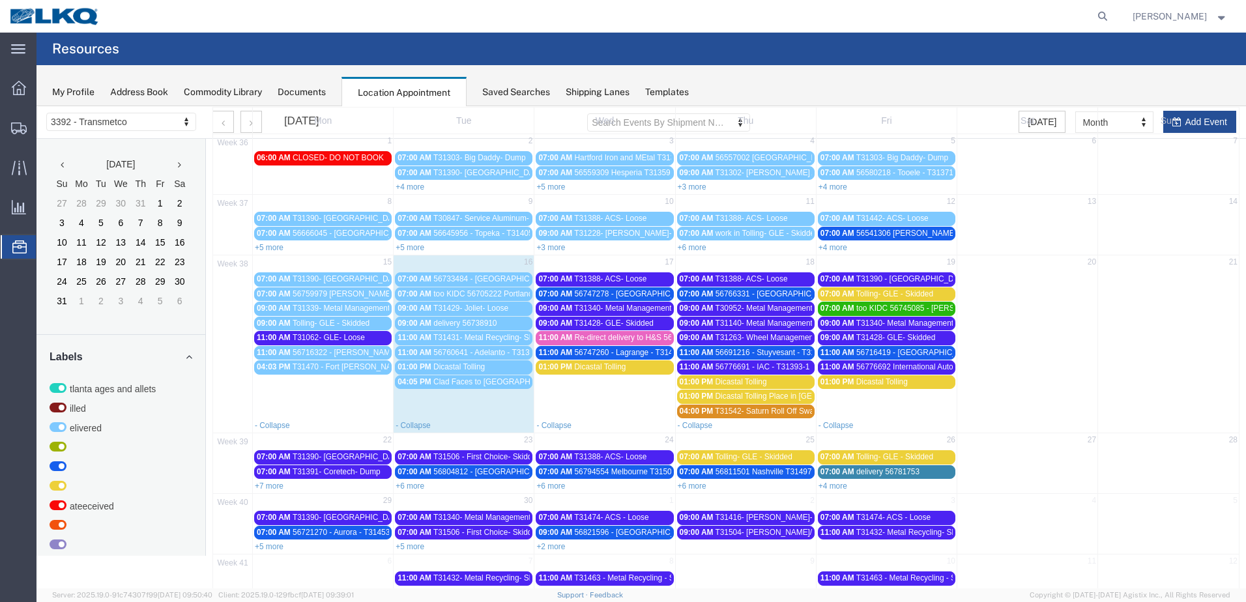
scroll to position [65, 0]
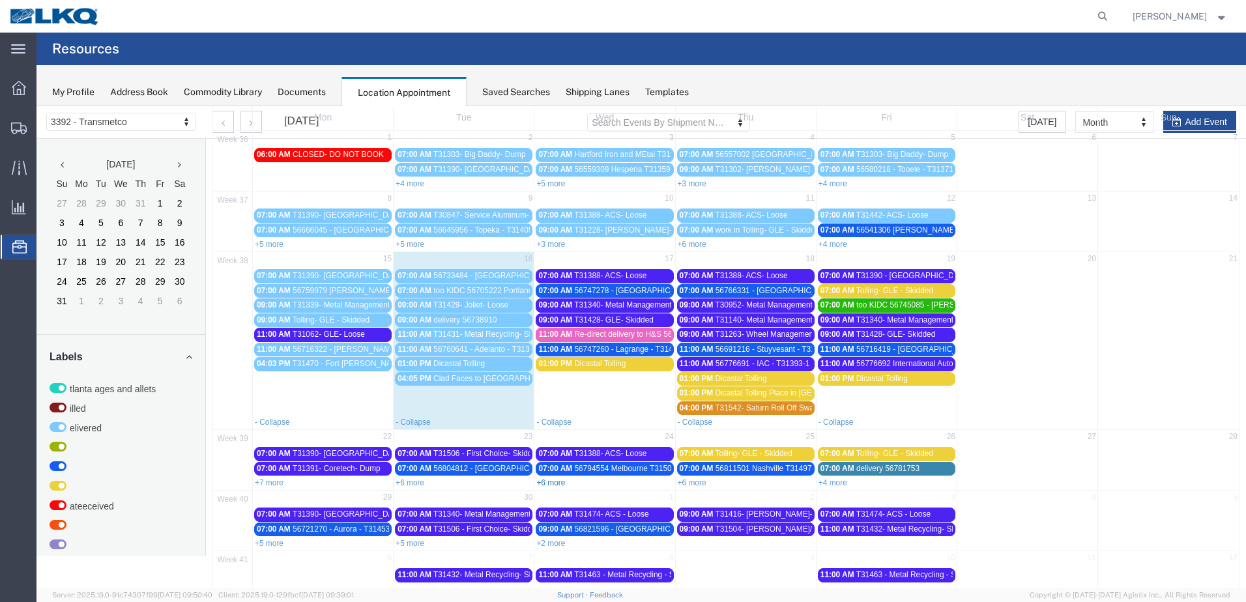
click at [555, 483] on link "+6 more" at bounding box center [550, 482] width 29 height 9
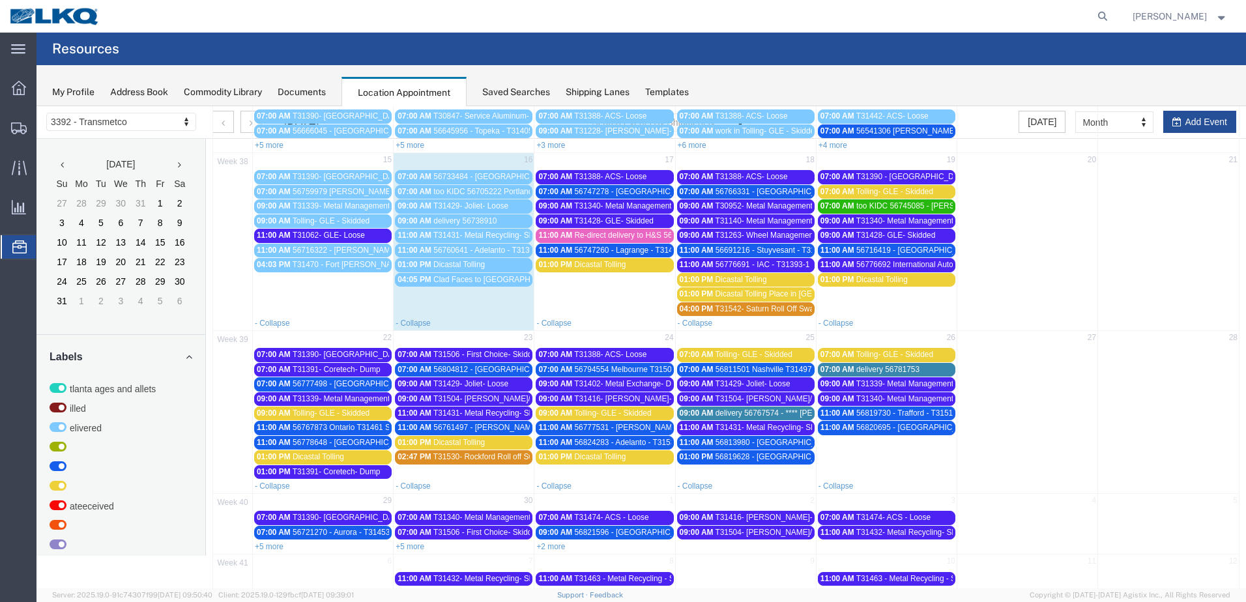
scroll to position [198, 0]
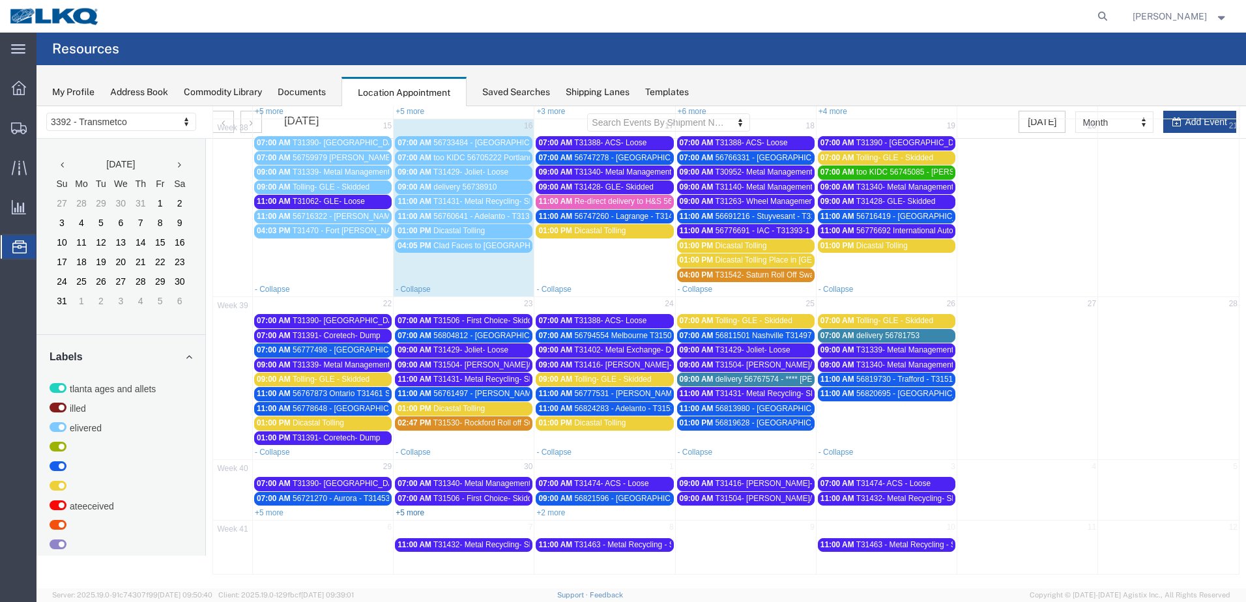
click at [419, 515] on link "+5 more" at bounding box center [410, 512] width 29 height 9
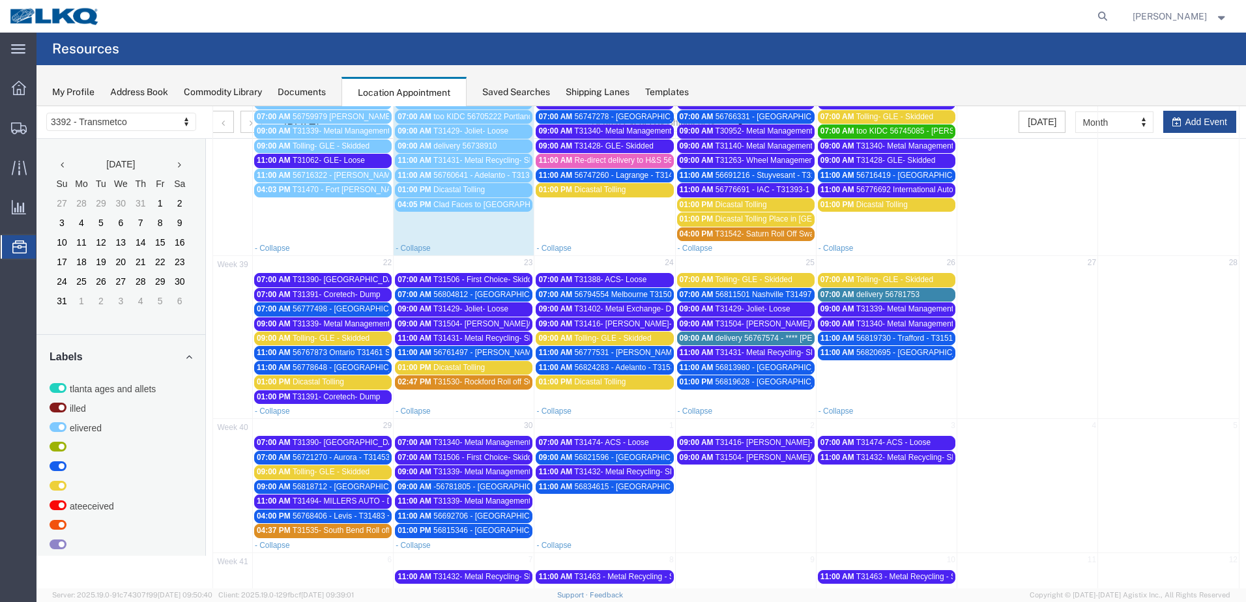
scroll to position [272, 0]
